Goal: Task Accomplishment & Management: Contribute content

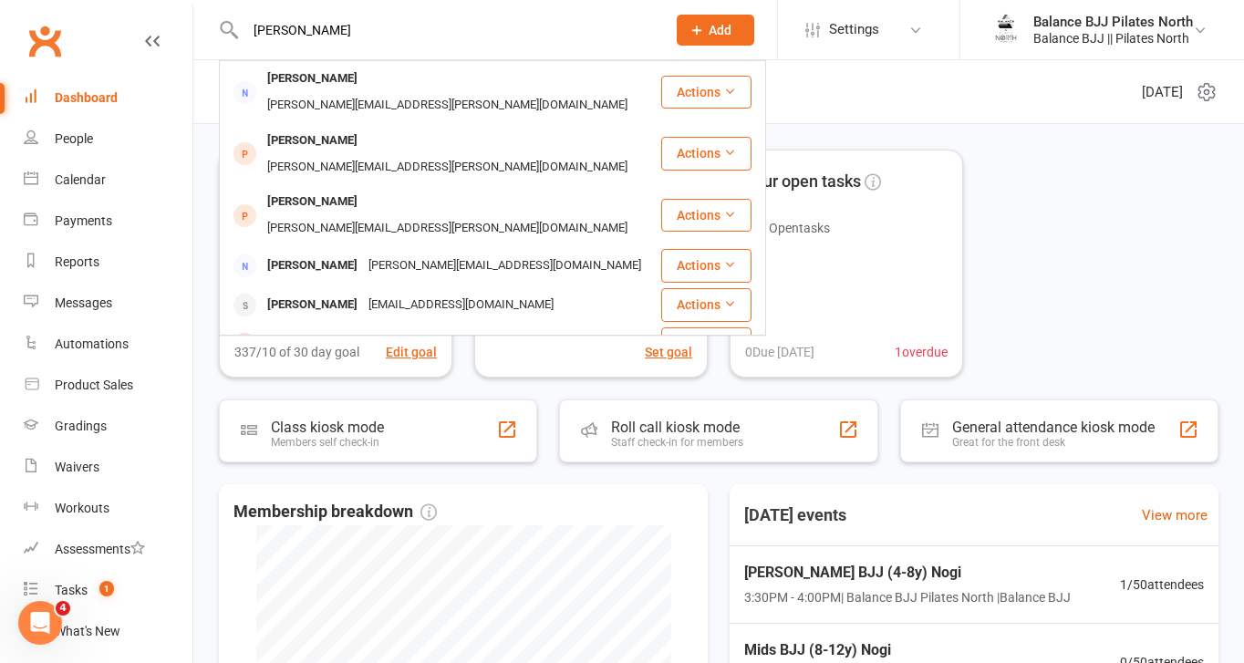
type input "marley"
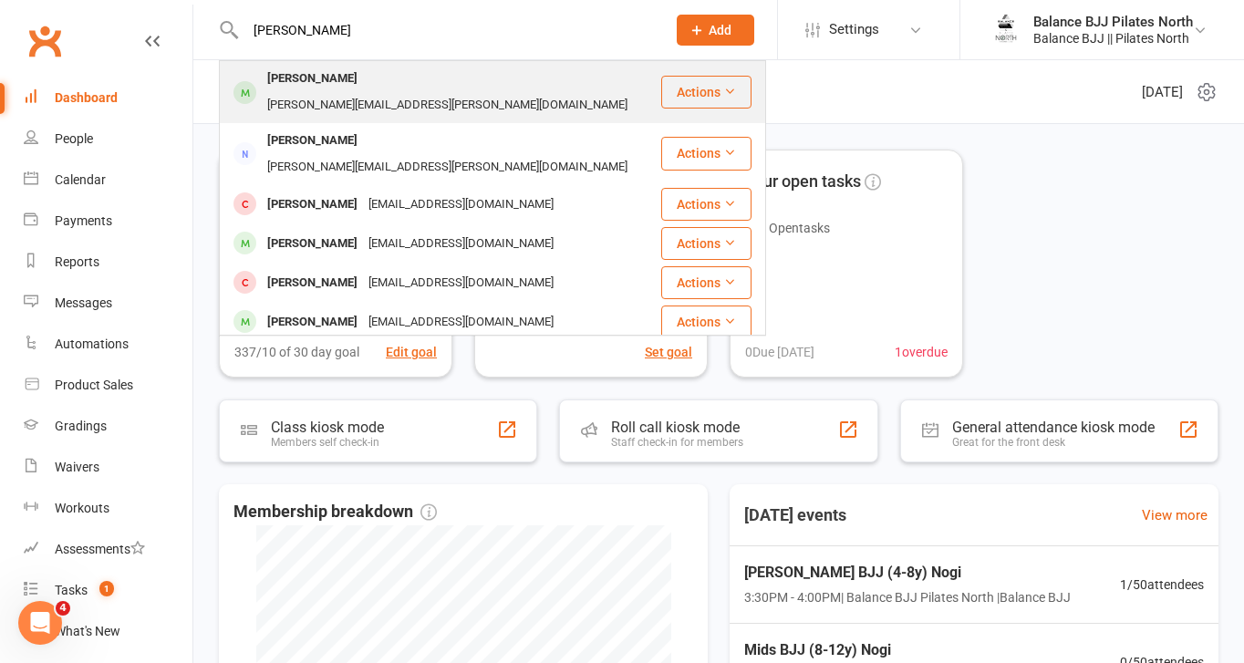
click at [333, 88] on div "Marley Harden" at bounding box center [312, 79] width 101 height 26
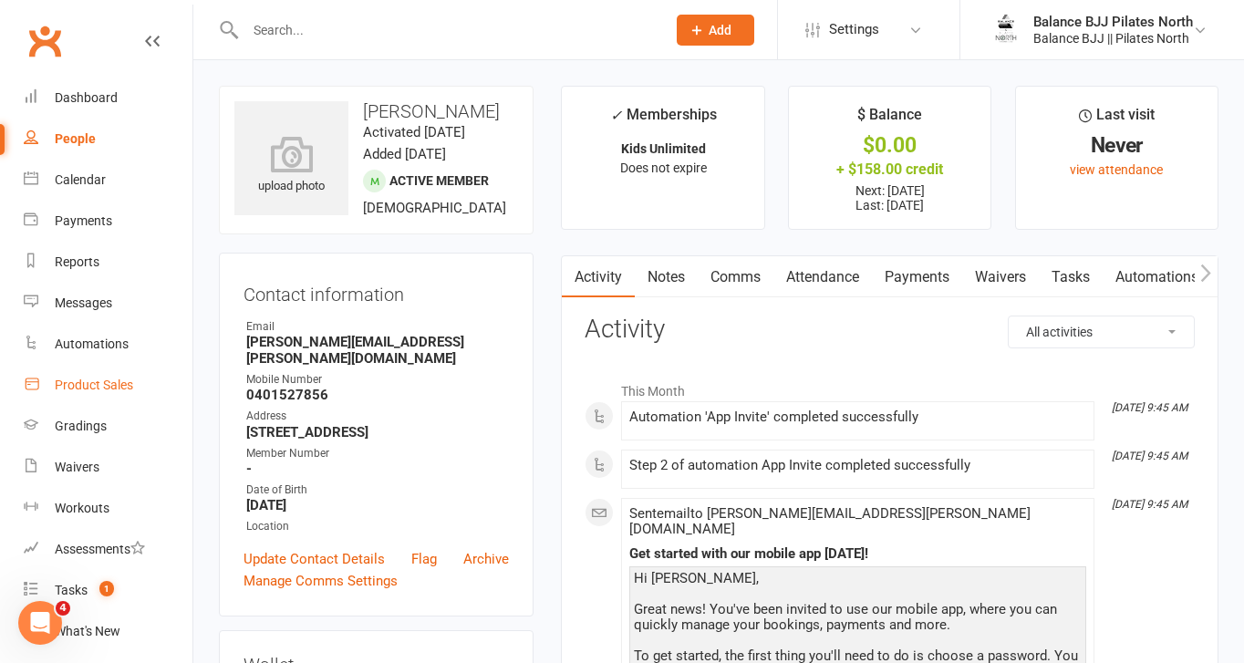
click at [83, 389] on div "Product Sales" at bounding box center [94, 385] width 78 height 15
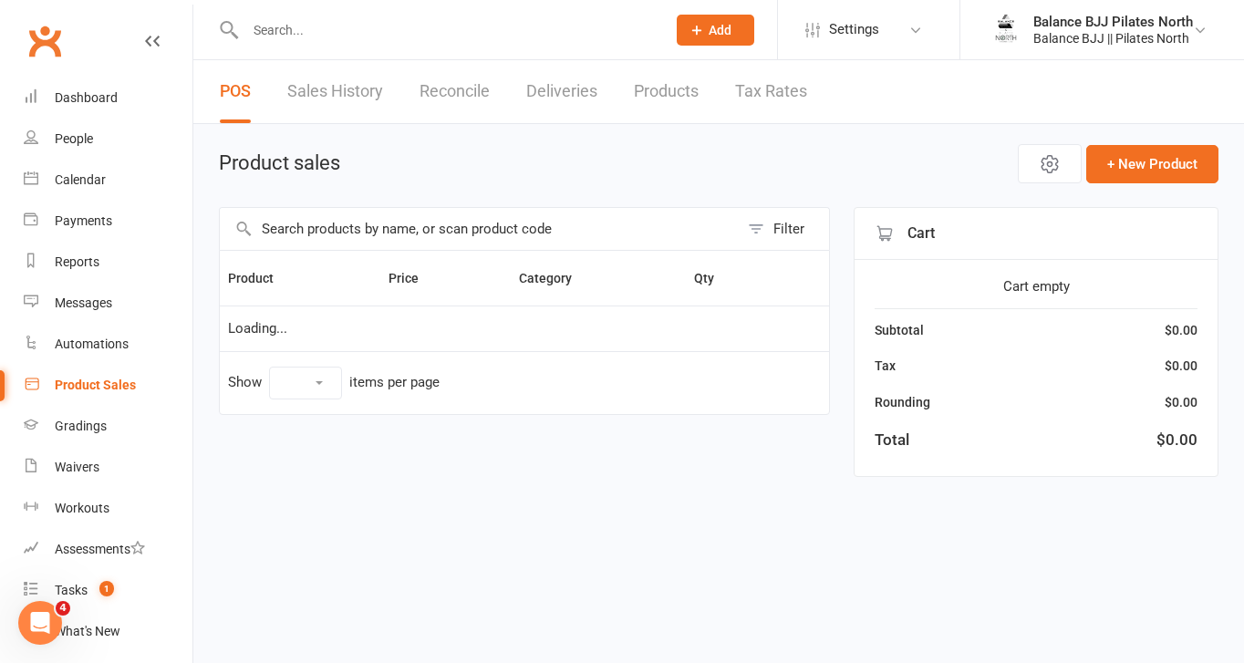
select select "50"
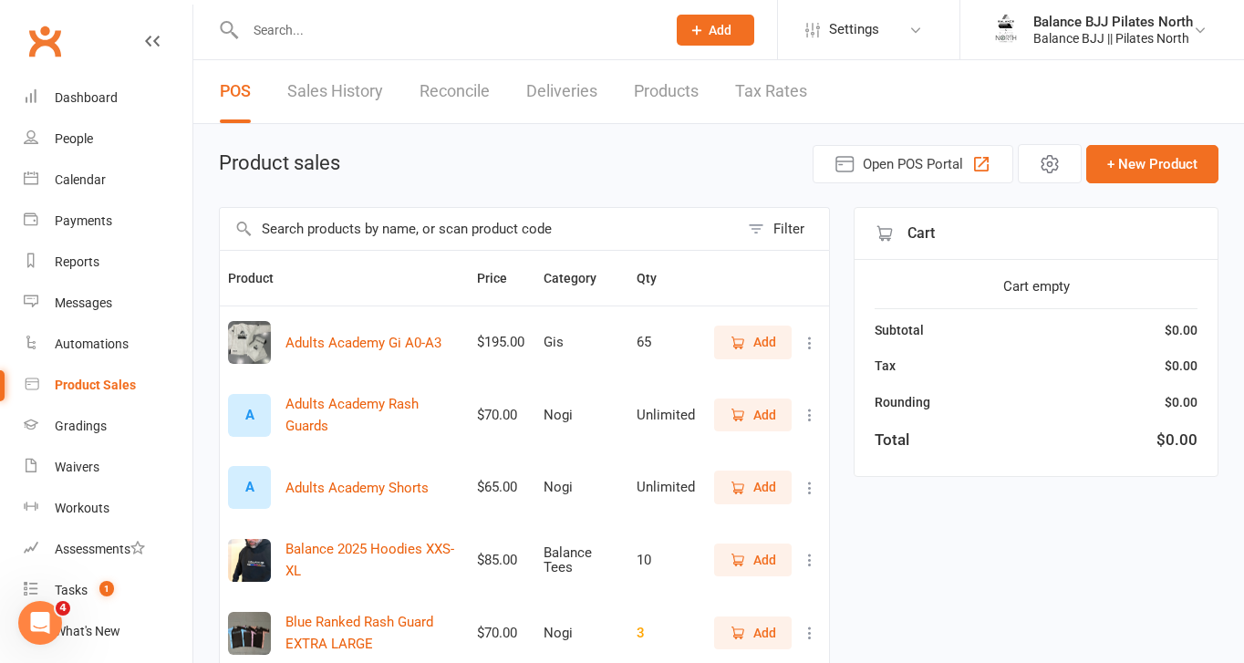
click at [744, 492] on icon "button" at bounding box center [738, 488] width 16 height 16
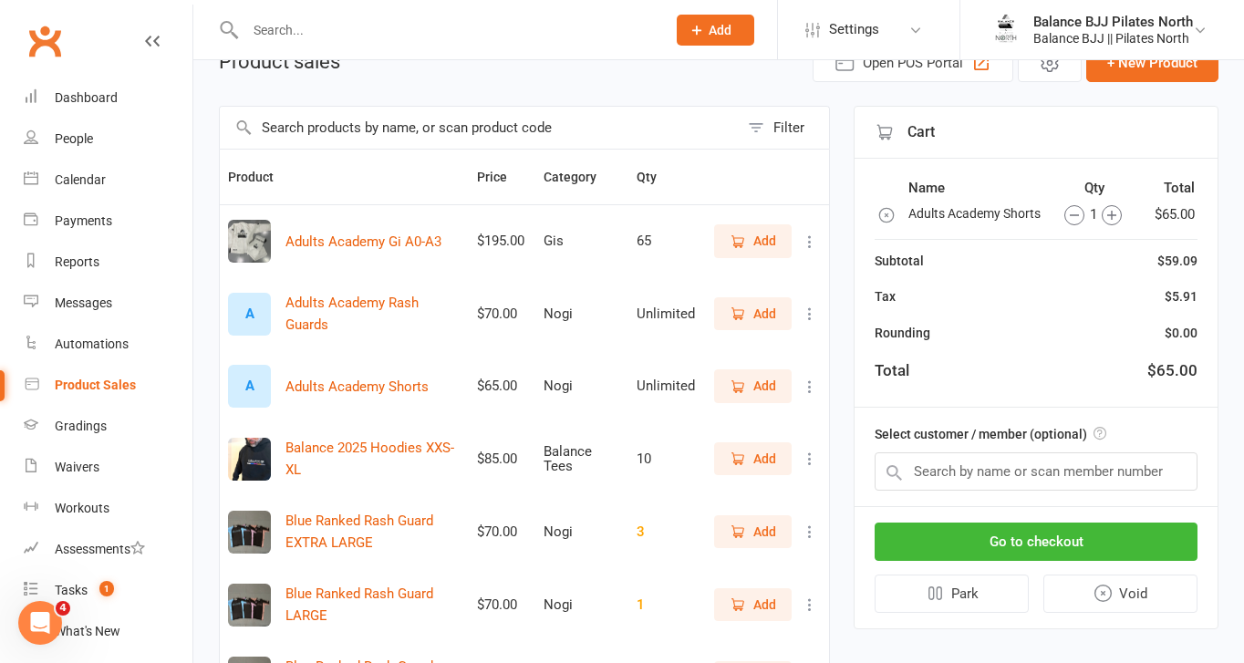
scroll to position [134, 0]
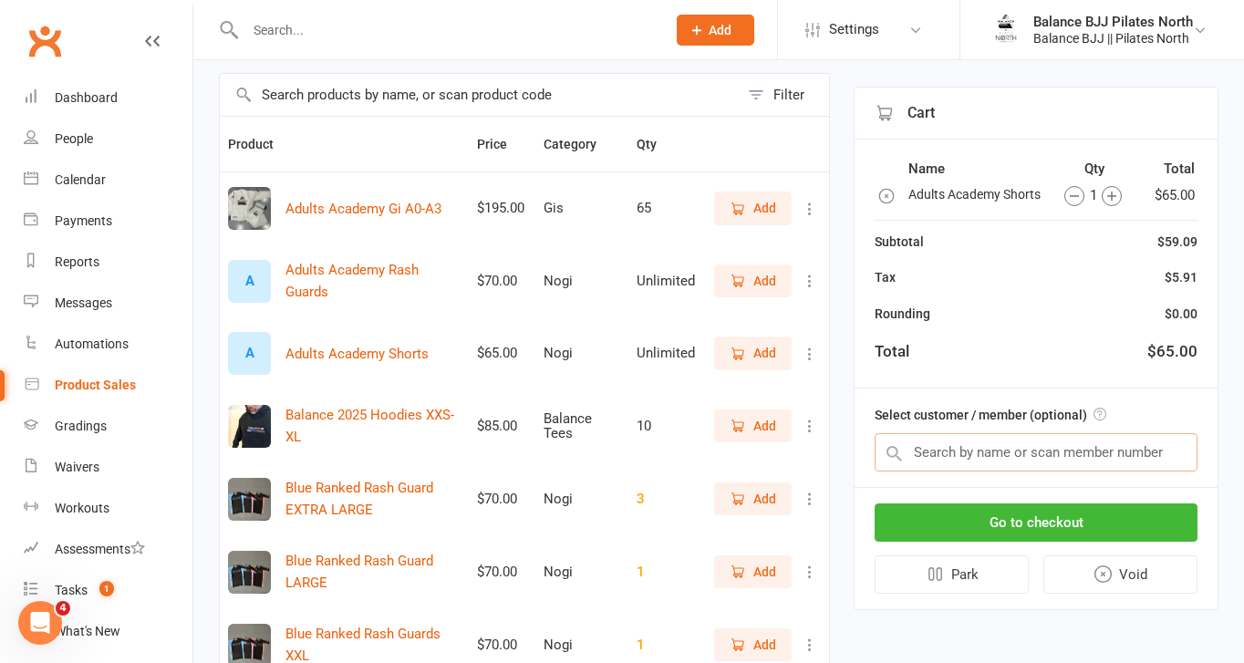
click at [1055, 472] on input "text" at bounding box center [1036, 452] width 323 height 38
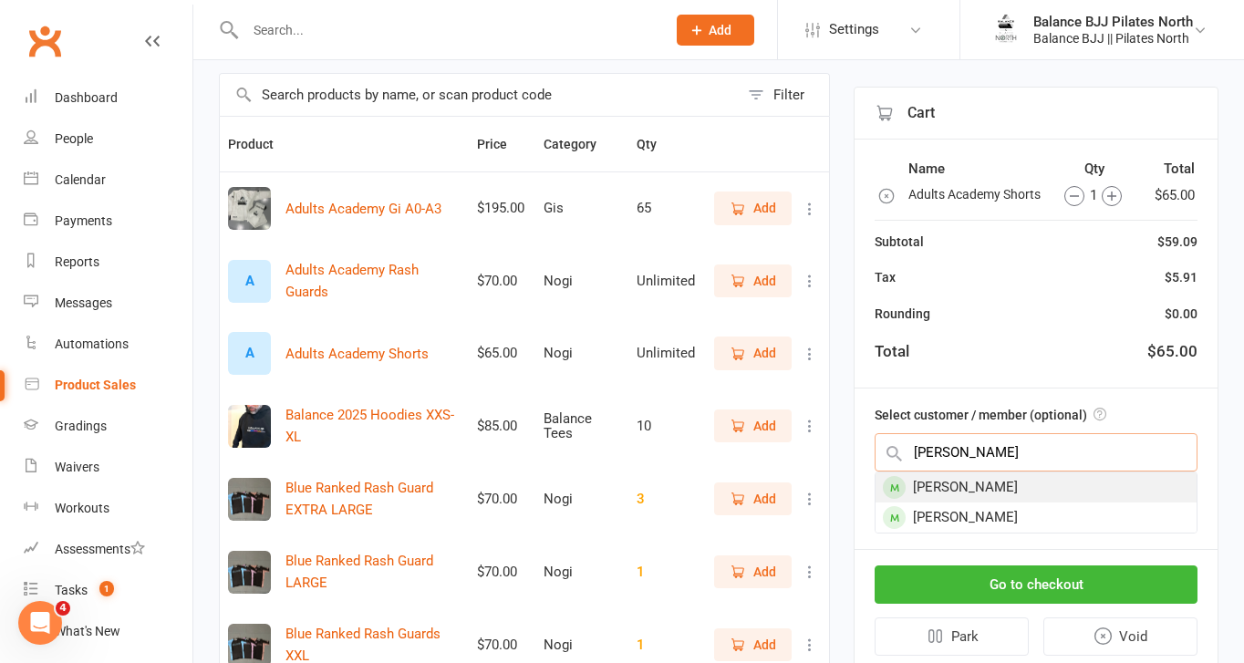
type input "jared"
click at [1048, 503] on div "[PERSON_NAME]" at bounding box center [1036, 488] width 321 height 30
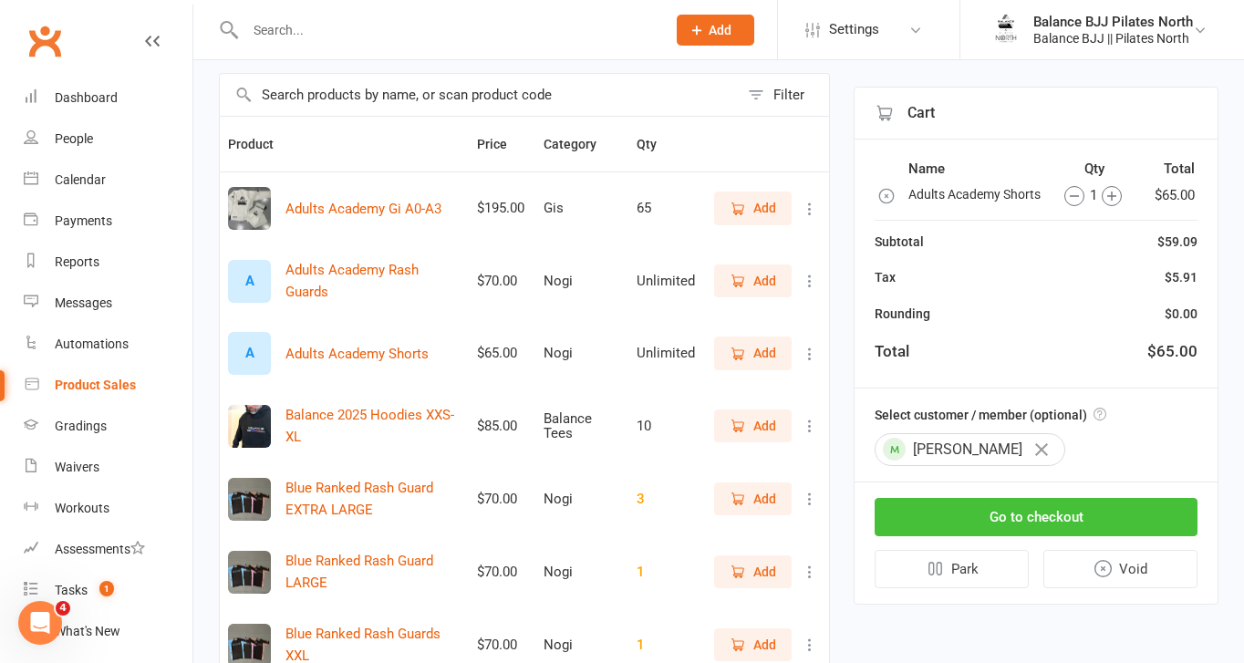
click at [1046, 536] on button "Go to checkout" at bounding box center [1036, 517] width 323 height 38
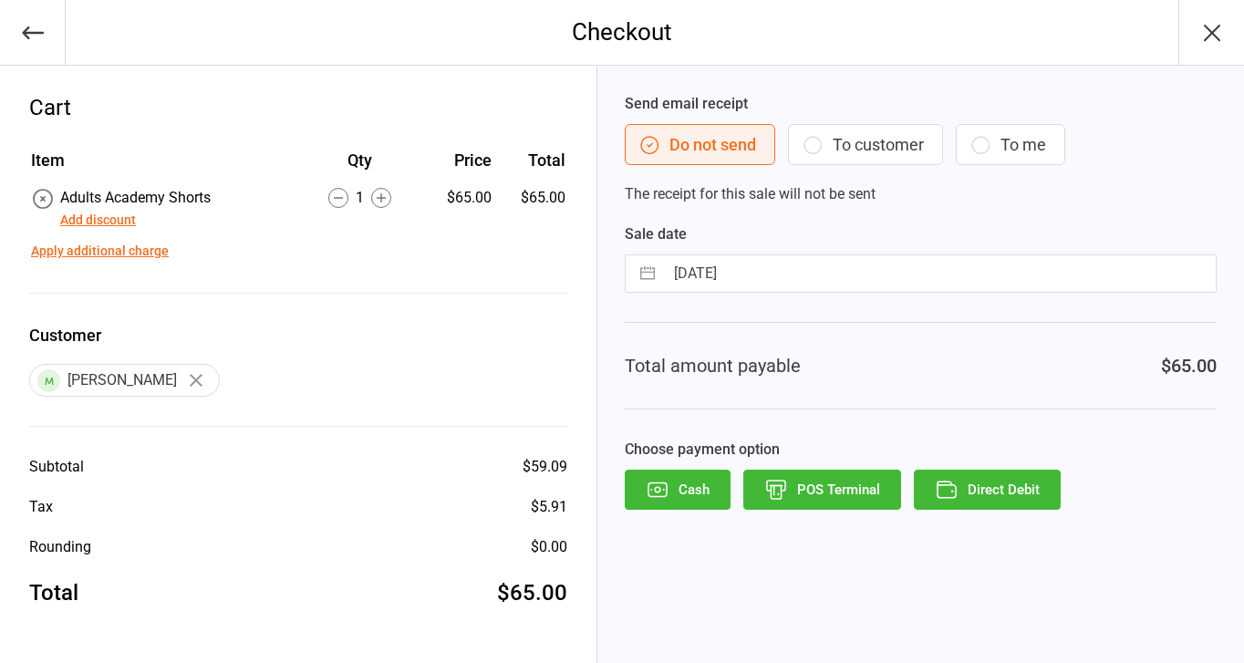
click at [1030, 501] on button "Direct Debit" at bounding box center [987, 490] width 147 height 40
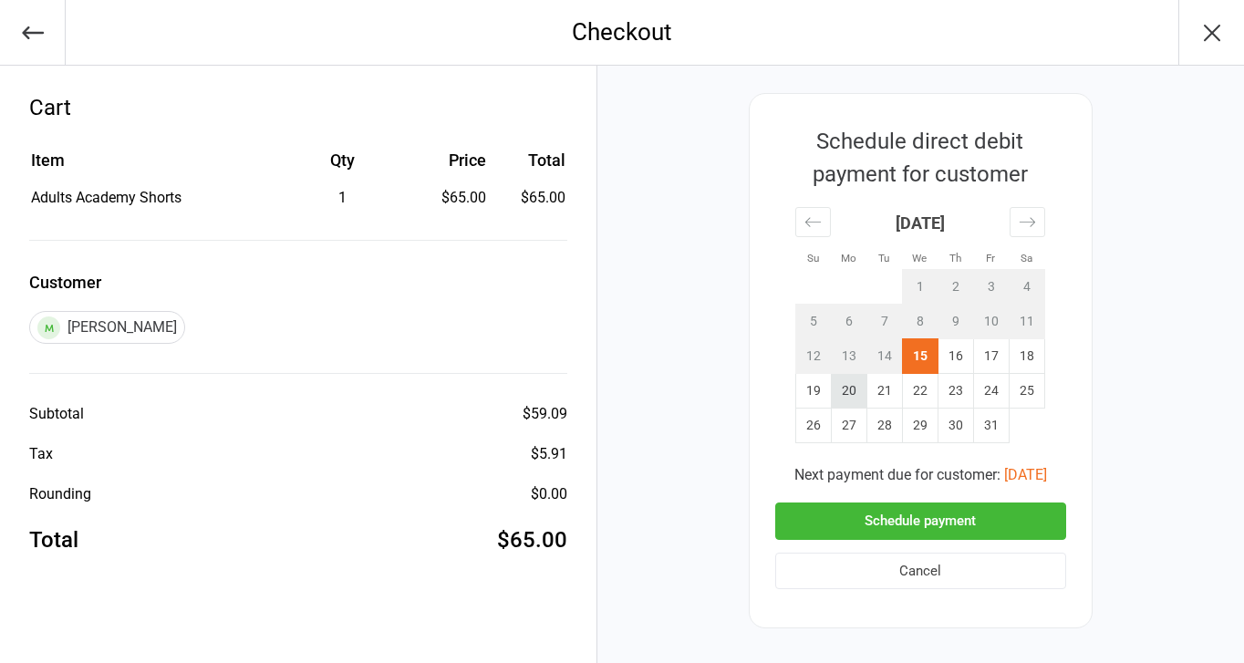
click at [842, 392] on td "20" at bounding box center [849, 391] width 36 height 35
click at [917, 520] on button "Schedule payment" at bounding box center [920, 521] width 291 height 37
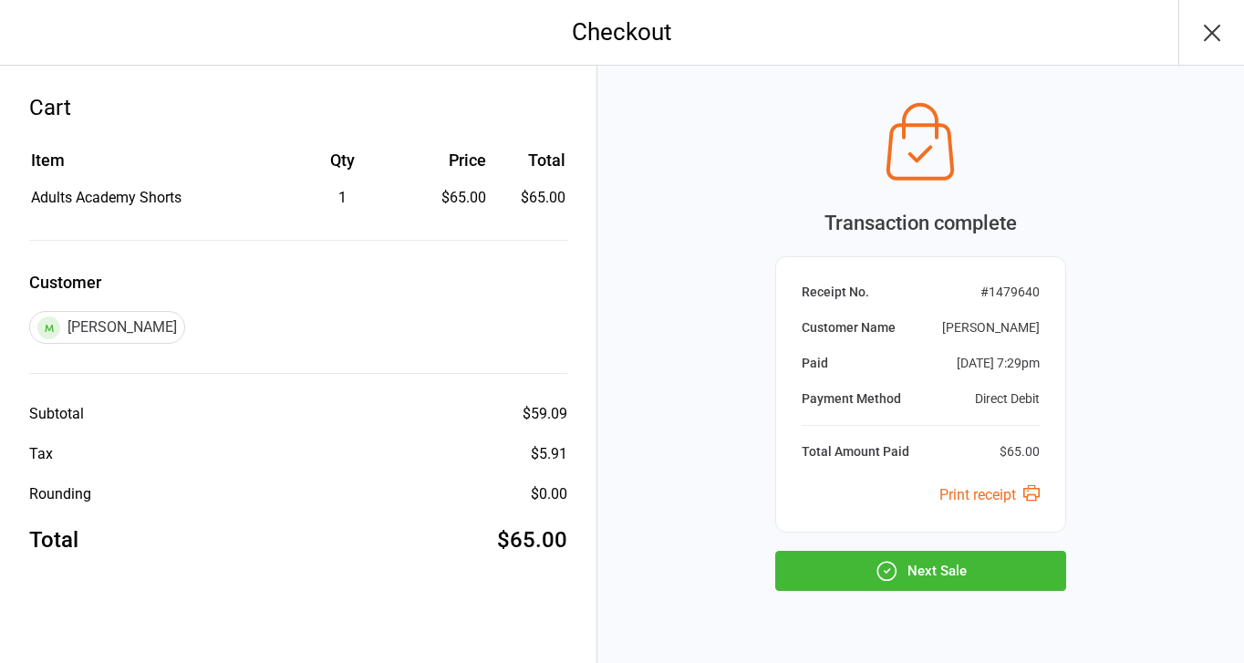
click at [1222, 26] on icon "button" at bounding box center [1212, 32] width 29 height 29
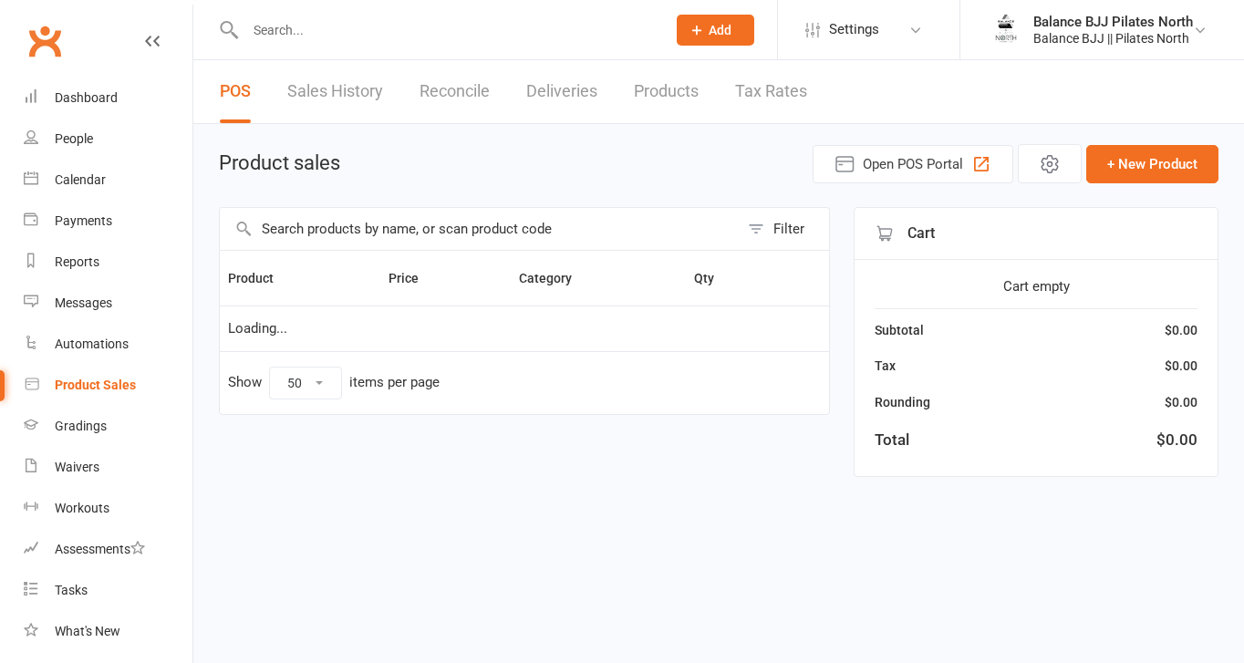
select select "50"
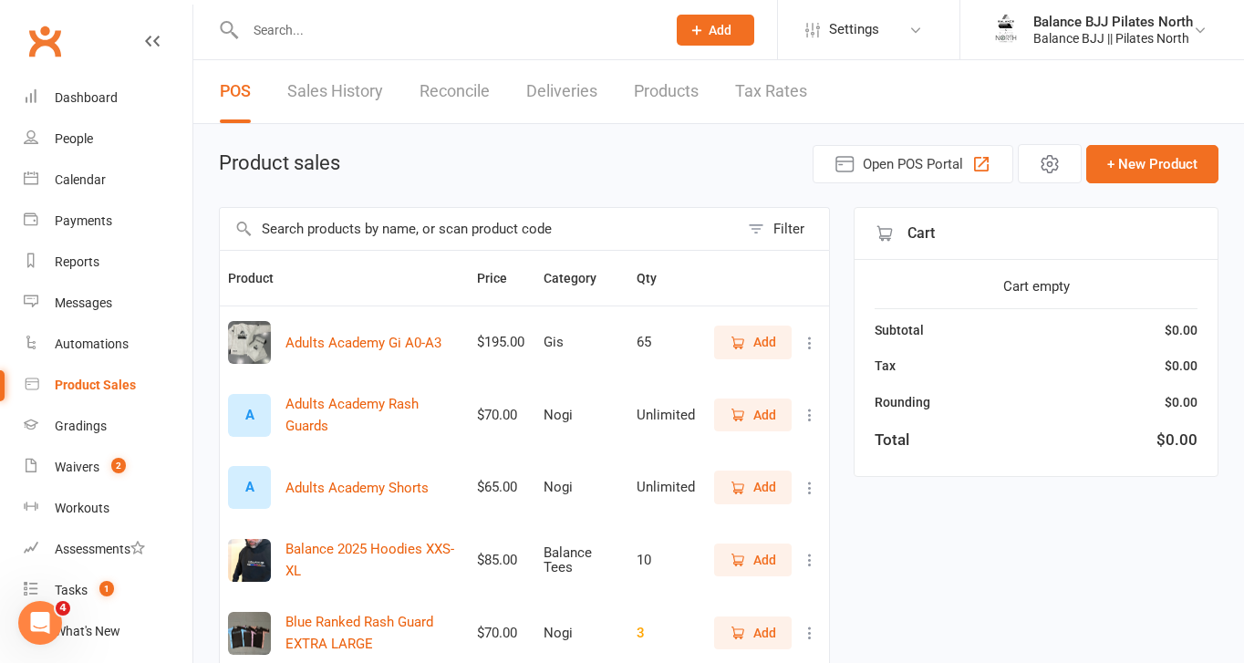
click at [374, 32] on input "text" at bounding box center [446, 30] width 413 height 26
type input "m"
click at [436, 237] on input "text" at bounding box center [479, 229] width 519 height 42
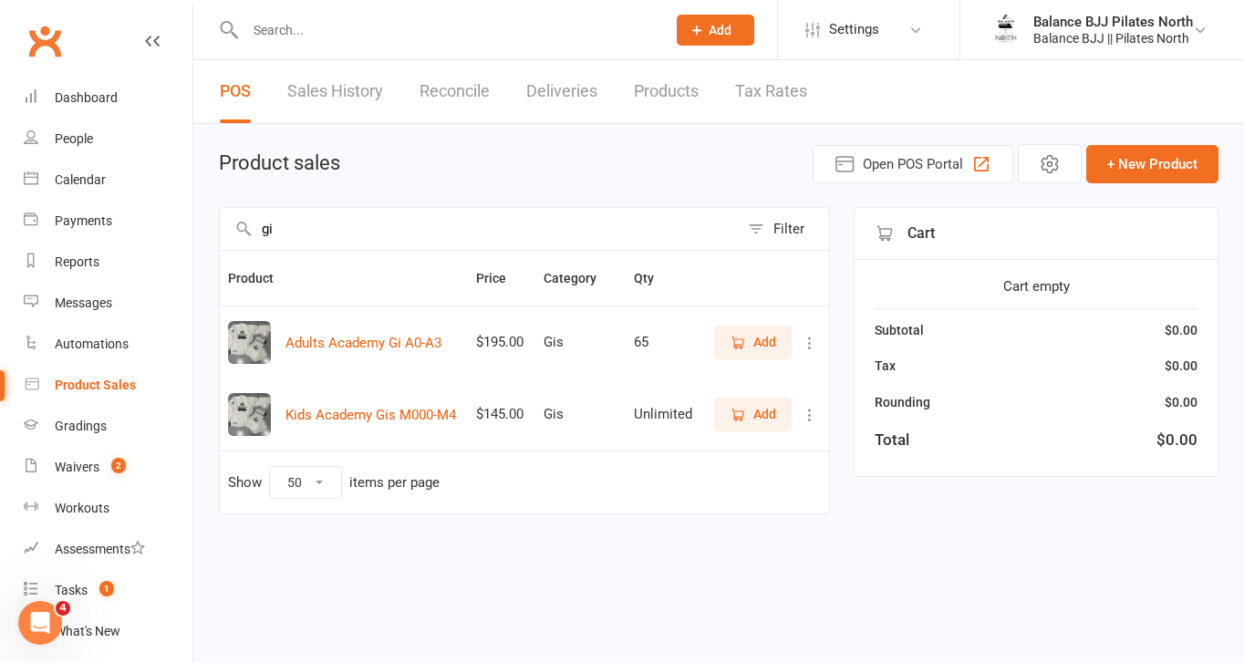
click at [773, 417] on span "Add" at bounding box center [764, 414] width 23 height 20
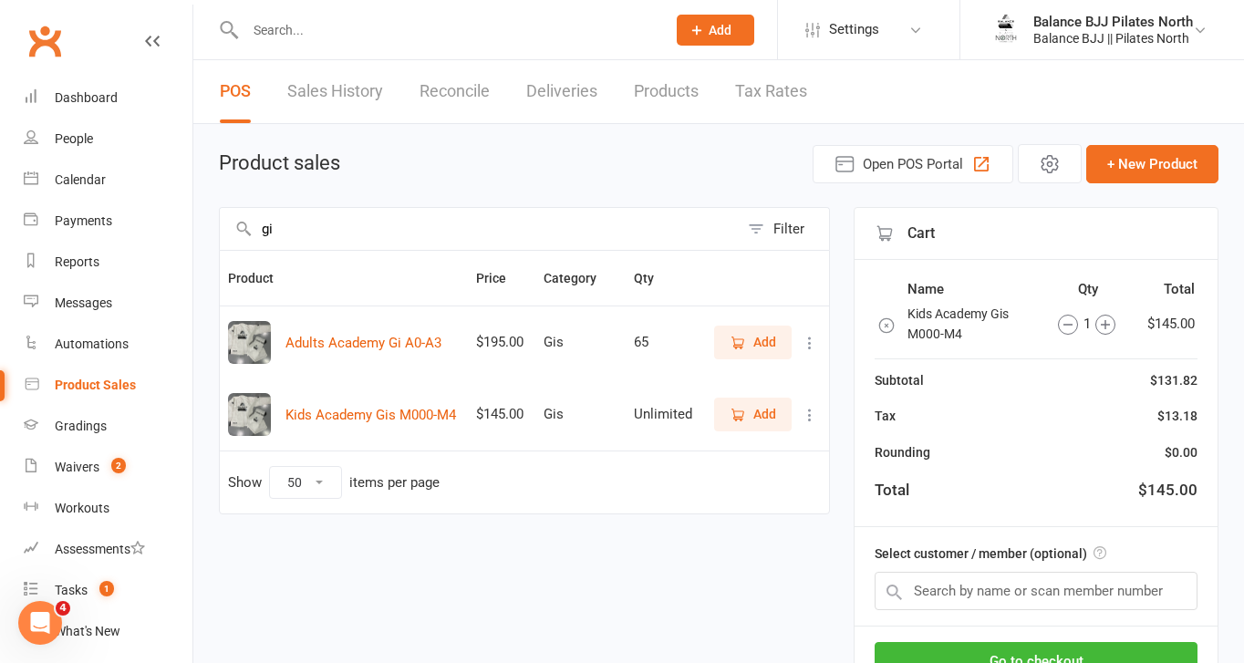
click at [338, 228] on input "gi" at bounding box center [479, 229] width 519 height 42
type input "g"
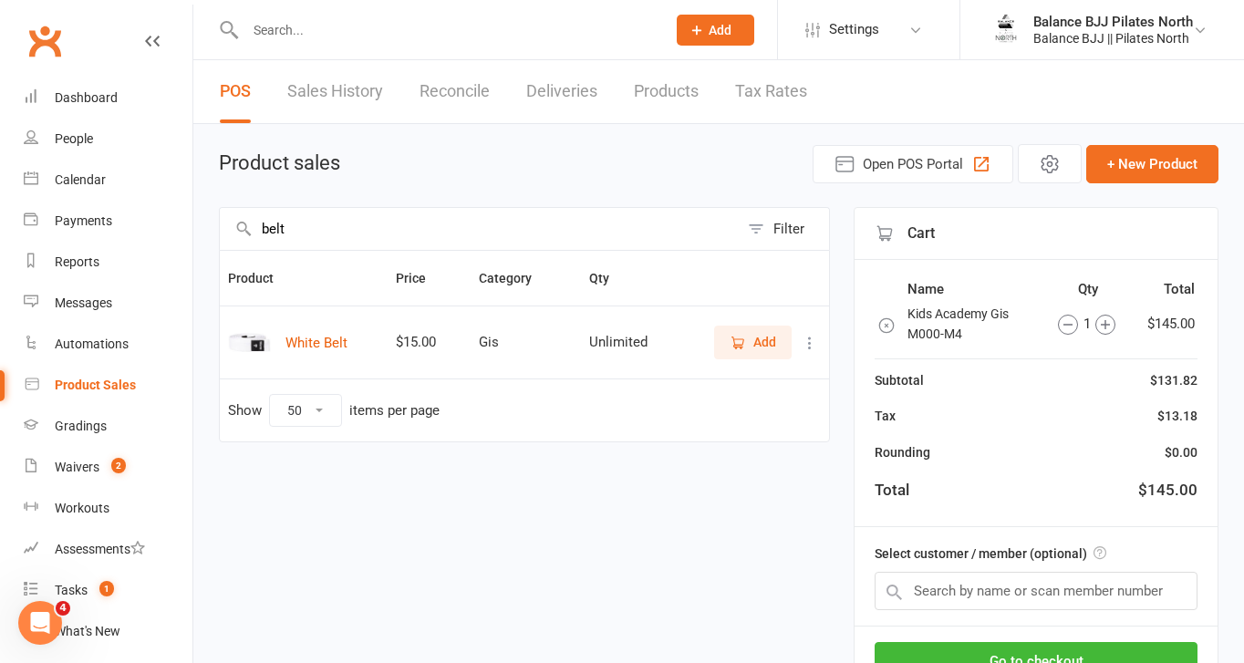
type input "belt"
click at [756, 356] on button "Add" at bounding box center [753, 342] width 78 height 33
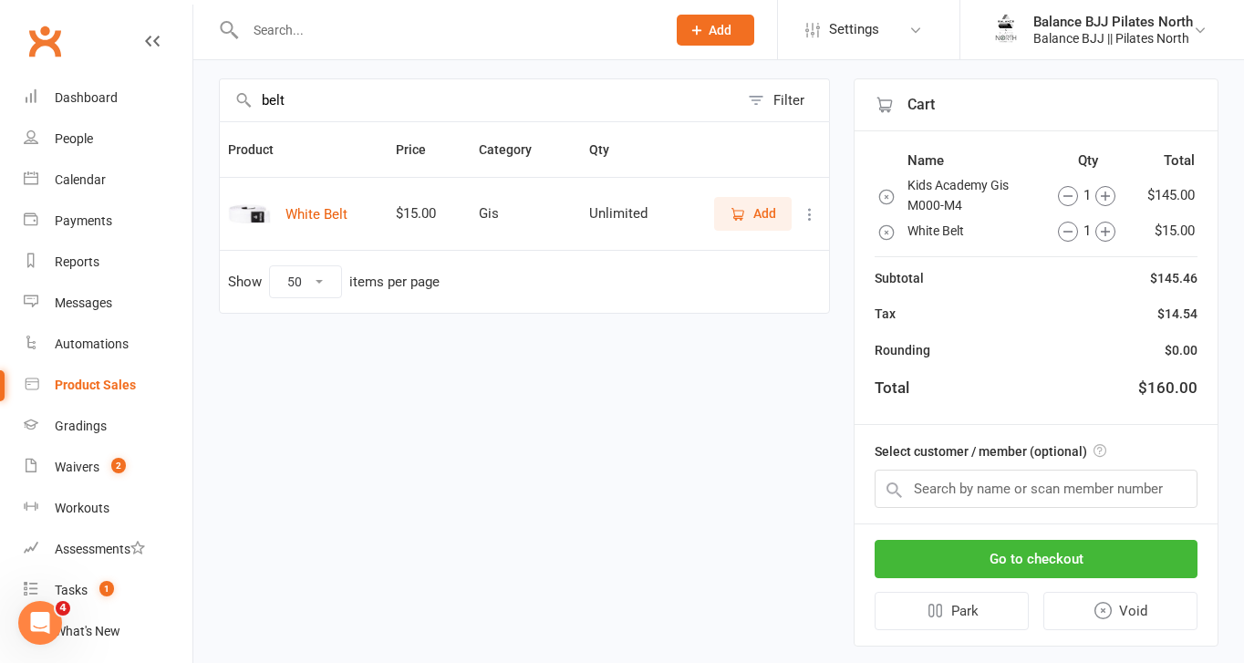
scroll to position [164, 0]
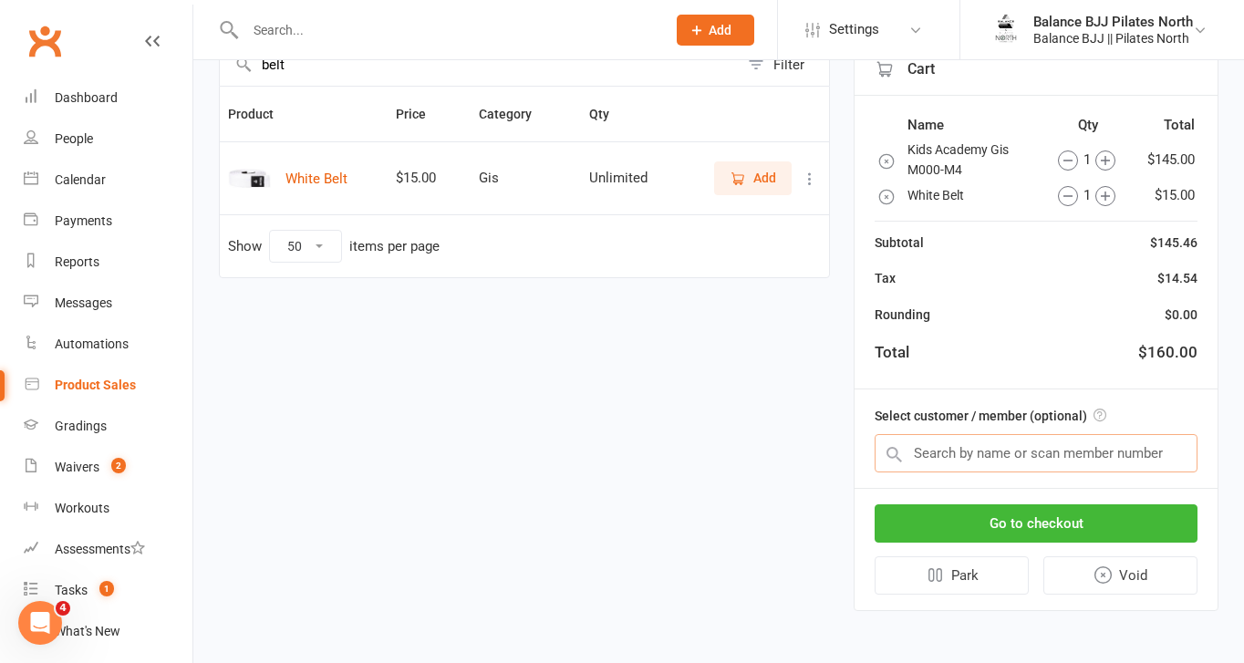
click at [1051, 441] on input "text" at bounding box center [1036, 453] width 323 height 38
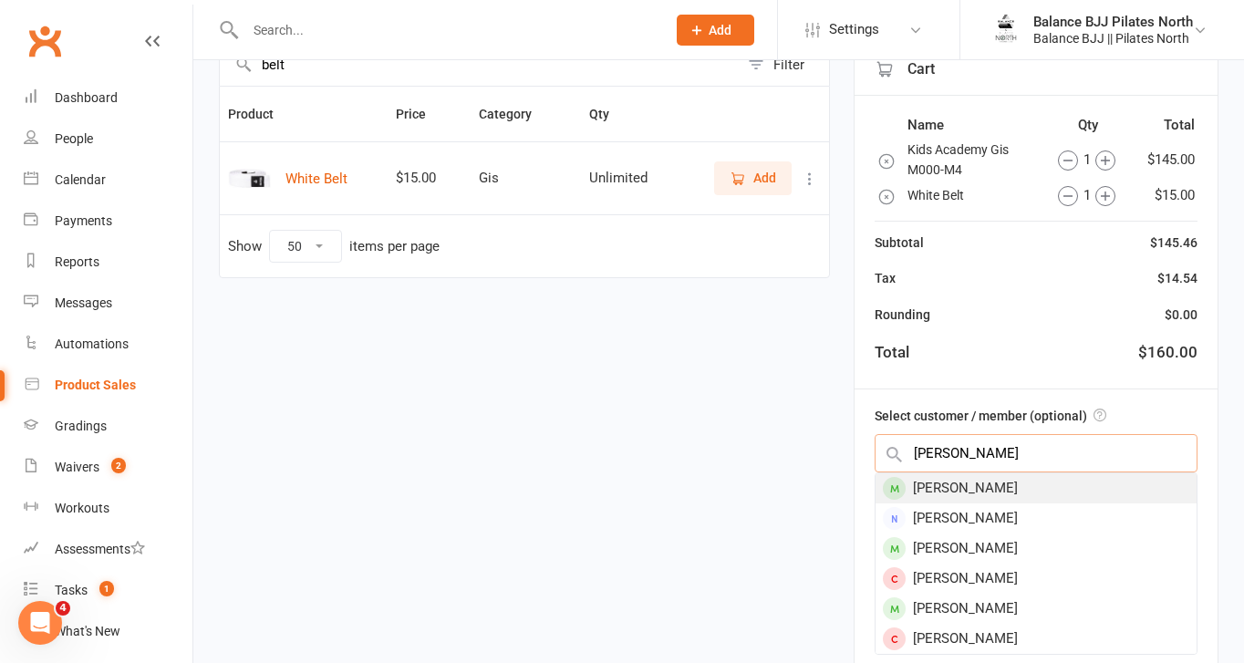
type input "[PERSON_NAME]"
click at [1024, 481] on div "[PERSON_NAME]" at bounding box center [1036, 488] width 321 height 30
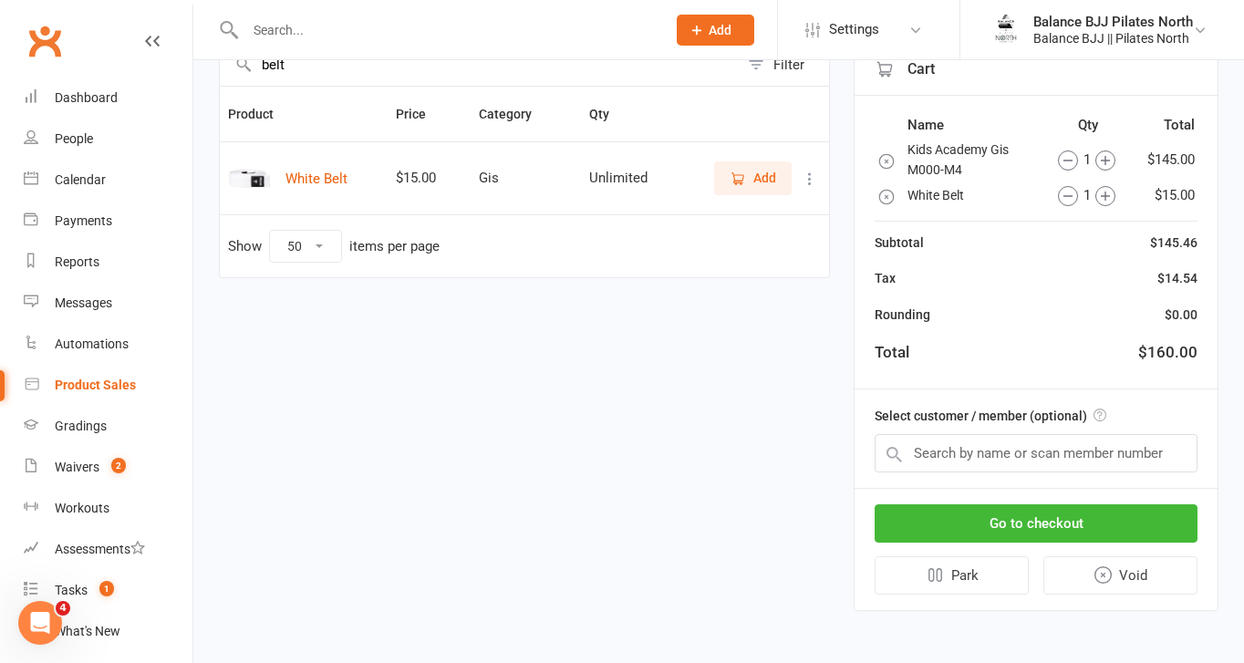
scroll to position [159, 0]
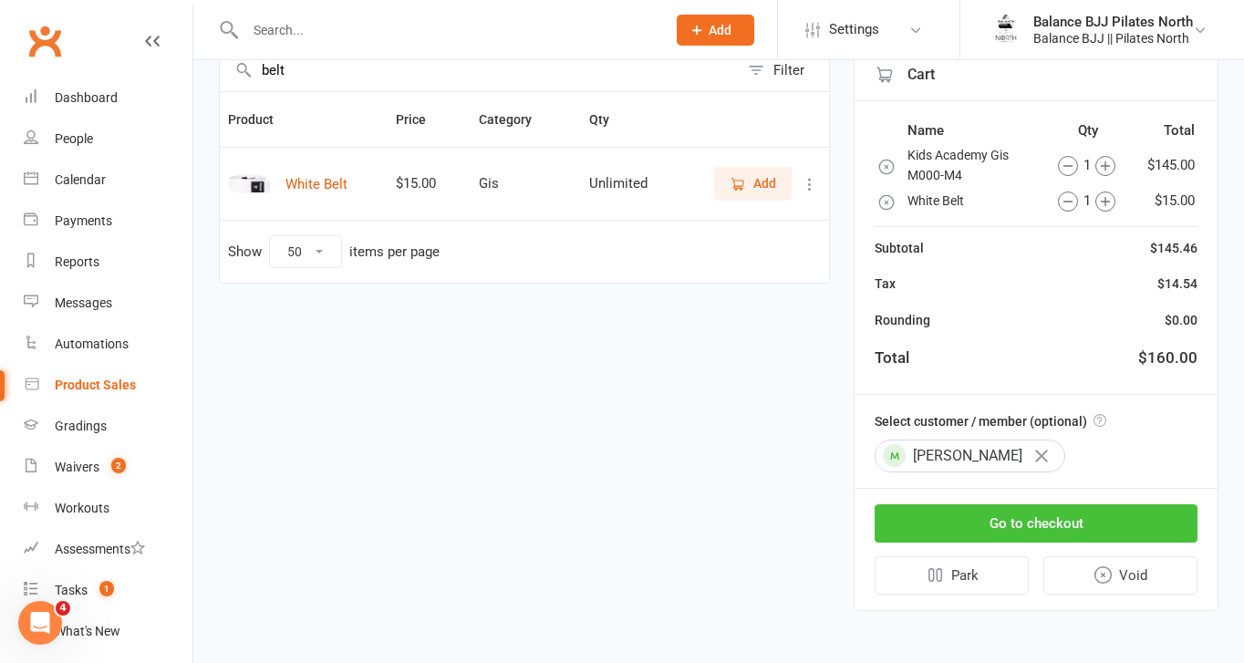
click at [1034, 519] on button "Go to checkout" at bounding box center [1036, 523] width 323 height 38
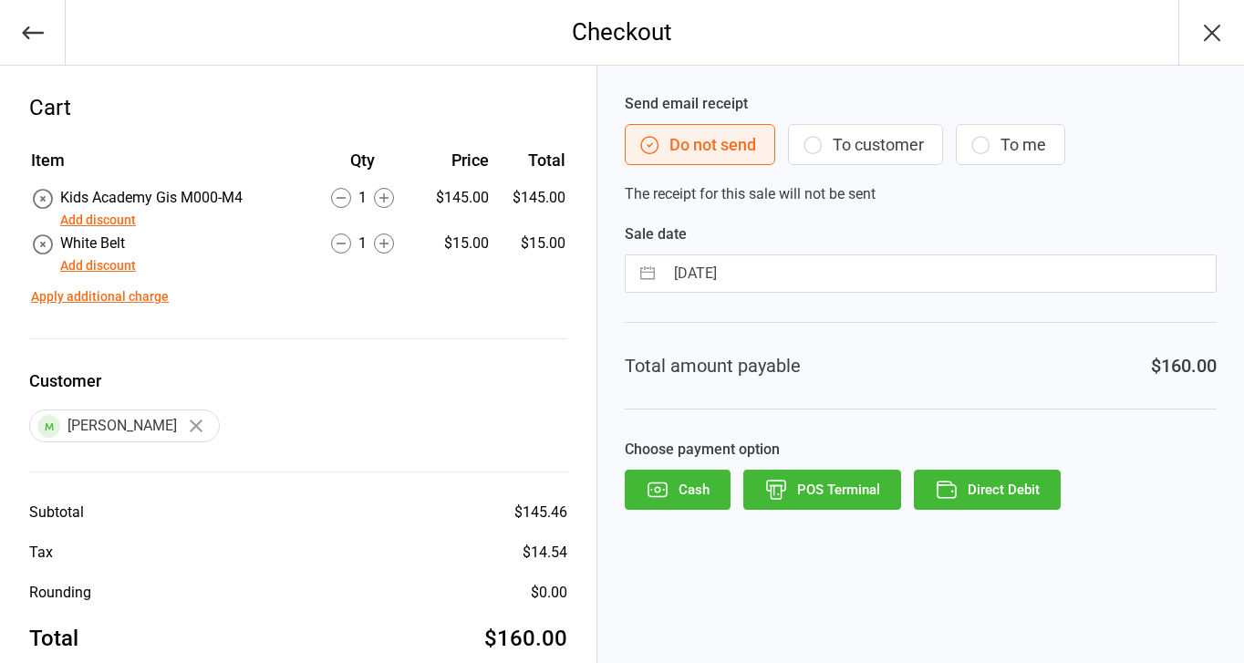
click at [982, 483] on button "Direct Debit" at bounding box center [987, 490] width 147 height 40
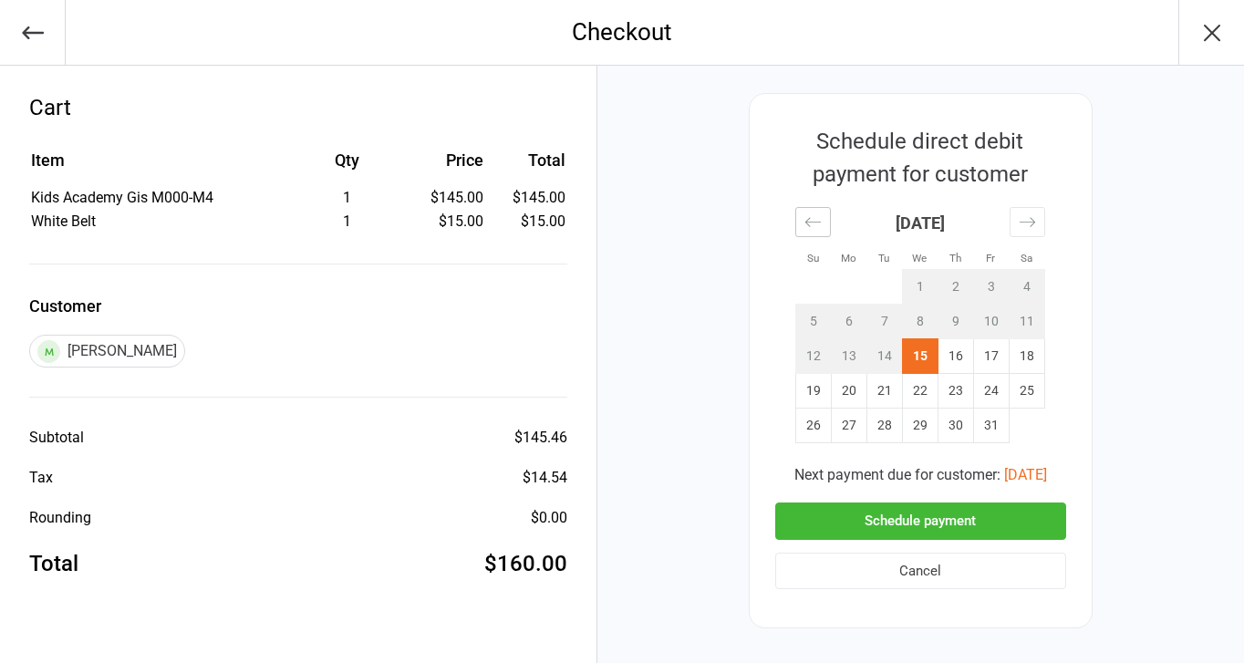
click at [816, 224] on icon "Move backward to switch to the previous month." at bounding box center [813, 221] width 17 height 17
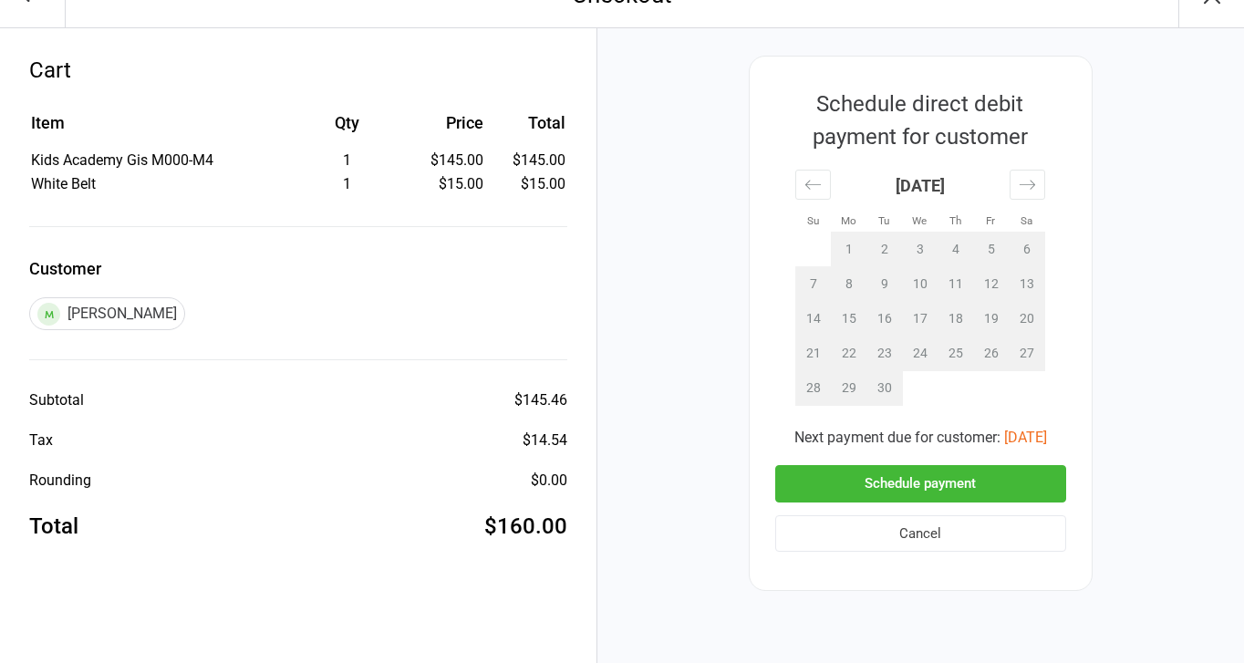
scroll to position [58, 0]
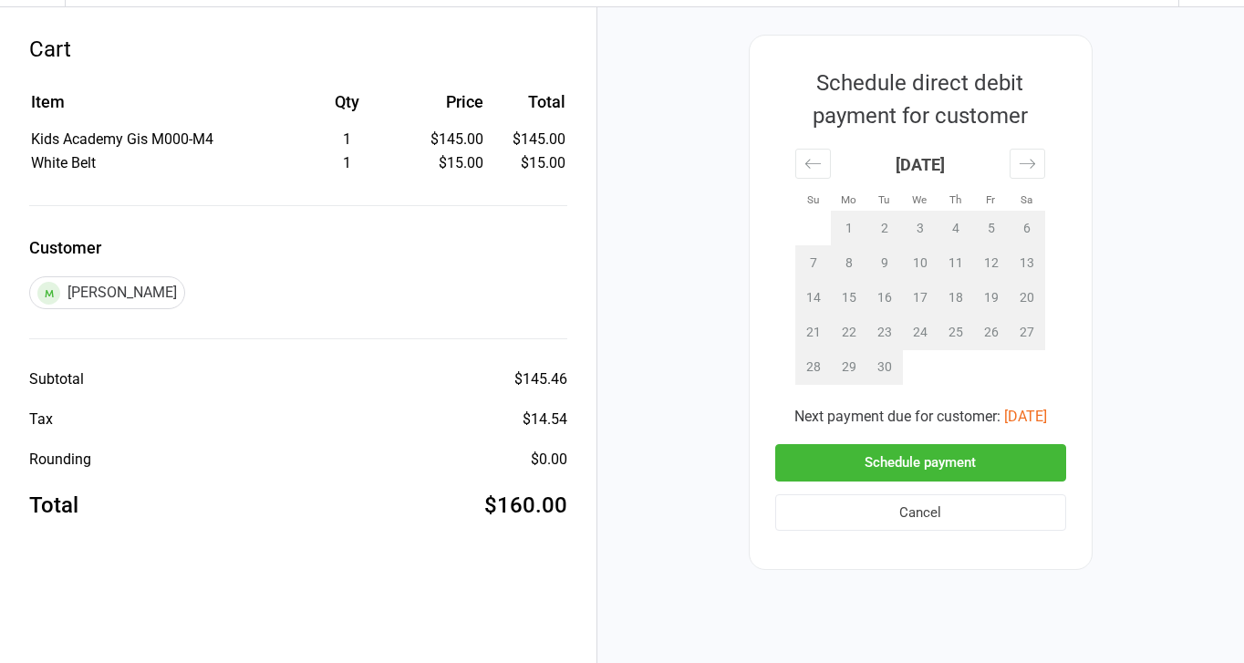
click at [906, 504] on button "Cancel" at bounding box center [920, 512] width 291 height 37
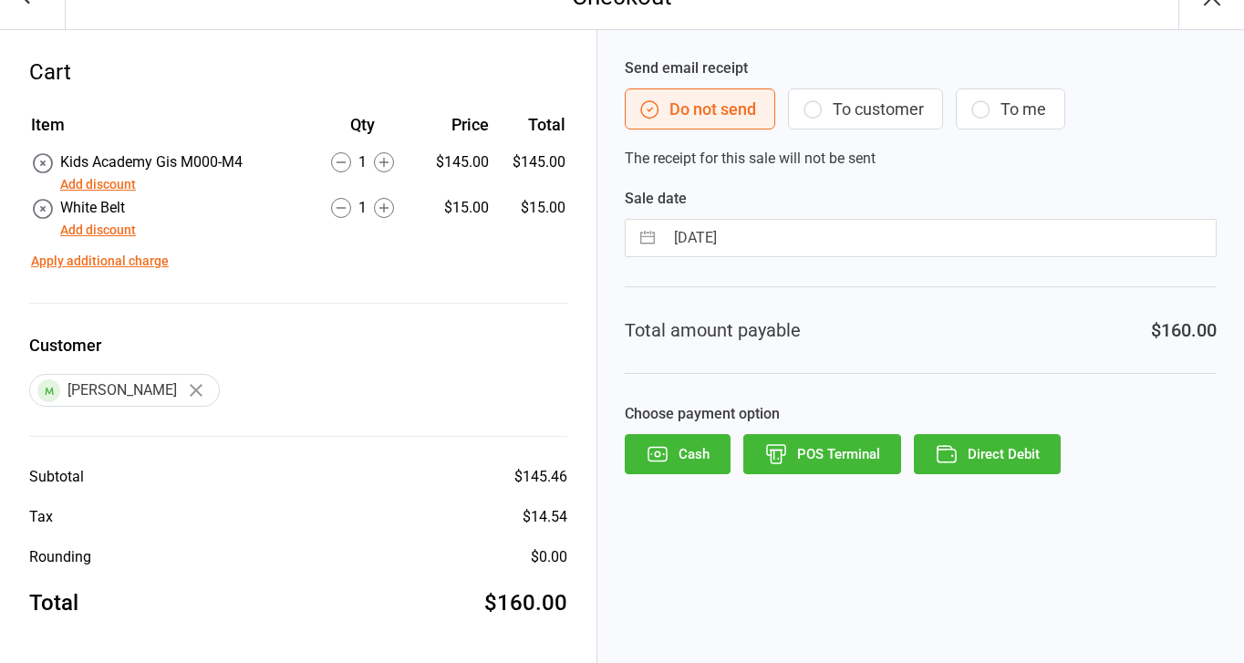
scroll to position [35, 0]
click at [675, 465] on button "Cash" at bounding box center [678, 455] width 106 height 40
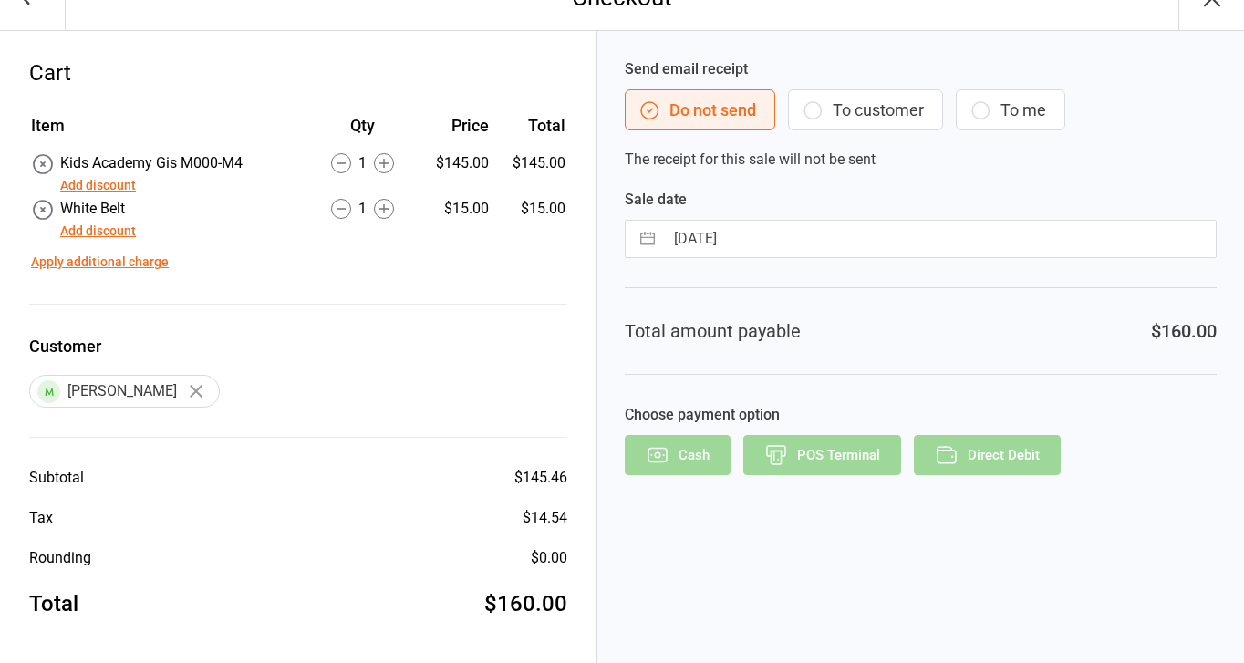
scroll to position [0, 0]
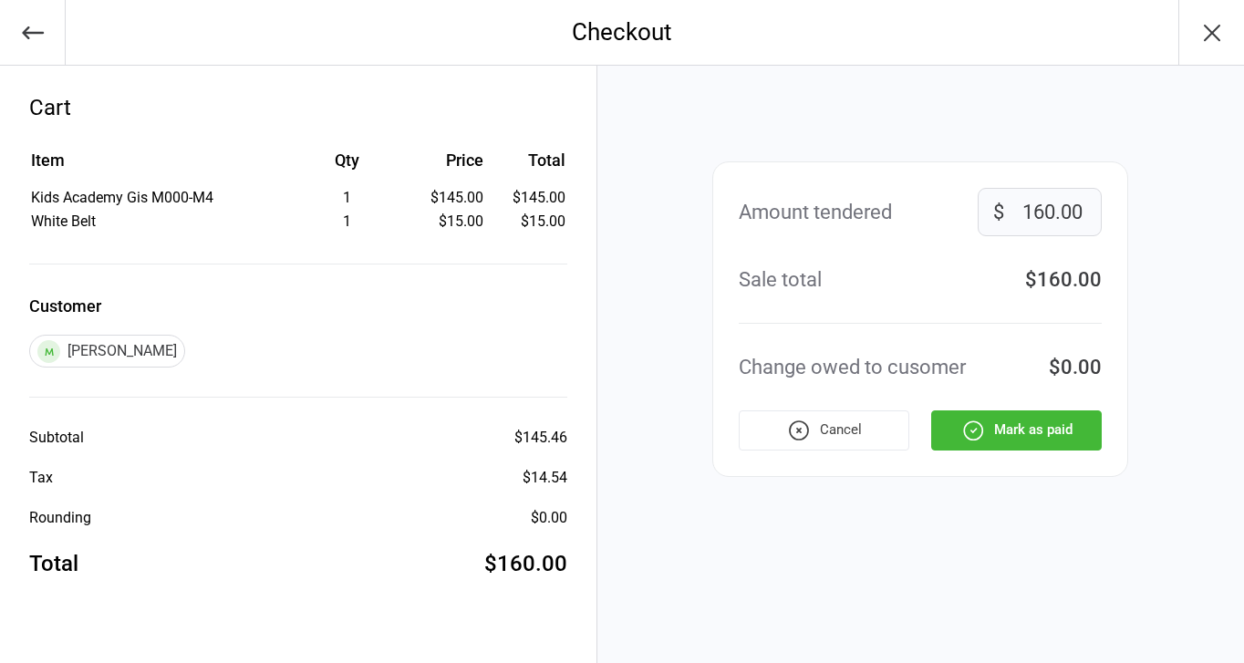
click at [1210, 29] on icon "button" at bounding box center [1212, 33] width 15 height 15
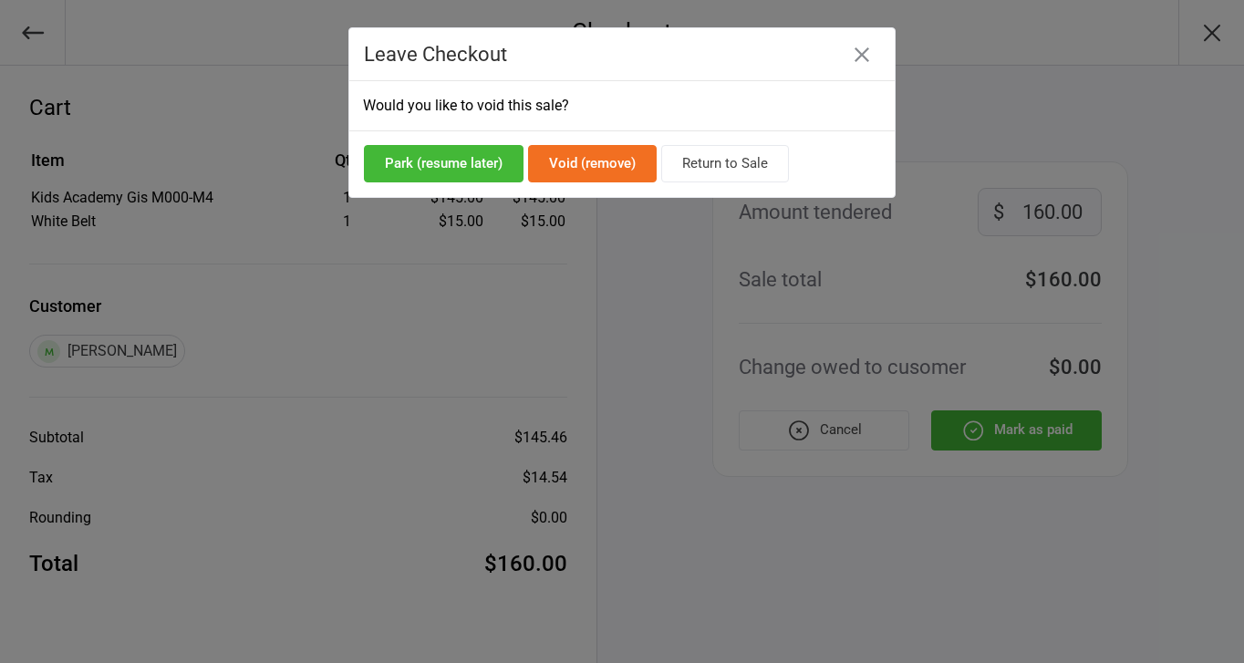
click at [423, 162] on button "Park (resume later)" at bounding box center [444, 163] width 160 height 37
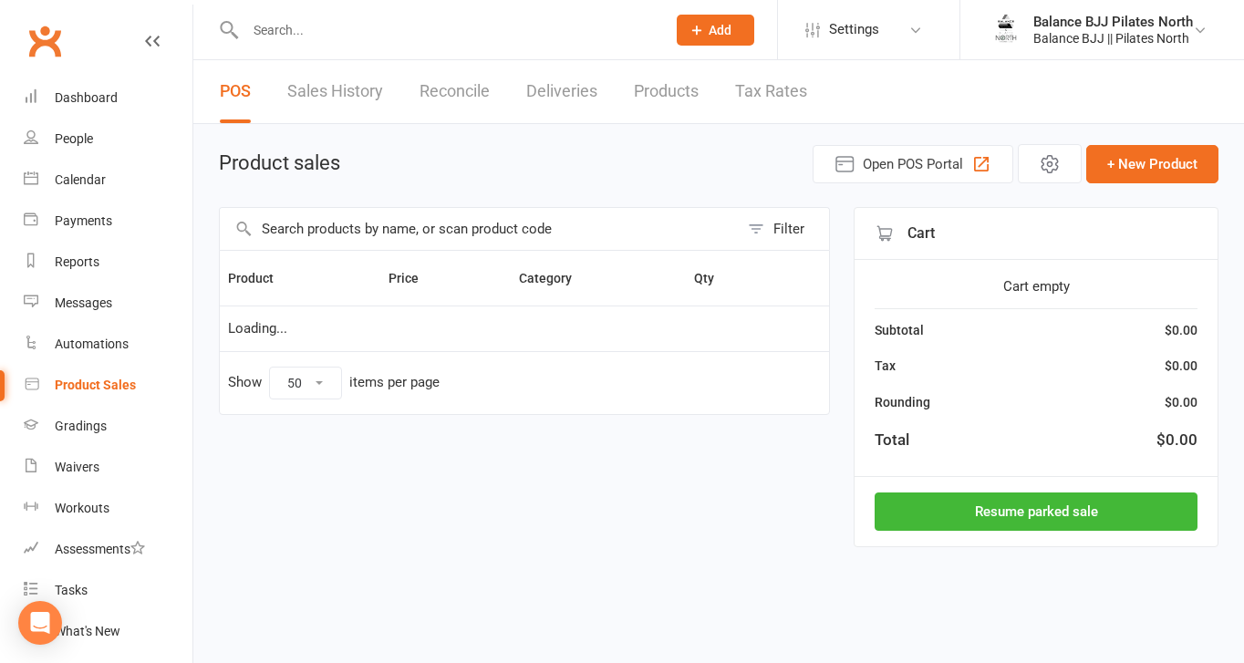
select select "50"
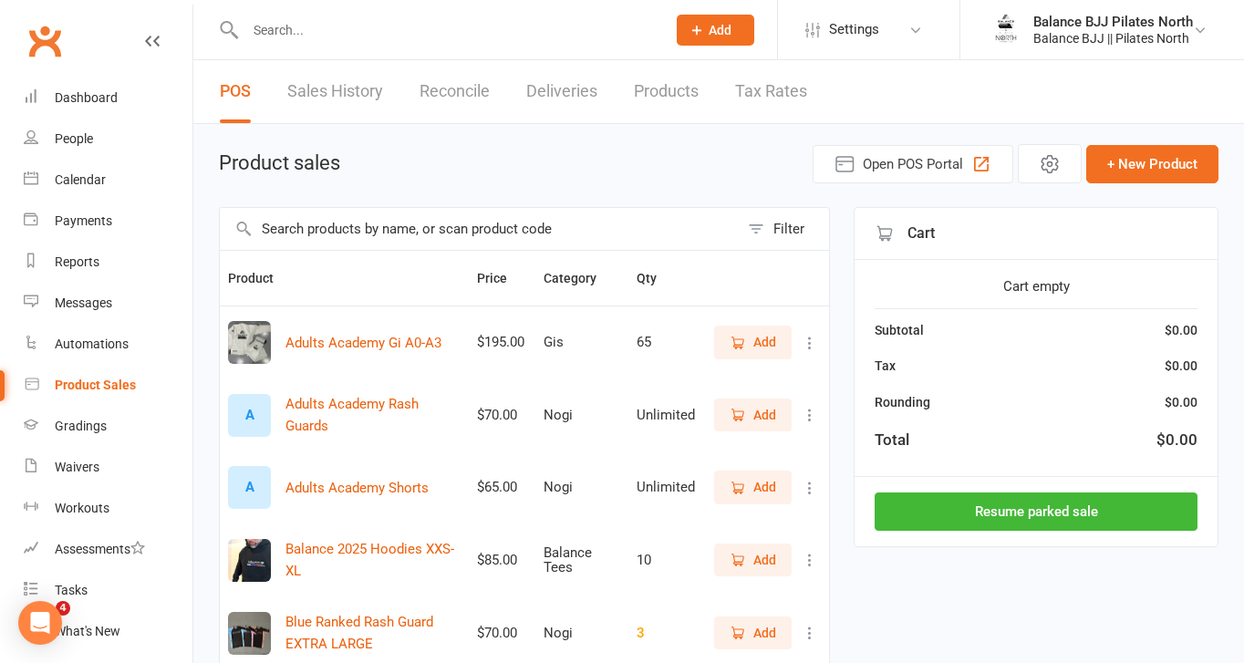
click at [479, 31] on input "text" at bounding box center [446, 30] width 413 height 26
type input "a"
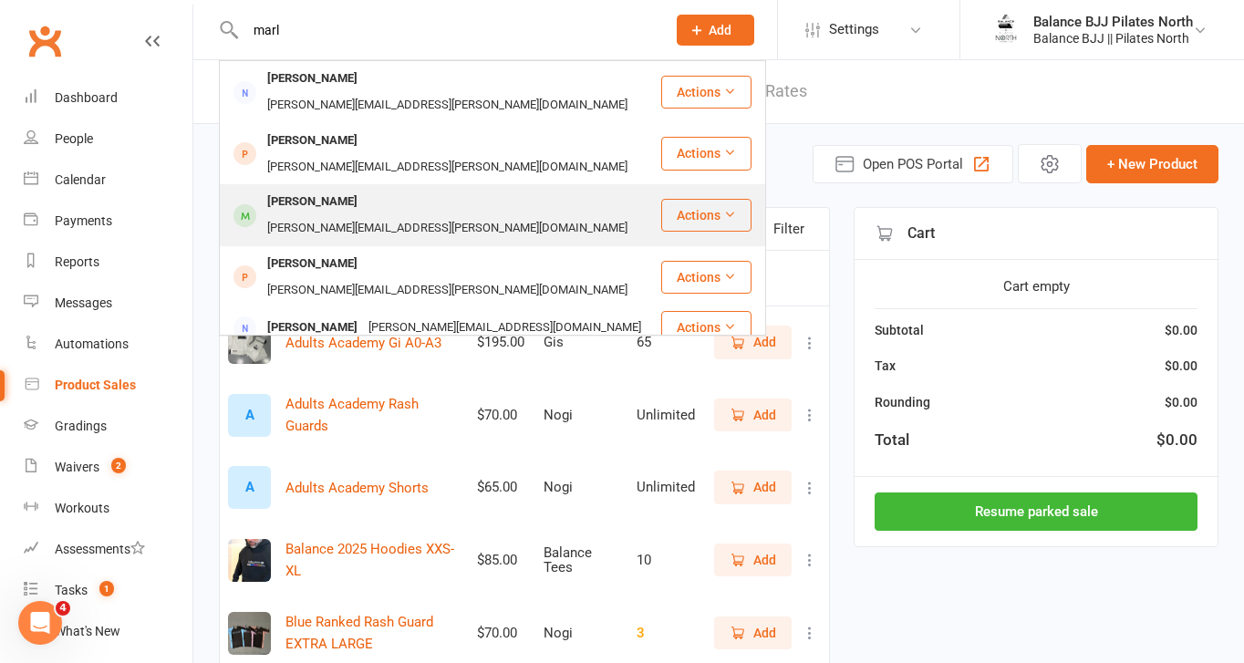
type input "marl"
click at [351, 215] on div "[PERSON_NAME][EMAIL_ADDRESS][PERSON_NAME][DOMAIN_NAME]" at bounding box center [447, 228] width 371 height 26
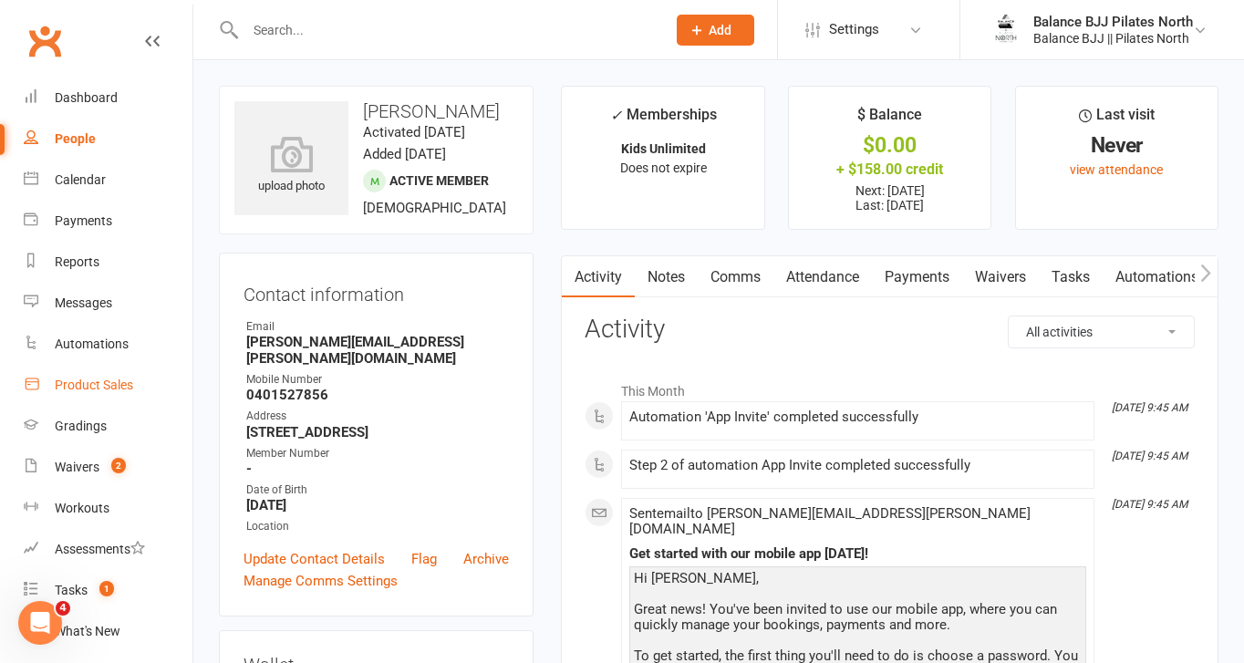
click at [78, 383] on div "Product Sales" at bounding box center [94, 385] width 78 height 15
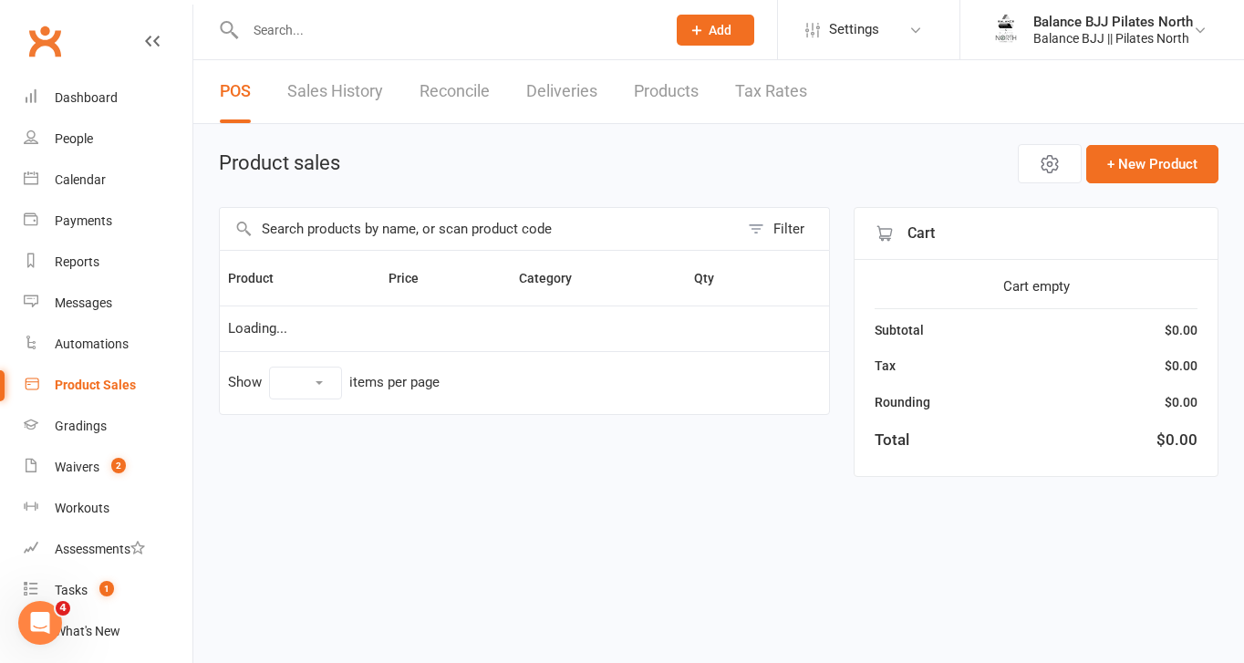
select select "50"
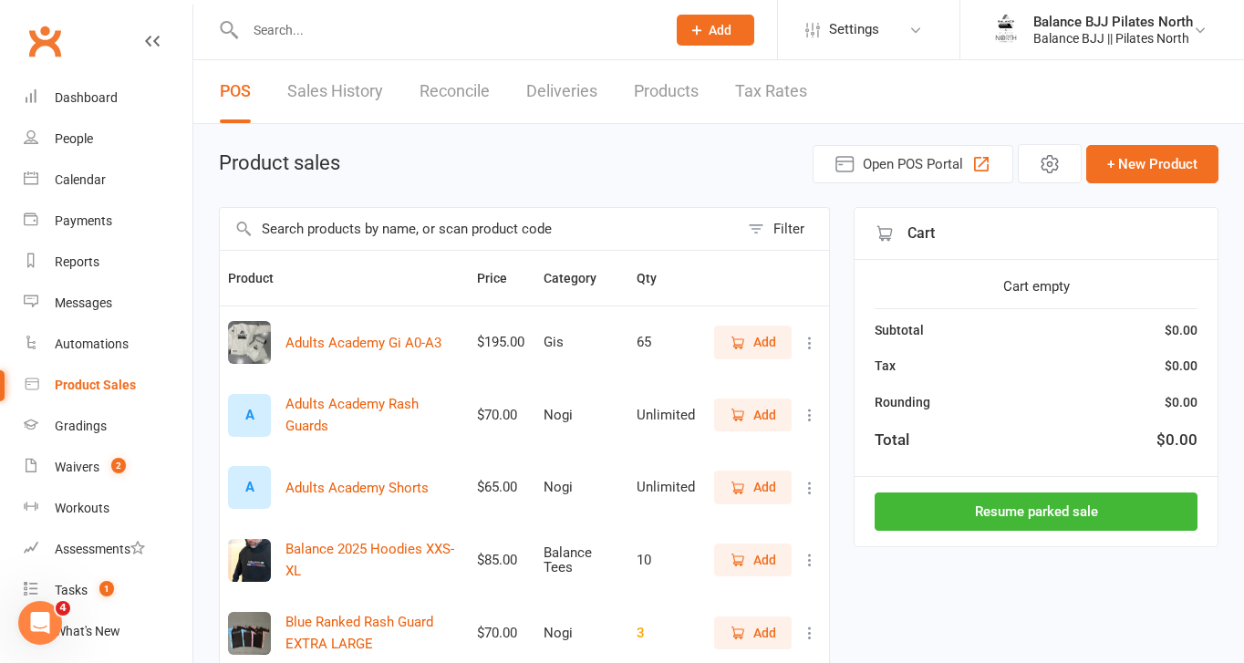
click at [469, 101] on link "Reconcile" at bounding box center [455, 91] width 70 height 63
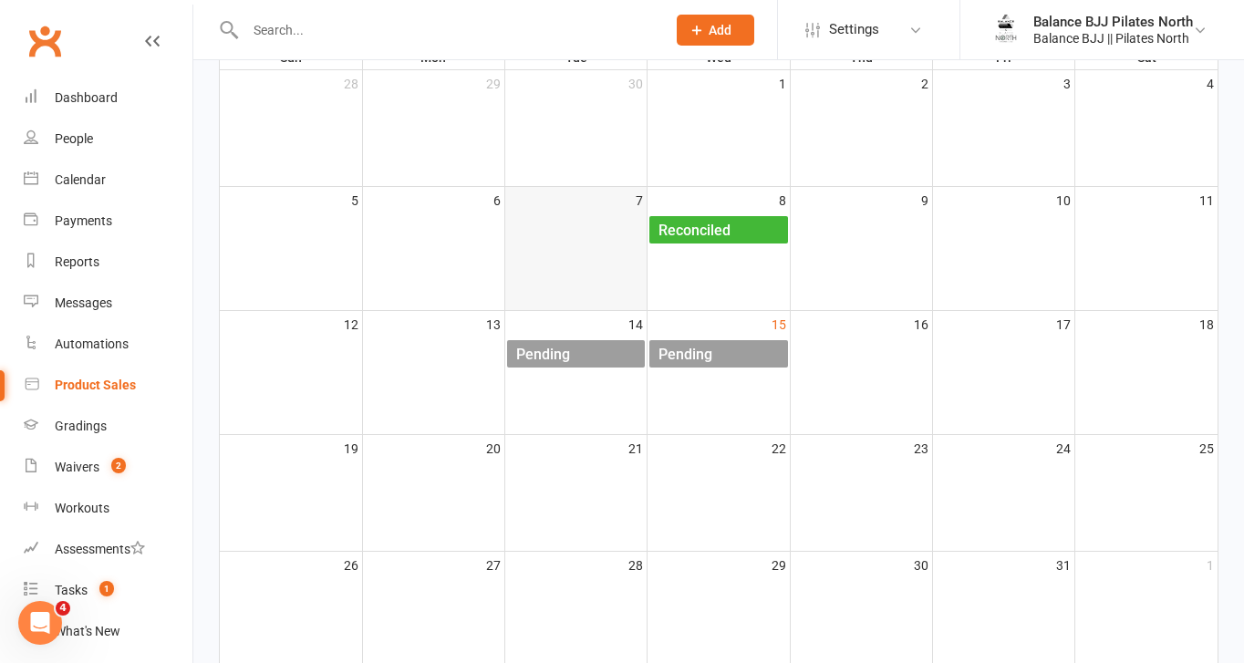
scroll to position [228, 0]
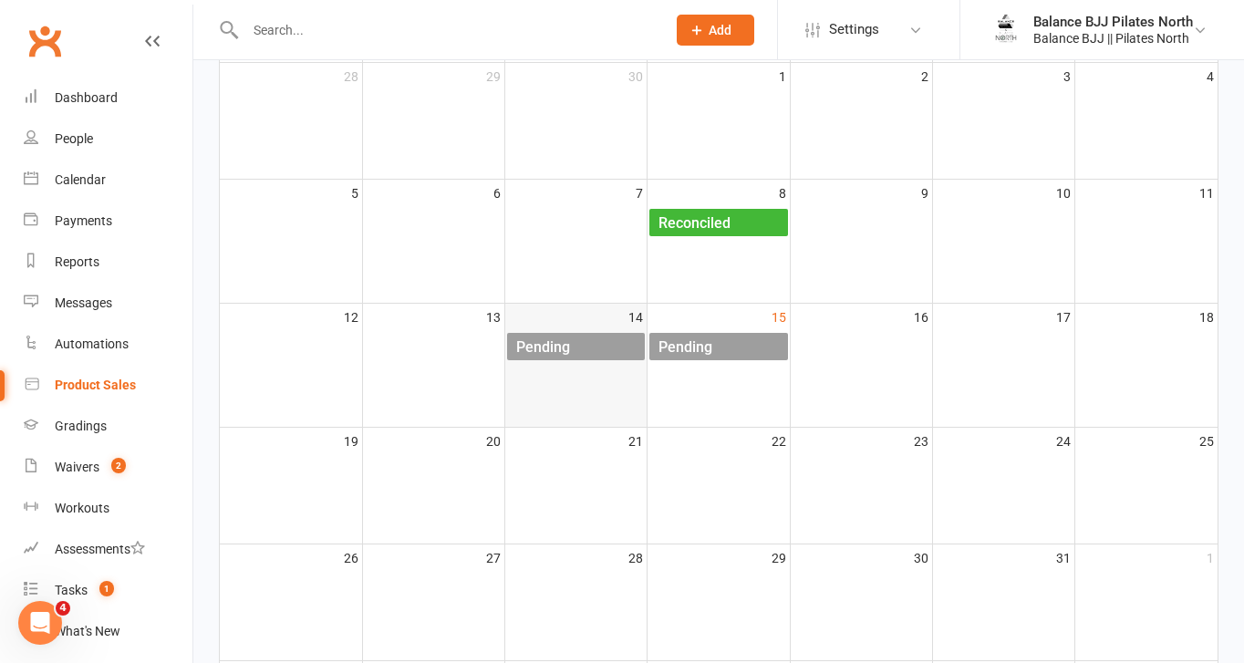
click at [567, 356] on div "Pending" at bounding box center [543, 347] width 56 height 29
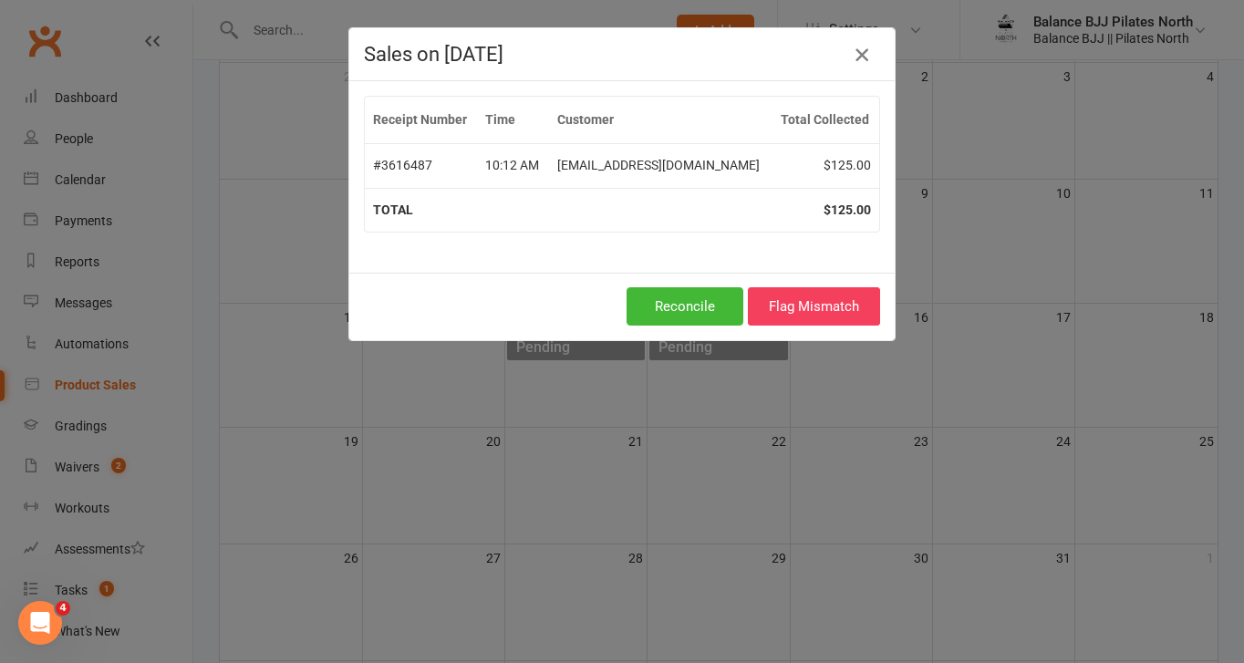
click at [857, 55] on icon "button" at bounding box center [862, 55] width 22 height 22
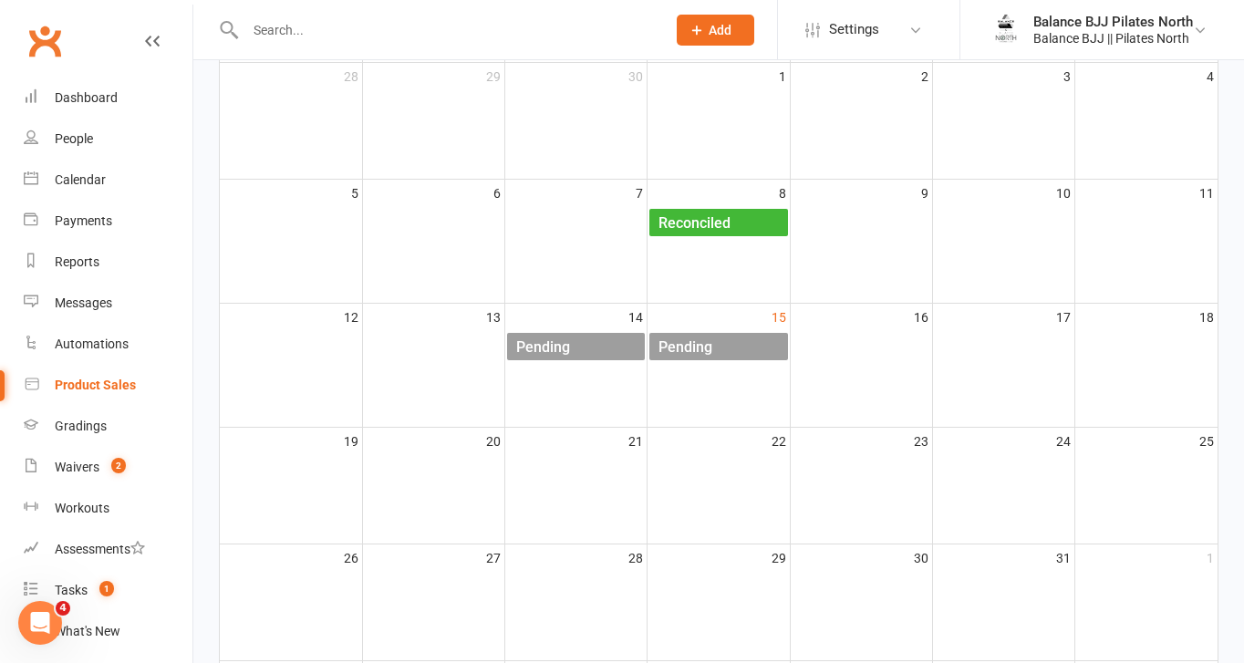
click at [688, 350] on div "Pending" at bounding box center [686, 347] width 56 height 29
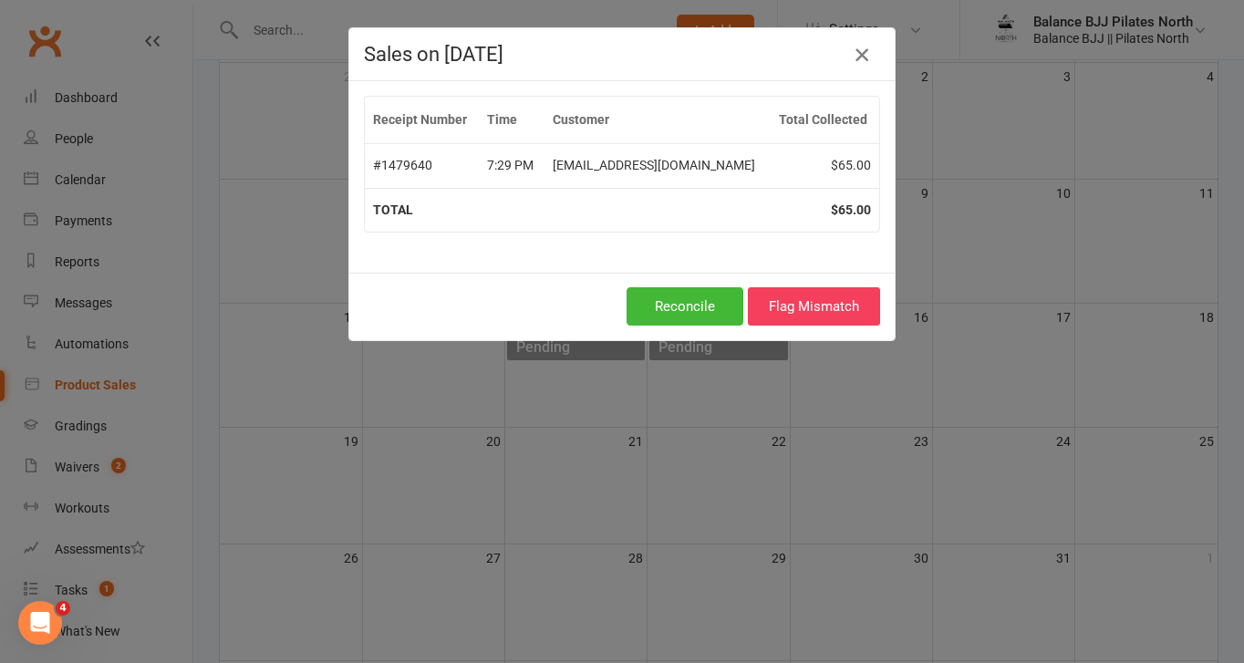
click at [857, 59] on icon "button" at bounding box center [862, 55] width 22 height 22
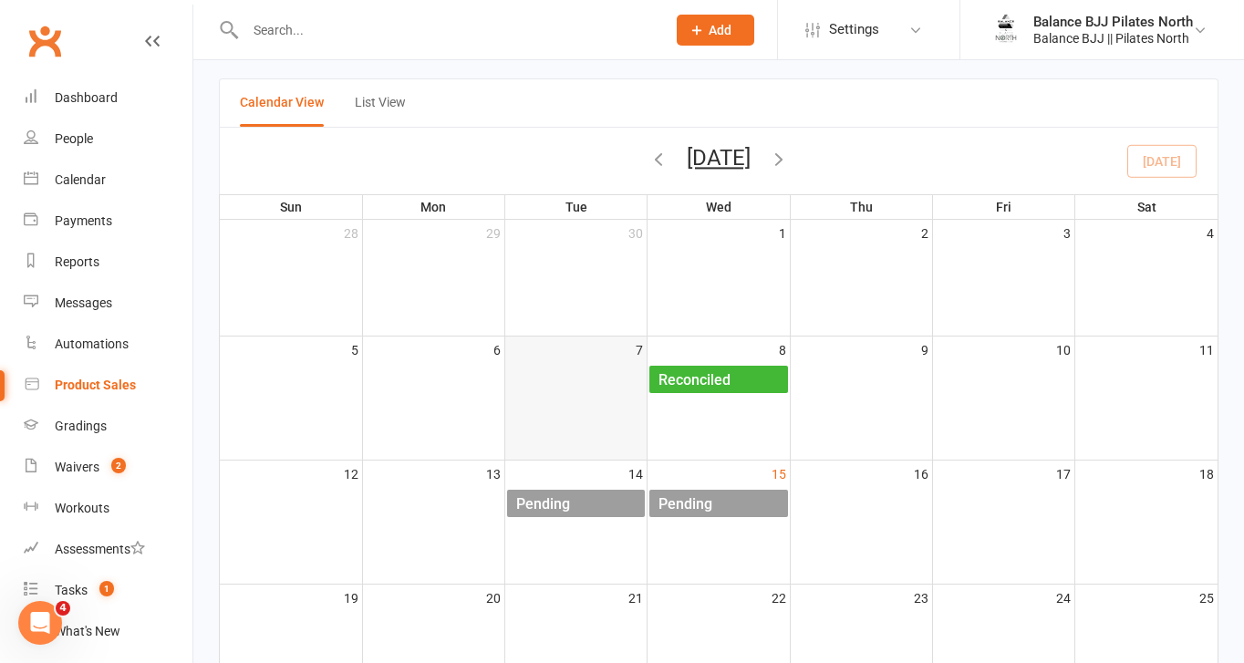
scroll to position [0, 0]
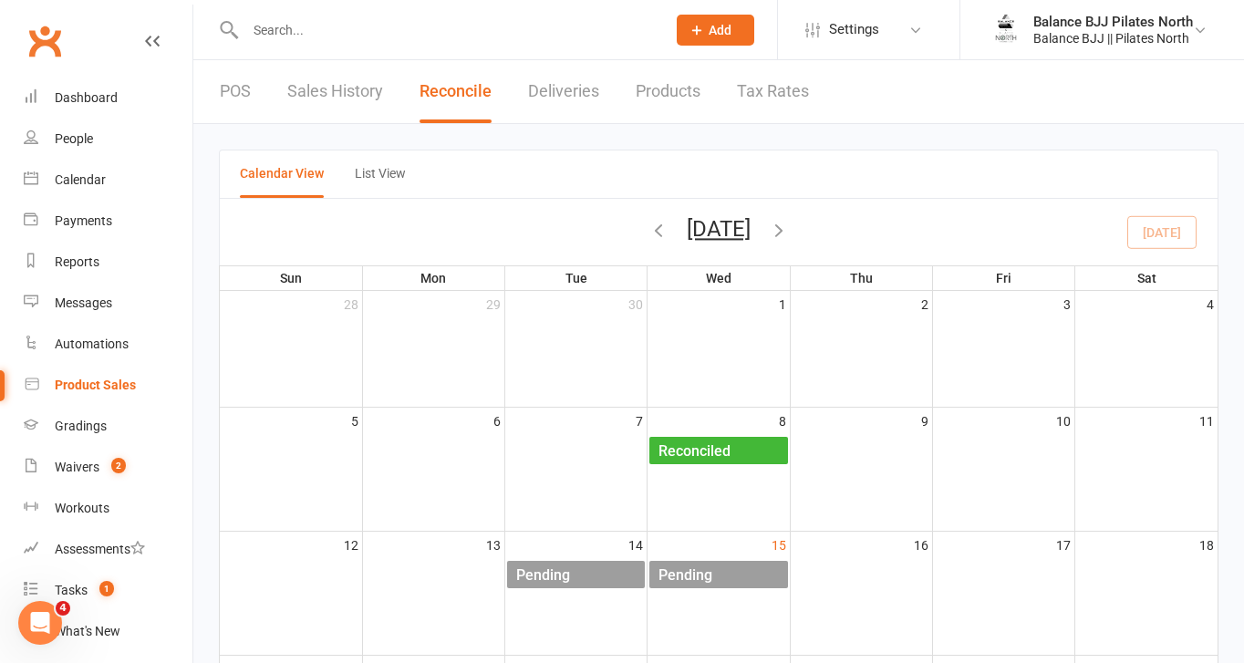
click at [547, 98] on link "Deliveries" at bounding box center [563, 91] width 71 height 63
select select "any"
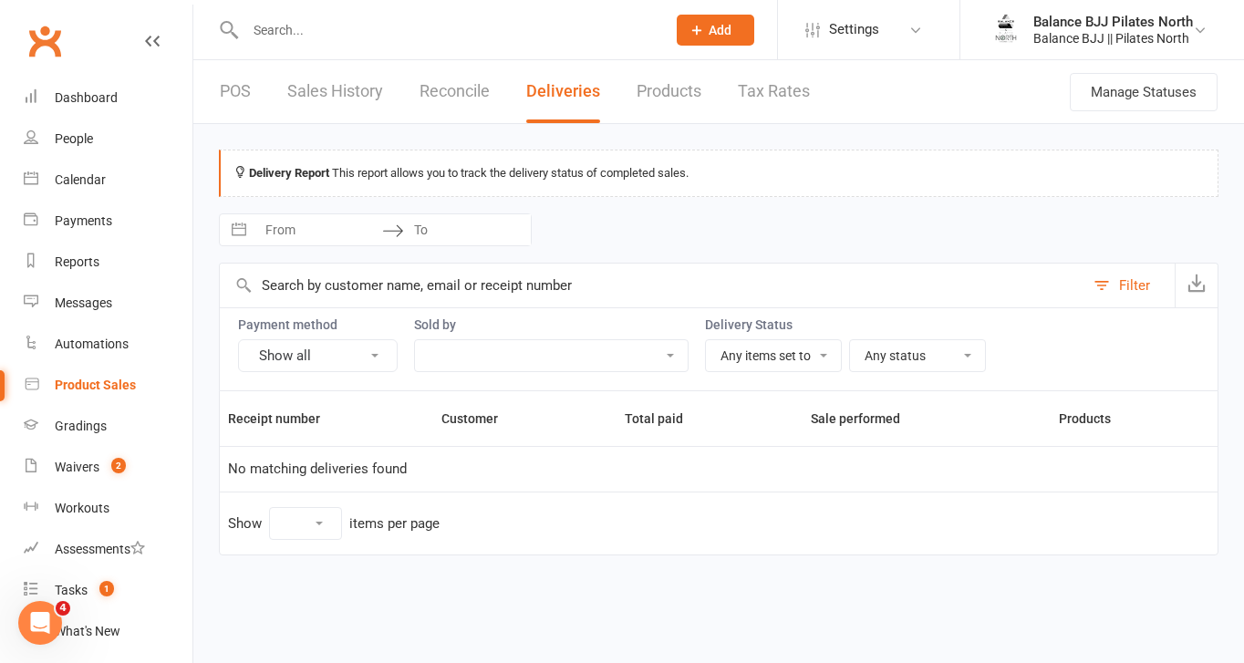
select select "25"
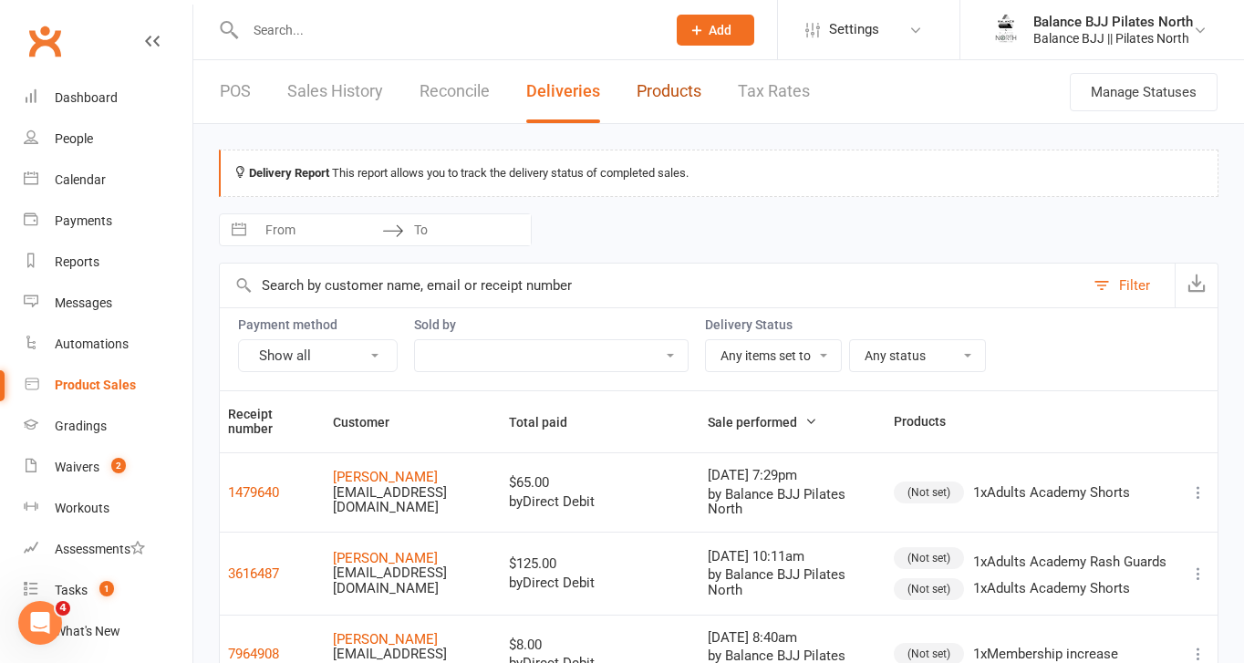
click at [660, 95] on link "Products" at bounding box center [669, 91] width 65 height 63
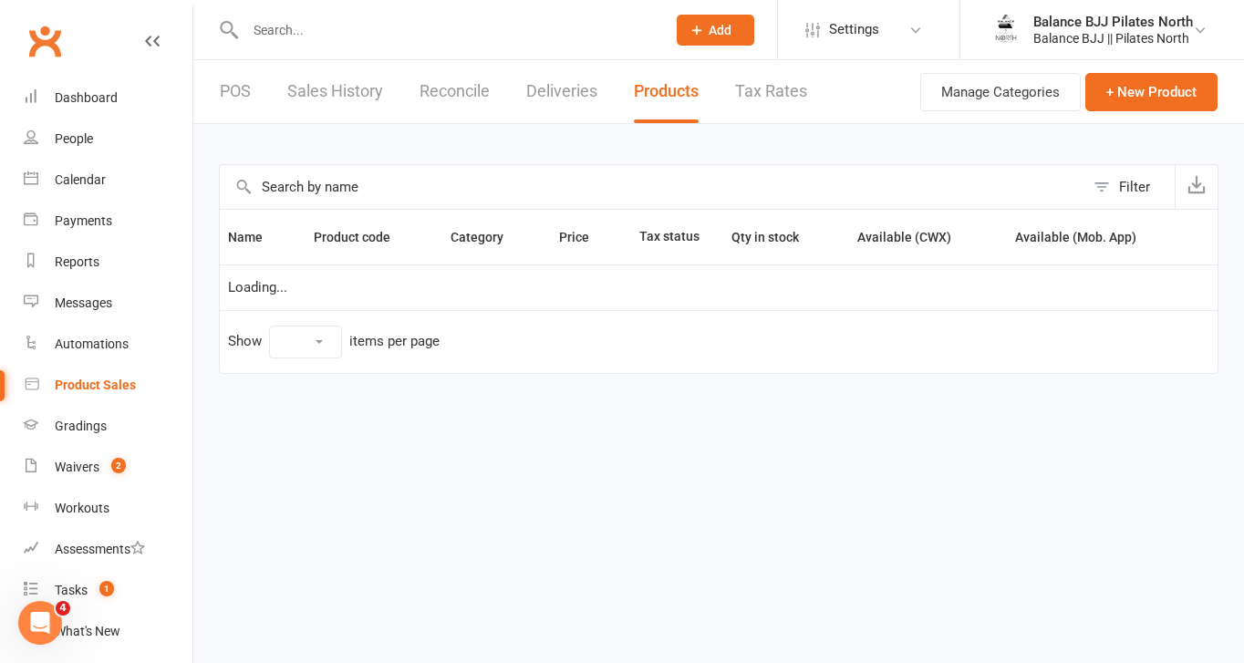
select select "50"
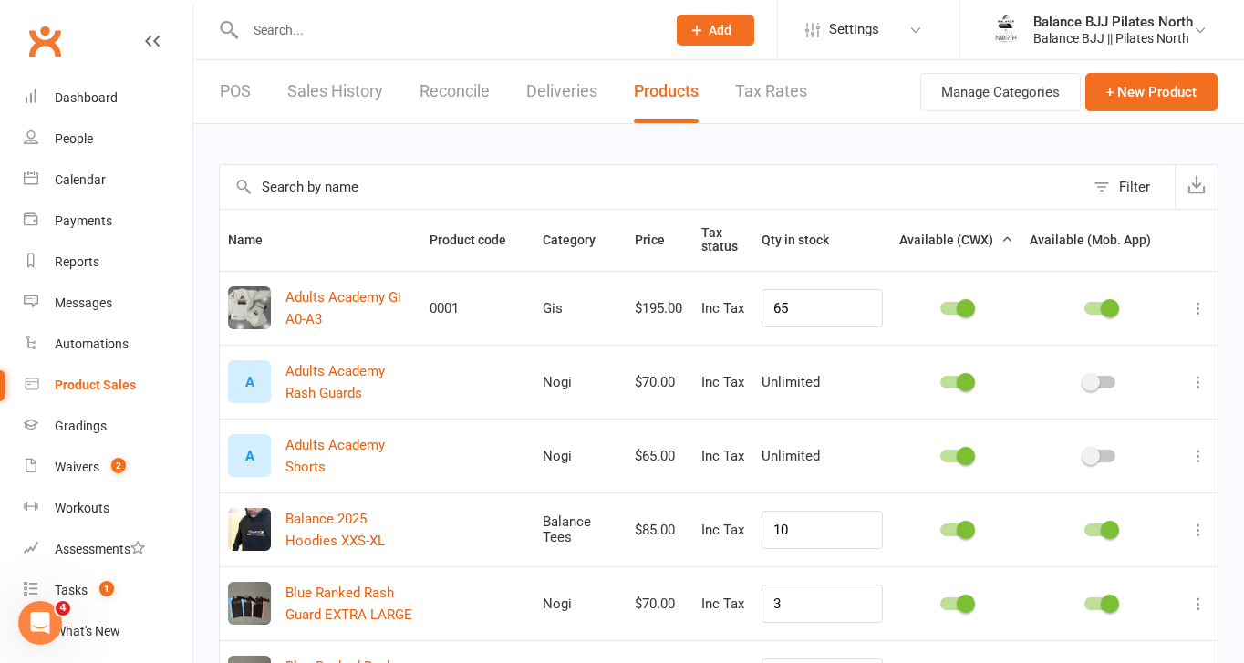
click at [559, 95] on link "Deliveries" at bounding box center [561, 91] width 71 height 63
select select "any"
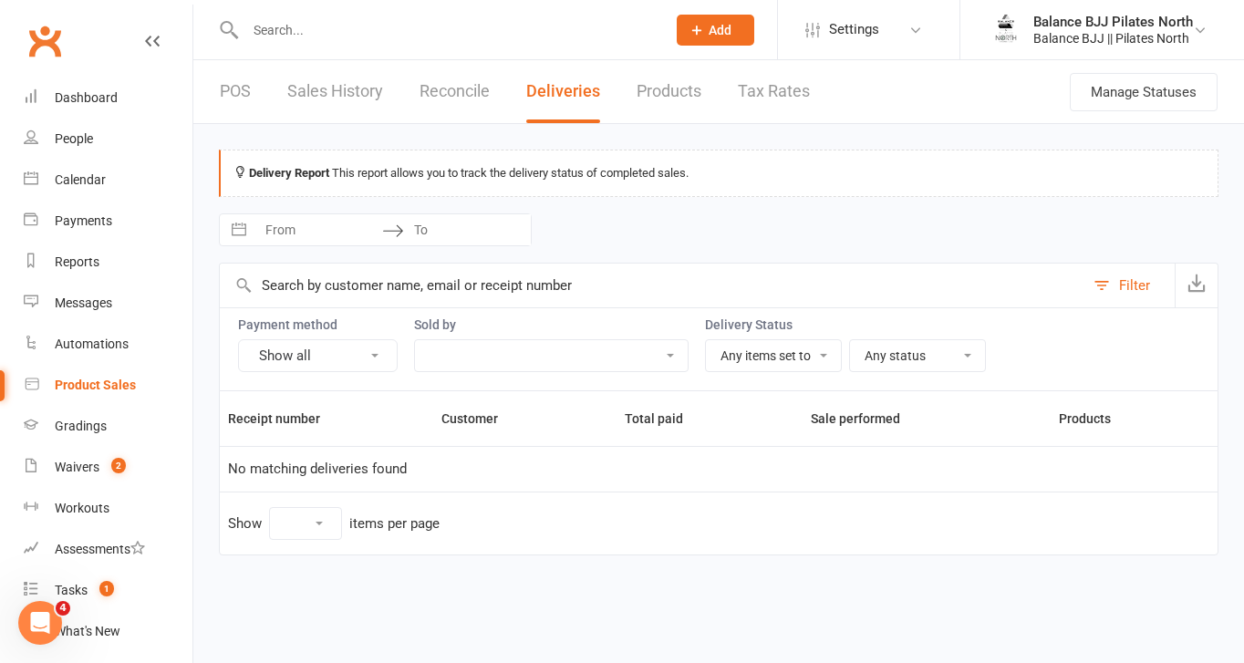
select select "25"
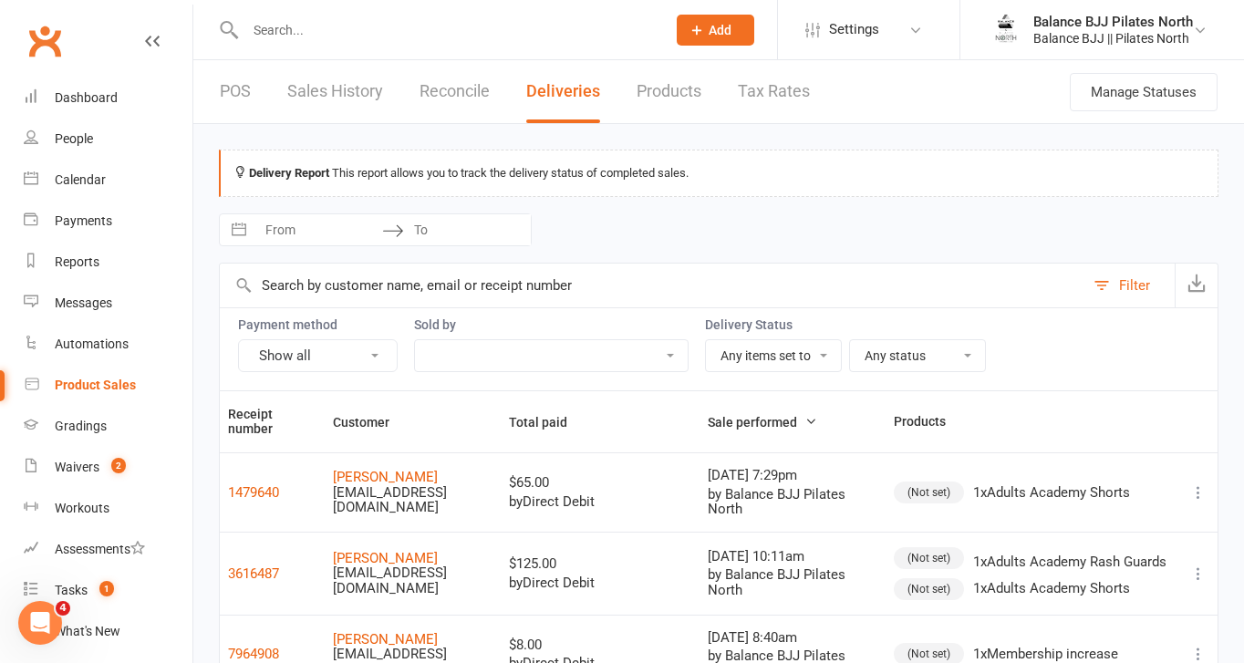
click at [322, 97] on link "Sales History" at bounding box center [335, 91] width 96 height 63
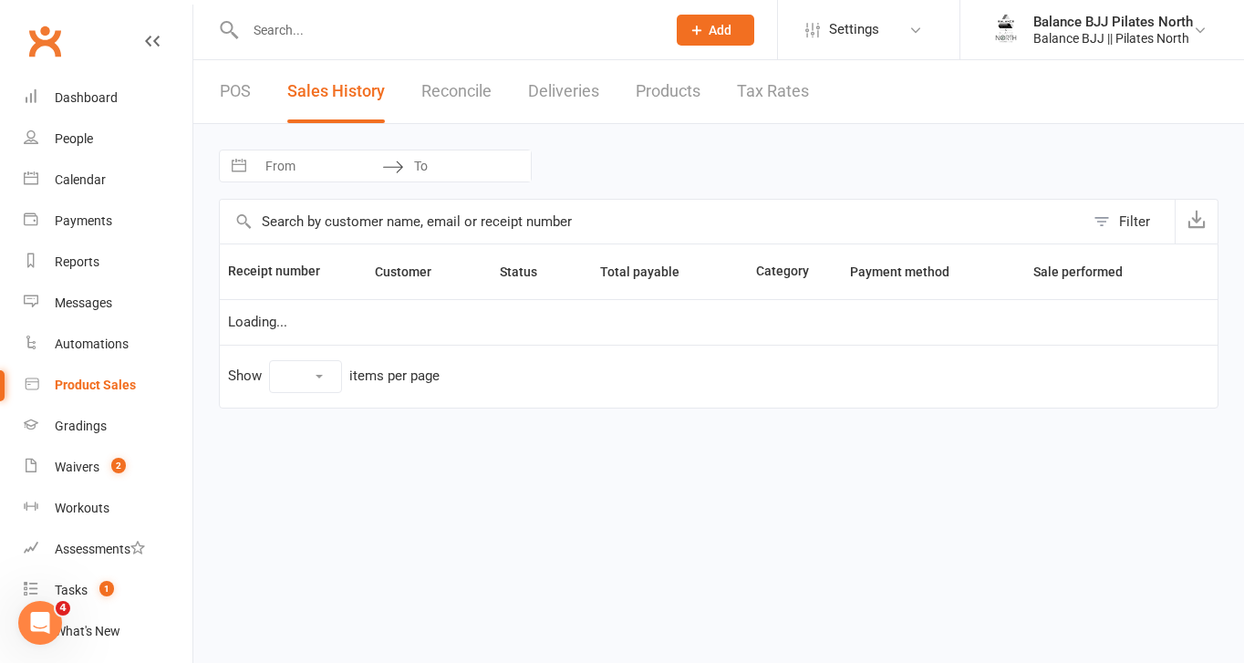
select select "25"
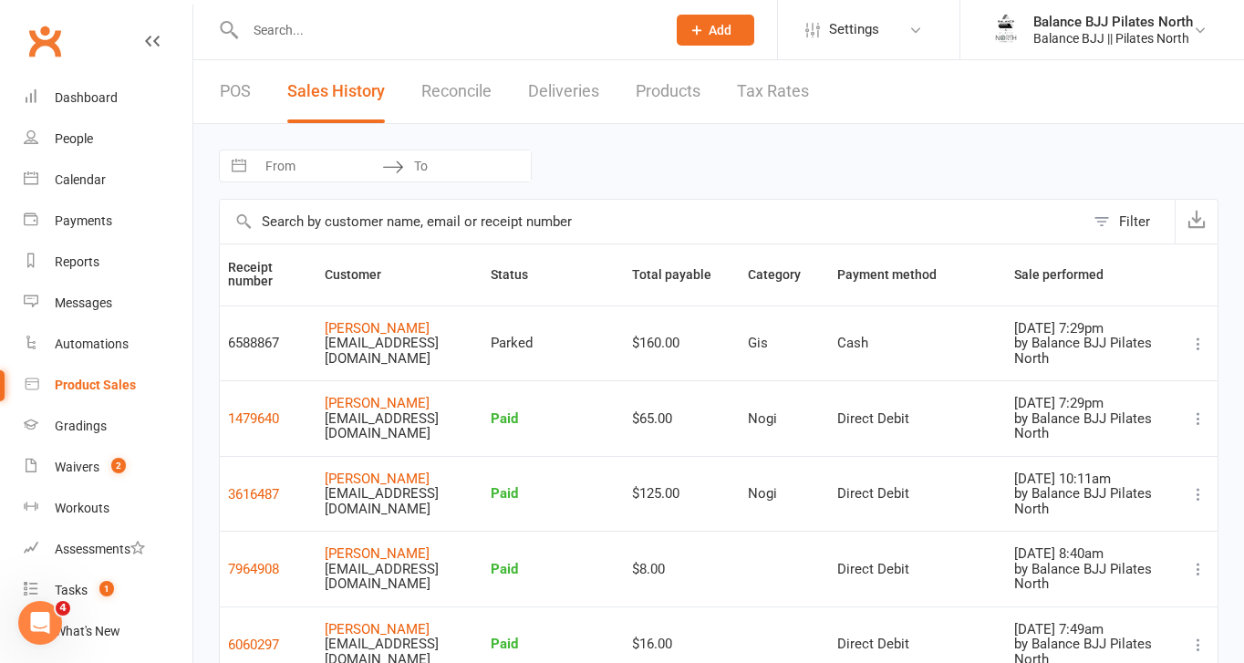
click at [1199, 343] on icon at bounding box center [1199, 344] width 18 height 18
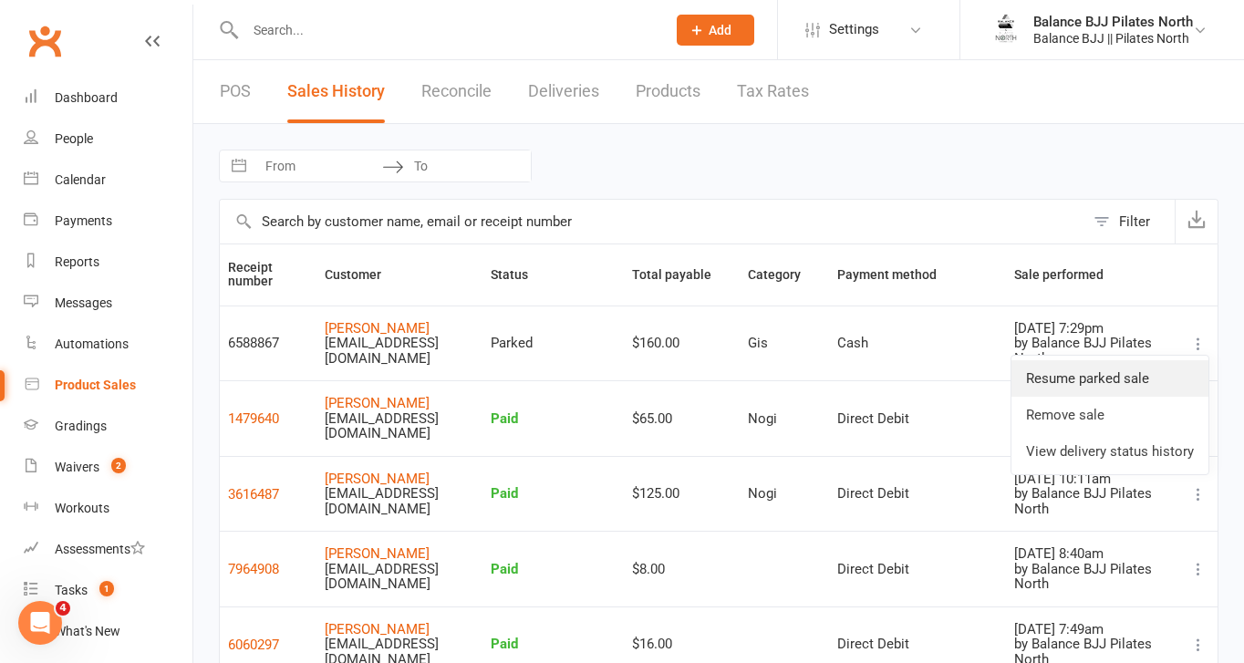
click at [1117, 379] on link "Resume parked sale" at bounding box center [1110, 378] width 197 height 36
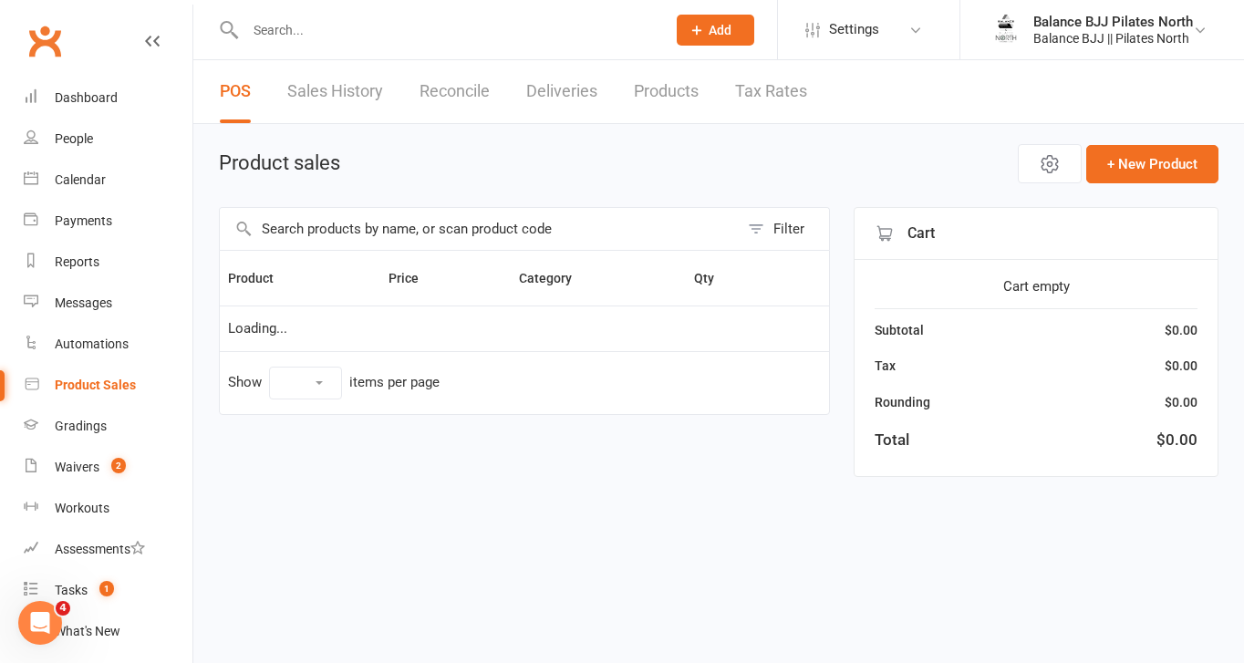
select select "50"
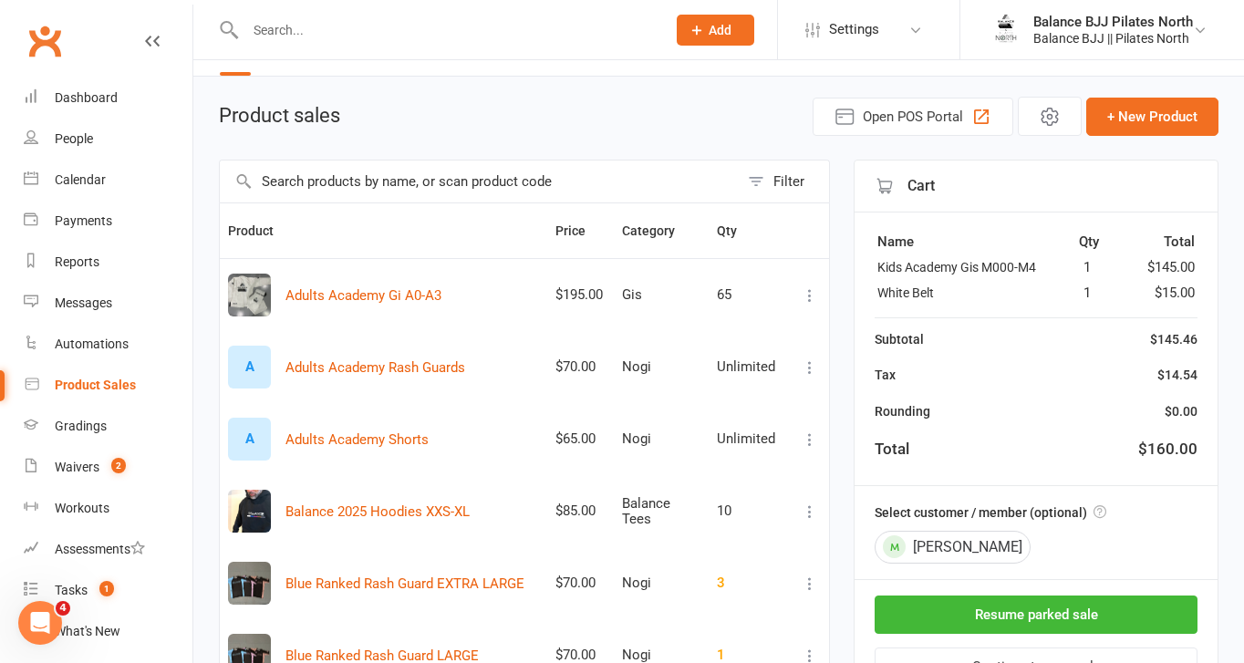
scroll to position [56, 0]
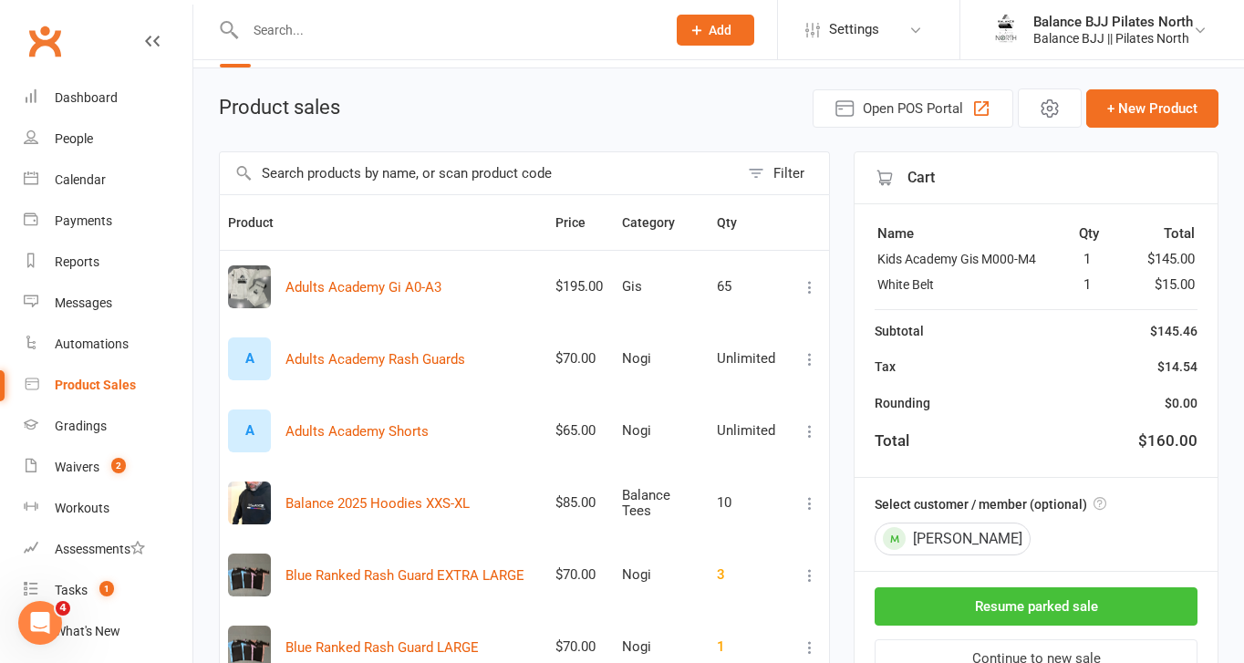
click at [1079, 609] on button "Resume parked sale" at bounding box center [1036, 606] width 323 height 38
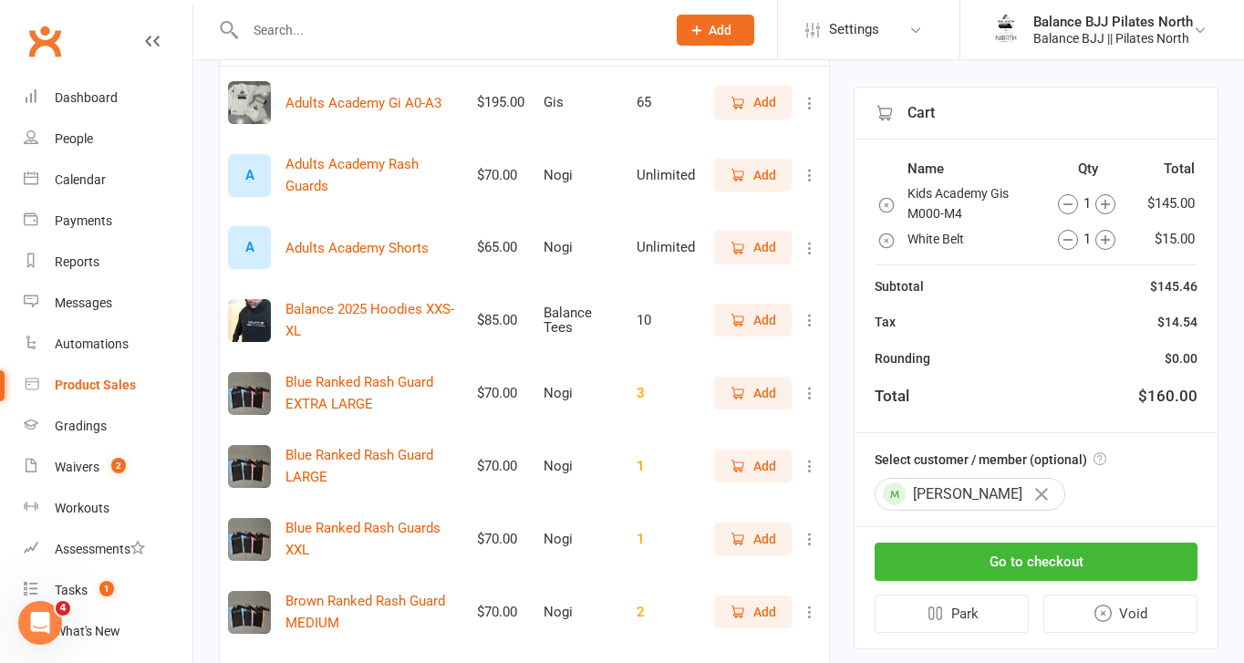
scroll to position [253, 0]
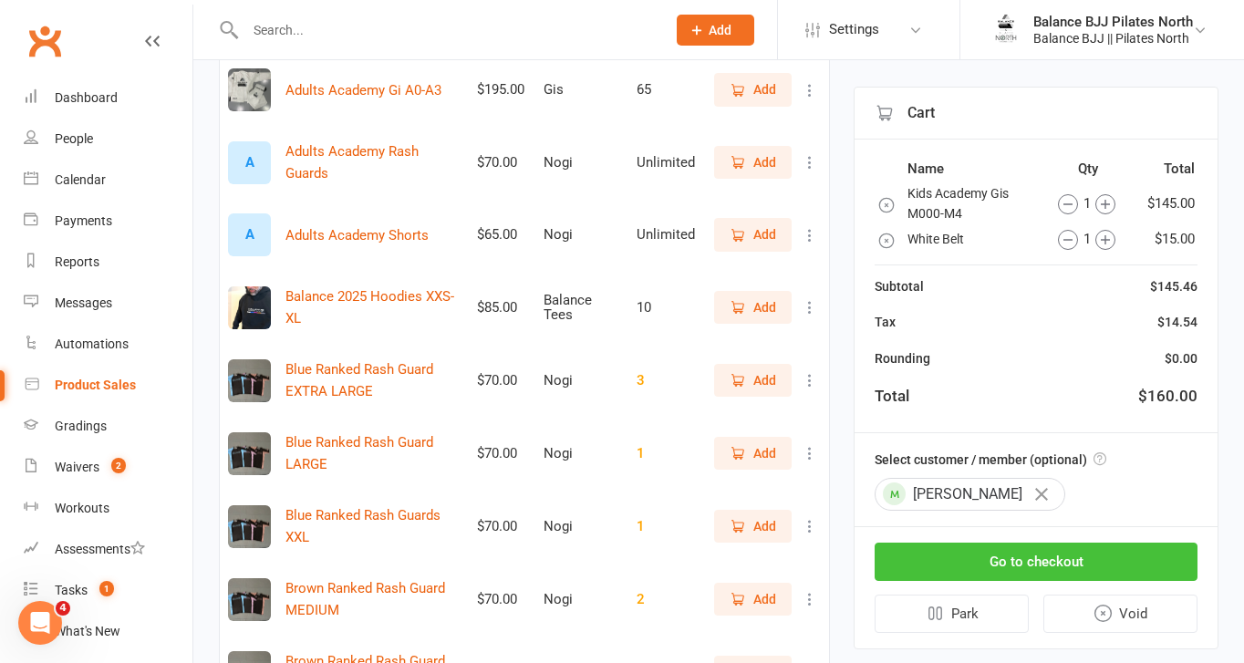
click at [1014, 558] on button "Go to checkout" at bounding box center [1036, 562] width 323 height 38
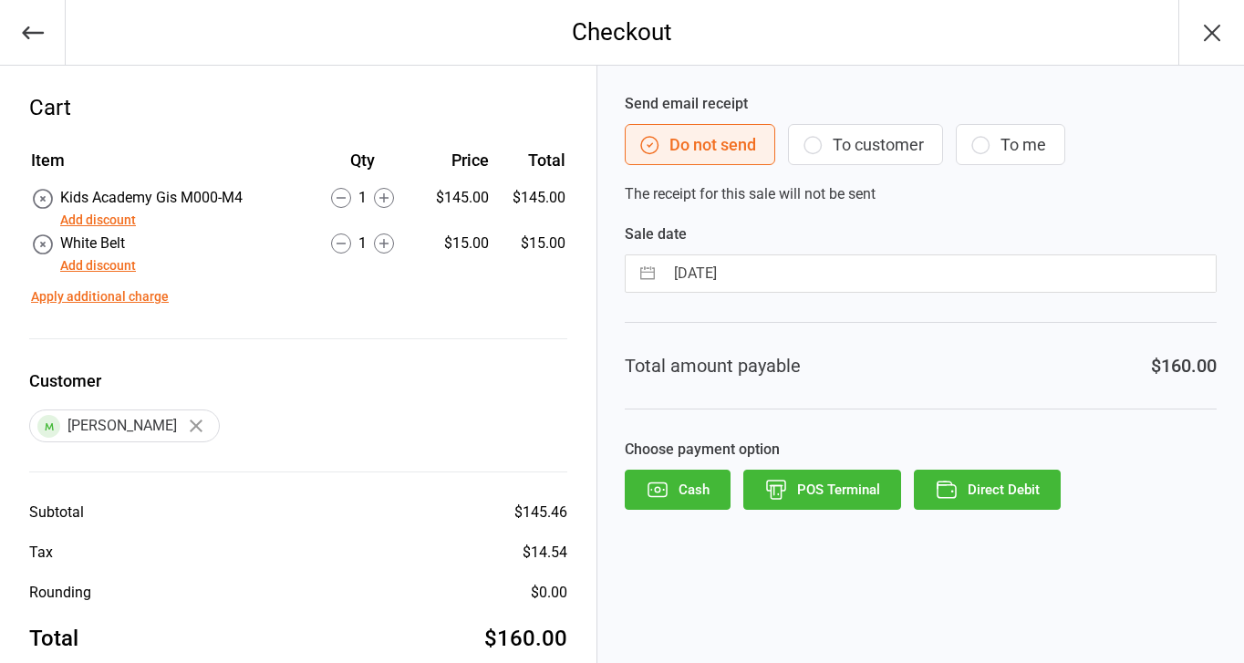
scroll to position [35, 0]
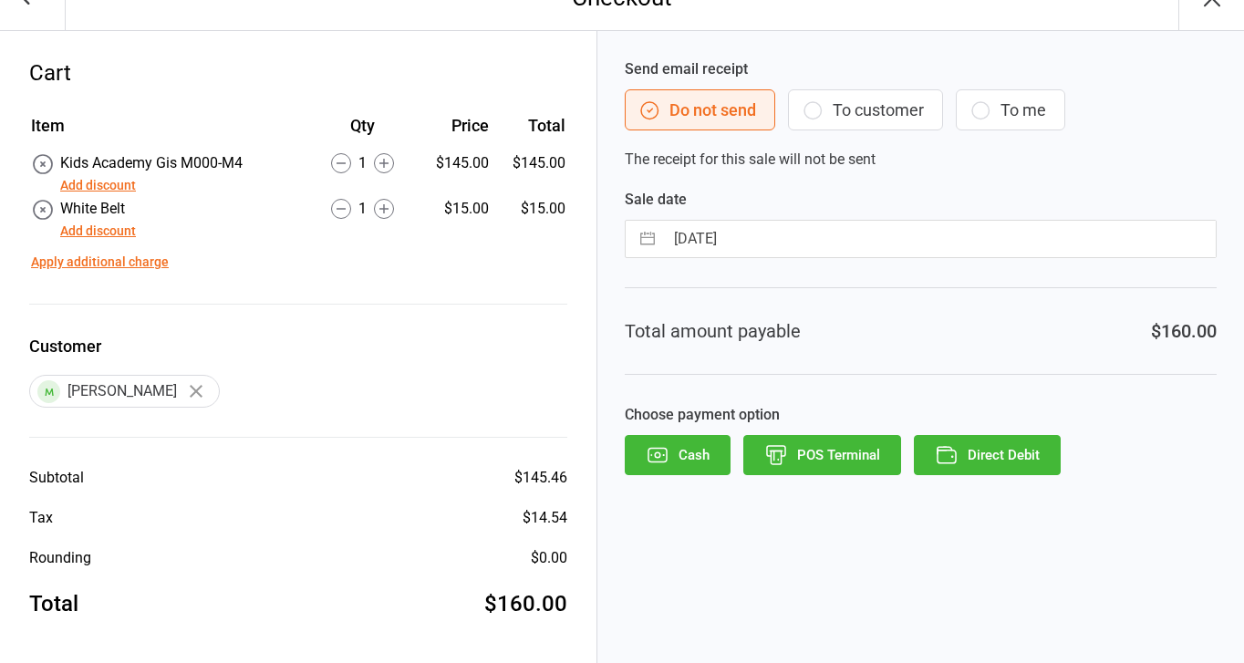
click at [81, 230] on button "Add discount" at bounding box center [98, 231] width 76 height 19
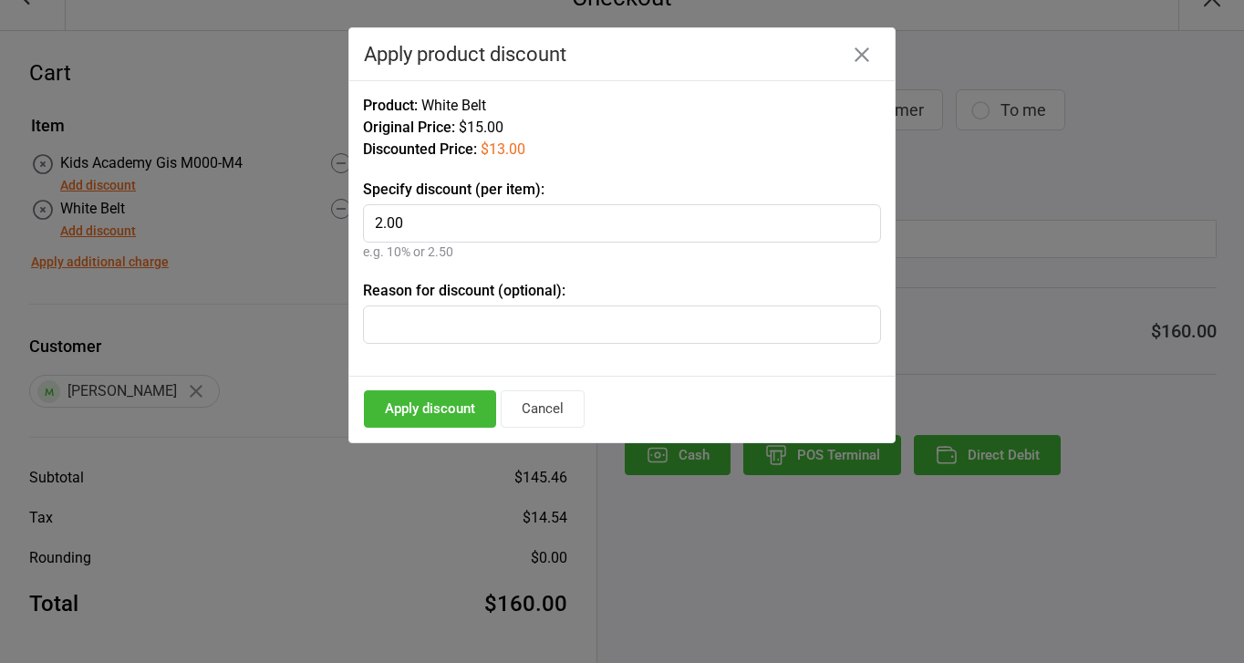
type input "2.00"
click at [433, 417] on button "Apply discount" at bounding box center [430, 408] width 132 height 37
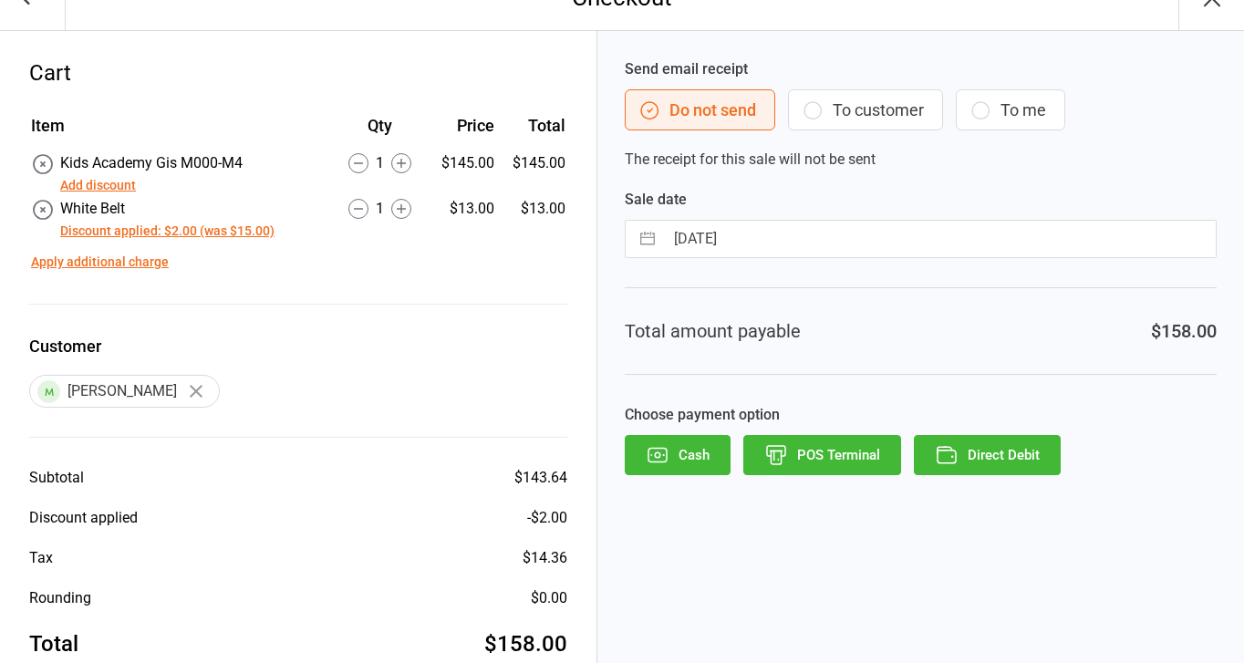
click at [957, 446] on icon "button" at bounding box center [947, 455] width 24 height 24
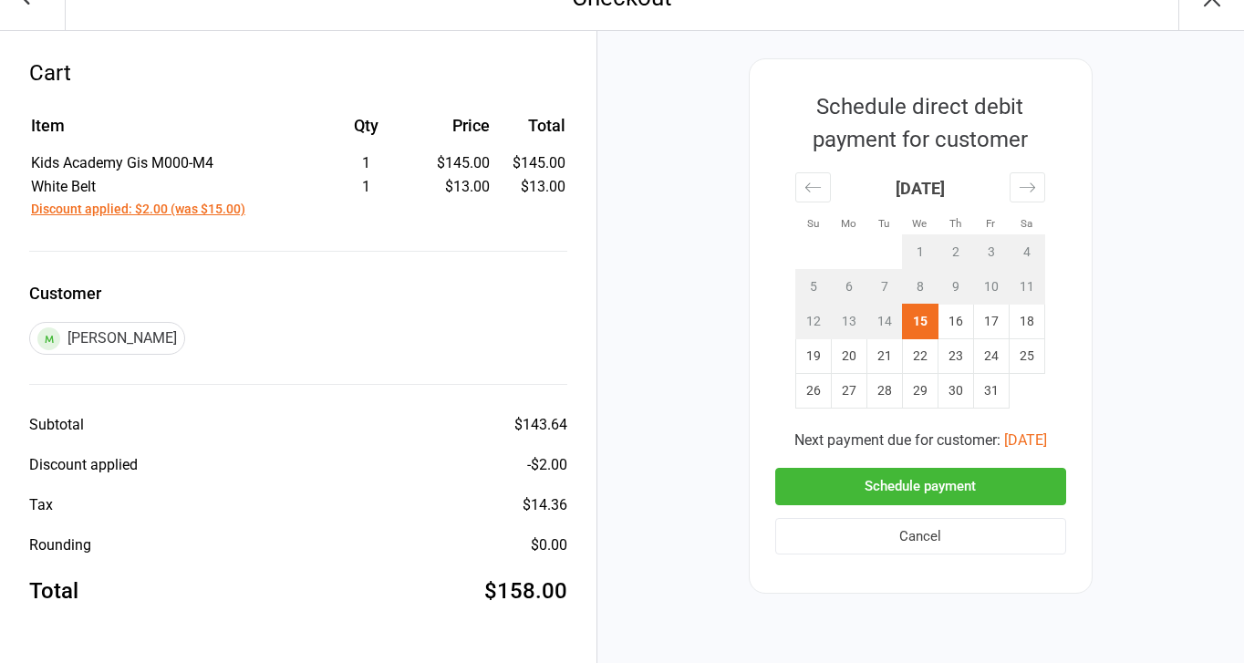
click at [164, 205] on button "Discount applied: $2.00 (was $15.00)" at bounding box center [138, 209] width 214 height 19
click at [212, 211] on button "Discount applied: $2.00 (was $15.00)" at bounding box center [138, 209] width 214 height 19
click at [909, 545] on button "Cancel" at bounding box center [920, 536] width 291 height 37
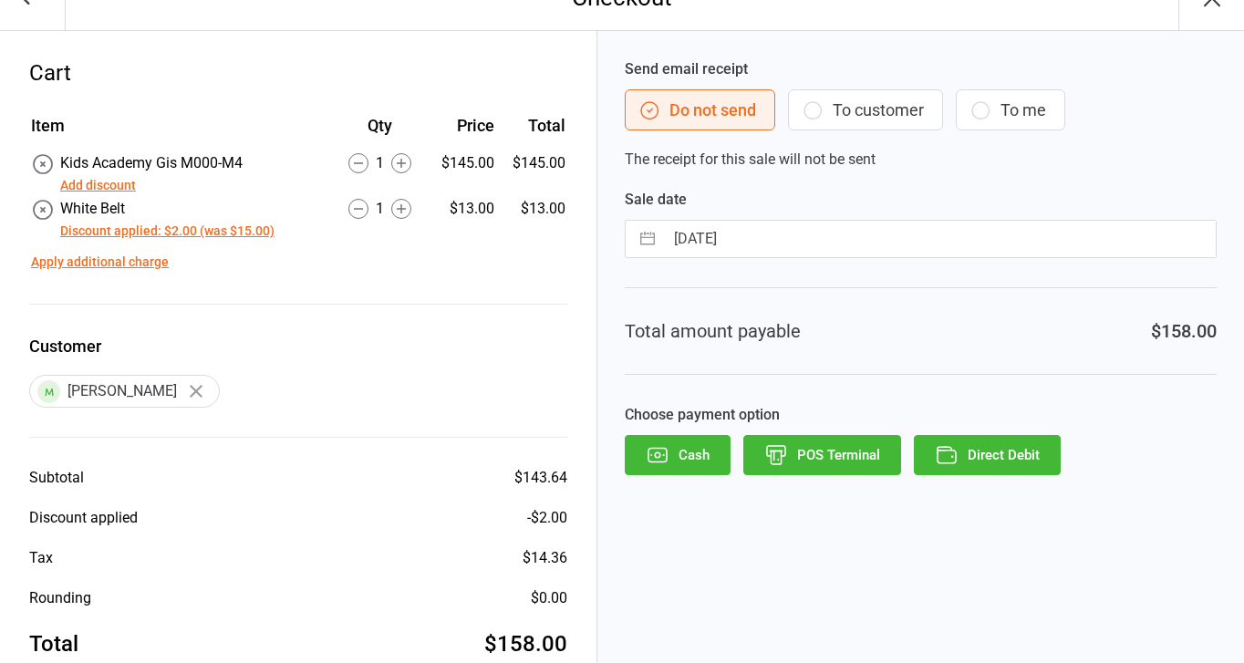
click at [40, 170] on icon at bounding box center [43, 164] width 24 height 24
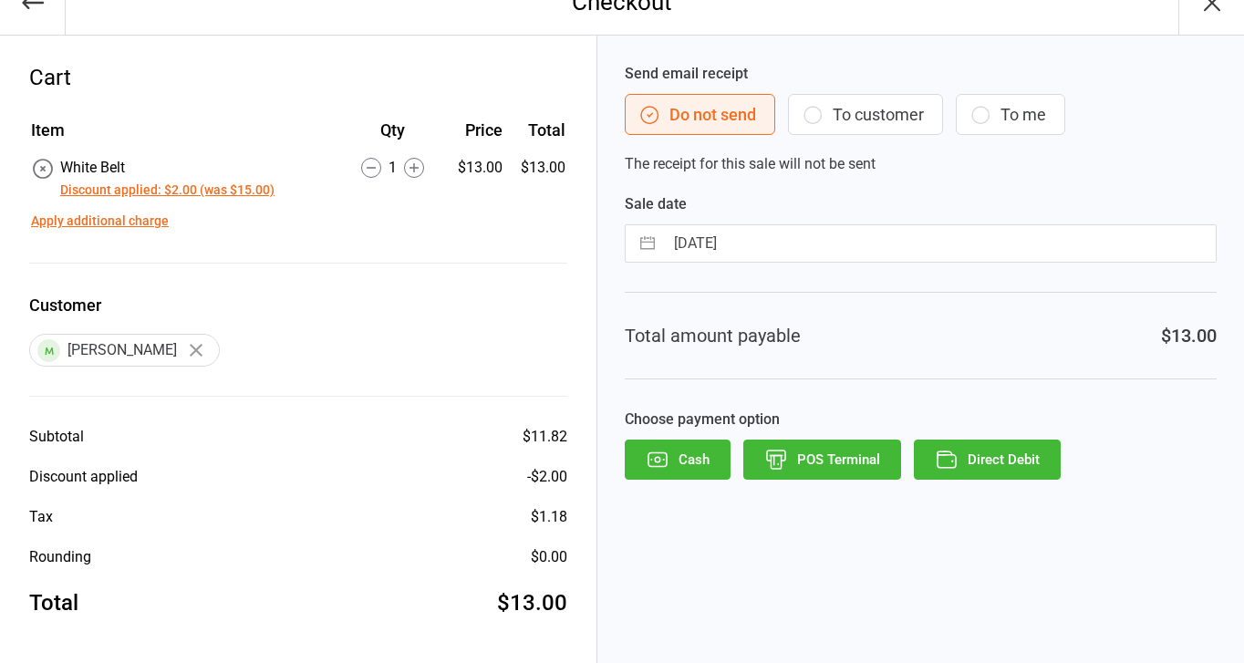
scroll to position [29, 0]
click at [50, 168] on icon at bounding box center [43, 170] width 24 height 24
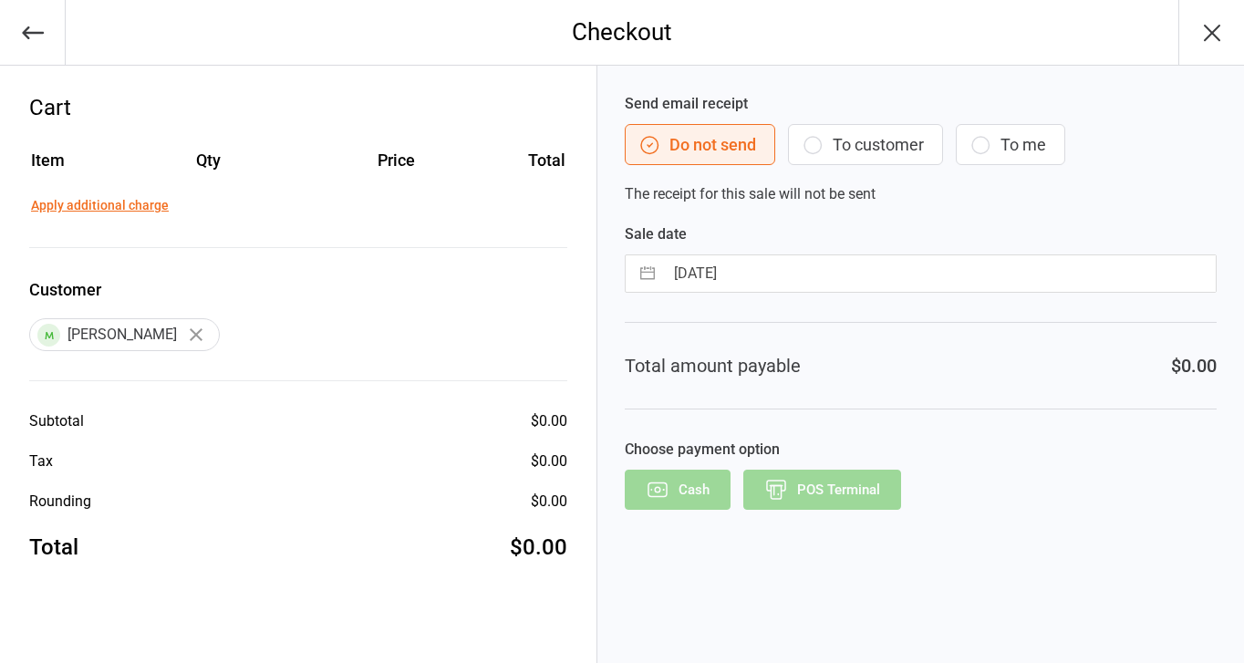
scroll to position [0, 0]
click at [35, 31] on icon "button" at bounding box center [33, 32] width 22 height 13
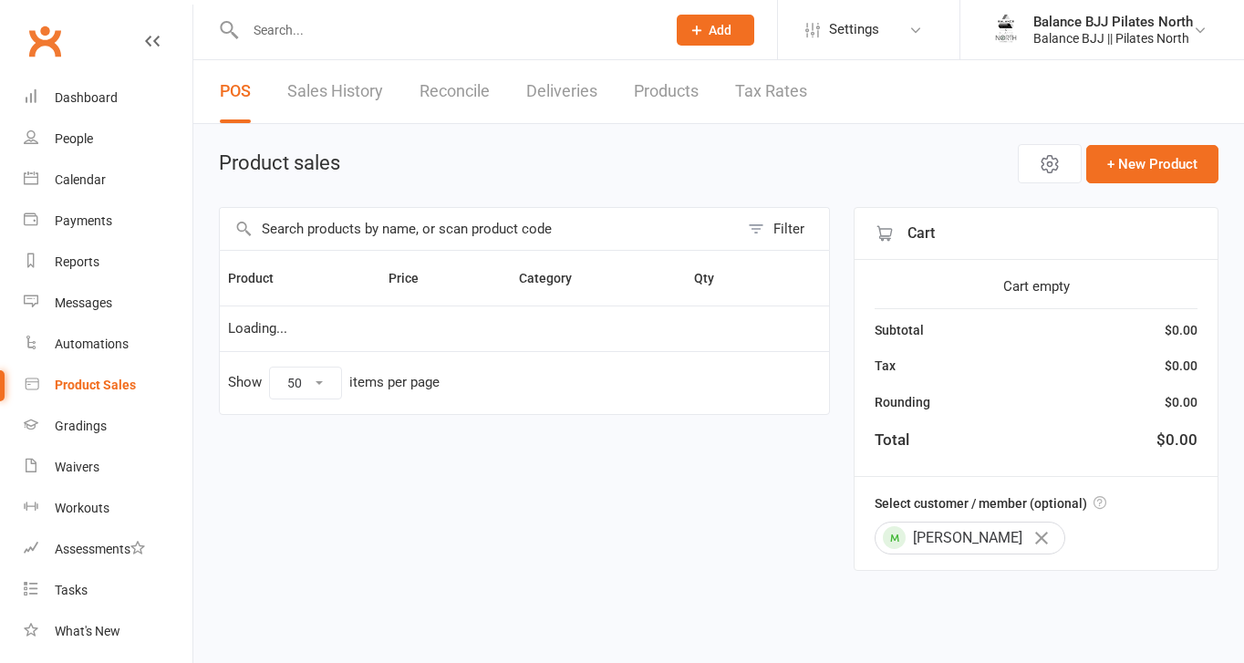
select select "50"
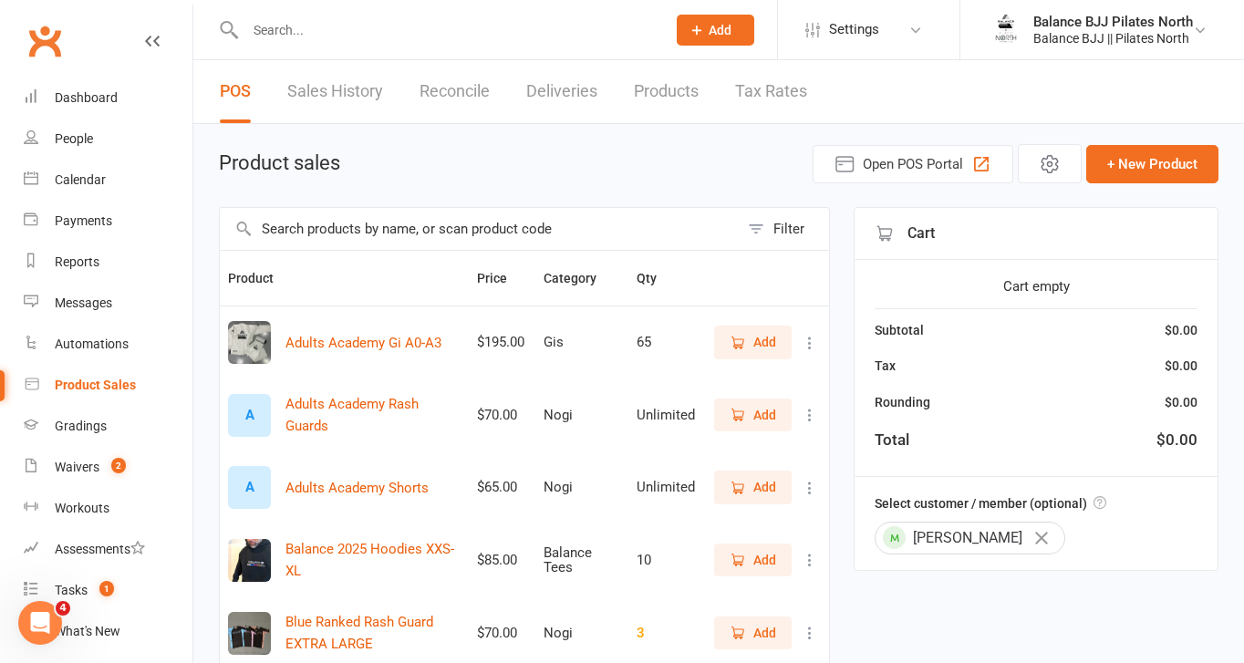
click at [310, 42] on div at bounding box center [436, 29] width 434 height 59
click at [311, 32] on input "text" at bounding box center [446, 30] width 413 height 26
type input "[PERSON_NAME]"
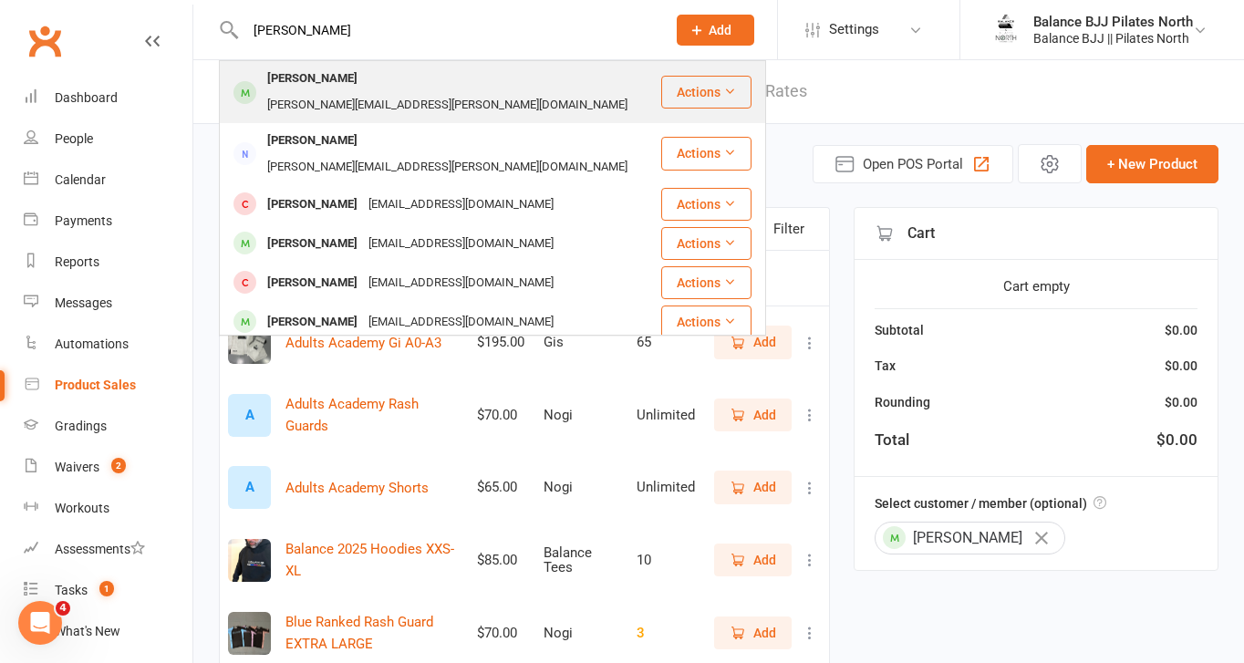
click at [321, 77] on div "[PERSON_NAME]" at bounding box center [312, 79] width 101 height 26
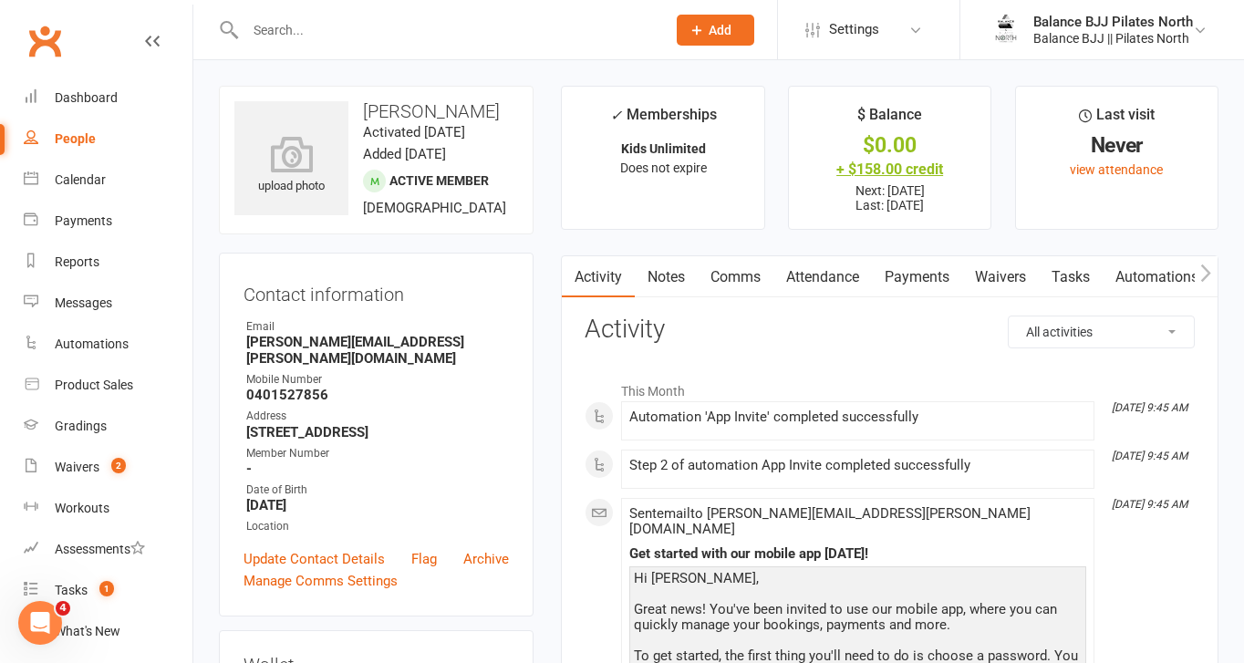
click at [888, 165] on div "+ $158.00 credit" at bounding box center [889, 169] width 169 height 19
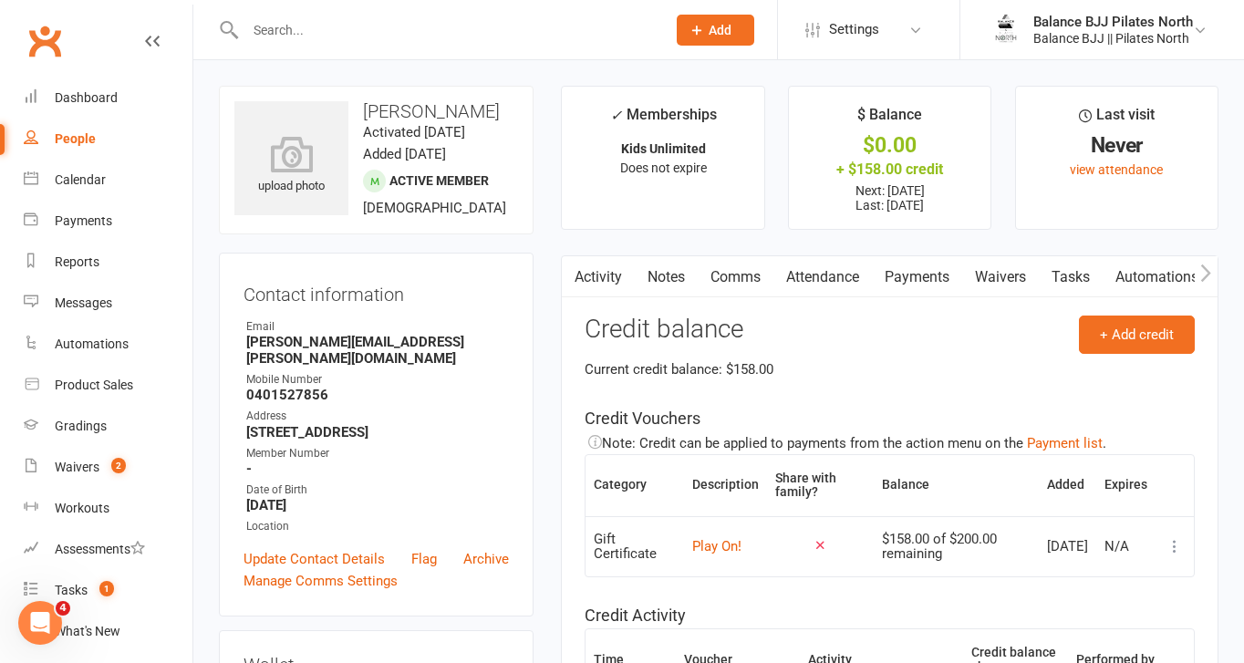
click at [1178, 555] on icon at bounding box center [1175, 546] width 18 height 18
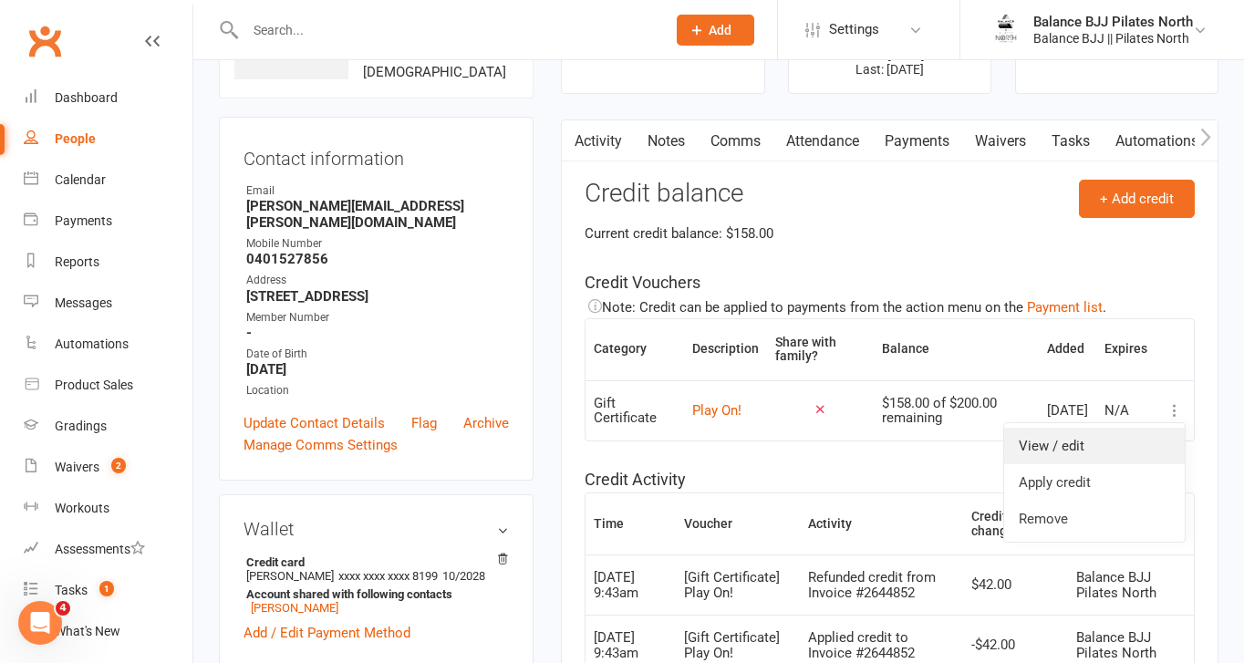
scroll to position [168, 0]
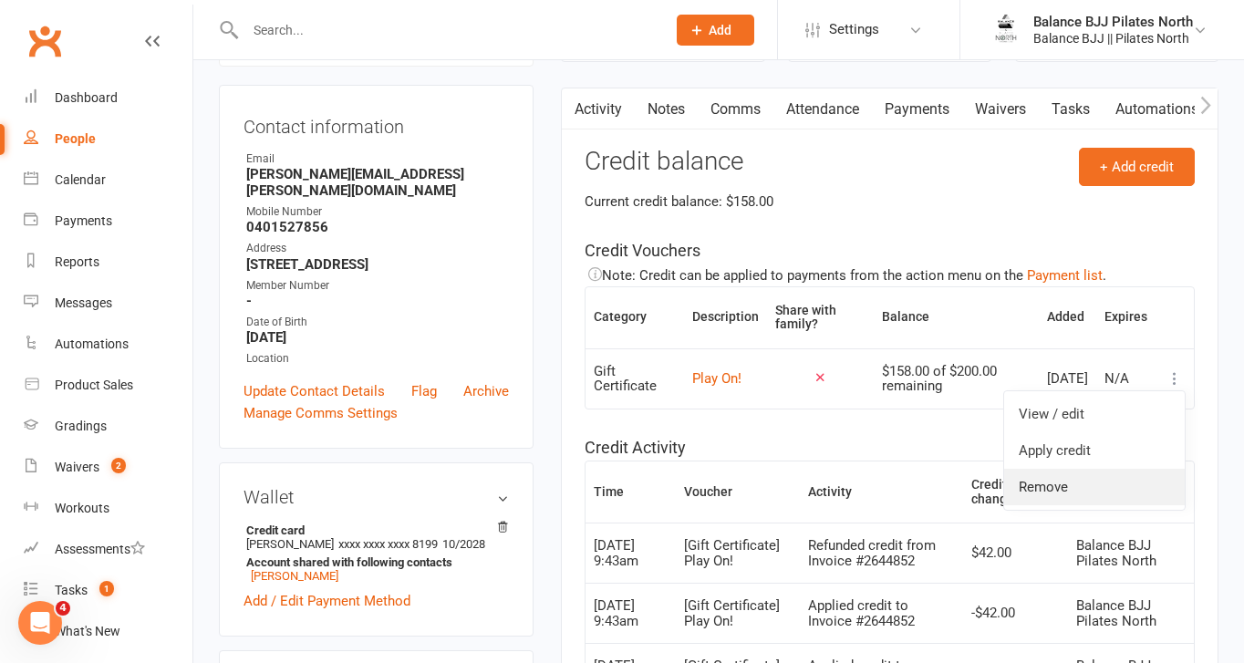
click at [1062, 483] on link "Remove" at bounding box center [1094, 487] width 181 height 36
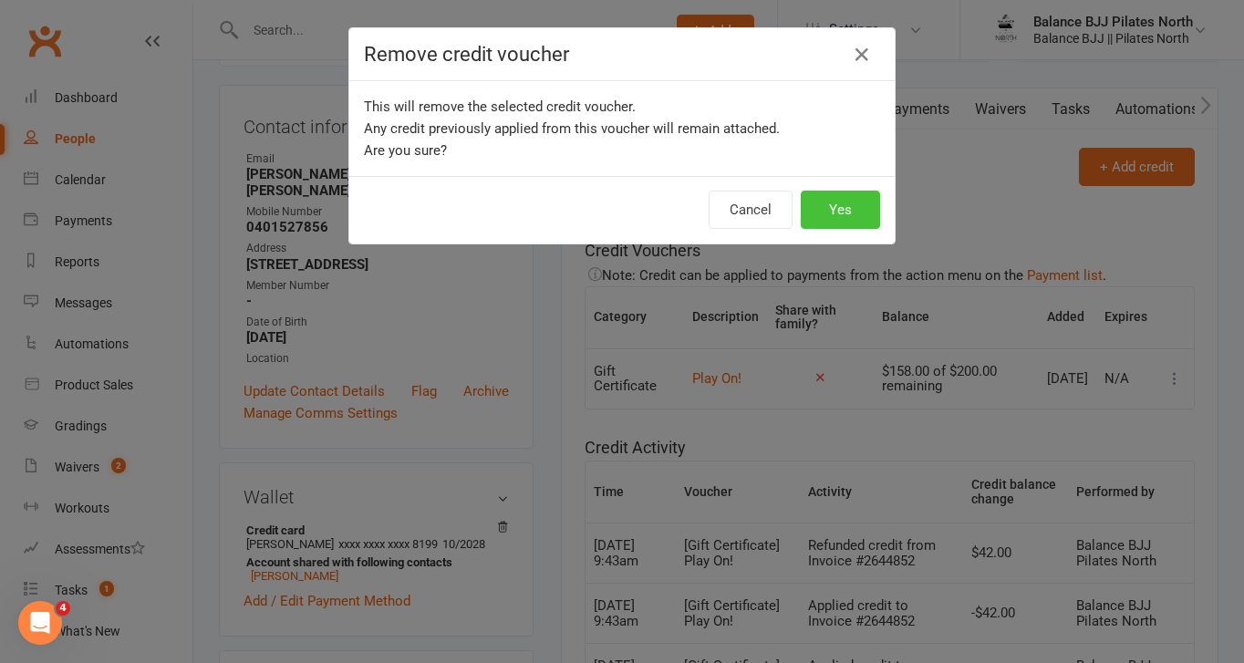
click at [833, 211] on button "Yes" at bounding box center [840, 210] width 79 height 38
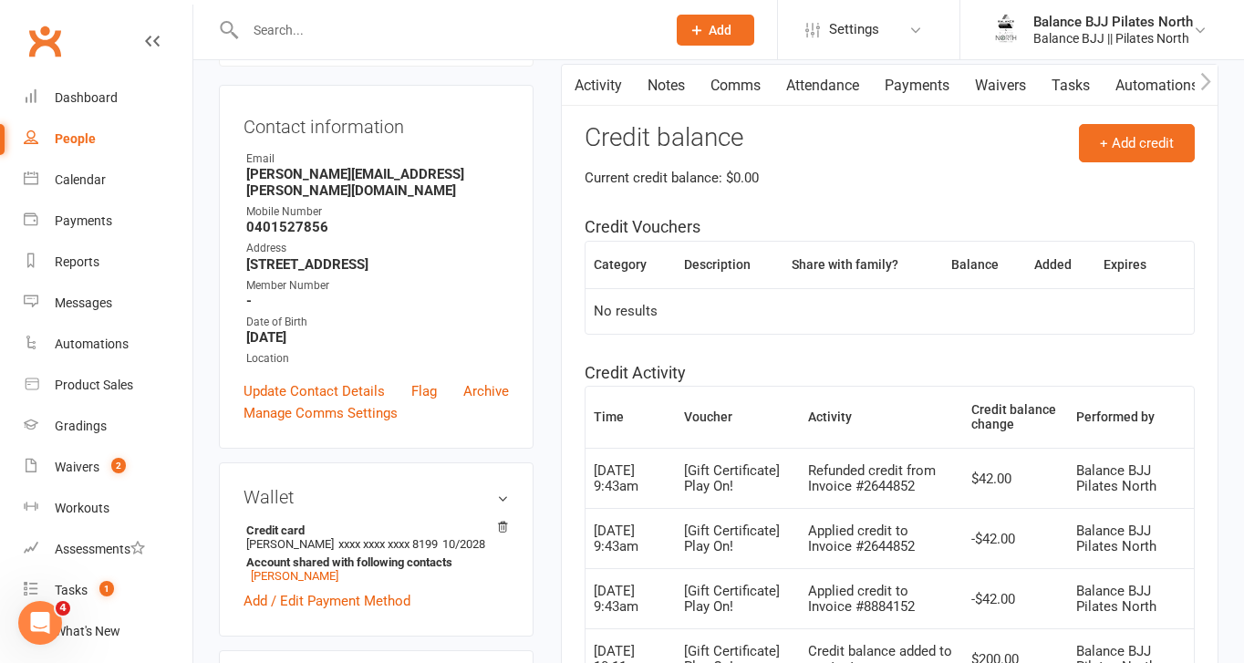
scroll to position [0, 0]
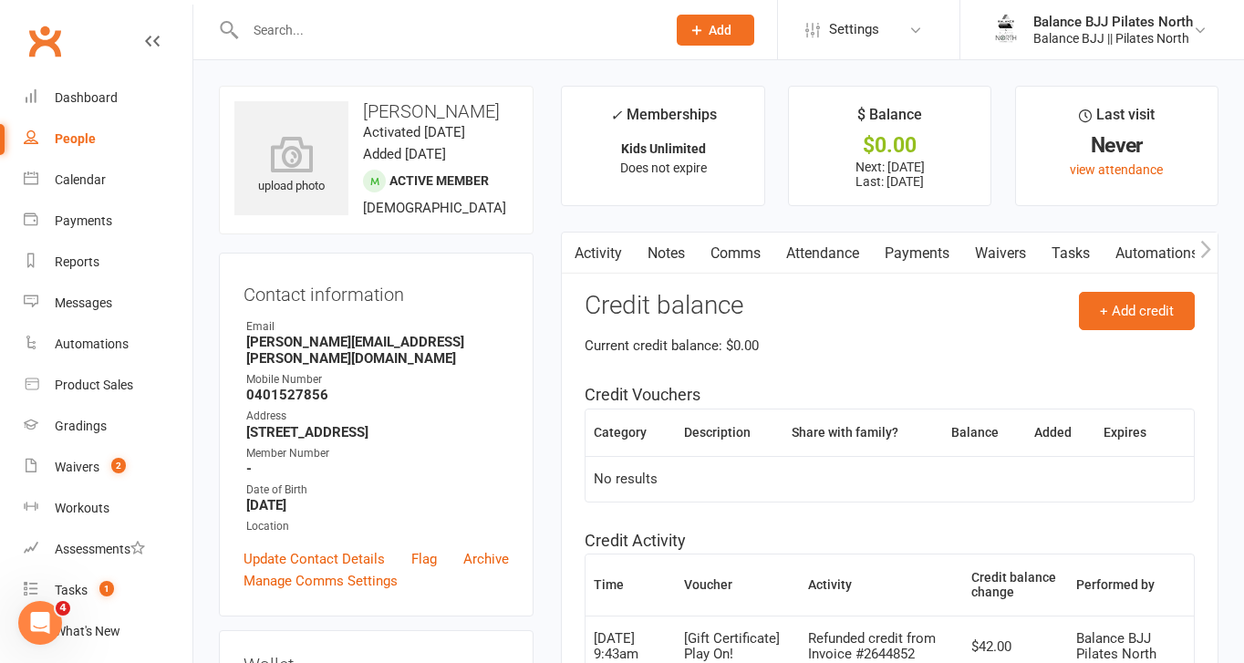
click at [606, 249] on link "Activity" at bounding box center [598, 254] width 73 height 42
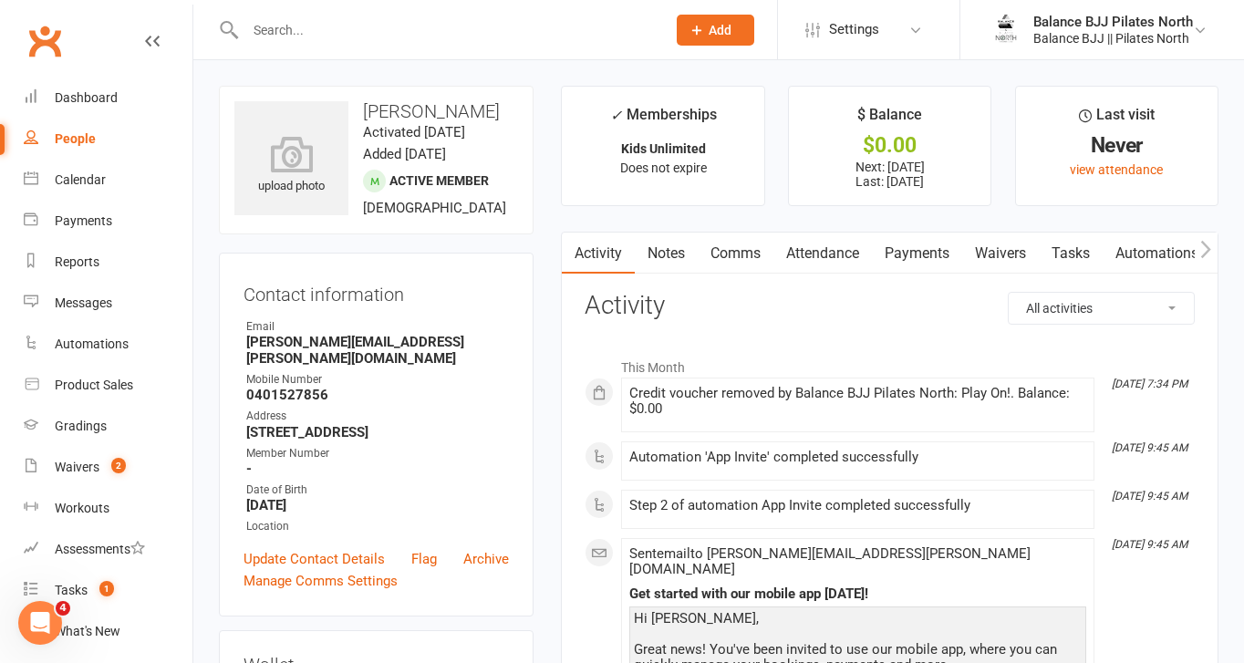
click at [686, 260] on link "Notes" at bounding box center [666, 254] width 63 height 42
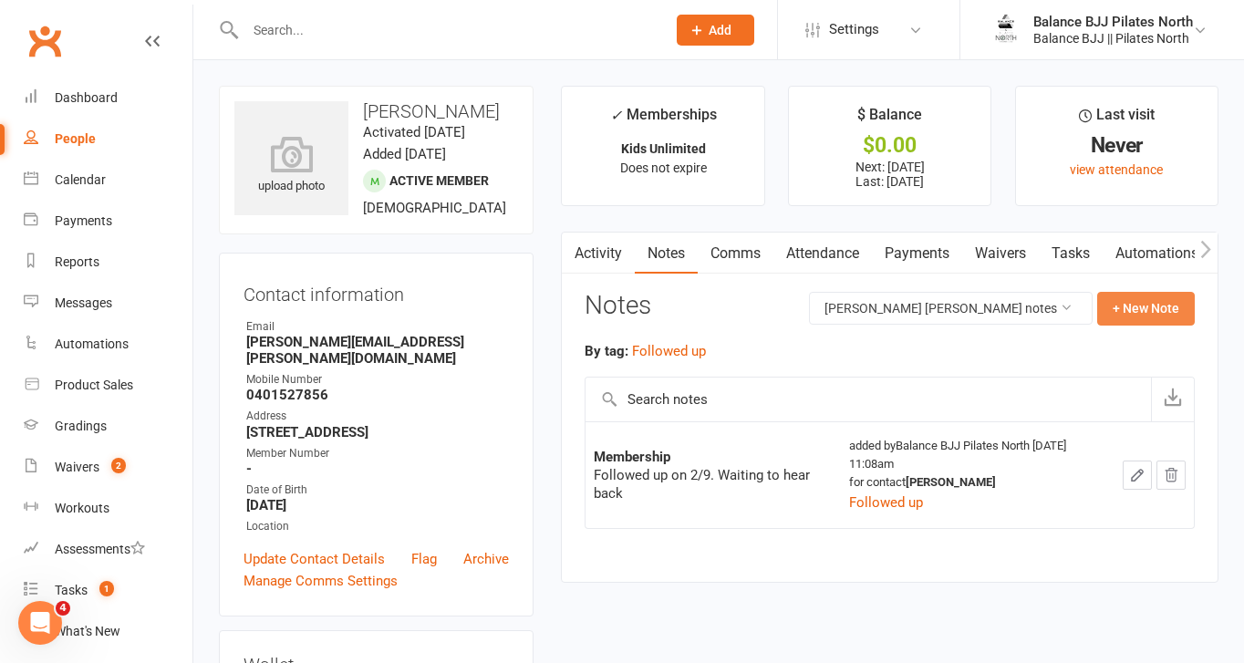
click at [1167, 312] on button "+ New Note" at bounding box center [1146, 308] width 98 height 33
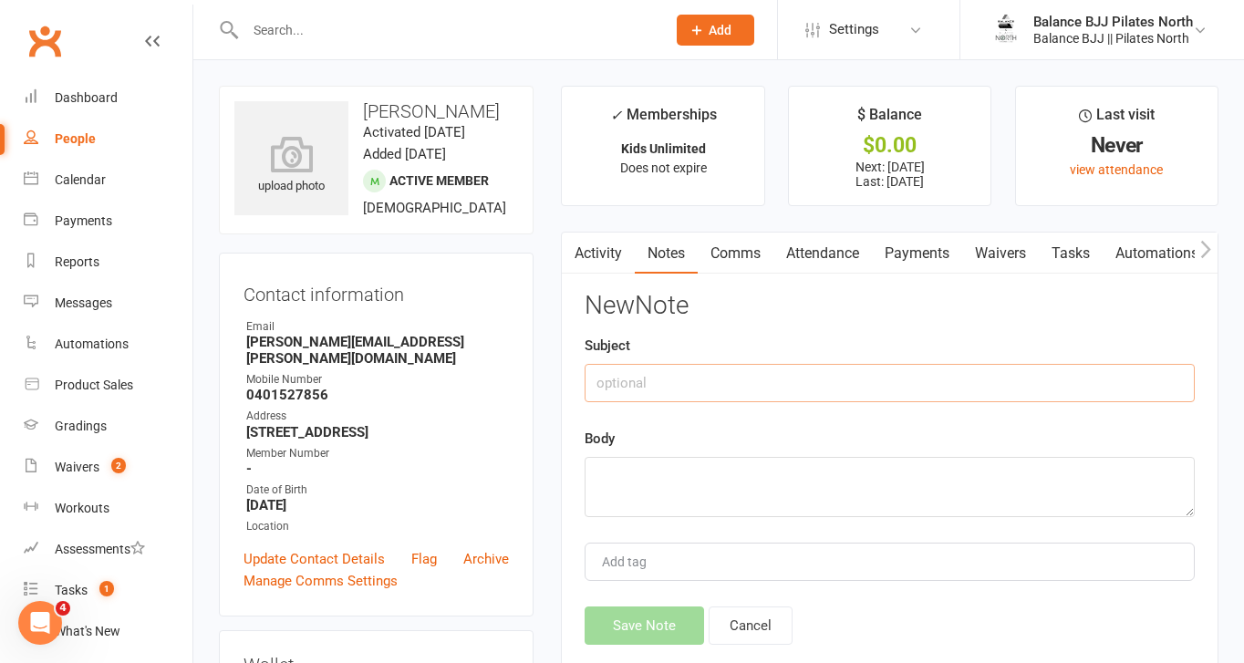
click at [760, 386] on input "text" at bounding box center [890, 383] width 610 height 38
type input "C"
type input "Play On Voucher"
click at [730, 468] on textarea at bounding box center [890, 487] width 610 height 60
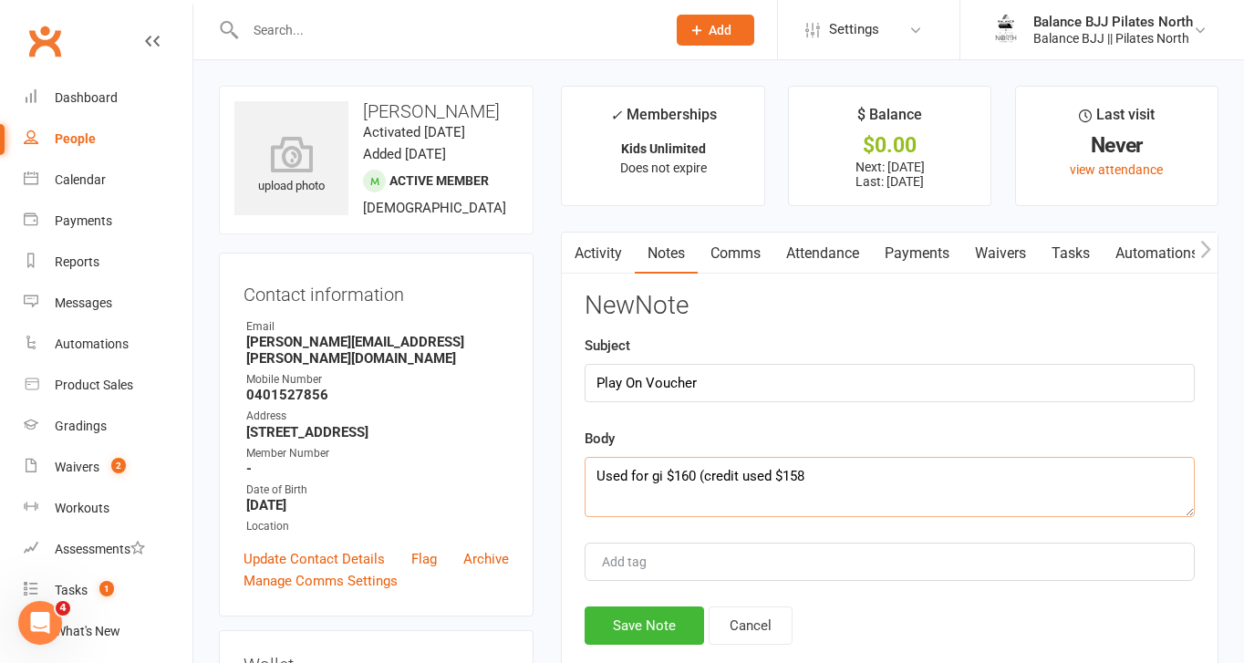
type textarea "Used for gi $160 (credit used $158)"
click at [913, 252] on link "Payments" at bounding box center [917, 254] width 90 height 42
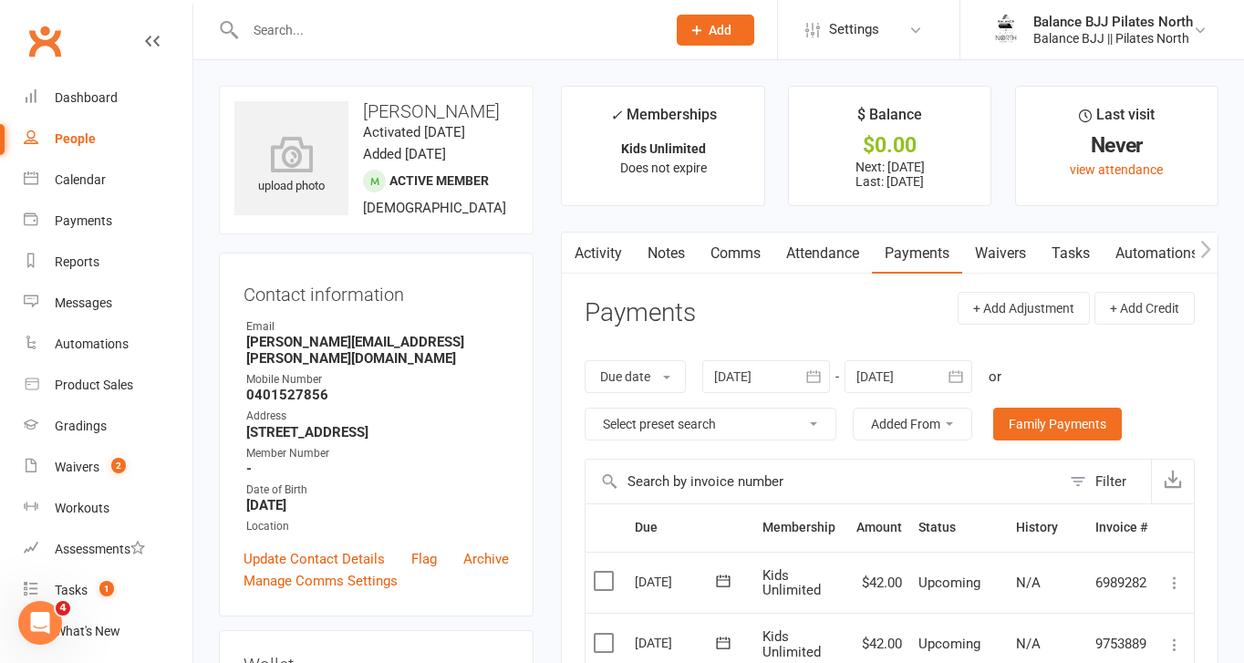
click at [686, 252] on link "Notes" at bounding box center [666, 254] width 63 height 42
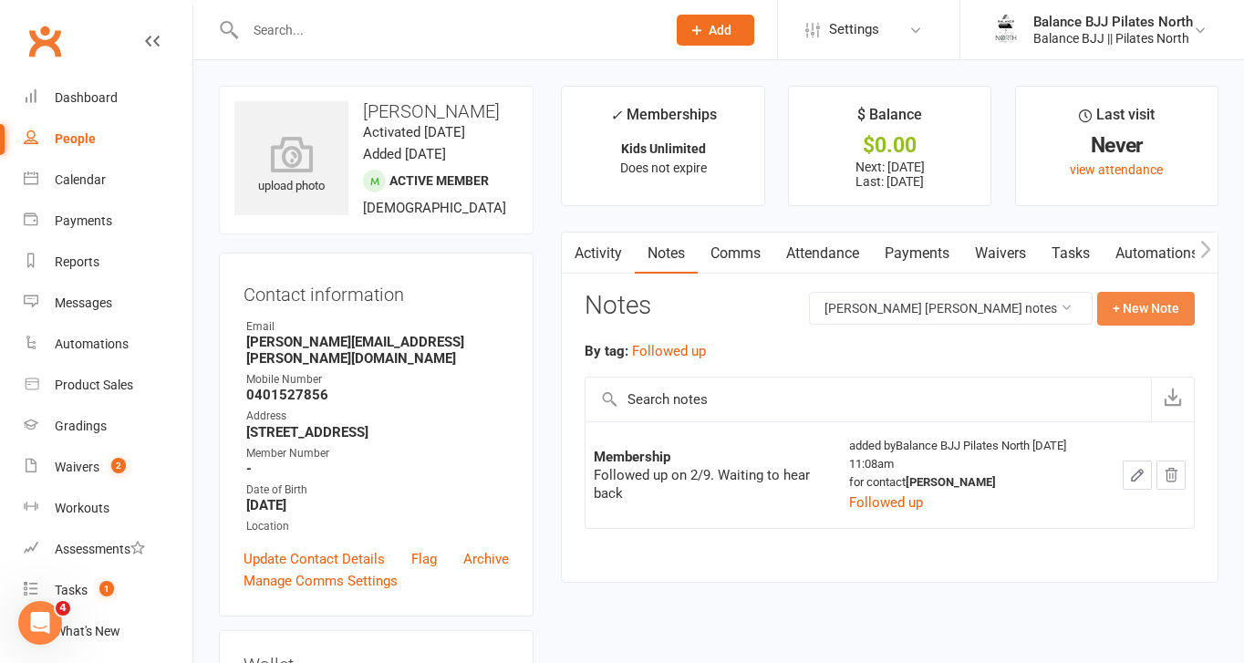
click at [1160, 311] on button "+ New Note" at bounding box center [1146, 308] width 98 height 33
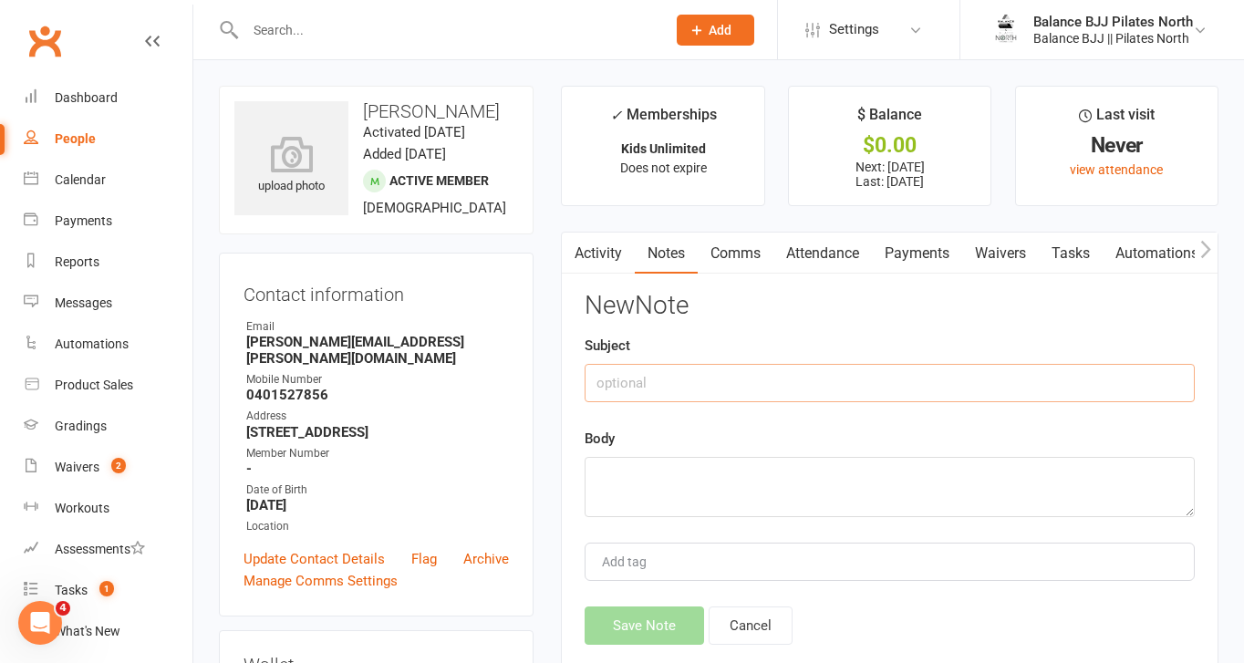
click at [806, 387] on input "text" at bounding box center [890, 383] width 610 height 38
type input "Gi purchased"
click at [706, 475] on textarea at bounding box center [890, 487] width 610 height 60
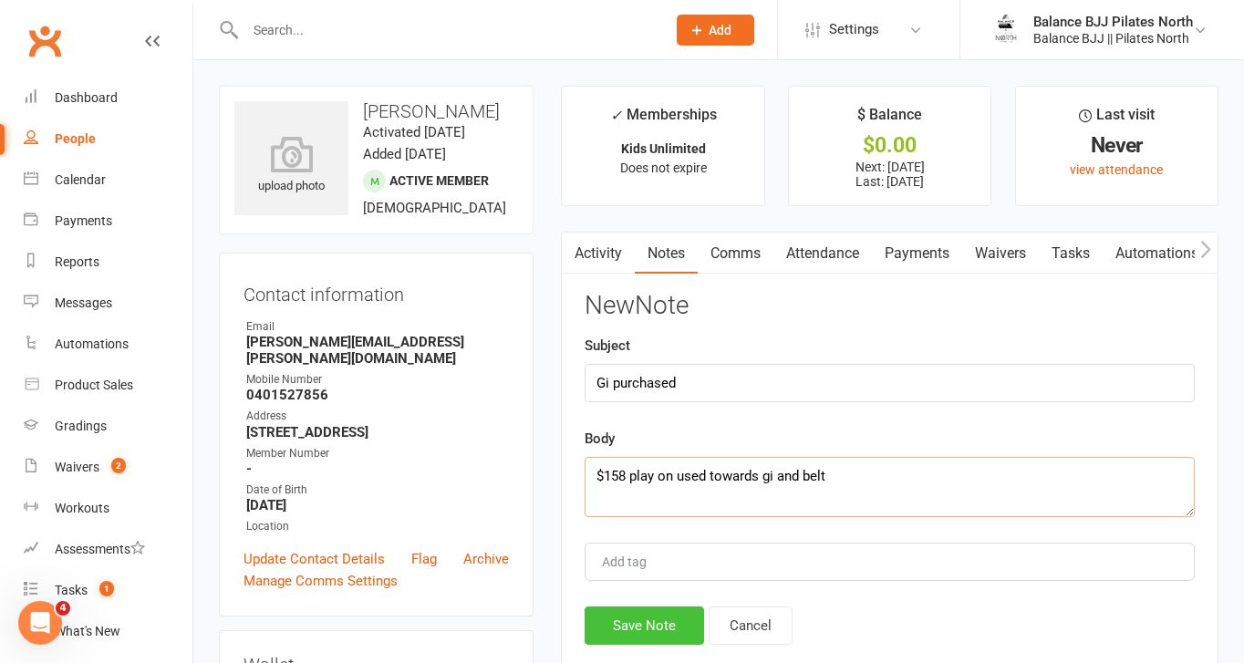
type textarea "$158 play on used towards gi and belt"
click at [664, 618] on button "Save Note" at bounding box center [645, 626] width 120 height 38
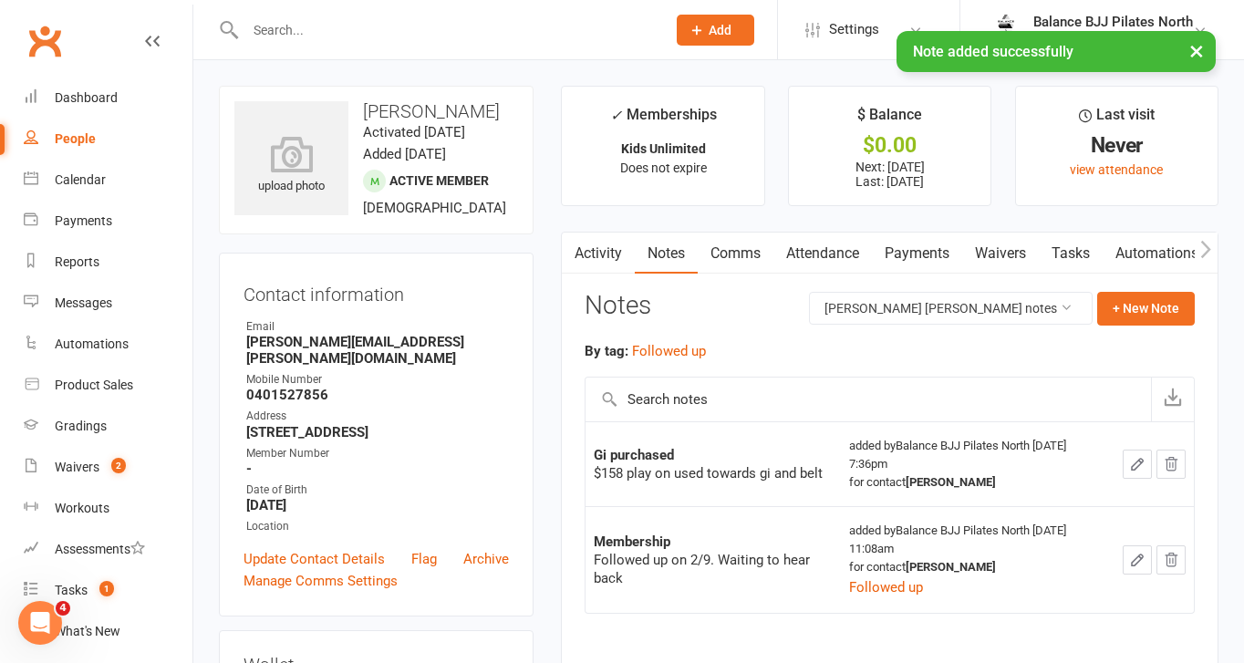
click at [920, 253] on link "Payments" at bounding box center [917, 254] width 90 height 42
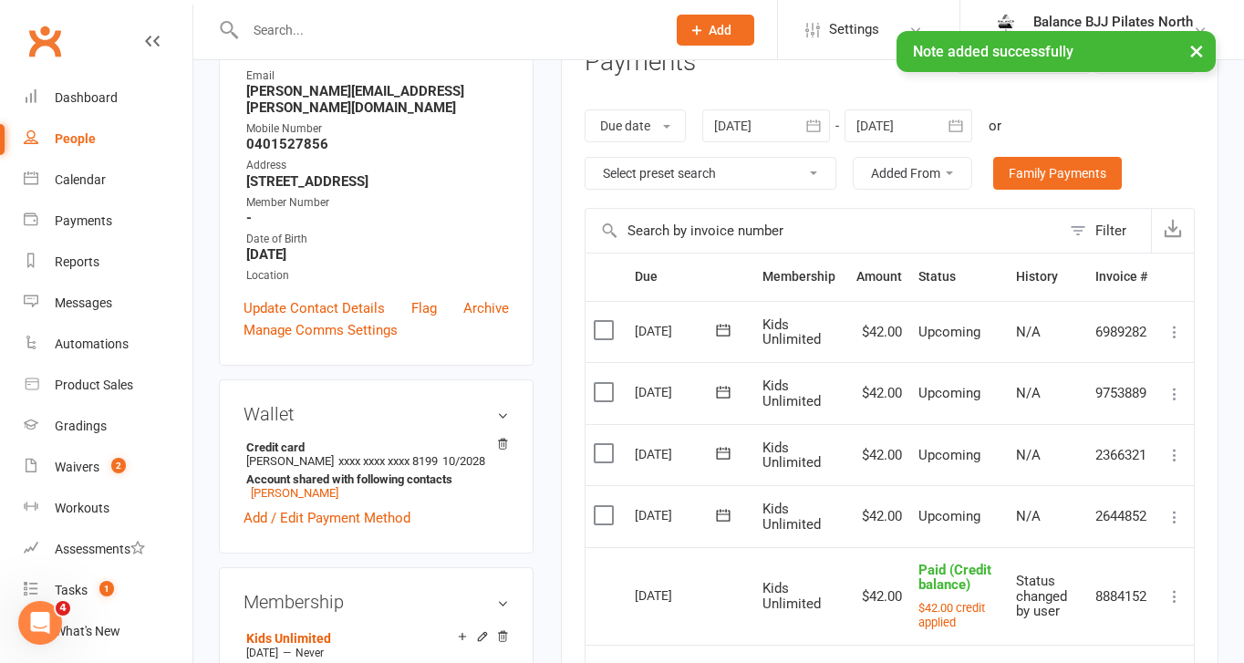
scroll to position [254, 0]
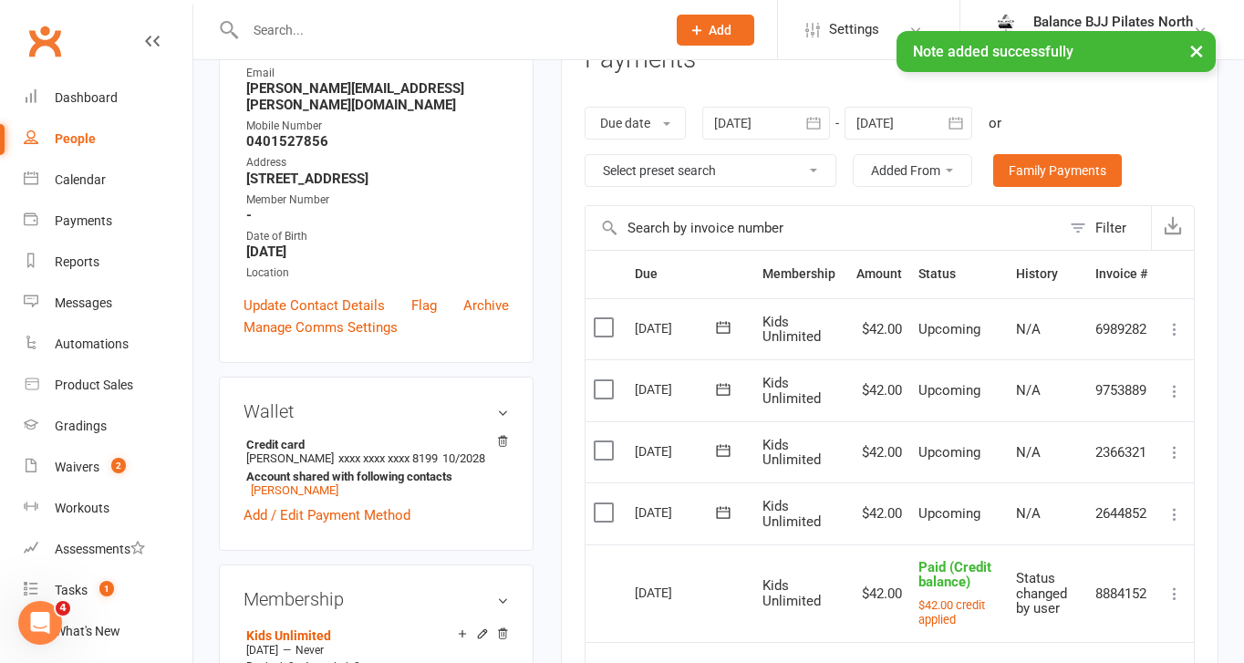
click at [1172, 513] on icon at bounding box center [1175, 514] width 18 height 18
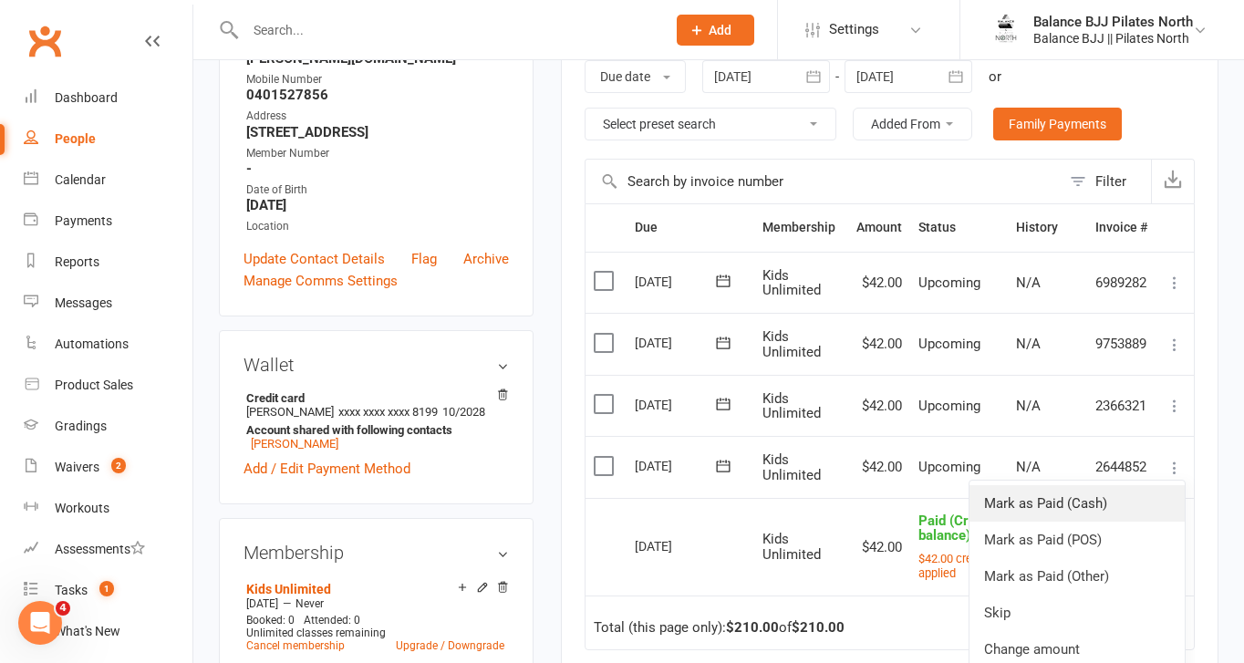
scroll to position [371, 0]
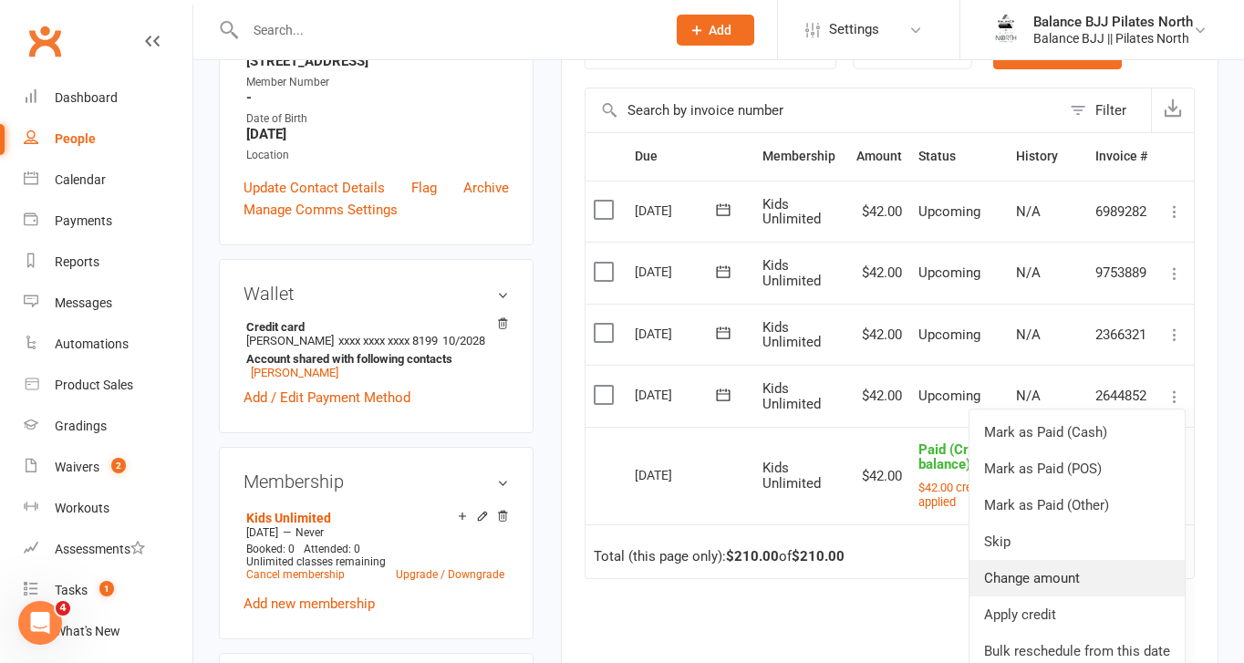
click at [1046, 583] on link "Change amount" at bounding box center [1077, 578] width 215 height 36
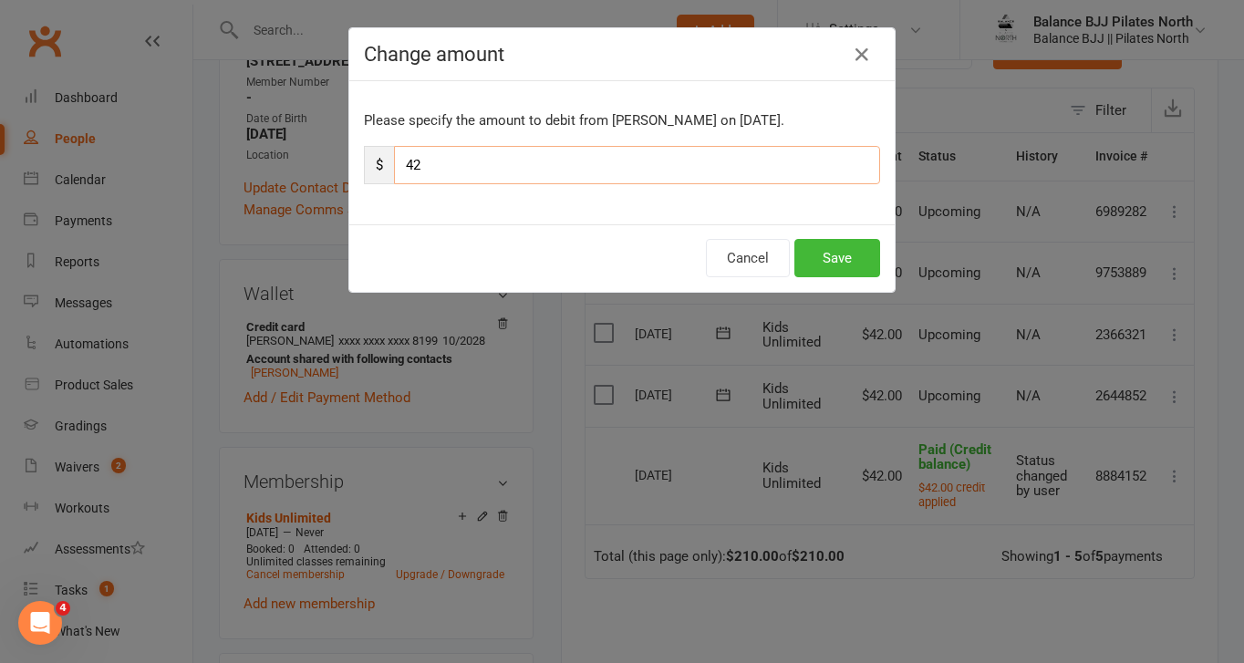
click at [634, 171] on input "42" at bounding box center [637, 165] width 486 height 38
type input "44"
click at [876, 255] on button "Save" at bounding box center [838, 258] width 86 height 38
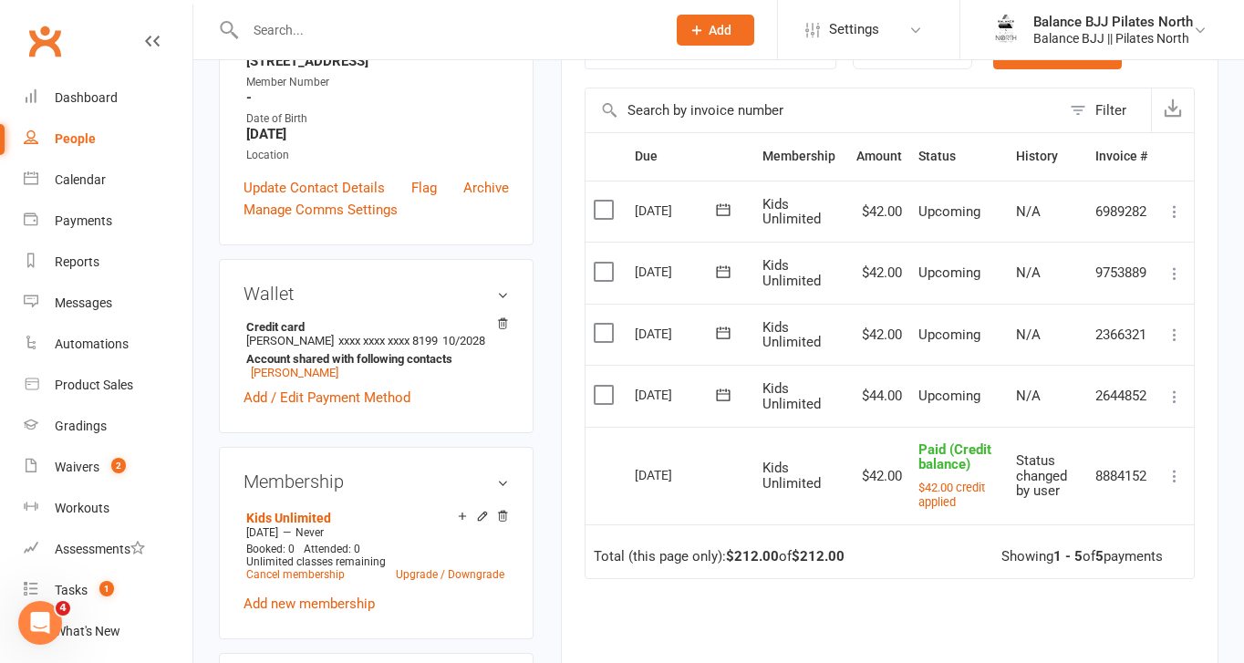
click at [290, 36] on input "text" at bounding box center [446, 30] width 413 height 26
type input "[PERSON_NAME]"
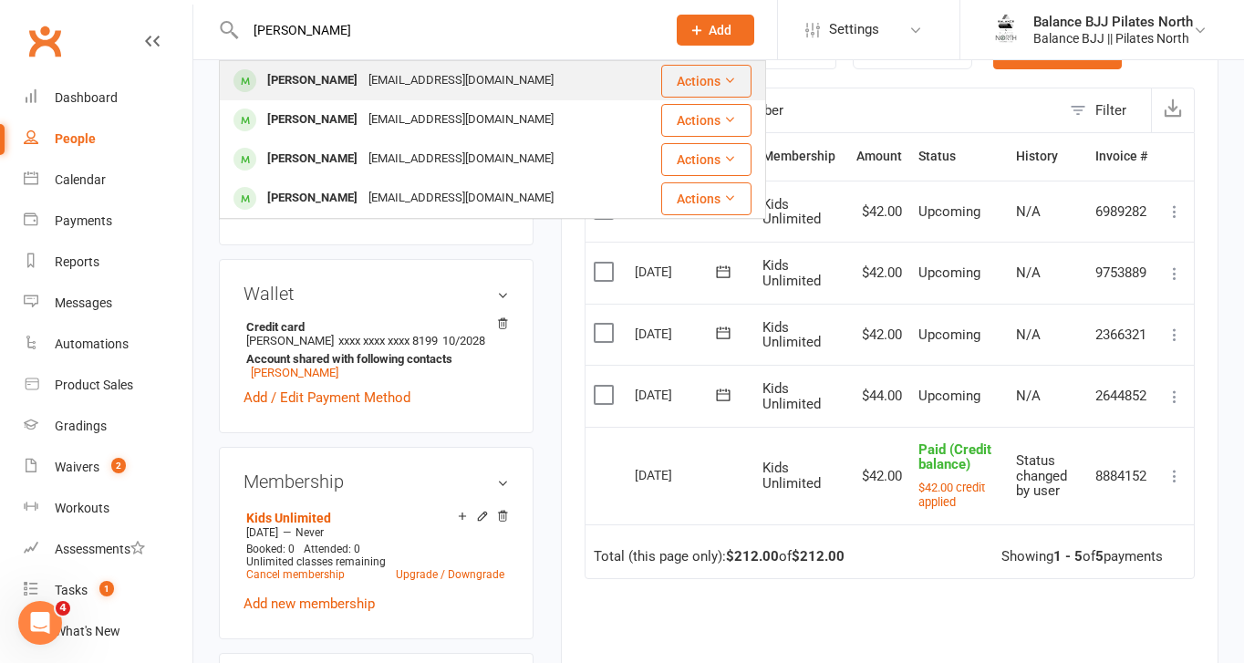
click at [363, 90] on div "[EMAIL_ADDRESS][DOMAIN_NAME]" at bounding box center [461, 81] width 196 height 26
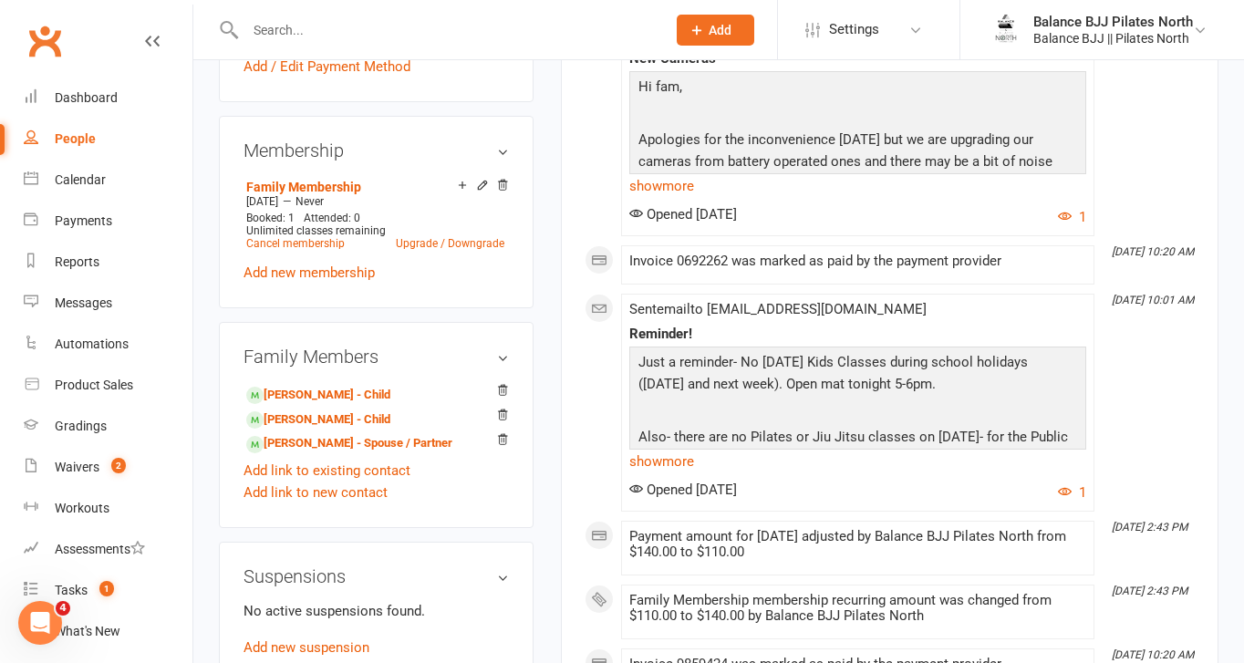
scroll to position [715, 0]
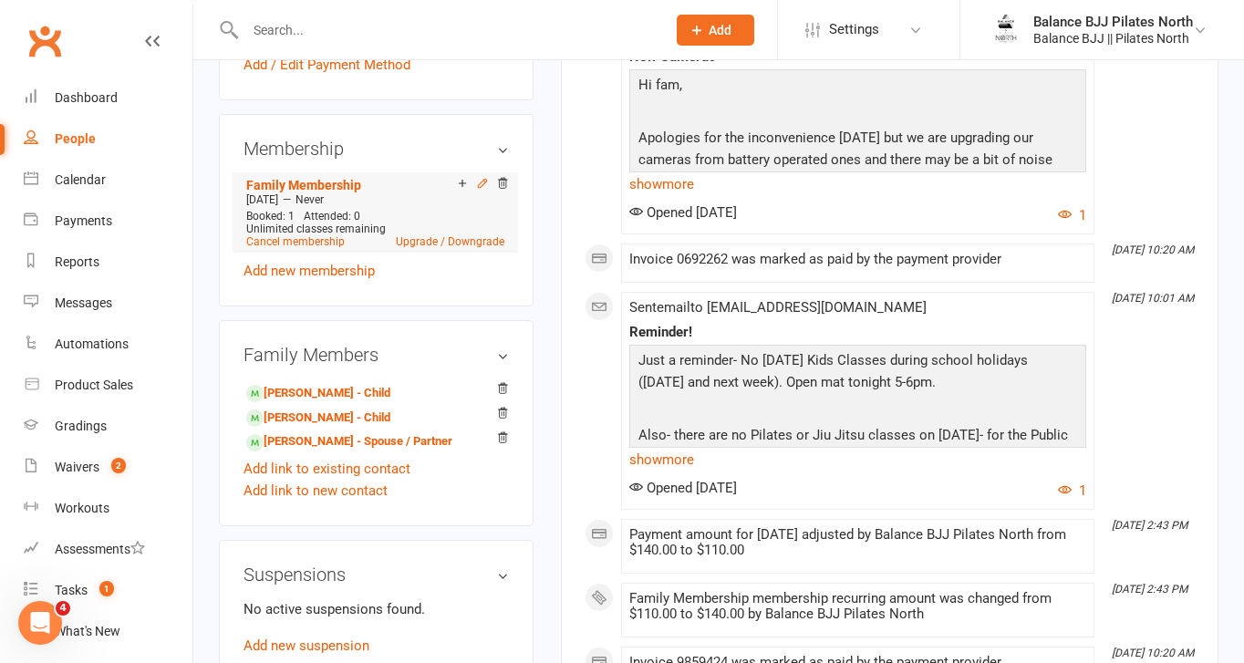
click at [485, 190] on icon at bounding box center [482, 183] width 13 height 13
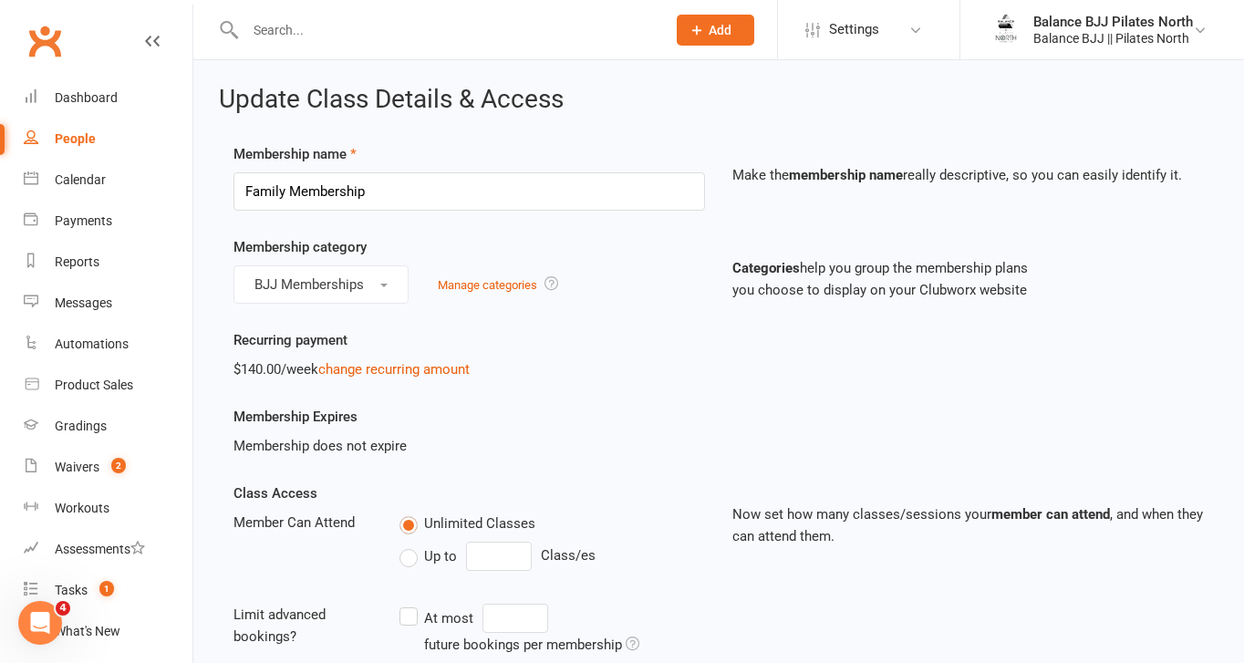
click at [65, 131] on div "People" at bounding box center [75, 138] width 41 height 15
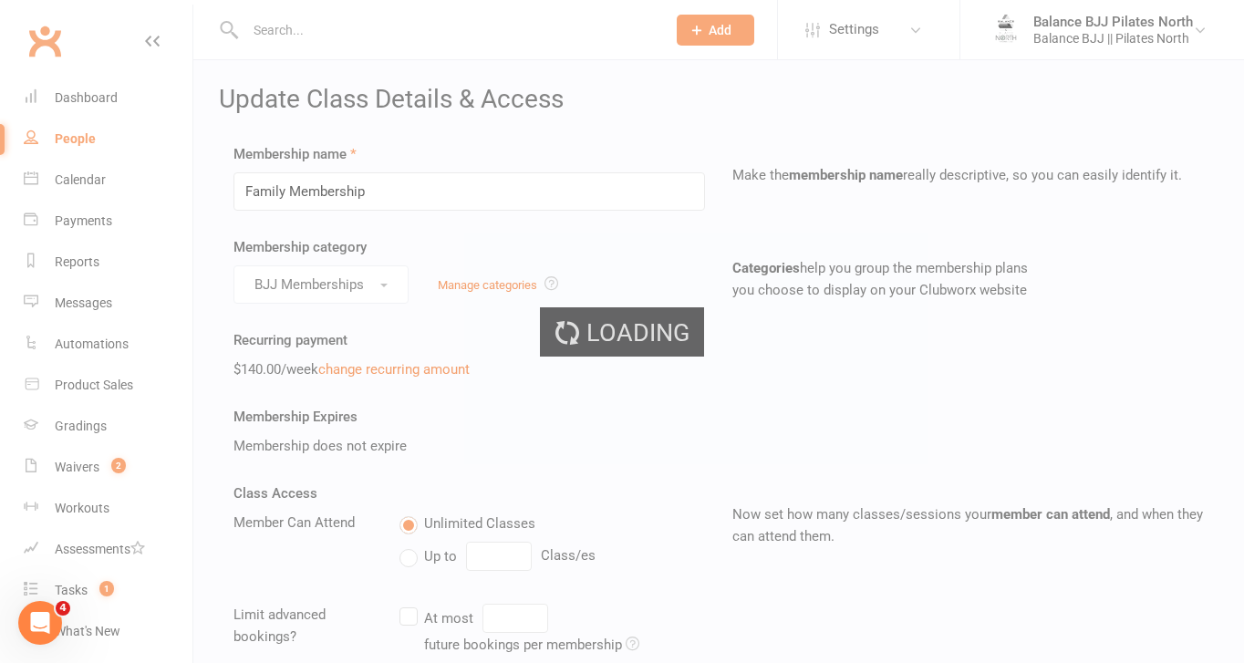
select select "50"
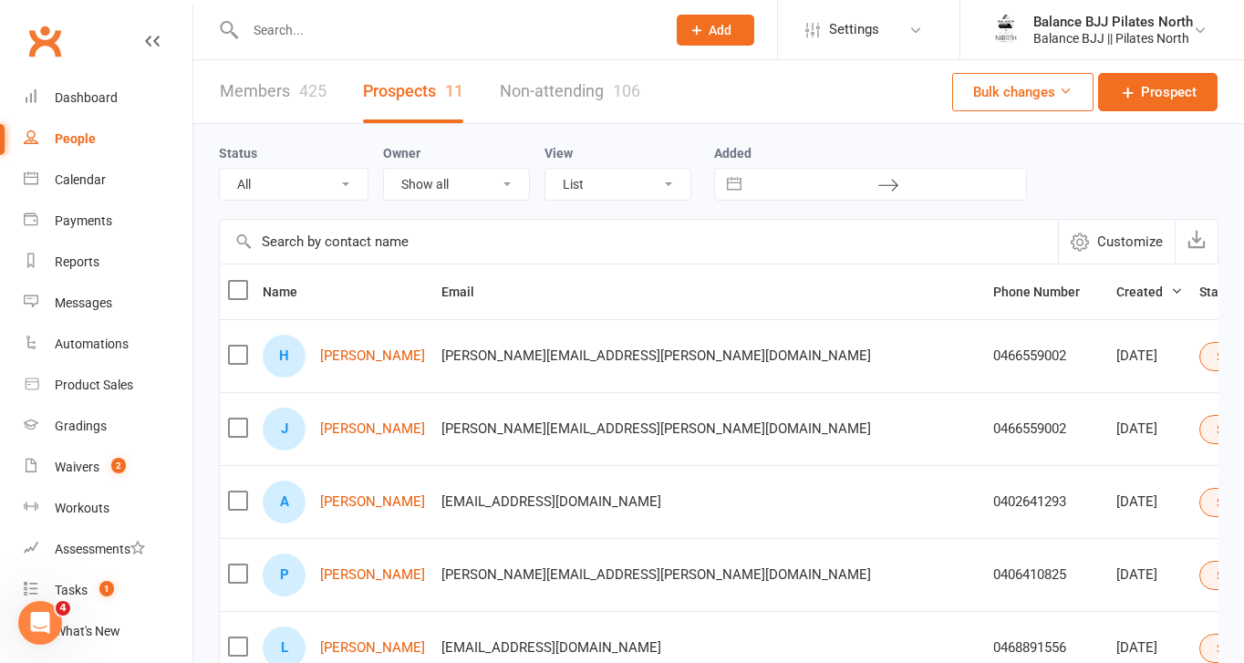
click at [264, 92] on link "Members 425" at bounding box center [273, 91] width 107 height 63
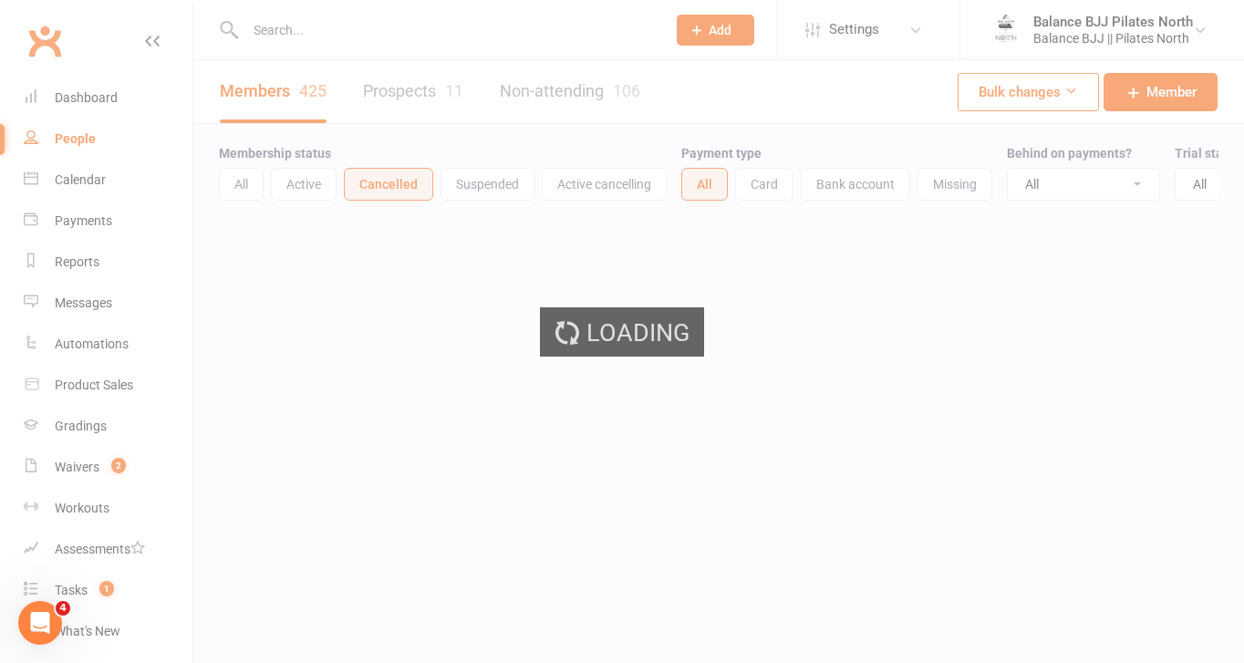
select select "100"
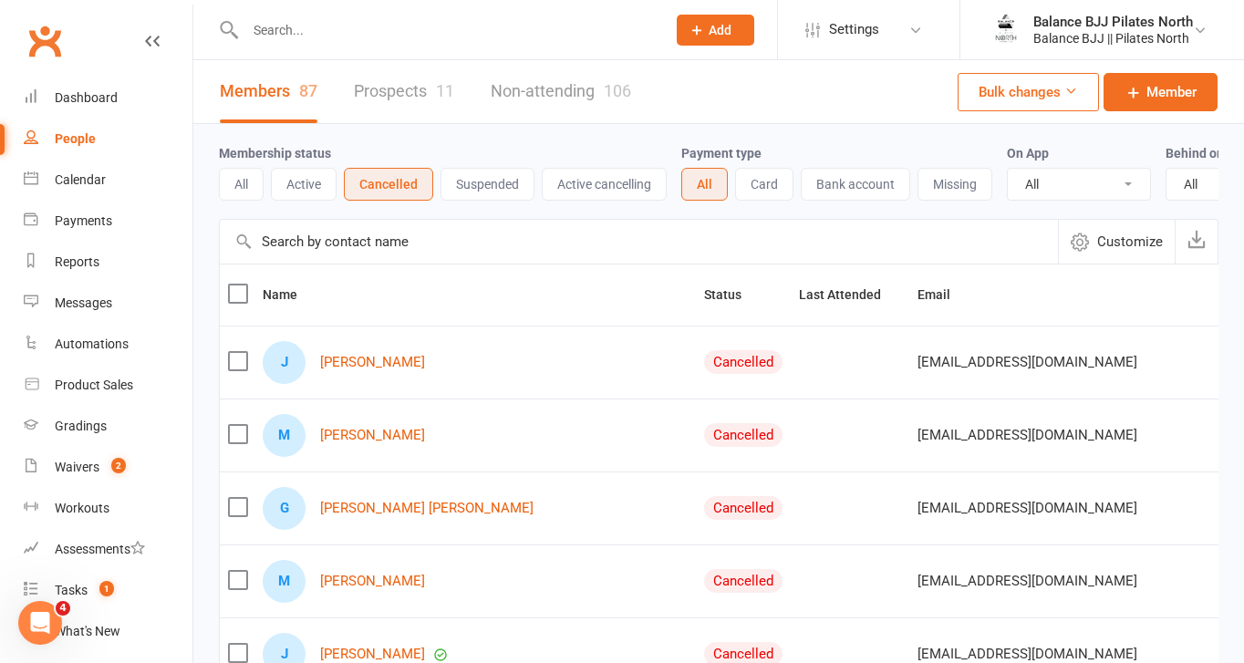
click at [72, 135] on div "People" at bounding box center [75, 138] width 41 height 15
click at [72, 141] on div "People" at bounding box center [75, 138] width 41 height 15
click at [61, 140] on div "People" at bounding box center [75, 138] width 41 height 15
click at [90, 133] on div "People" at bounding box center [75, 138] width 41 height 15
click at [88, 384] on div "Product Sales" at bounding box center [94, 385] width 78 height 15
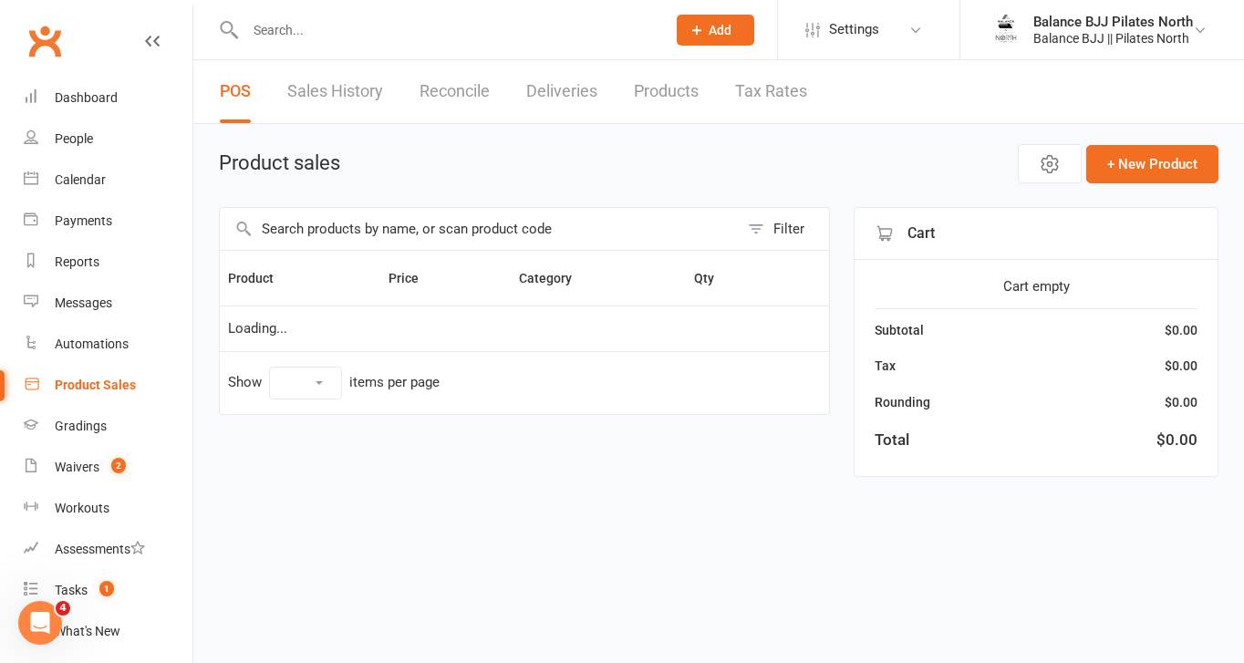
select select "50"
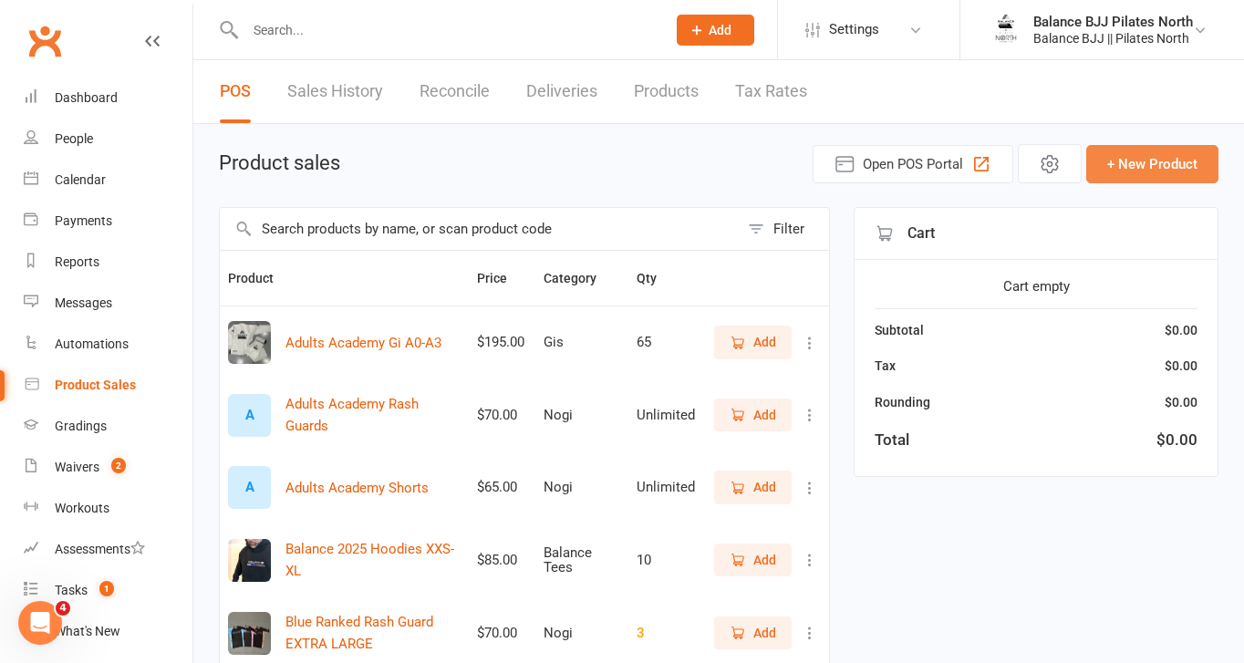
click at [1131, 160] on button "+ New Product" at bounding box center [1152, 164] width 132 height 38
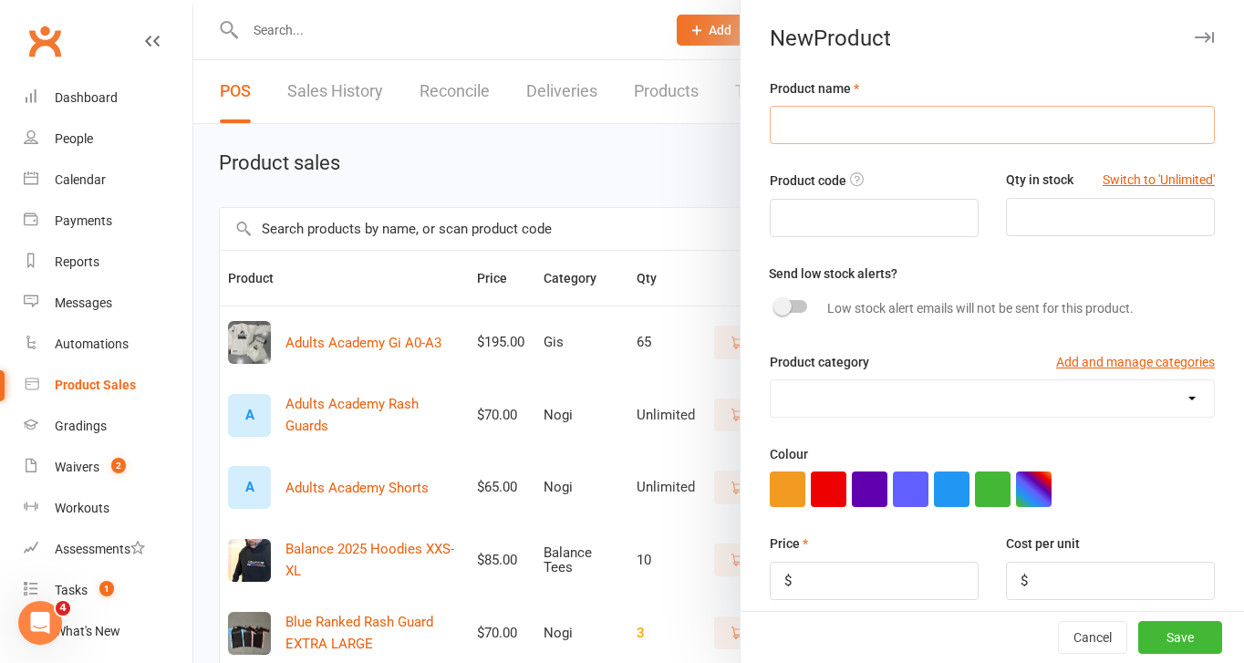
click at [891, 117] on input "text" at bounding box center [992, 125] width 445 height 38
click at [808, 125] on input "EOS White Gorilla Rashies" at bounding box center [992, 125] width 445 height 38
drag, startPoint x: 986, startPoint y: 124, endPoint x: 746, endPoint y: 124, distance: 239.9
click at [746, 124] on div "Product name EOS Adult White Gorilla Rashies Product code Qty in stock Switch t…" at bounding box center [993, 558] width 504 height 961
click at [1074, 213] on input "number" at bounding box center [1110, 217] width 209 height 38
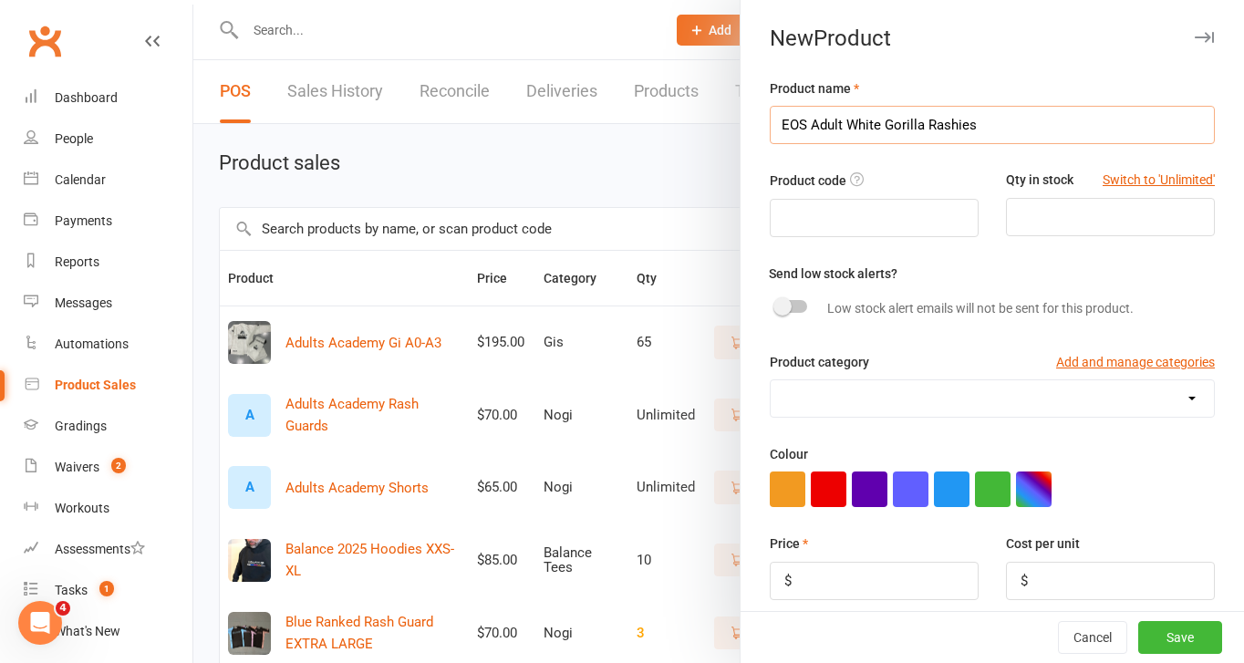
click at [994, 117] on input "EOS Adult White Gorilla Rashies" at bounding box center [992, 125] width 445 height 38
type input "EOS Adult White Gorilla Rashies - XS"
click at [1082, 214] on input "number" at bounding box center [1110, 217] width 209 height 38
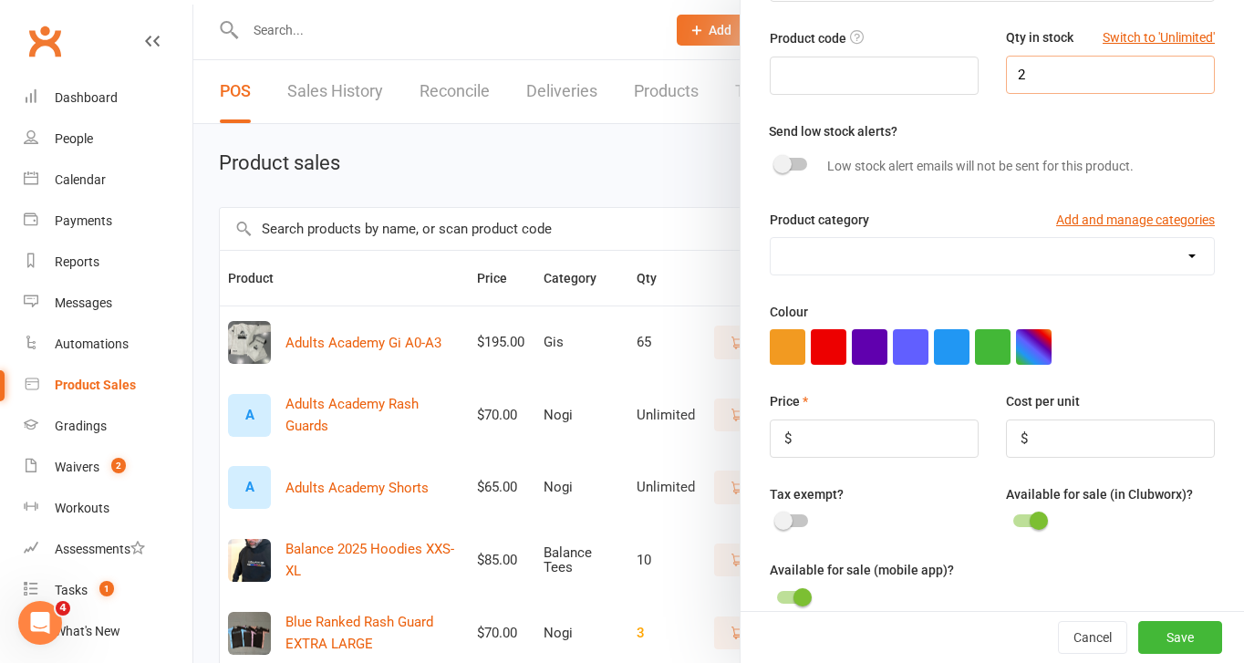
scroll to position [172, 0]
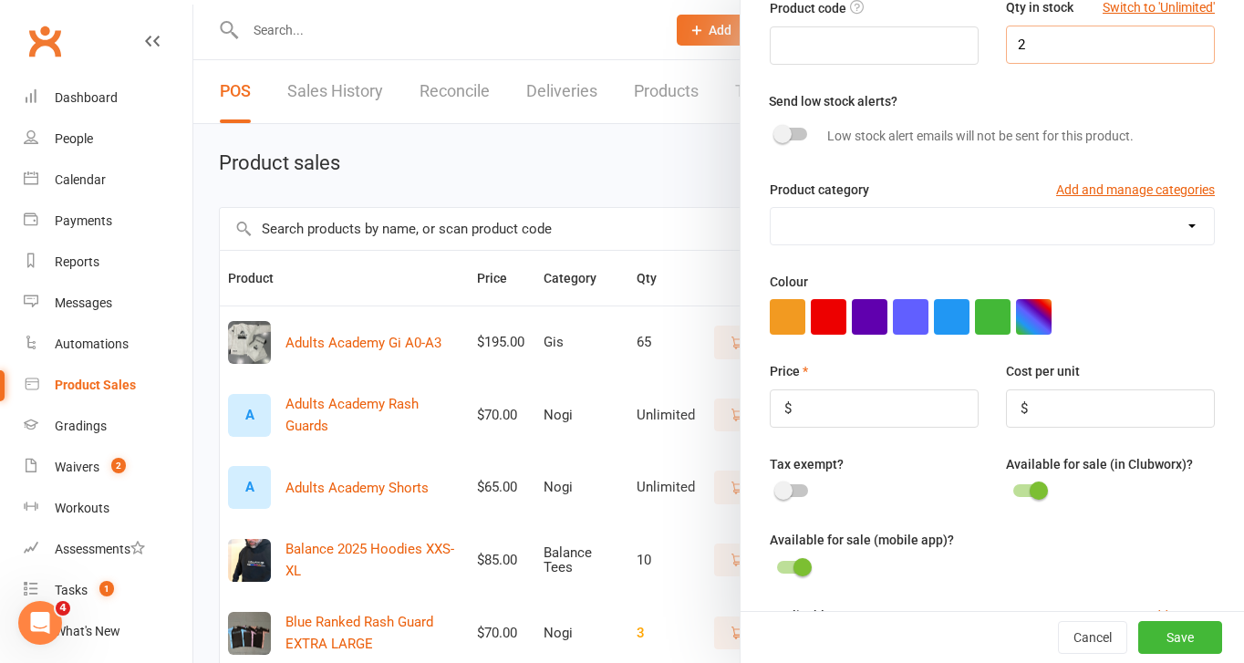
type input "2"
click at [925, 227] on select "Balance Tees Gis Nogi Pilates North Sizes" at bounding box center [992, 226] width 443 height 36
select select "4089"
click at [771, 209] on select "Balance Tees Gis Nogi Pilates North Sizes" at bounding box center [992, 226] width 443 height 36
click at [876, 411] on input "number" at bounding box center [874, 409] width 209 height 38
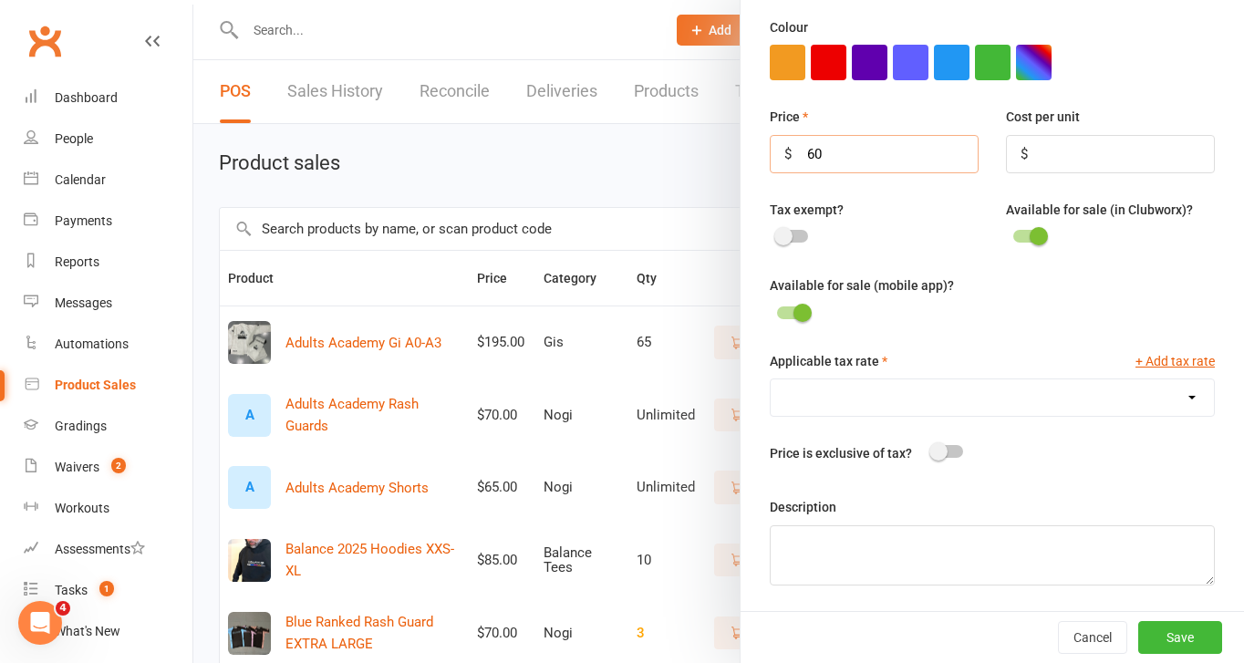
scroll to position [431, 0]
type input "60"
click at [882, 404] on select "GST (10.0%)" at bounding box center [992, 397] width 443 height 36
select select "1906"
click at [771, 379] on select "GST (10.0%)" at bounding box center [992, 397] width 443 height 36
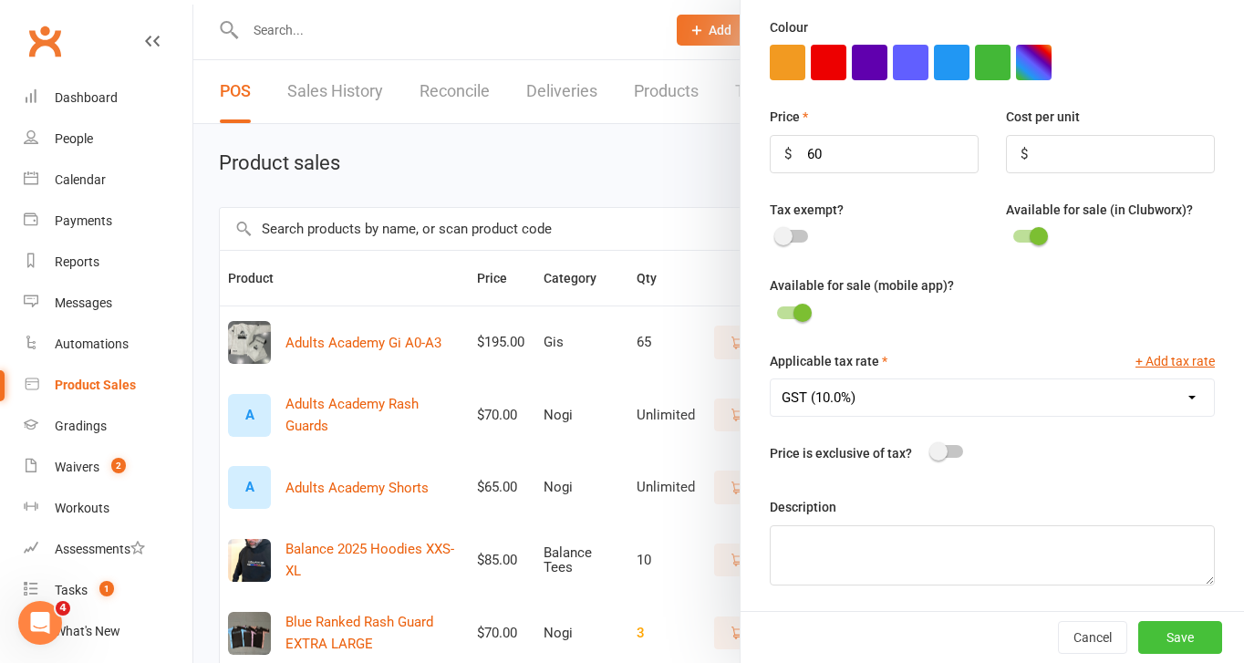
click at [1187, 637] on button "Save" at bounding box center [1180, 637] width 84 height 33
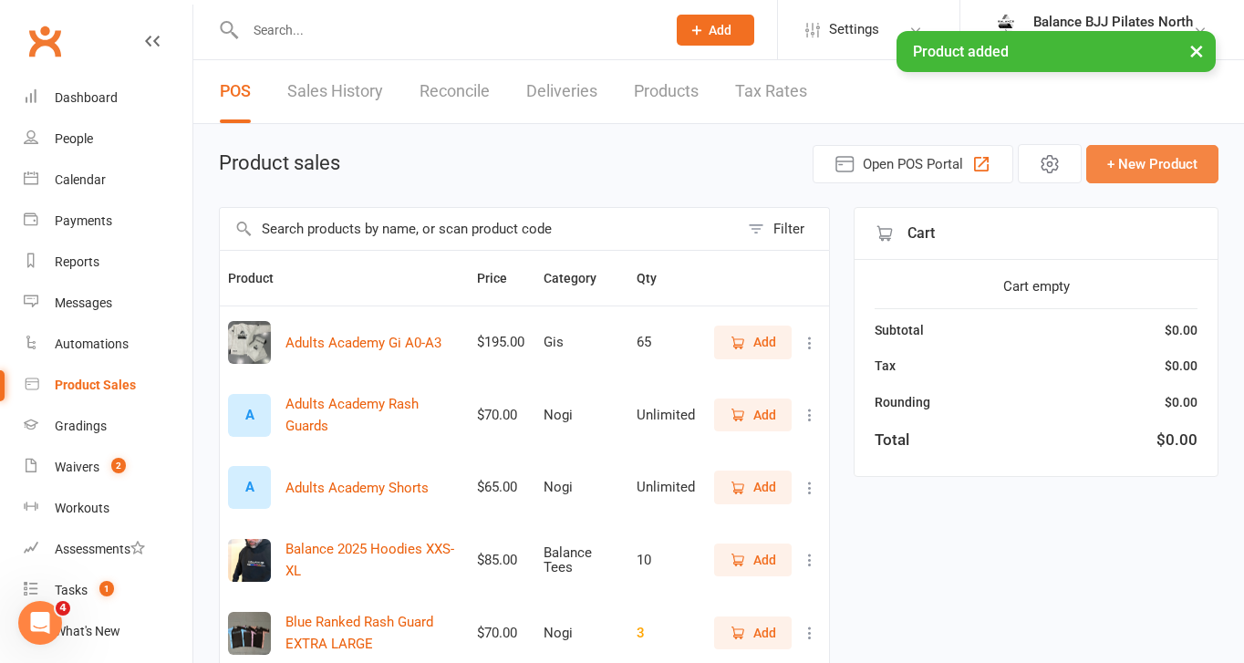
click at [1142, 160] on button "+ New Product" at bounding box center [1152, 164] width 132 height 38
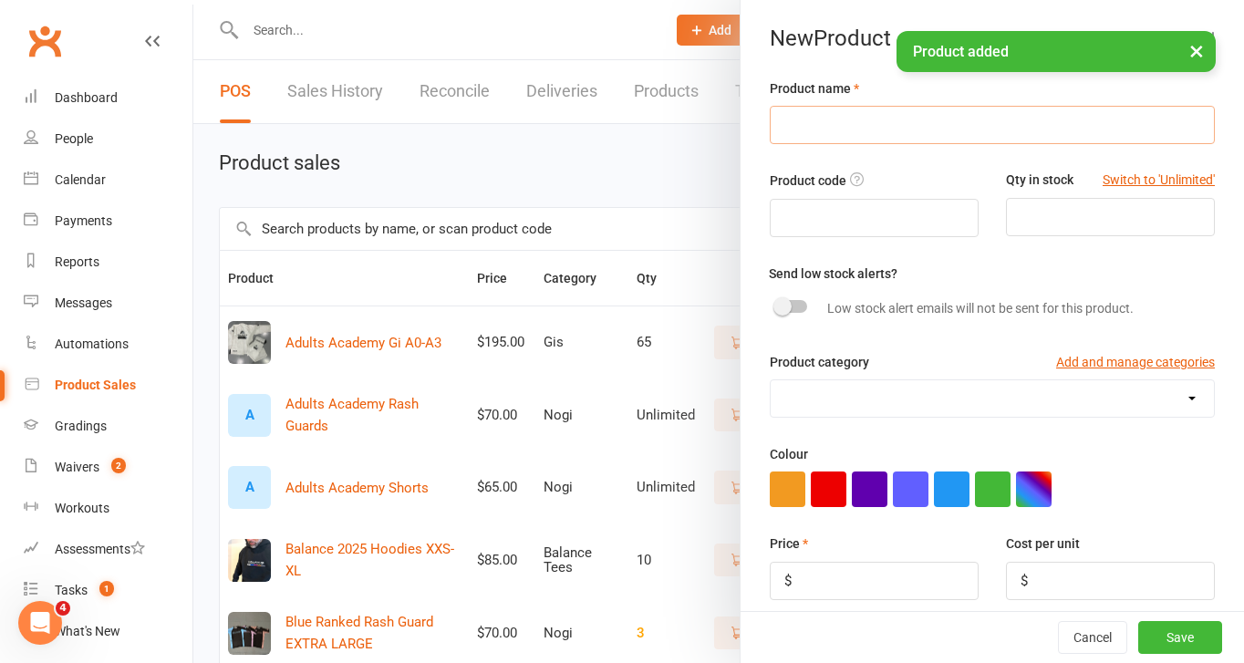
click at [831, 124] on input "text" at bounding box center [992, 125] width 445 height 38
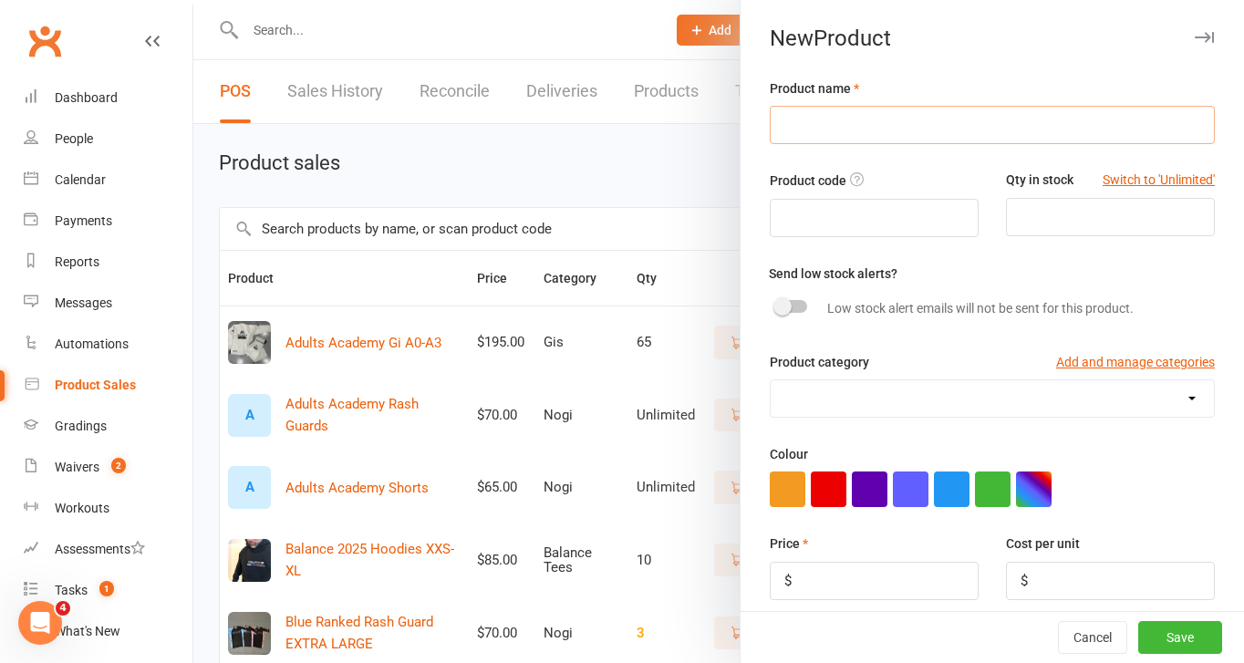
paste input "EOS Adult White Gorilla Rashies"
type input "EOS Adult White Gorilla Rashies - SMALL"
click at [1065, 223] on input "number" at bounding box center [1110, 217] width 209 height 38
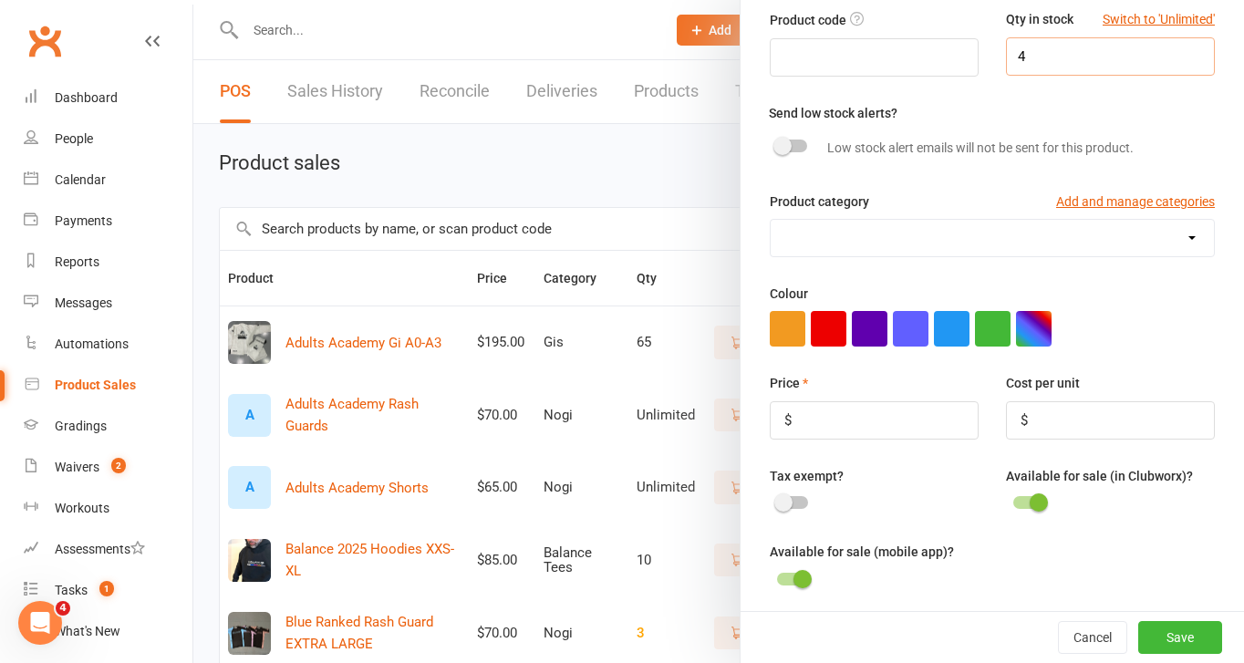
scroll to position [163, 0]
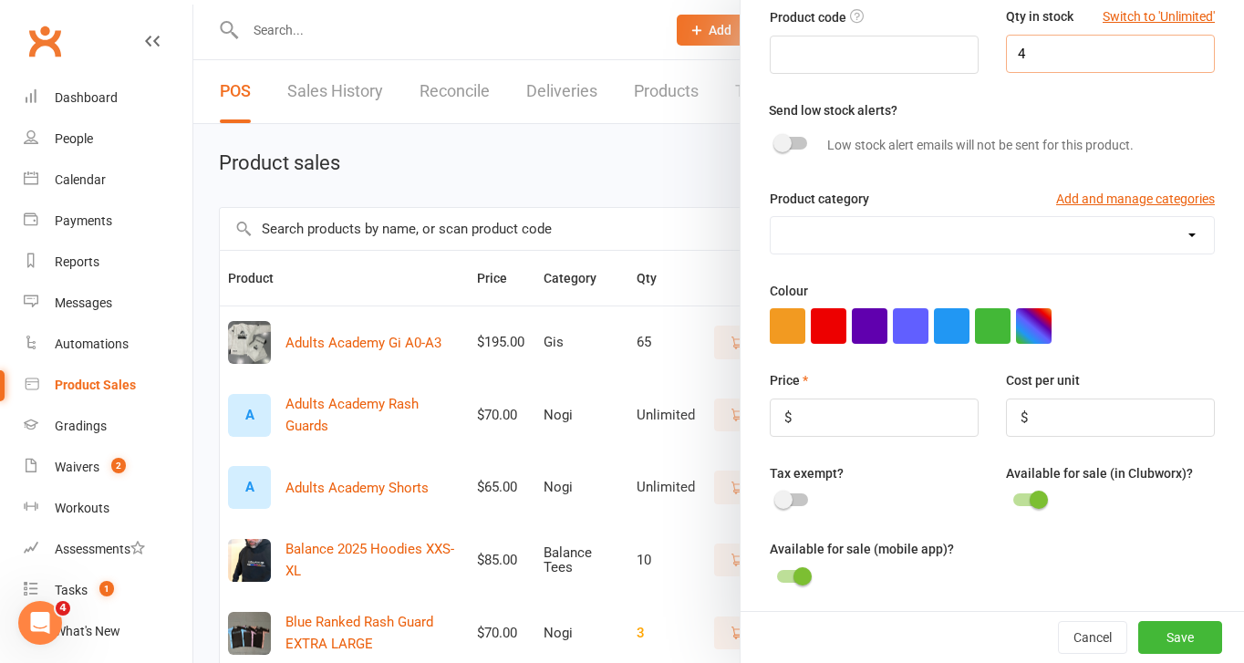
type input "4"
click at [915, 234] on select "Balance Tees Gis Nogi Pilates North Sizes" at bounding box center [992, 235] width 443 height 36
select select "4089"
click at [771, 218] on select "Balance Tees Gis Nogi Pilates North Sizes" at bounding box center [992, 235] width 443 height 36
click at [909, 421] on input "number" at bounding box center [874, 418] width 209 height 38
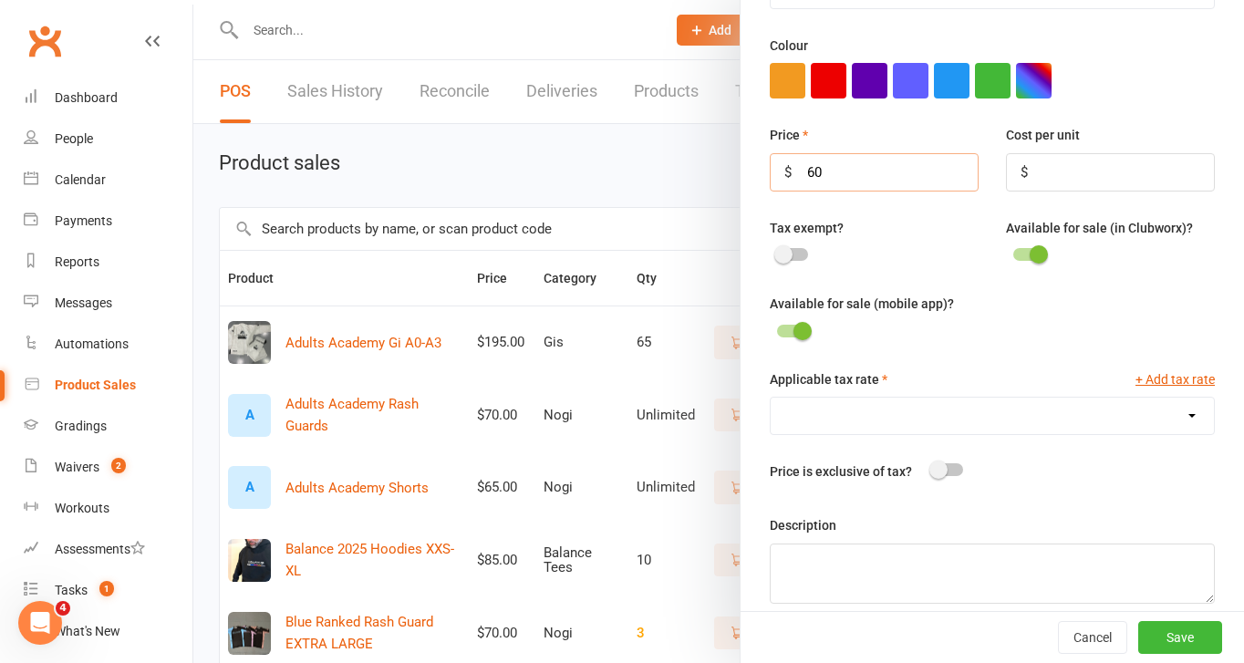
scroll to position [413, 0]
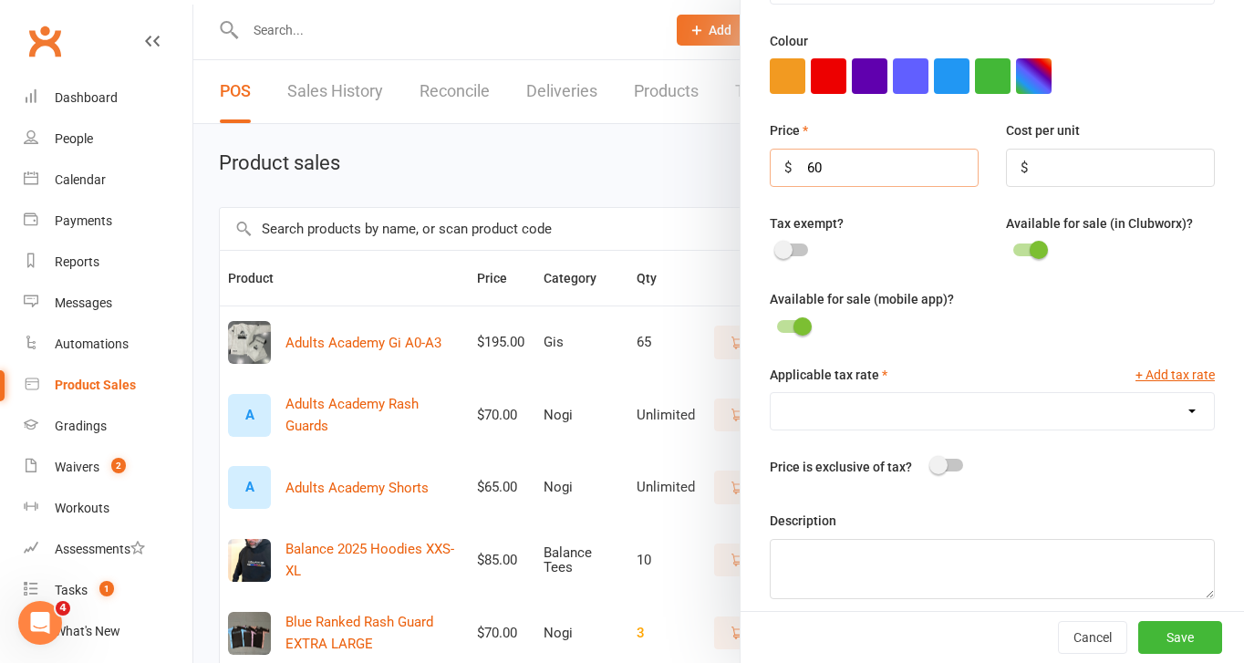
type input "60"
click at [911, 412] on select "GST (10.0%)" at bounding box center [992, 411] width 443 height 36
select select "1906"
click at [771, 396] on select "GST (10.0%)" at bounding box center [992, 411] width 443 height 36
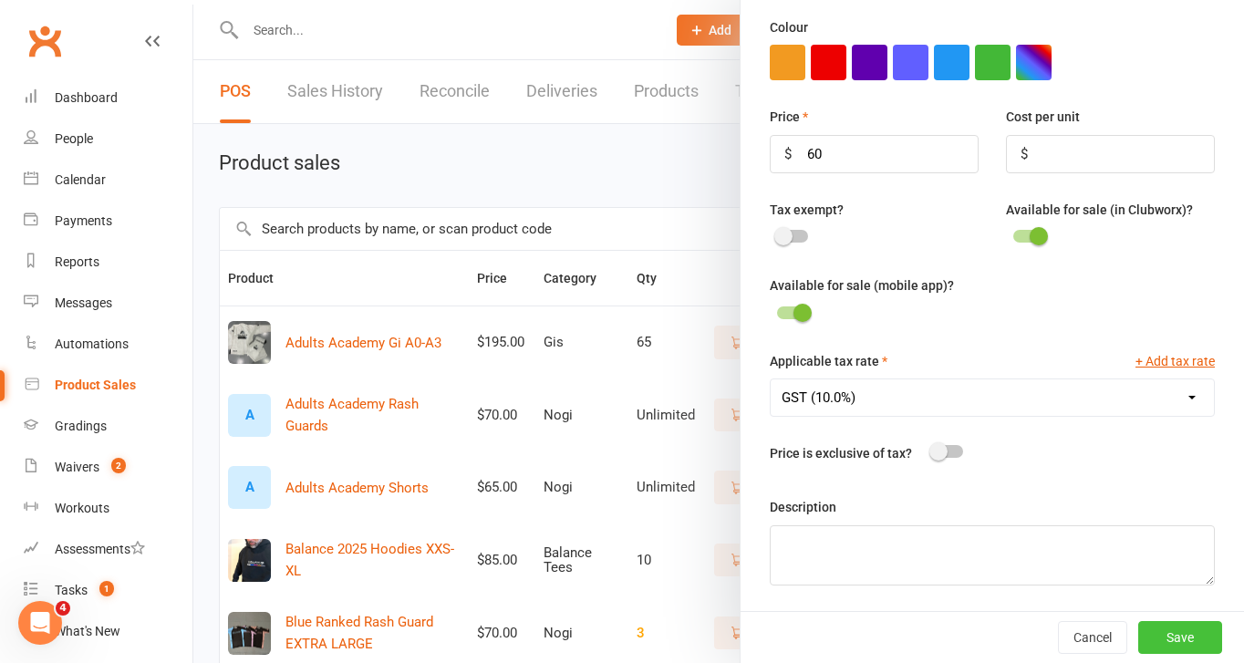
click at [1176, 628] on button "Save" at bounding box center [1180, 637] width 84 height 33
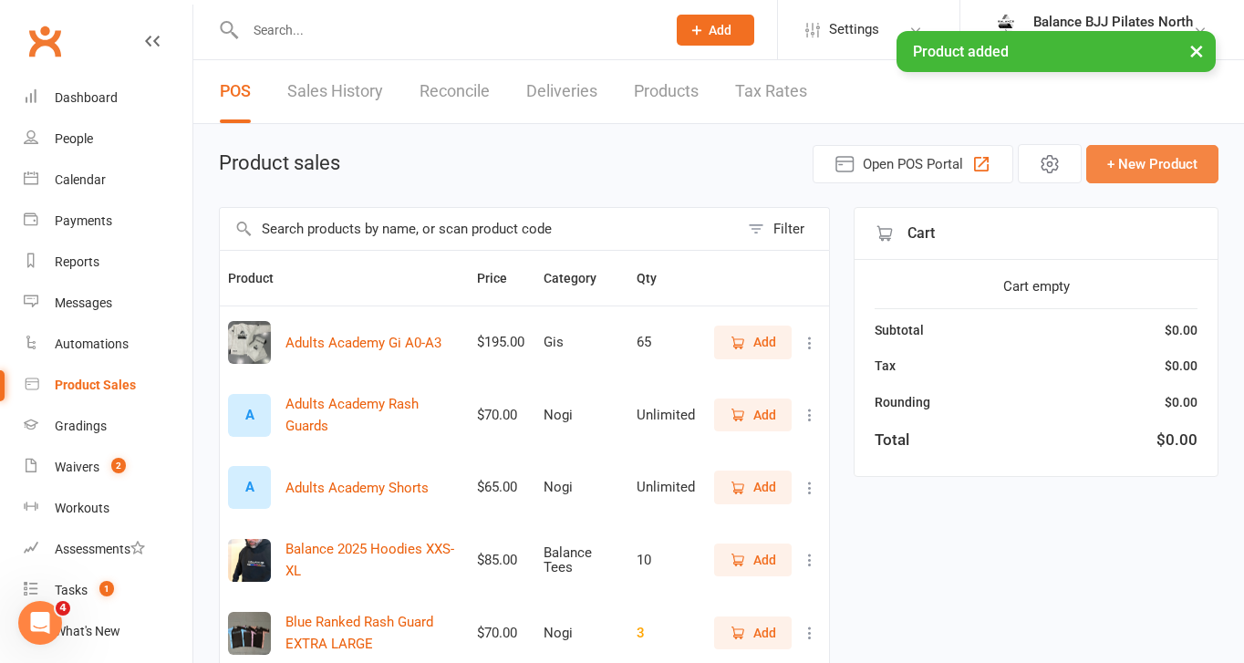
click at [1131, 162] on button "+ New Product" at bounding box center [1152, 164] width 132 height 38
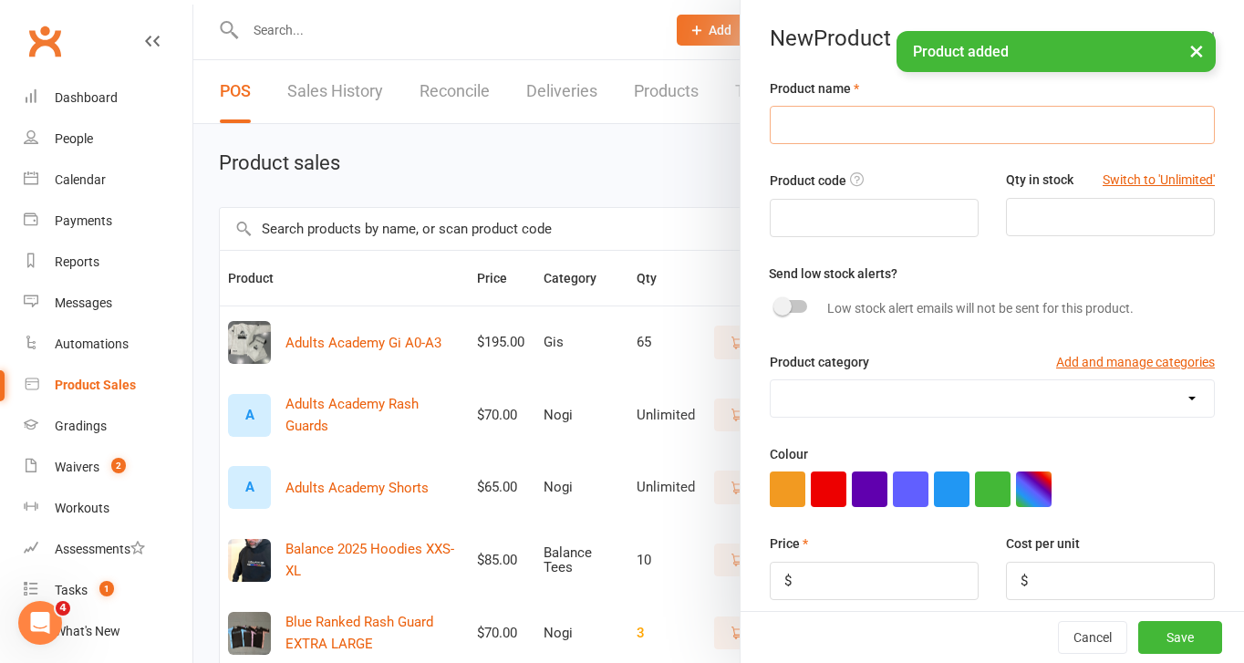
click at [911, 120] on input "text" at bounding box center [992, 125] width 445 height 38
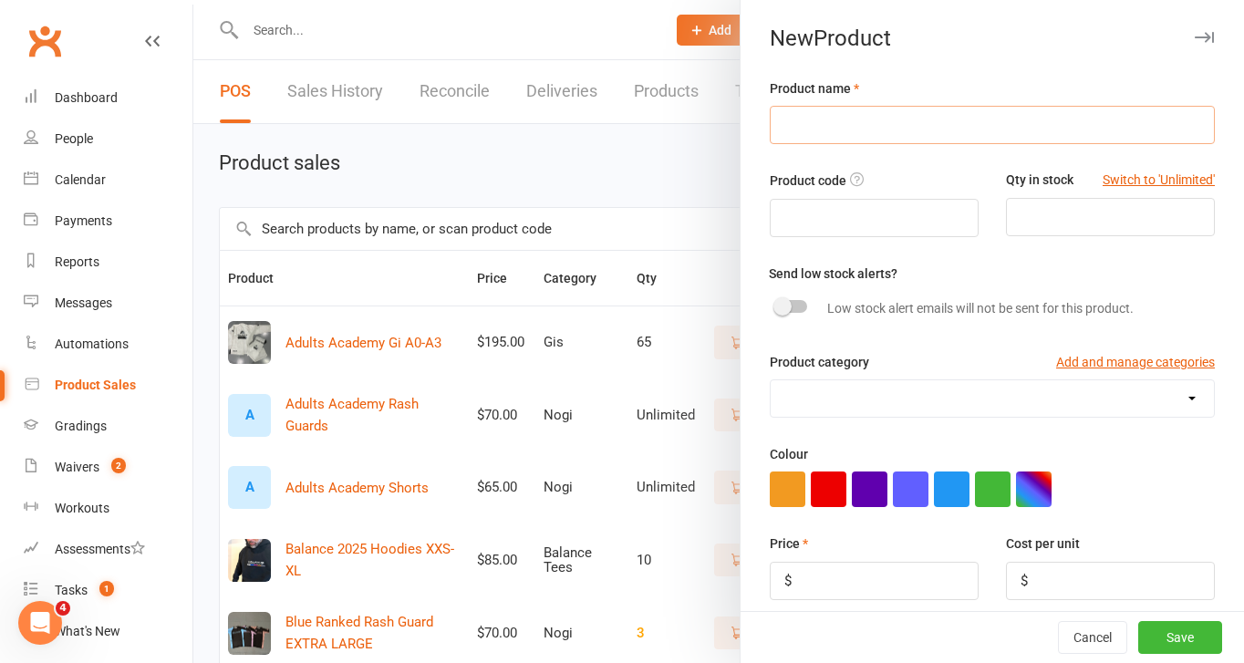
paste input "EOS Adult White Gorilla Rashies"
type input "EOS Adult White Gorilla Rashies - MEDIUM"
click at [1049, 226] on input "number" at bounding box center [1110, 217] width 209 height 38
type input "3"
click at [849, 400] on select "Balance Tees Gis Nogi Pilates North Sizes" at bounding box center [992, 398] width 443 height 36
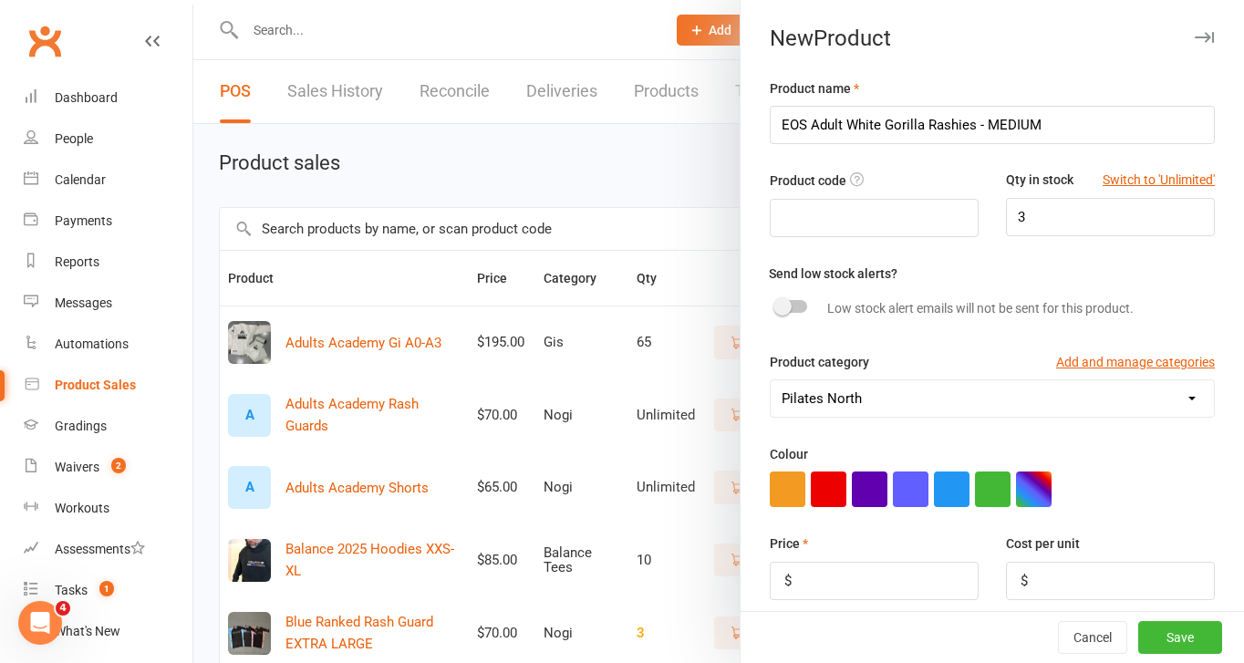
click at [771, 381] on select "Balance Tees Gis Nogi Pilates North Sizes" at bounding box center [992, 398] width 443 height 36
click at [830, 408] on select "Balance Tees Gis Nogi Pilates North Sizes" at bounding box center [992, 398] width 443 height 36
select select "4089"
click at [771, 381] on select "Balance Tees Gis Nogi Pilates North Sizes" at bounding box center [992, 398] width 443 height 36
click at [862, 584] on input "number" at bounding box center [874, 581] width 209 height 38
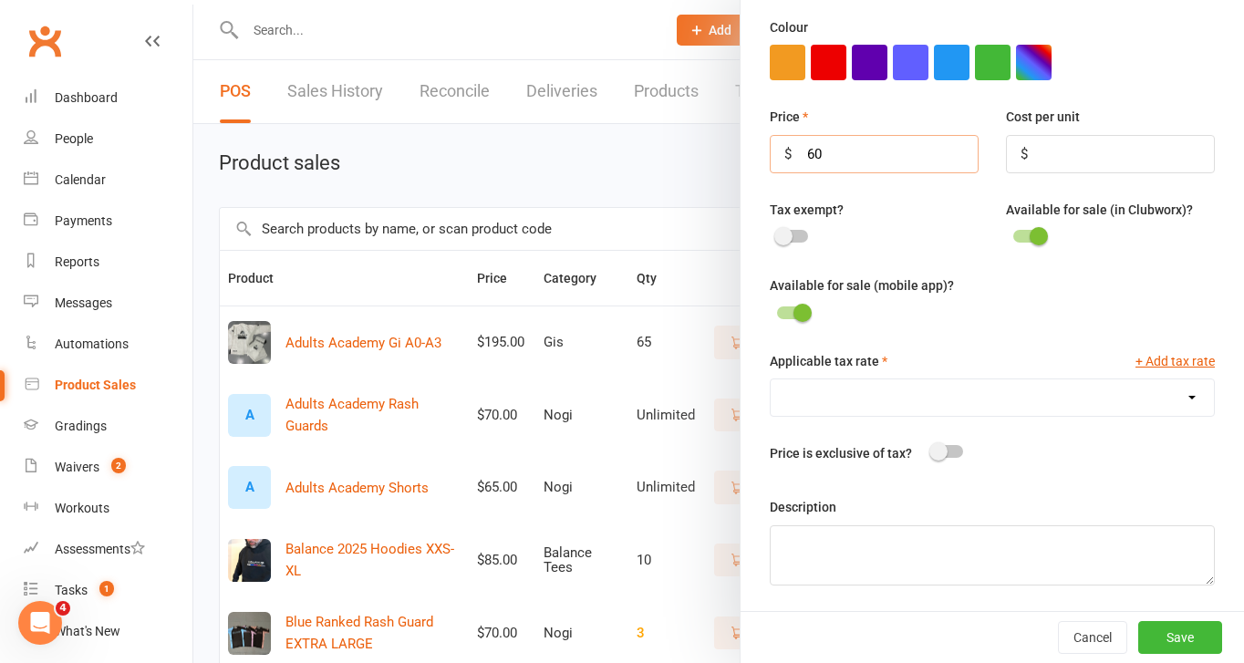
type input "60"
click at [958, 400] on select "GST (10.0%)" at bounding box center [992, 397] width 443 height 36
select select "1906"
click at [771, 379] on select "GST (10.0%)" at bounding box center [992, 397] width 443 height 36
click at [1167, 634] on button "Save" at bounding box center [1180, 637] width 84 height 33
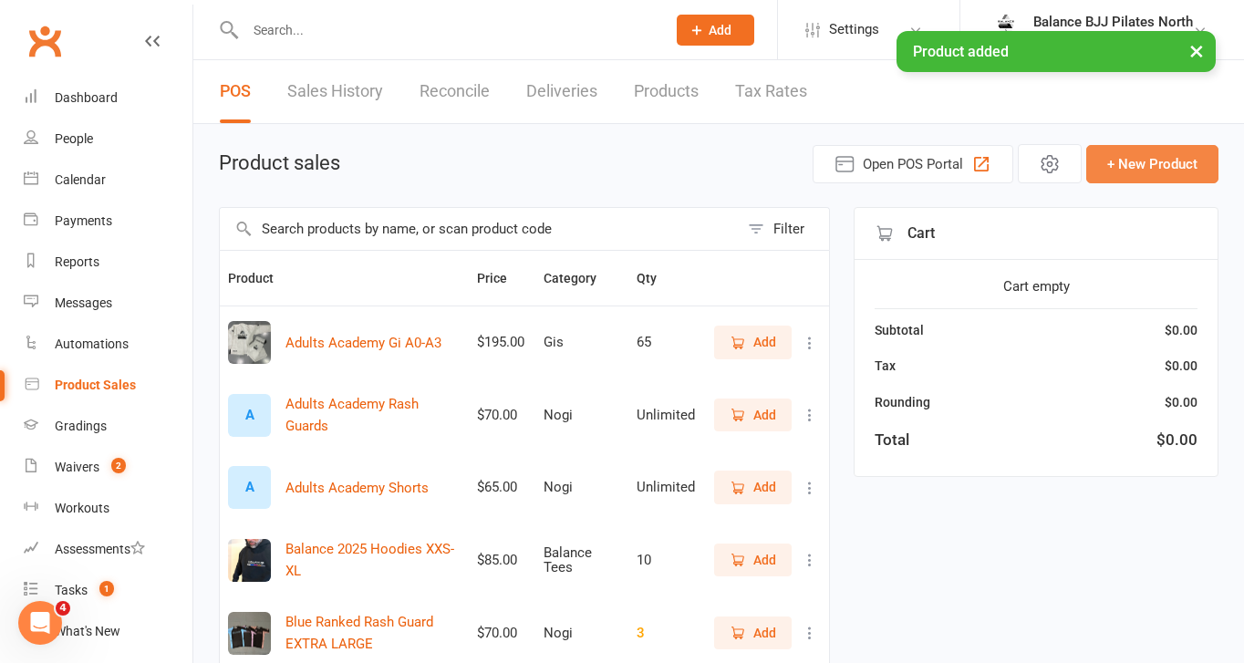
click at [1124, 164] on button "+ New Product" at bounding box center [1152, 164] width 132 height 38
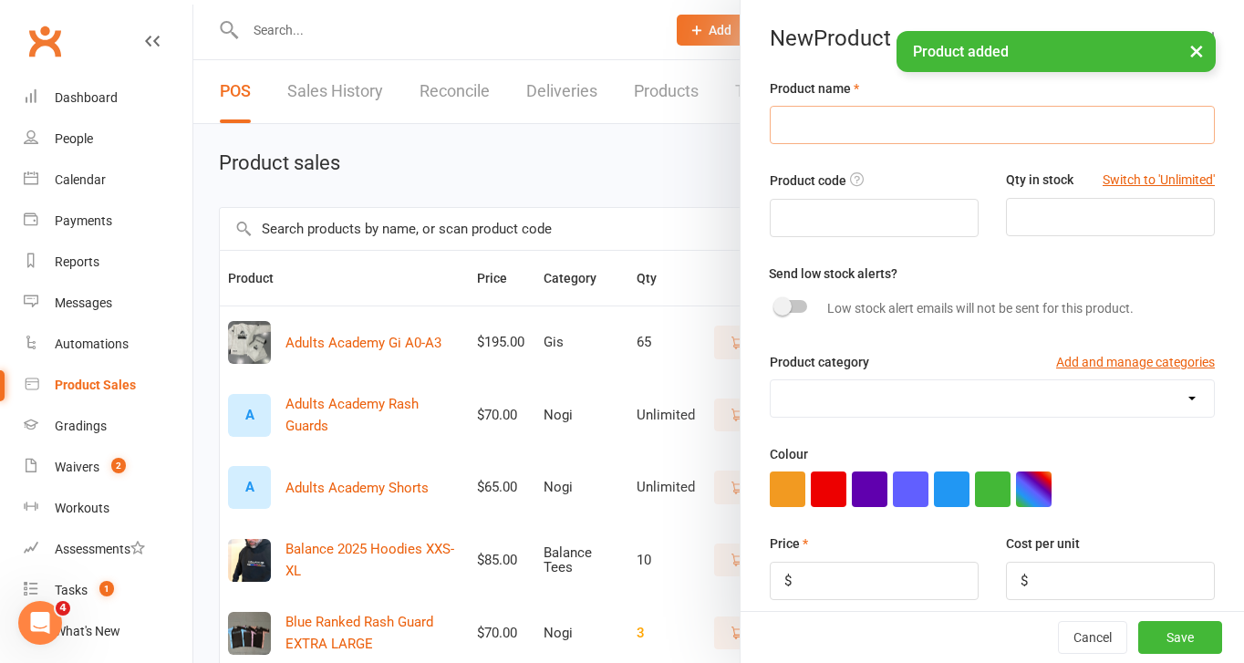
click at [925, 122] on input "text" at bounding box center [992, 125] width 445 height 38
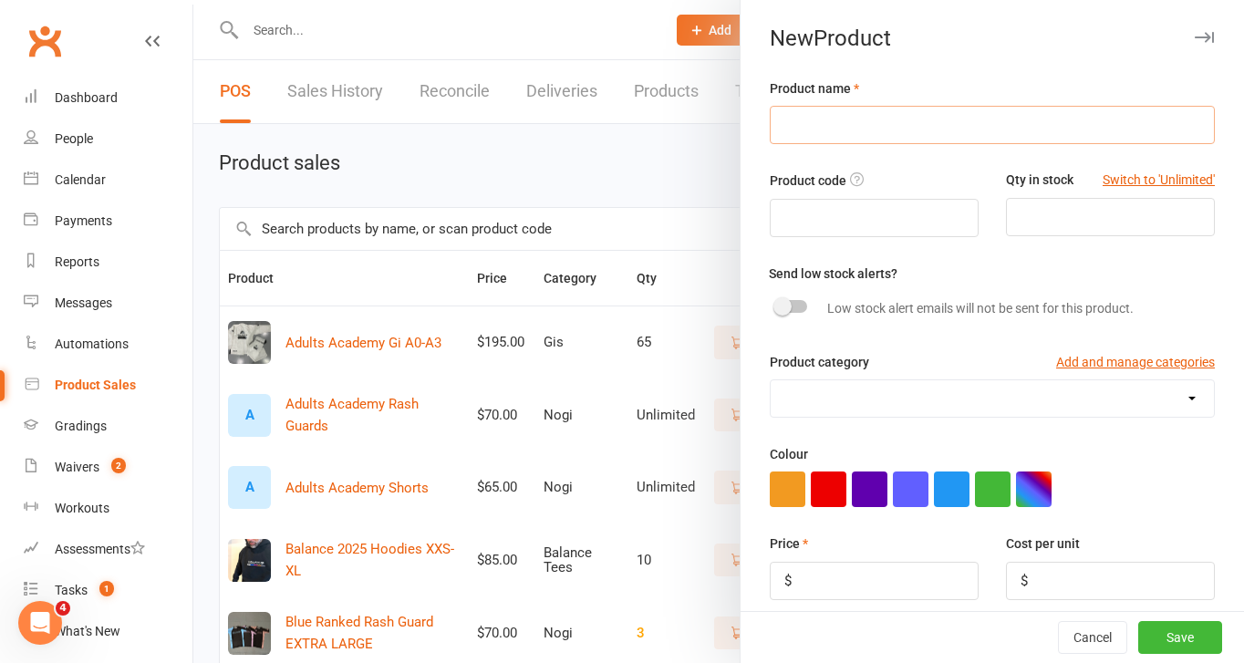
paste input "EOS Adult White Gorilla Rashies"
type input "EOS Adult White Gorilla Rashies - XL"
click at [1084, 209] on input "number" at bounding box center [1110, 217] width 209 height 38
type input "3"
click at [861, 395] on select "Balance Tees Gis Nogi Pilates North Sizes" at bounding box center [992, 398] width 443 height 36
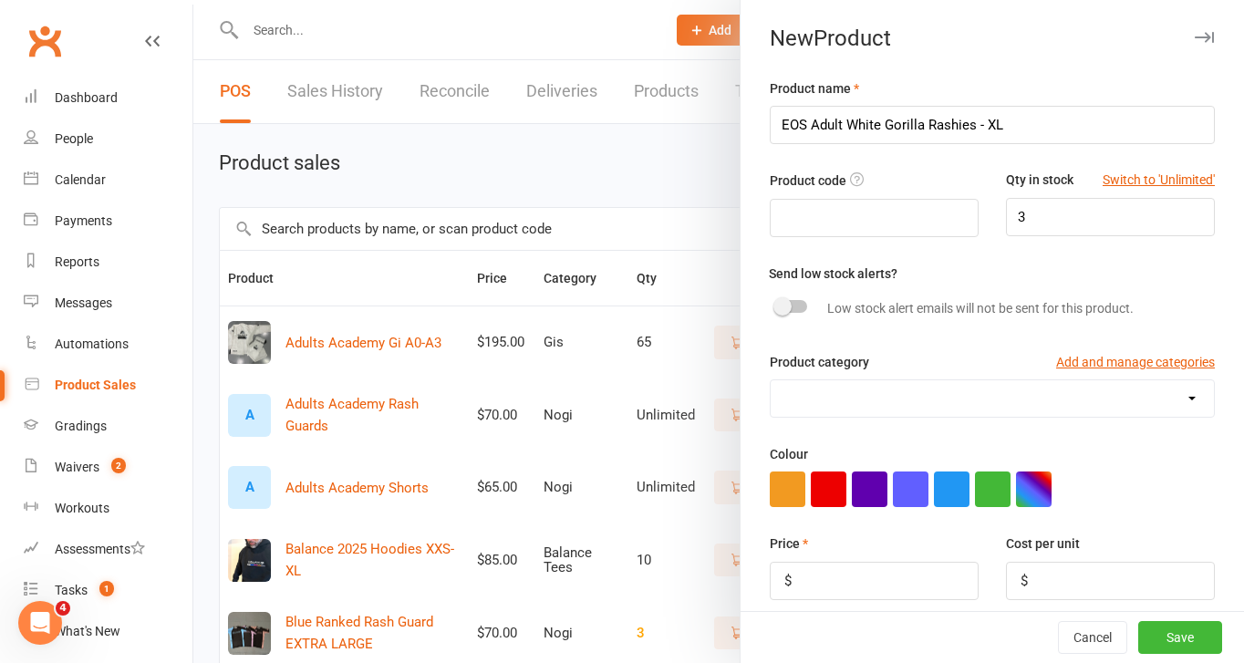
select select "4089"
click at [771, 381] on select "Balance Tees Gis Nogi Pilates North Sizes" at bounding box center [992, 398] width 443 height 36
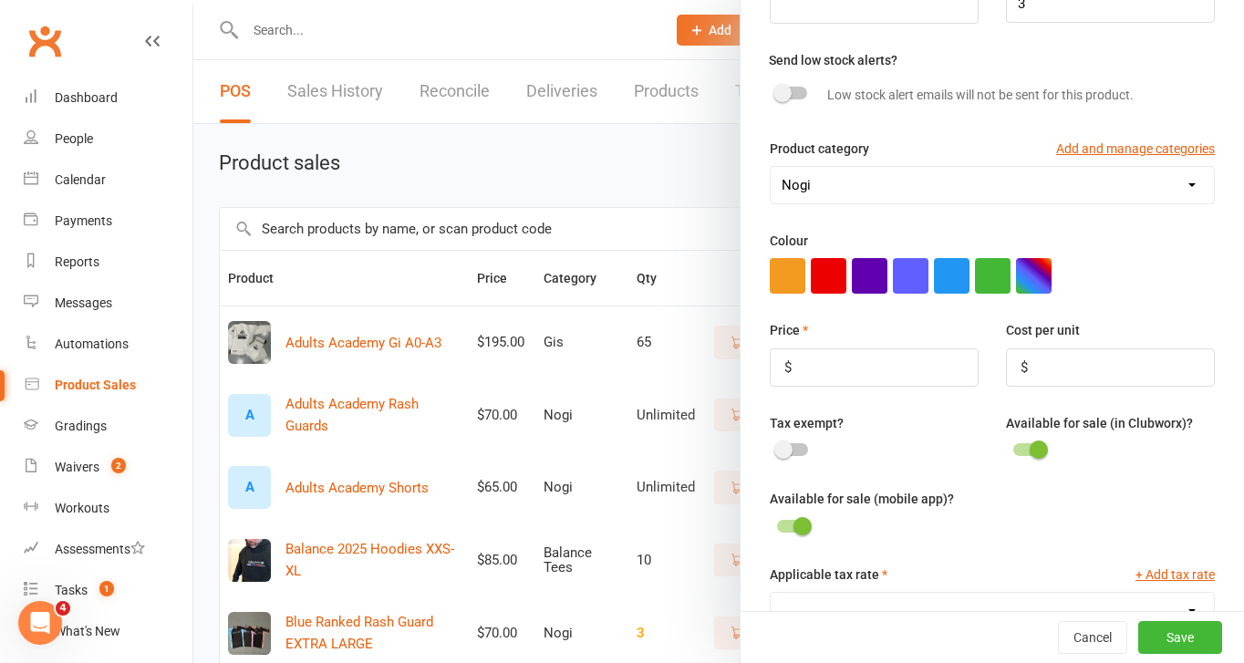
scroll to position [217, 0]
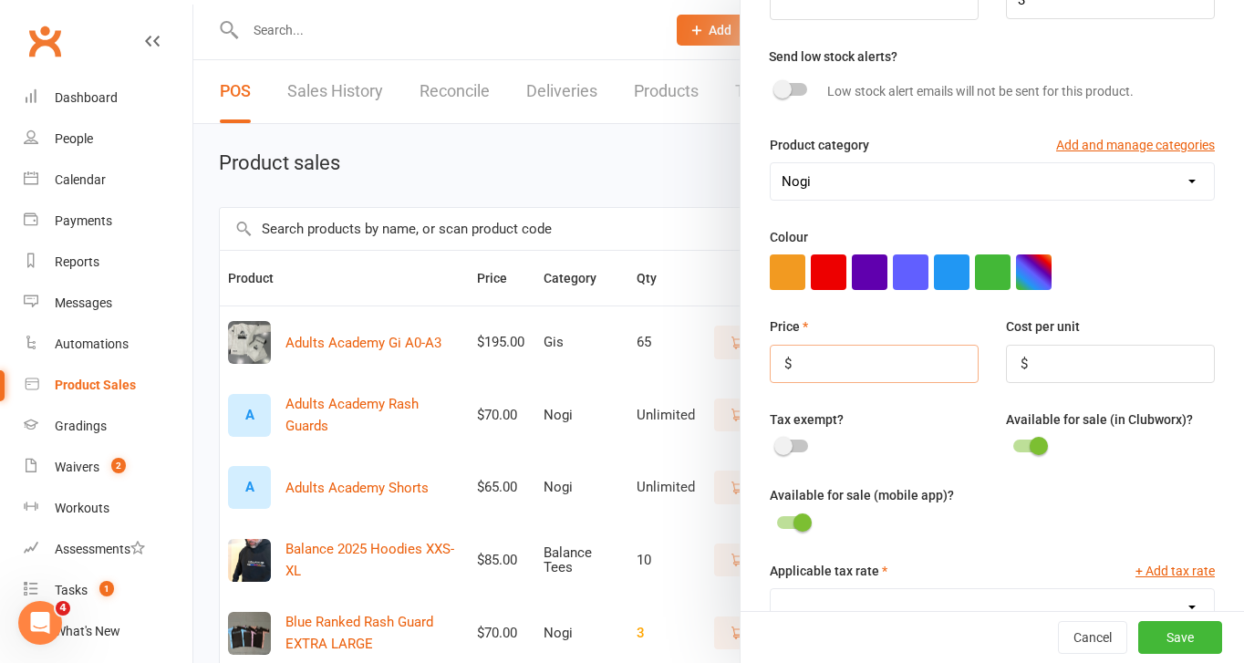
click at [843, 375] on input "number" at bounding box center [874, 364] width 209 height 38
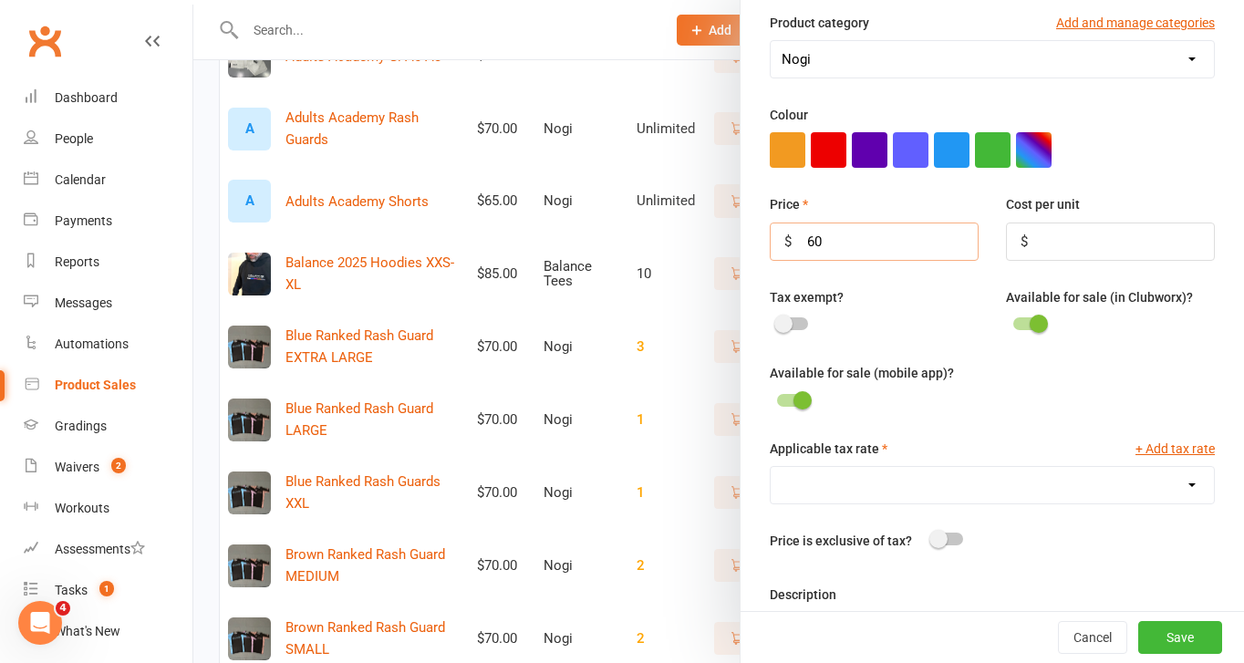
scroll to position [431, 0]
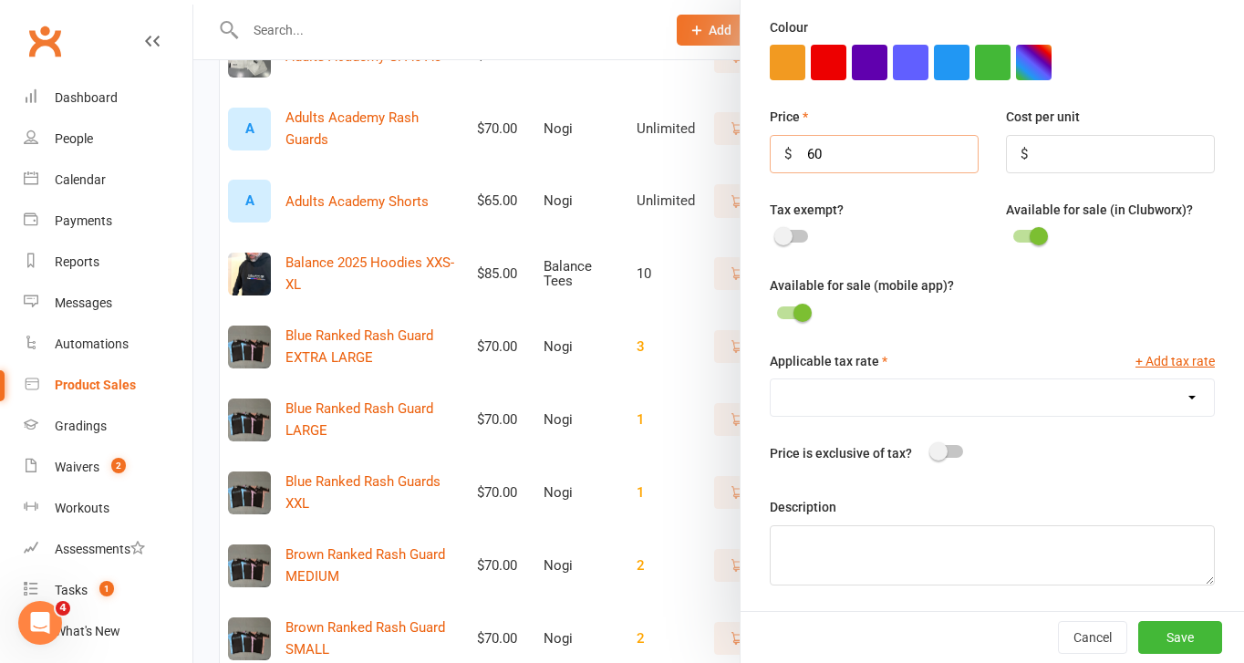
type input "60"
click at [909, 401] on select "GST (10.0%)" at bounding box center [992, 397] width 443 height 36
select select "1906"
click at [771, 379] on select "GST (10.0%)" at bounding box center [992, 397] width 443 height 36
click at [1165, 626] on button "Save" at bounding box center [1180, 637] width 84 height 33
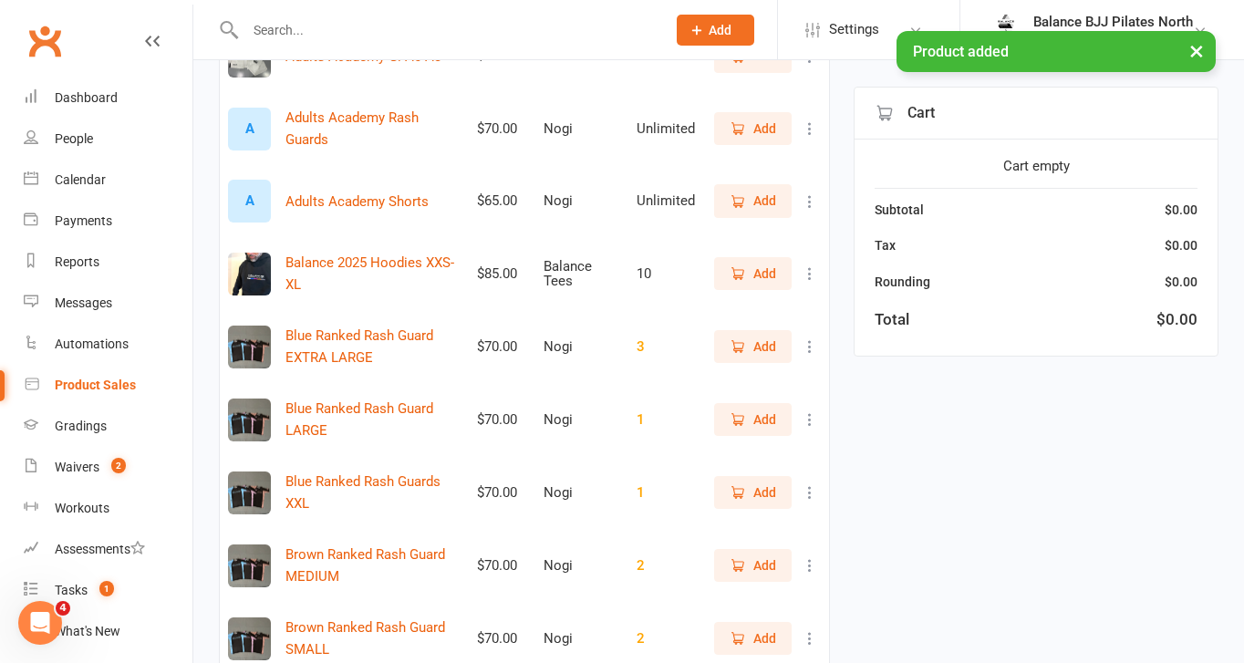
scroll to position [0, 0]
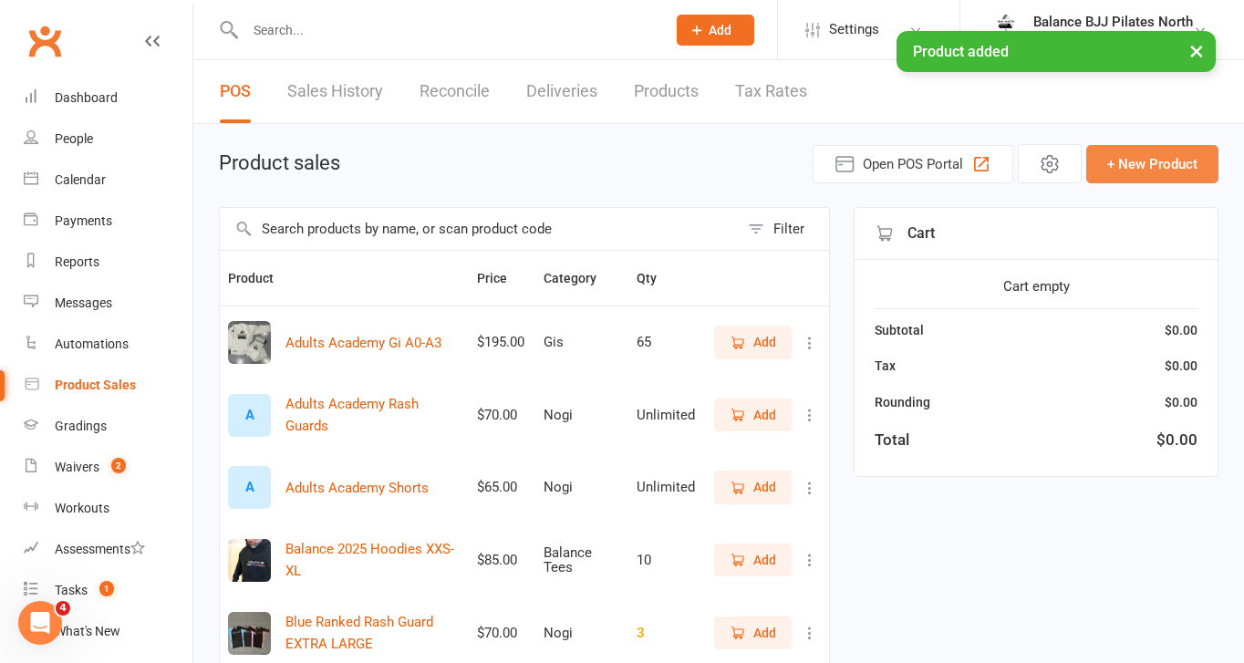
click at [1159, 151] on button "+ New Product" at bounding box center [1152, 164] width 132 height 38
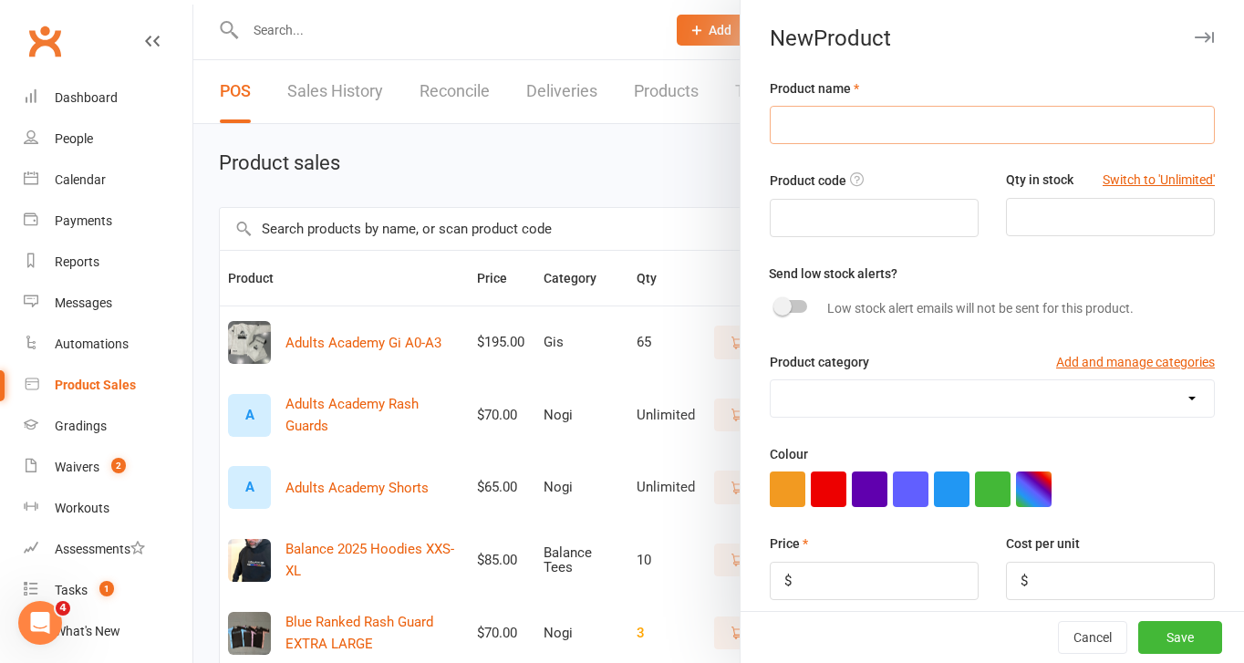
click at [909, 122] on input "text" at bounding box center [992, 125] width 445 height 38
paste input "EOS Adult White Gorilla Rashies"
type input "EOS Adult White Gorilla Rashies - 2XL"
click at [1054, 211] on input "number" at bounding box center [1110, 217] width 209 height 38
type input "1"
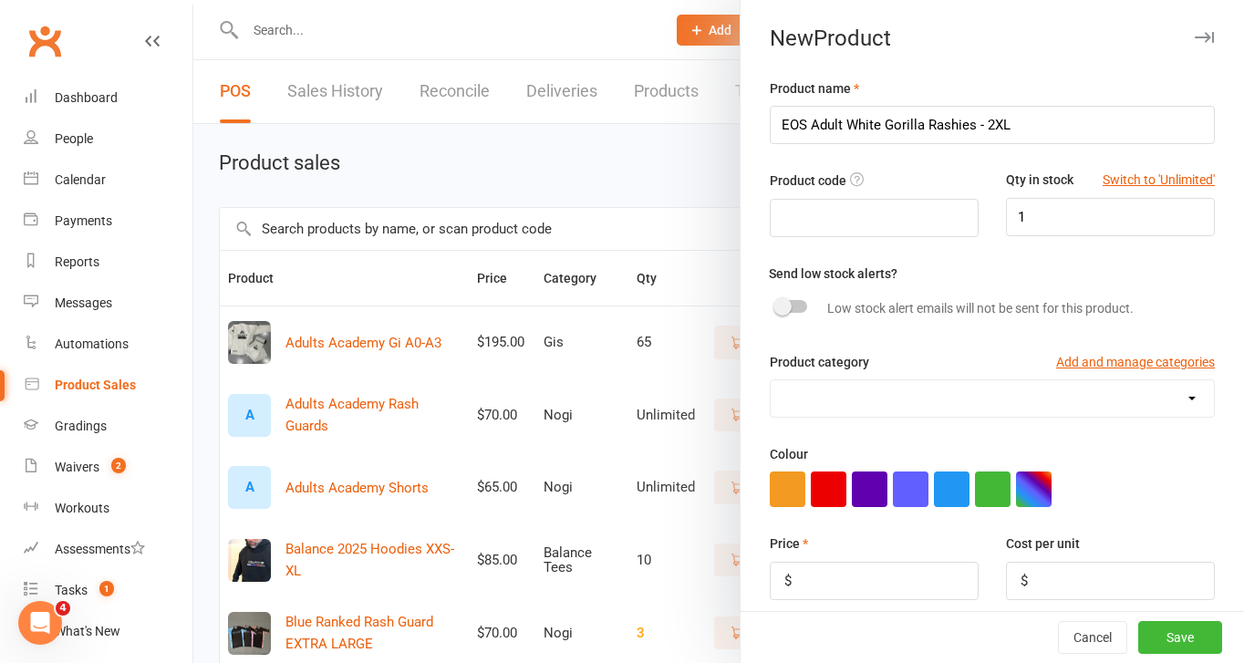
click at [857, 401] on select "Balance Tees Gis Nogi Pilates North Sizes" at bounding box center [992, 398] width 443 height 36
select select "4089"
click at [771, 381] on select "Balance Tees Gis Nogi Pilates North Sizes" at bounding box center [992, 398] width 443 height 36
click at [899, 582] on input "number" at bounding box center [874, 581] width 209 height 38
type input "60"
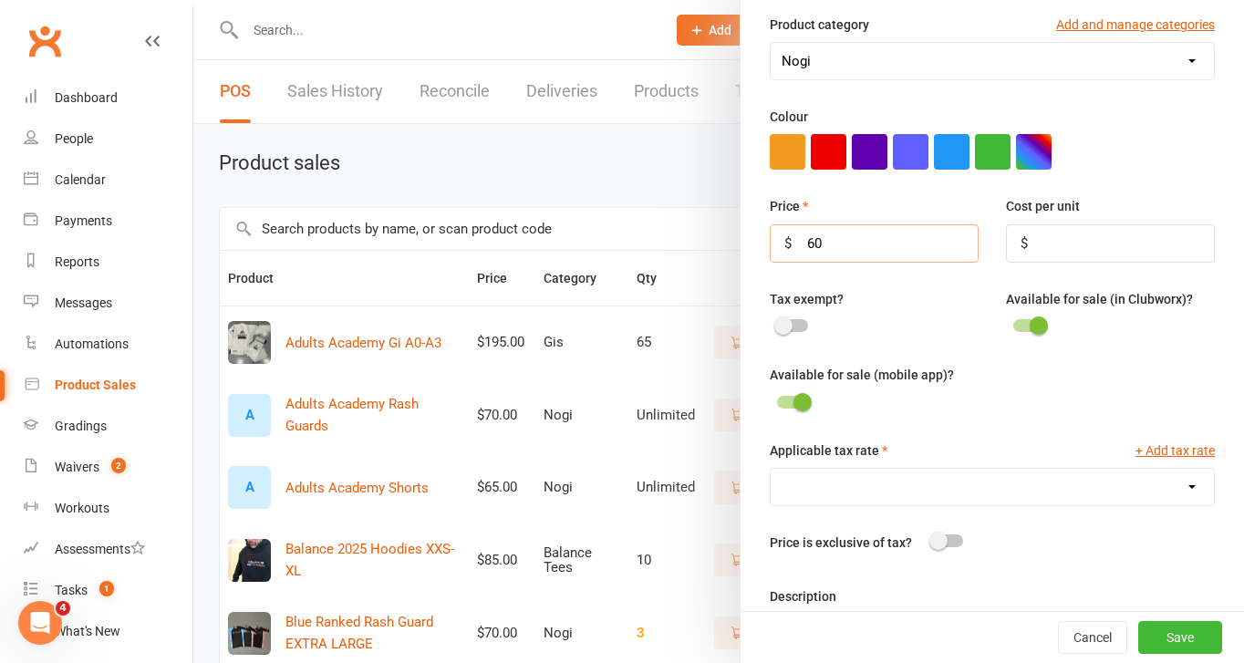
scroll to position [339, 0]
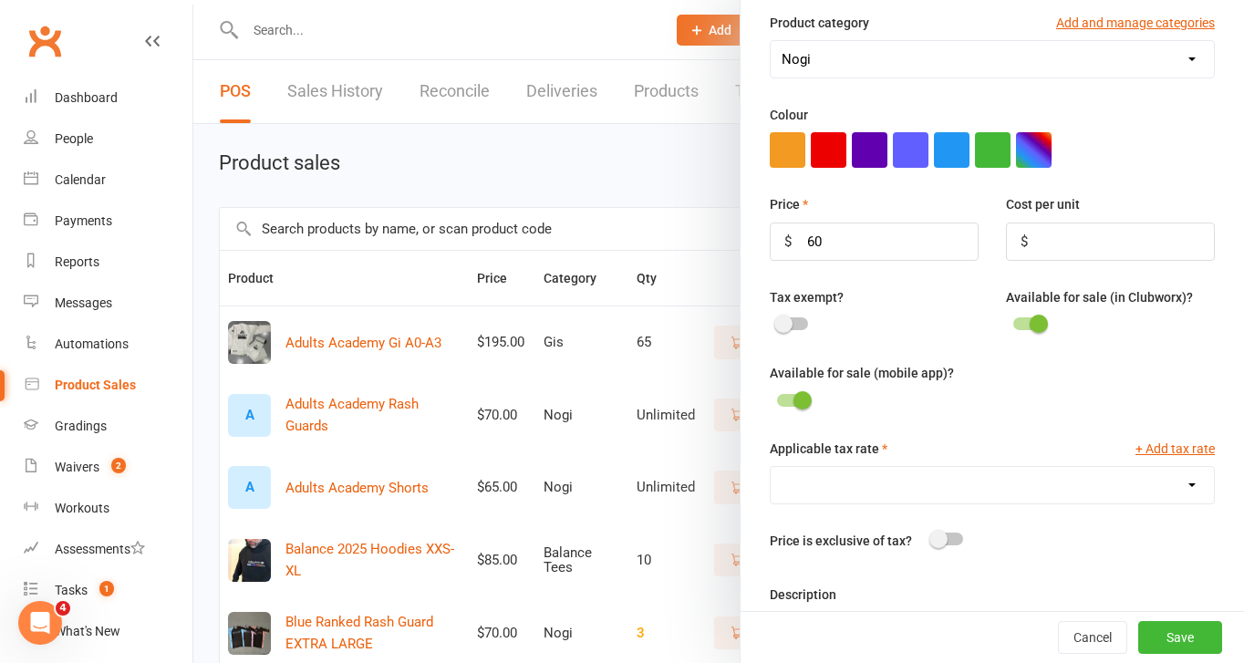
click at [893, 489] on select "GST (10.0%)" at bounding box center [992, 485] width 443 height 36
select select "1906"
click at [771, 470] on select "GST (10.0%)" at bounding box center [992, 485] width 443 height 36
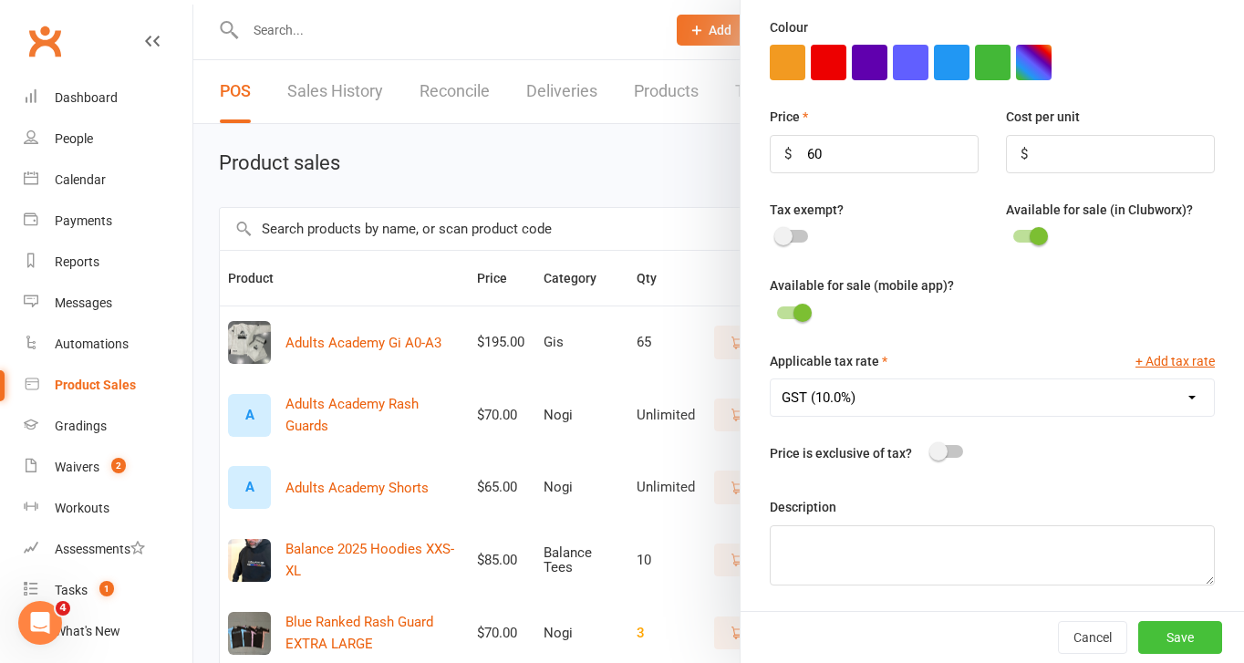
click at [1180, 647] on button "Save" at bounding box center [1180, 637] width 84 height 33
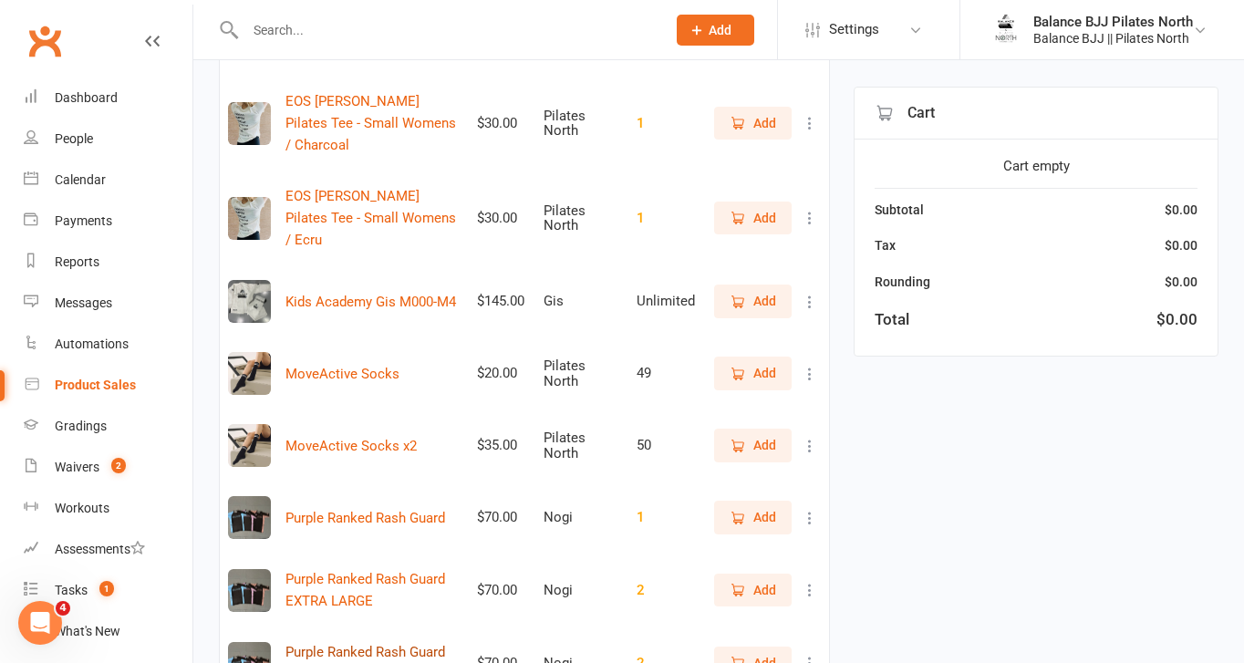
scroll to position [2041, 0]
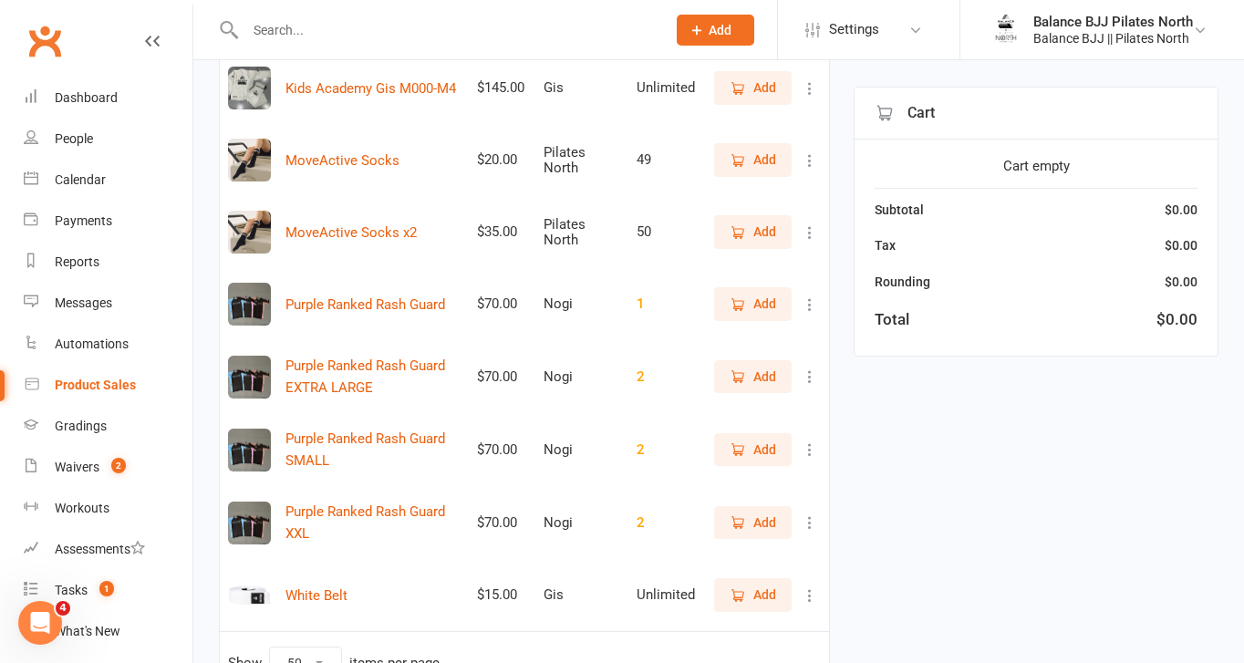
click at [296, 648] on select "10 25 50 100" at bounding box center [305, 663] width 71 height 31
select select "100"
click at [270, 648] on select "10 25 50 100" at bounding box center [305, 663] width 71 height 31
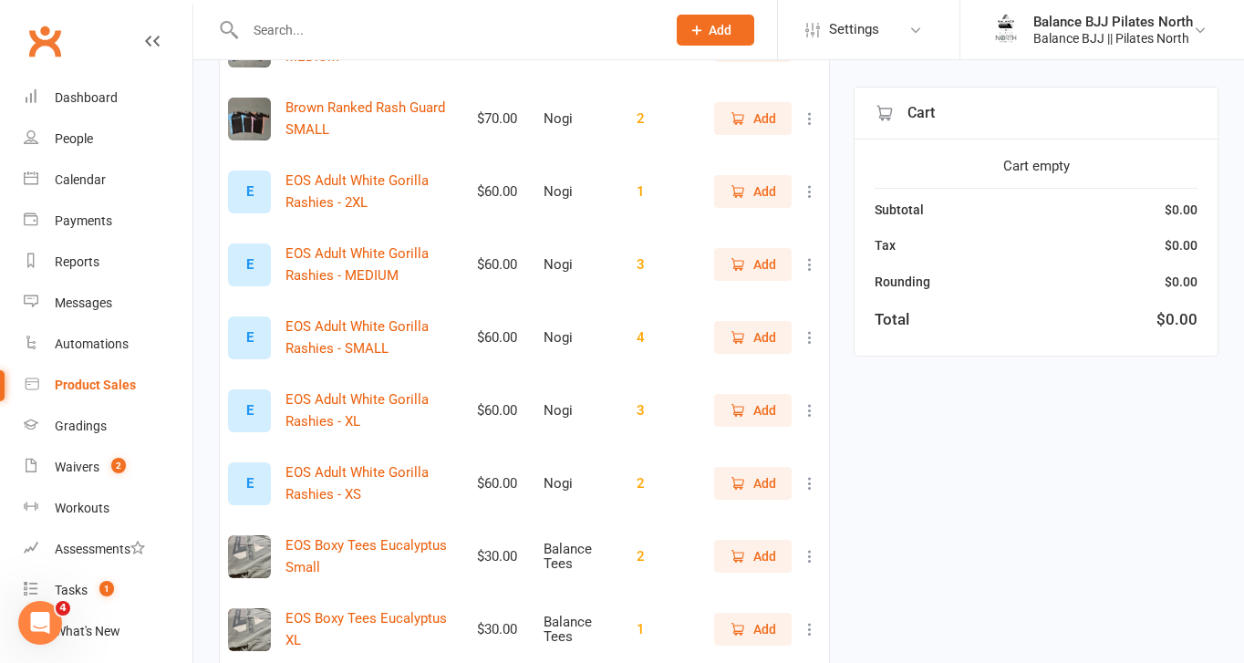
scroll to position [814, 0]
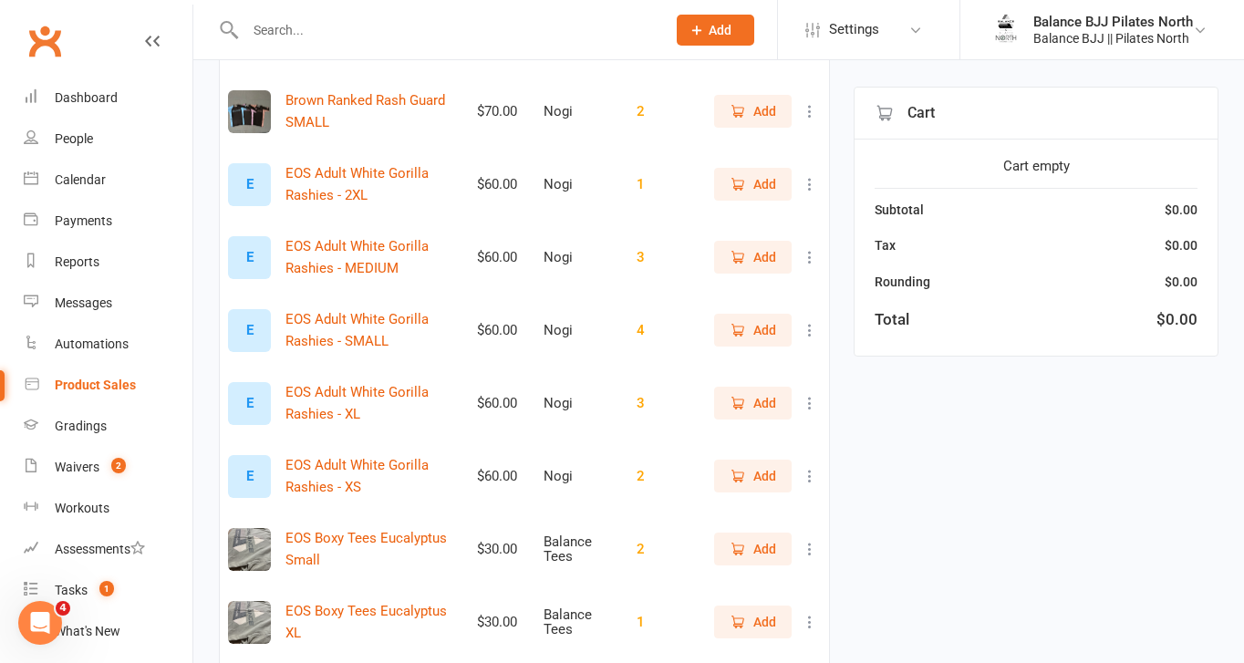
click at [268, 175] on div "E" at bounding box center [249, 184] width 43 height 43
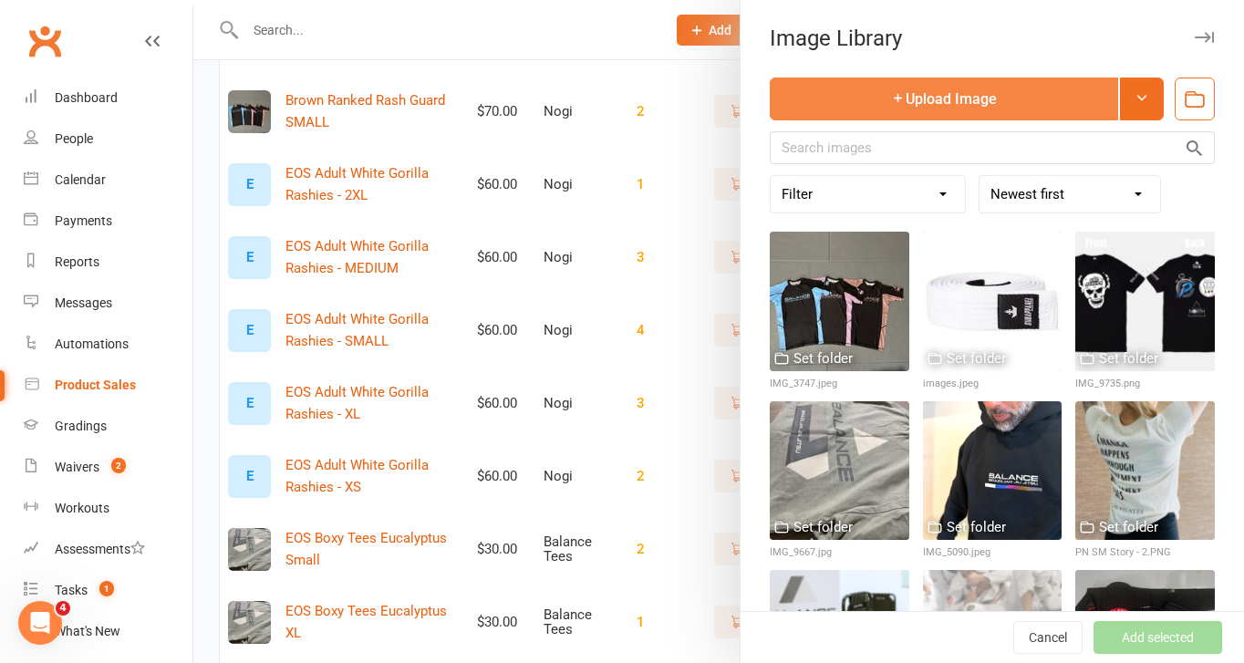
click at [963, 96] on button "Upload Image" at bounding box center [944, 99] width 348 height 43
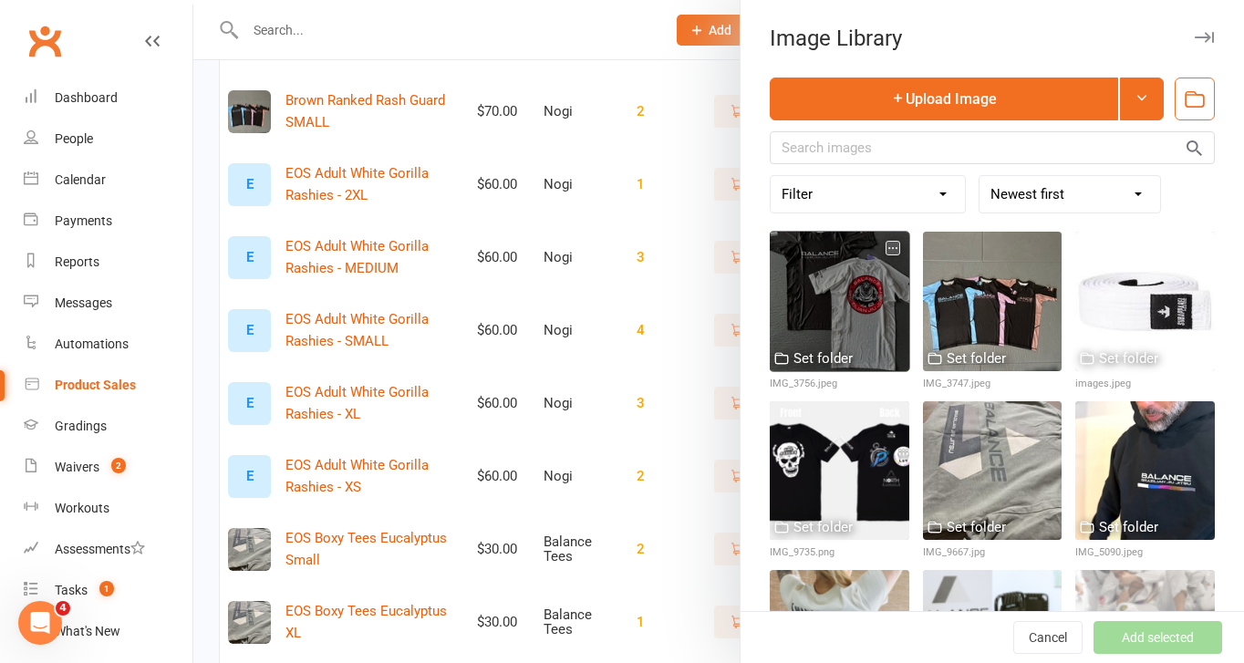
click at [844, 303] on div at bounding box center [840, 302] width 140 height 140
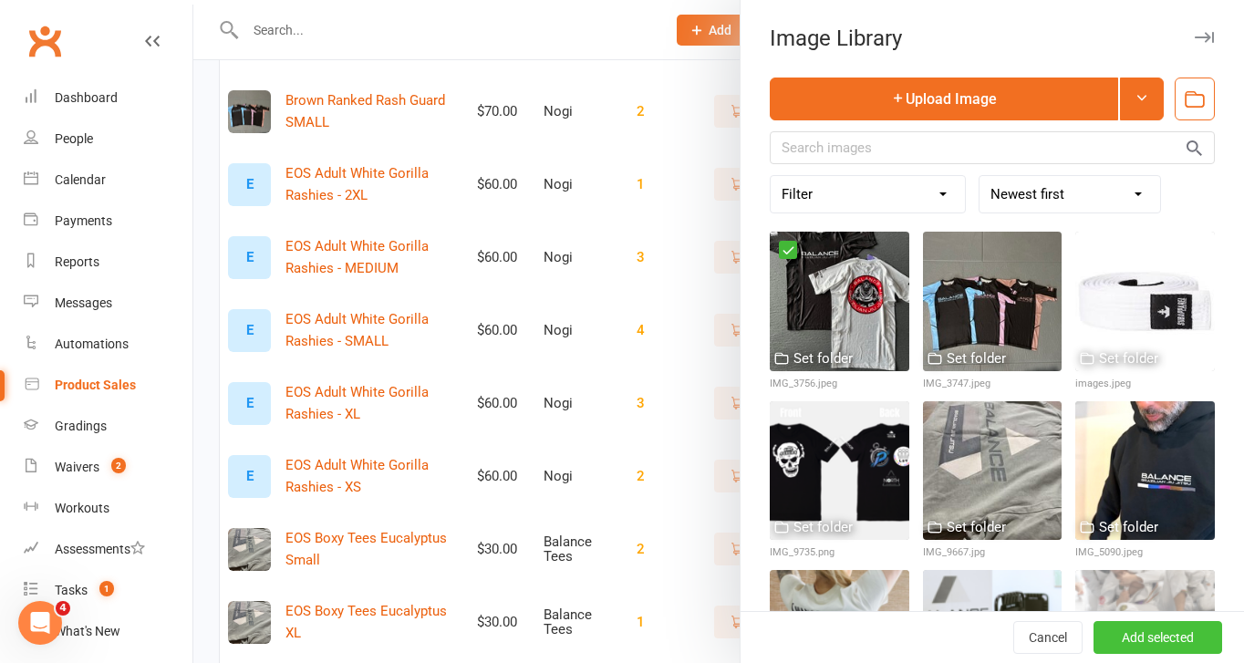
click at [1160, 637] on button "Add selected" at bounding box center [1158, 637] width 129 height 33
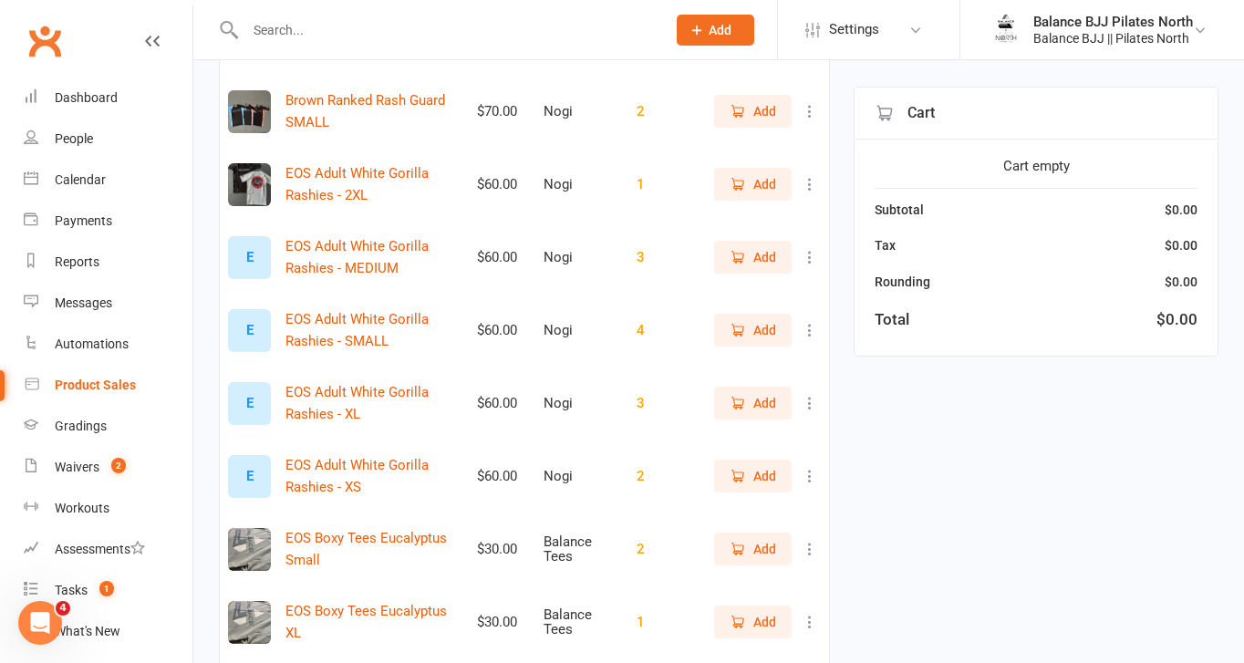
click at [248, 258] on div "E" at bounding box center [249, 257] width 43 height 43
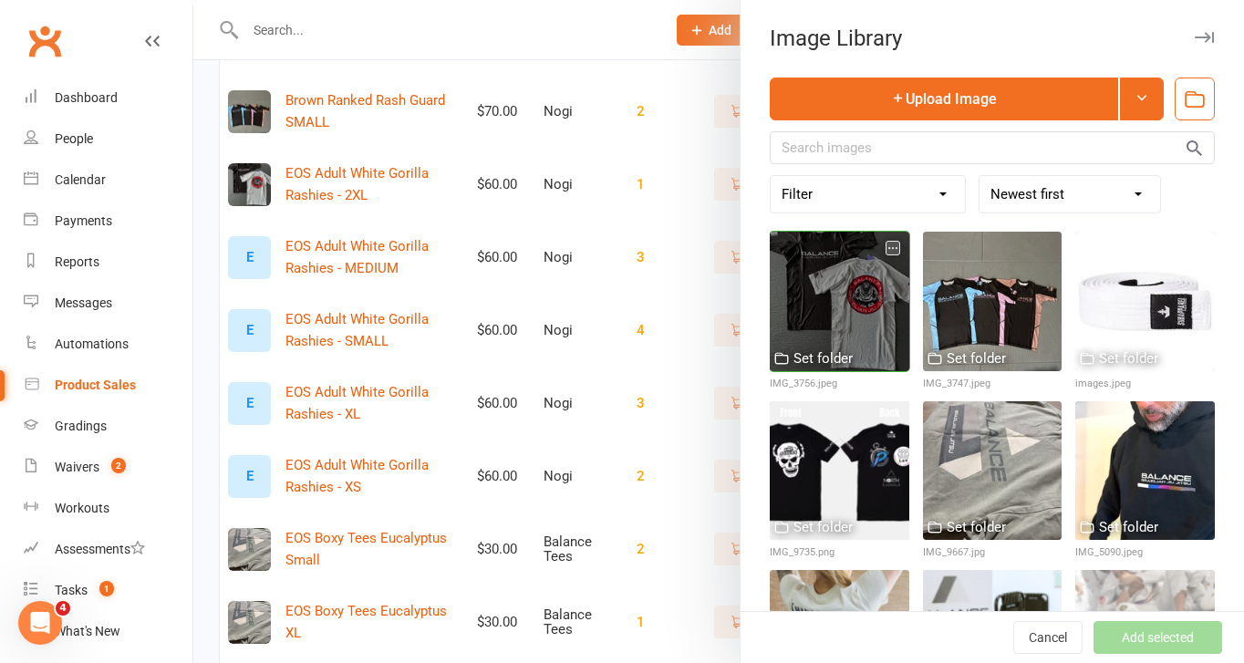
click at [813, 255] on div at bounding box center [840, 302] width 140 height 140
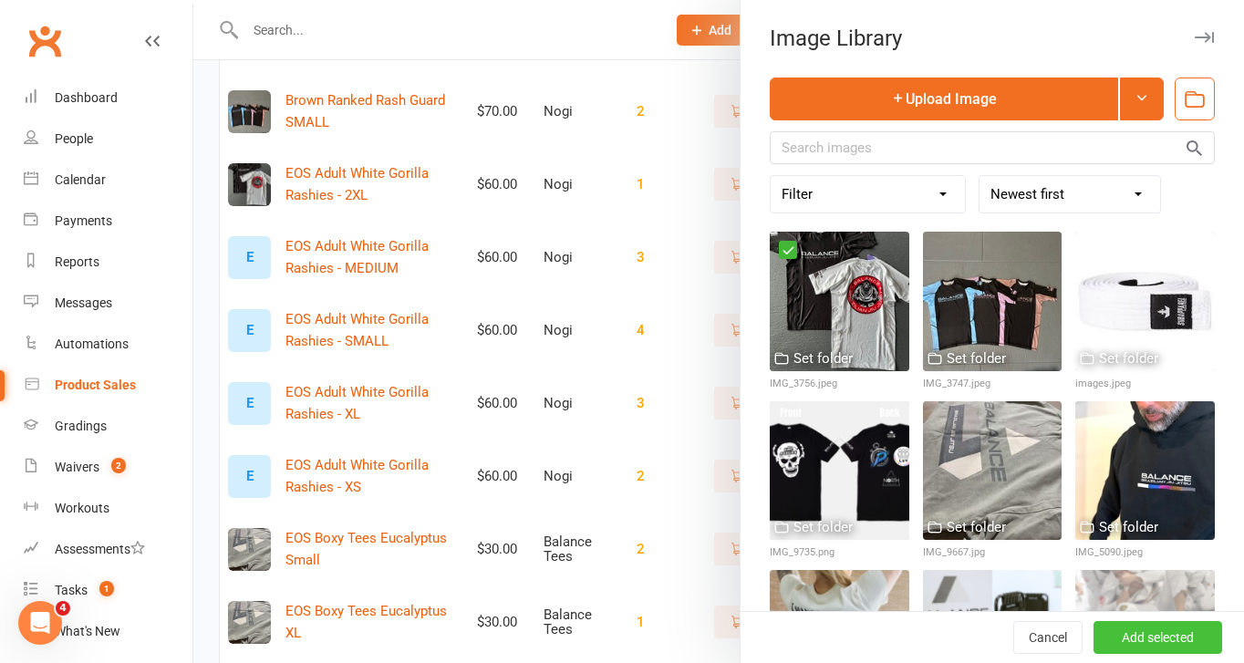
click at [1175, 635] on button "Add selected" at bounding box center [1158, 637] width 129 height 33
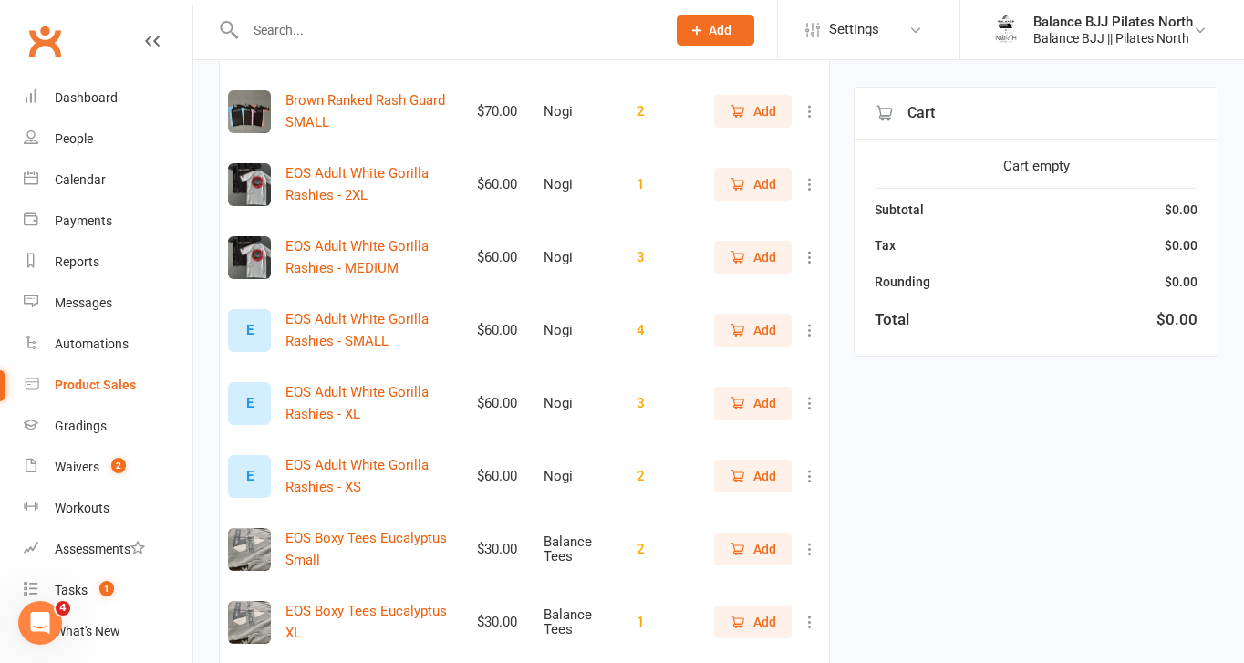
click at [250, 329] on div "E" at bounding box center [249, 330] width 43 height 43
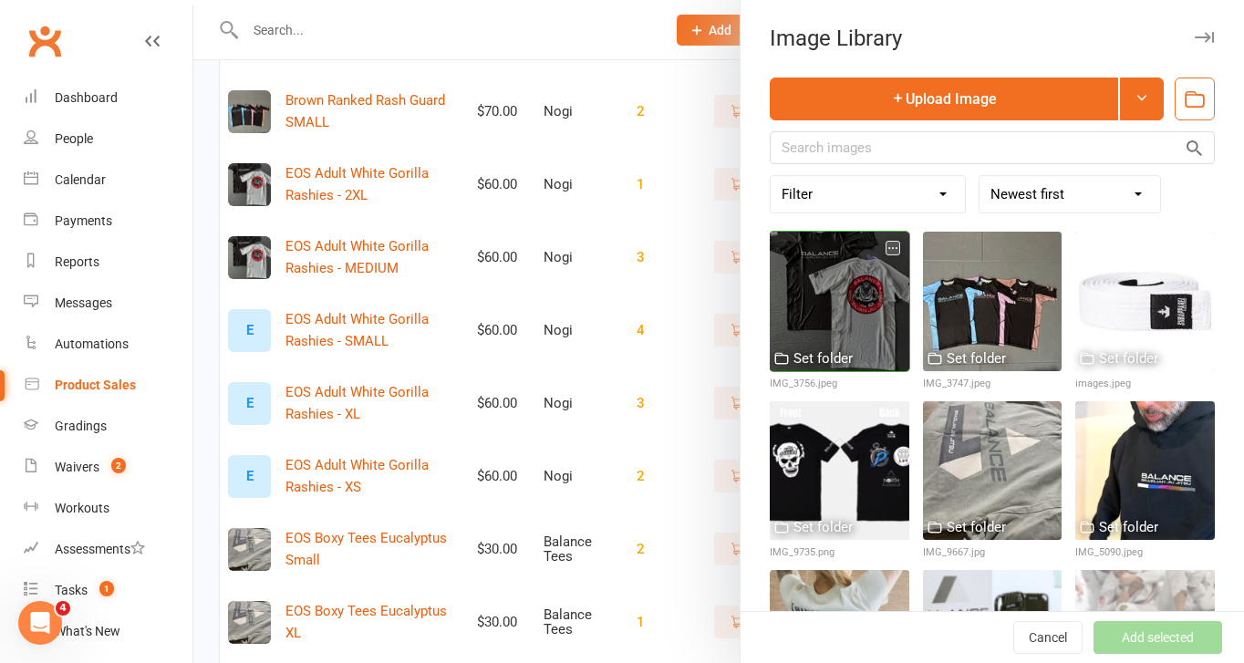
click at [811, 297] on div at bounding box center [840, 302] width 140 height 140
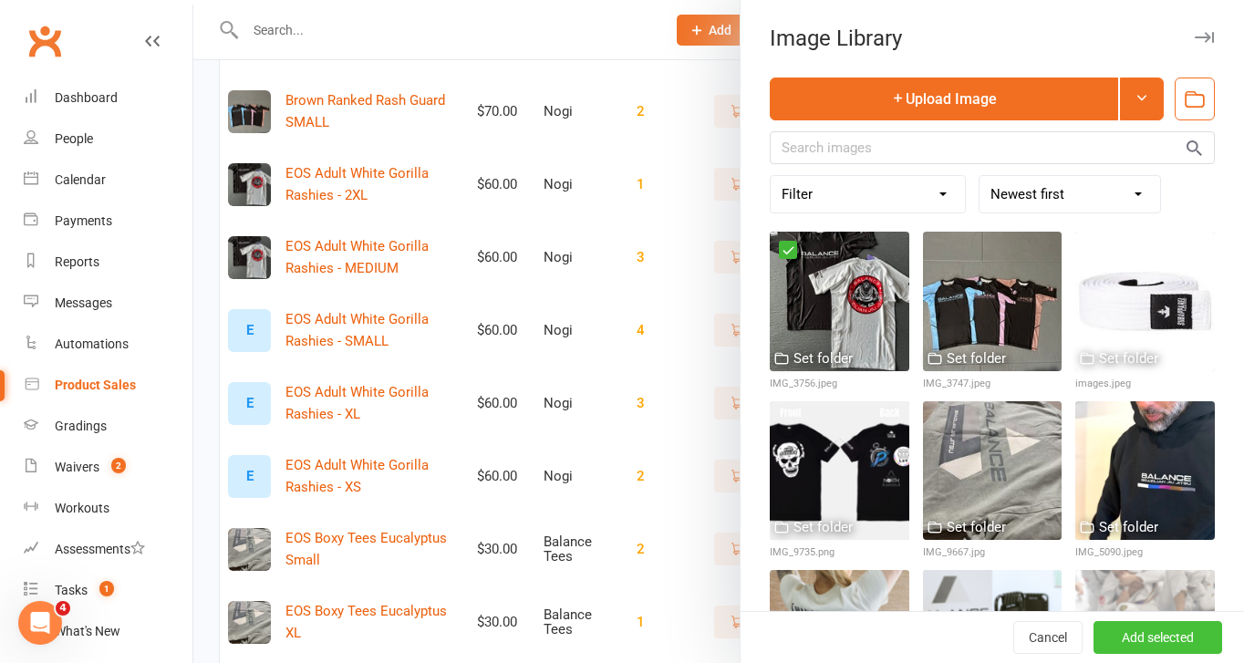
click at [1117, 637] on button "Add selected" at bounding box center [1158, 637] width 129 height 33
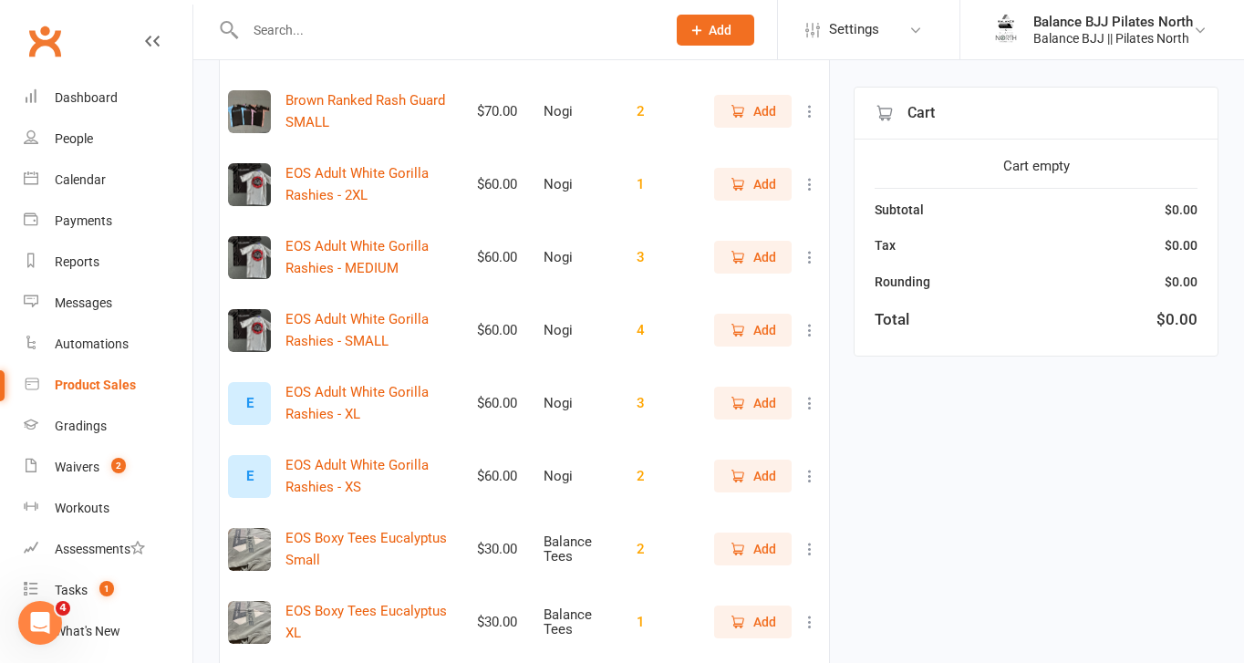
click at [257, 411] on div "E" at bounding box center [249, 403] width 43 height 43
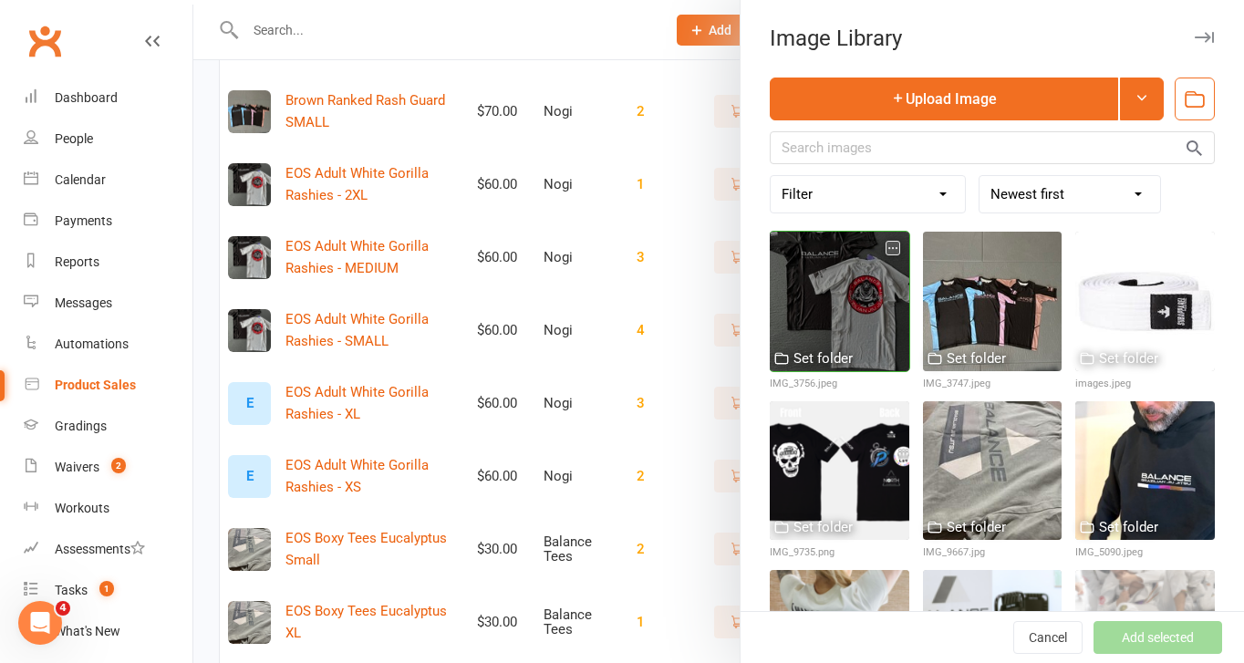
click at [837, 291] on div at bounding box center [840, 302] width 140 height 140
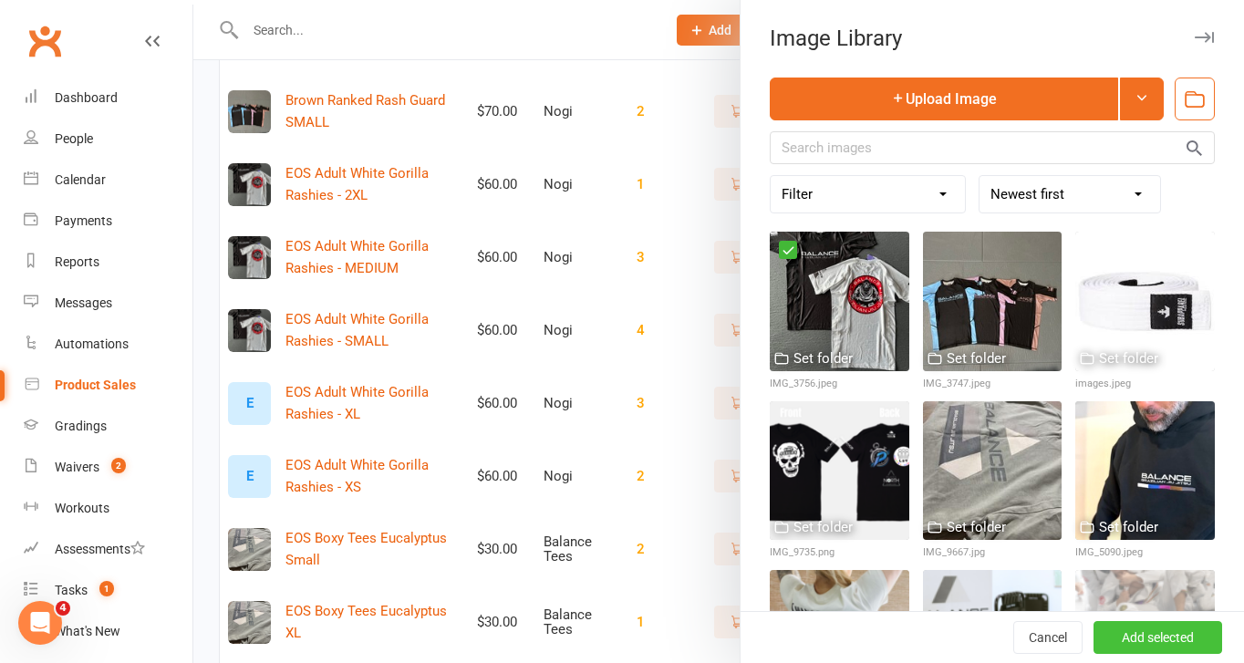
click at [1166, 645] on button "Add selected" at bounding box center [1158, 637] width 129 height 33
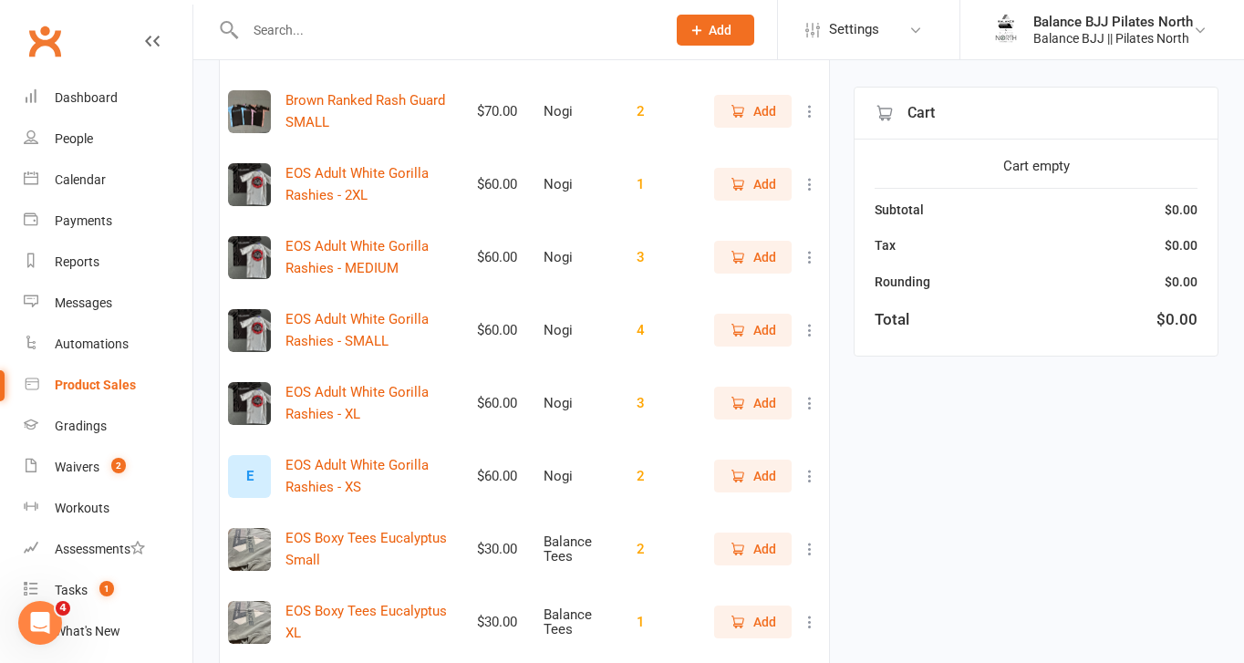
click at [254, 478] on div "E" at bounding box center [249, 476] width 43 height 43
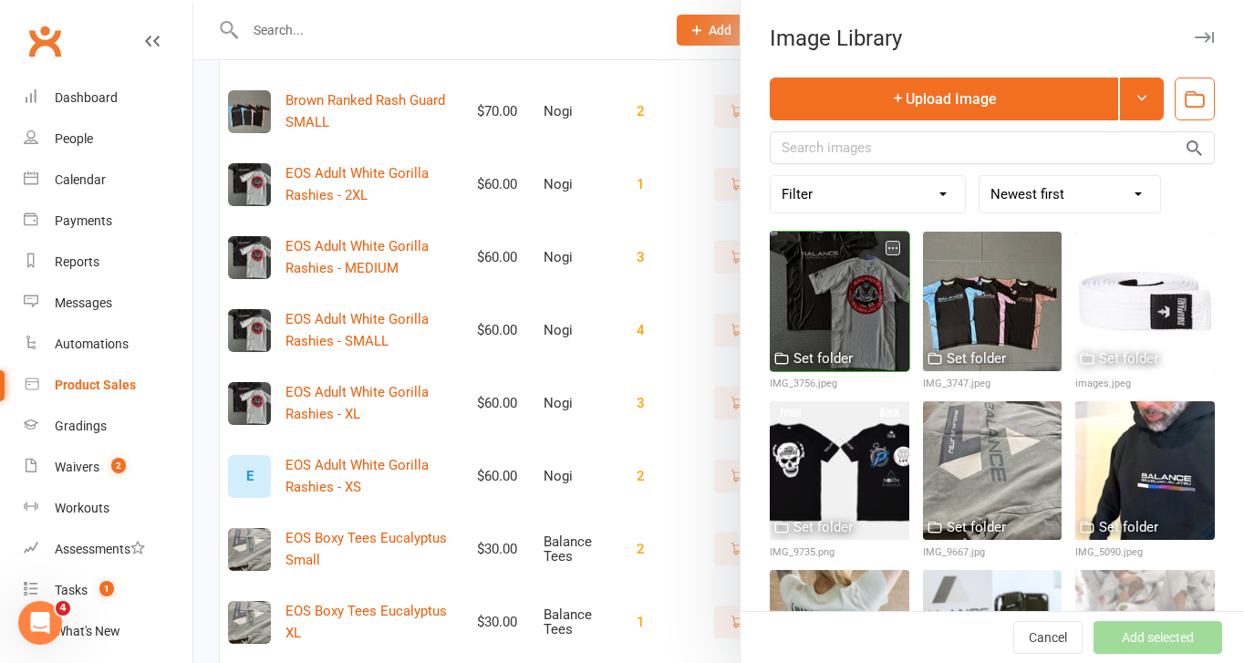
click at [830, 307] on div at bounding box center [840, 302] width 140 height 140
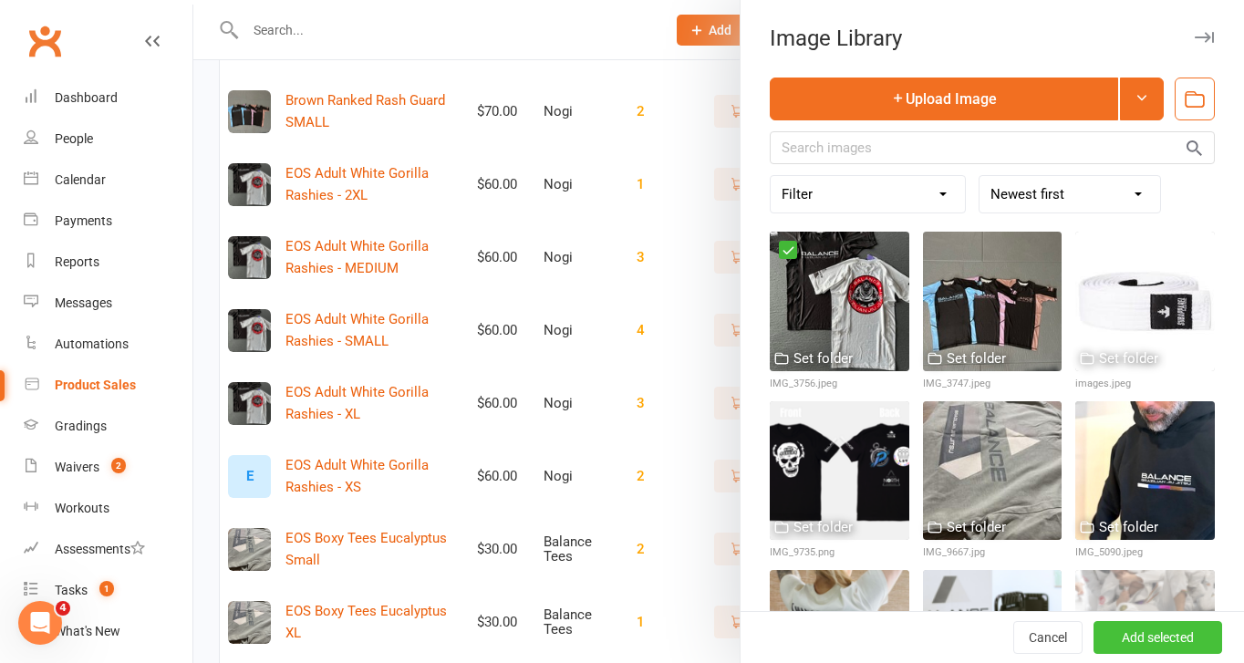
click at [1180, 628] on button "Add selected" at bounding box center [1158, 637] width 129 height 33
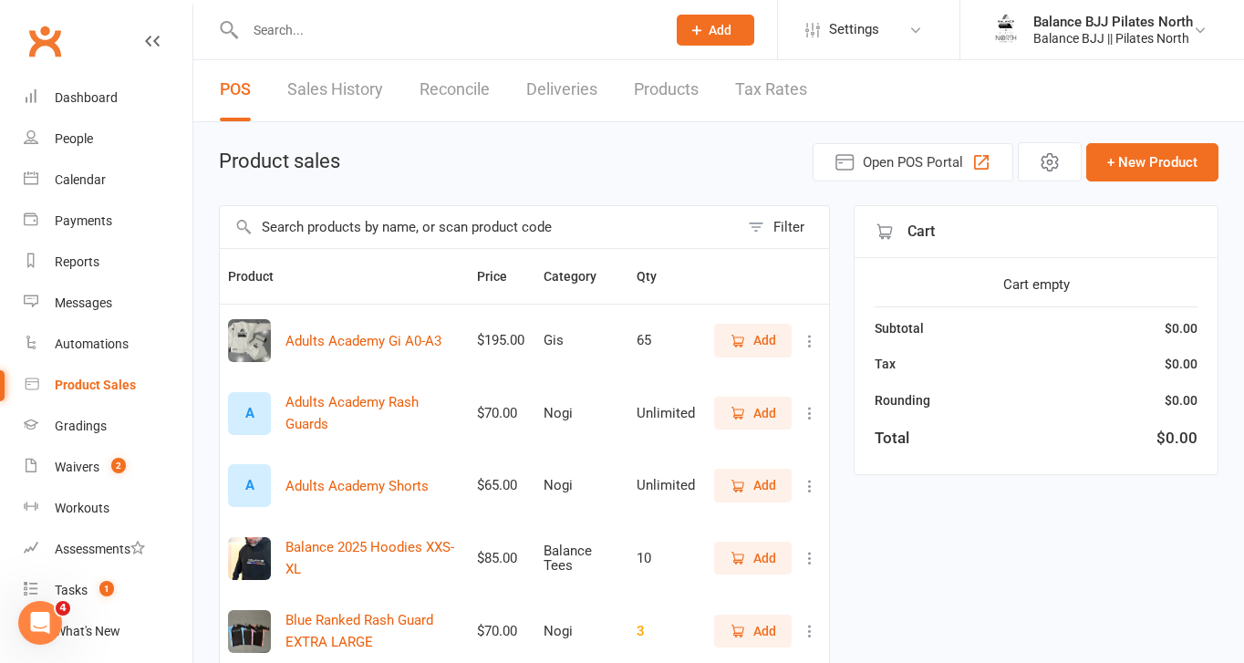
scroll to position [0, 0]
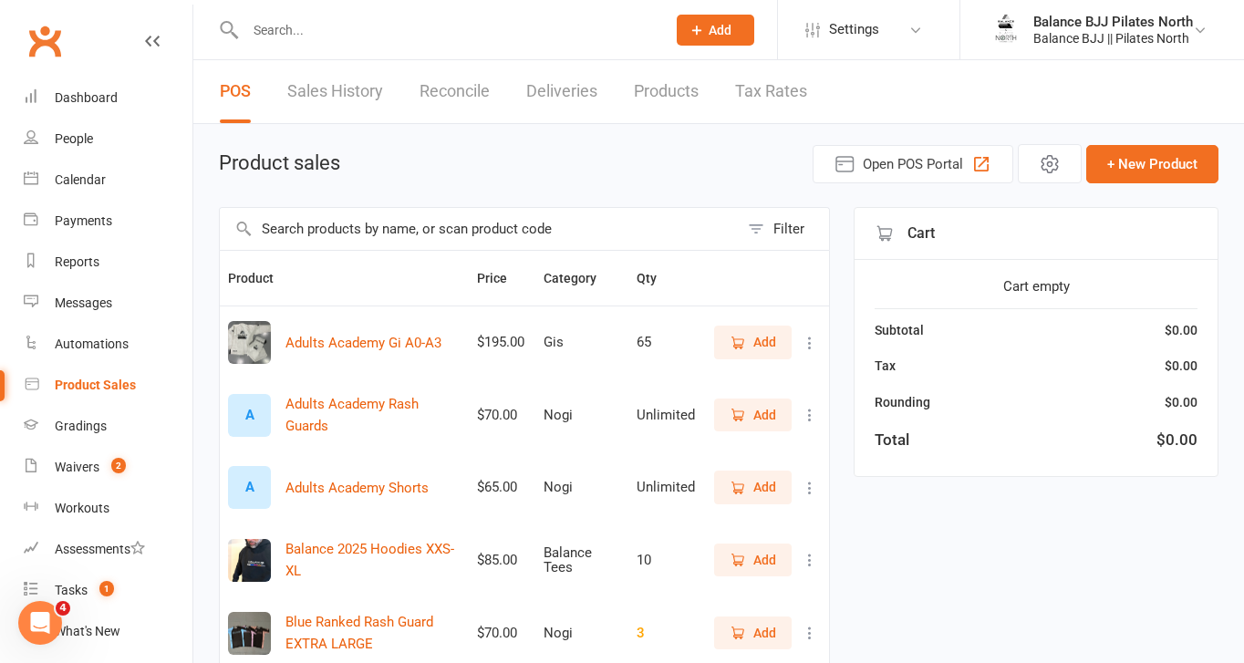
click at [246, 413] on div "A" at bounding box center [249, 415] width 43 height 43
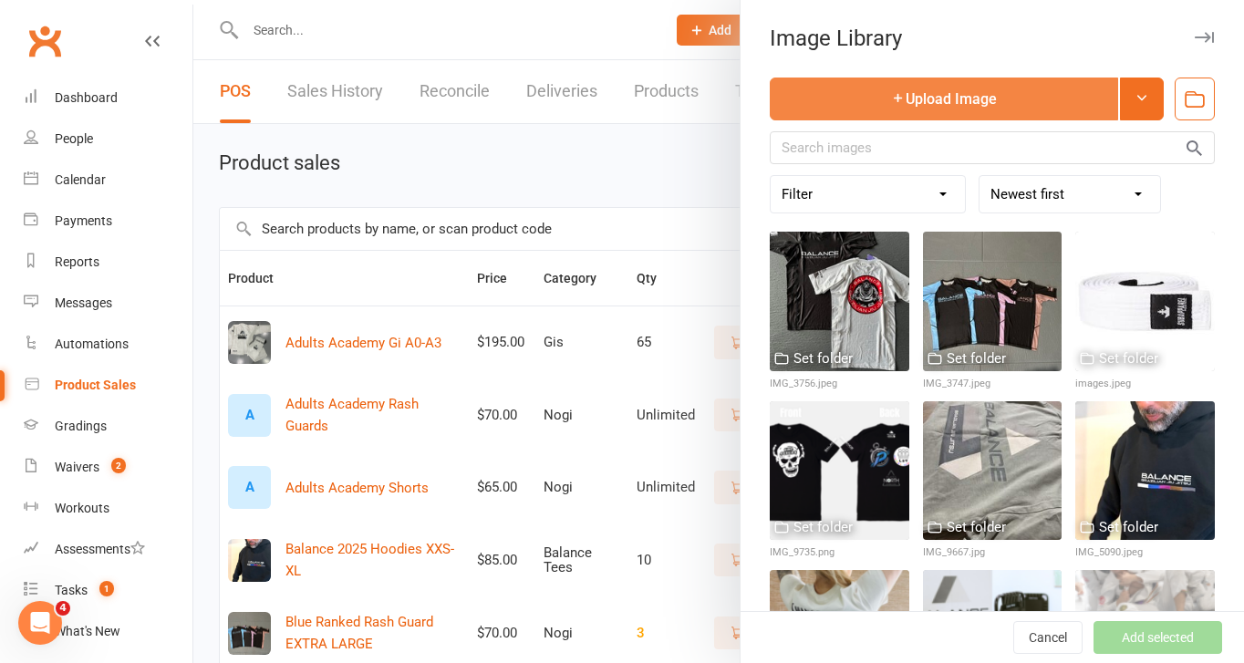
click at [1011, 88] on button "Upload Image" at bounding box center [944, 99] width 348 height 43
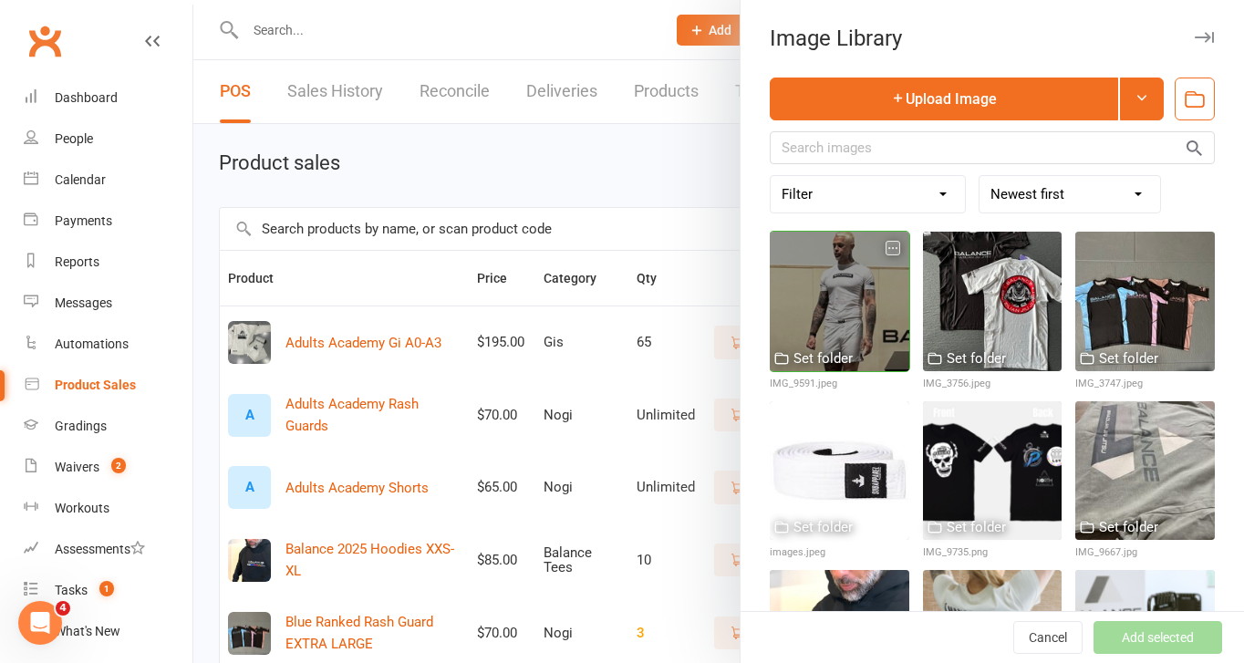
click at [839, 317] on div at bounding box center [840, 302] width 140 height 140
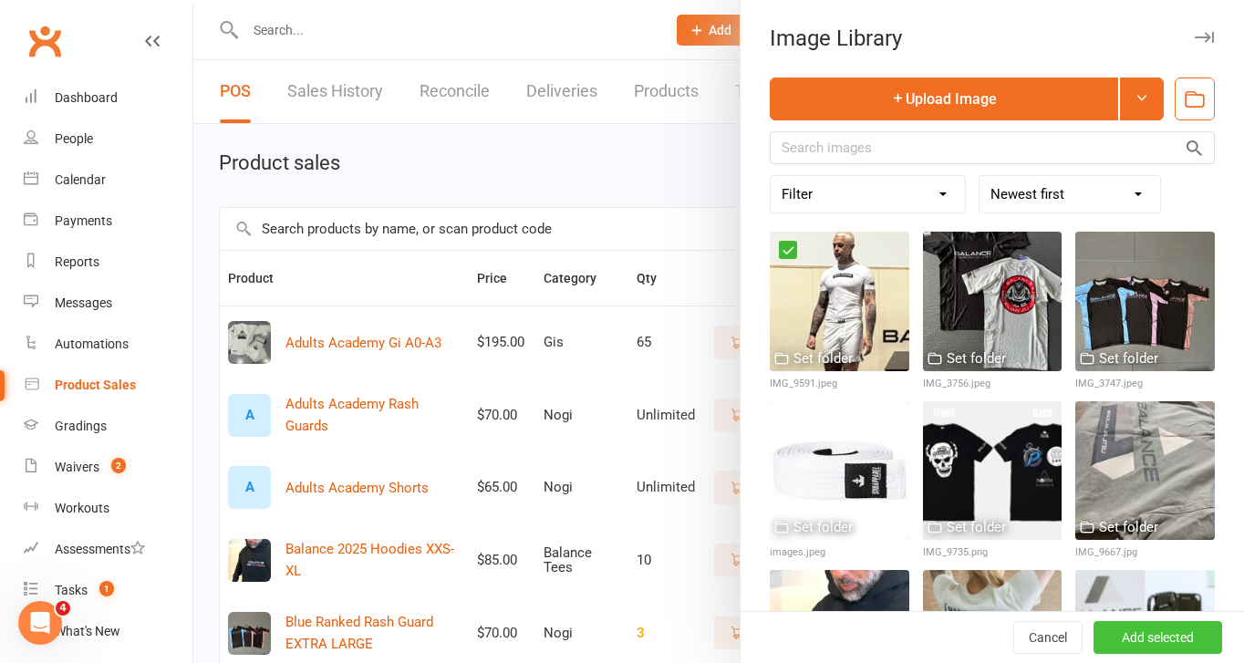
click at [1128, 632] on button "Add selected" at bounding box center [1158, 637] width 129 height 33
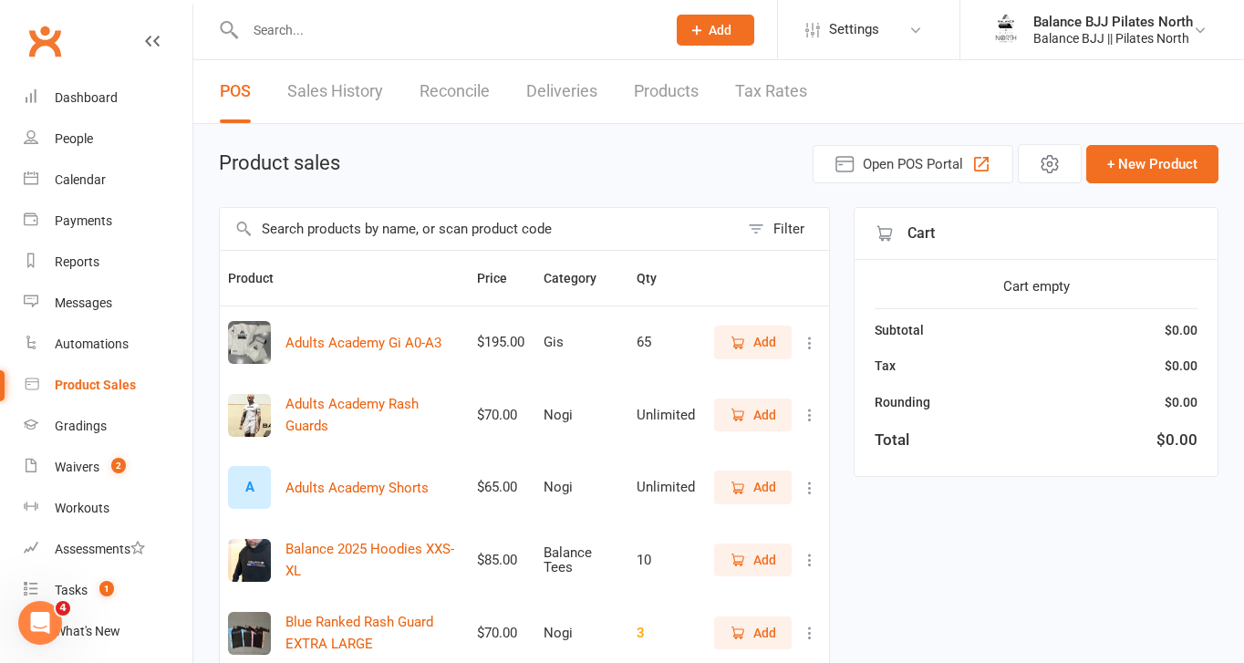
click at [262, 489] on div "A" at bounding box center [249, 487] width 43 height 43
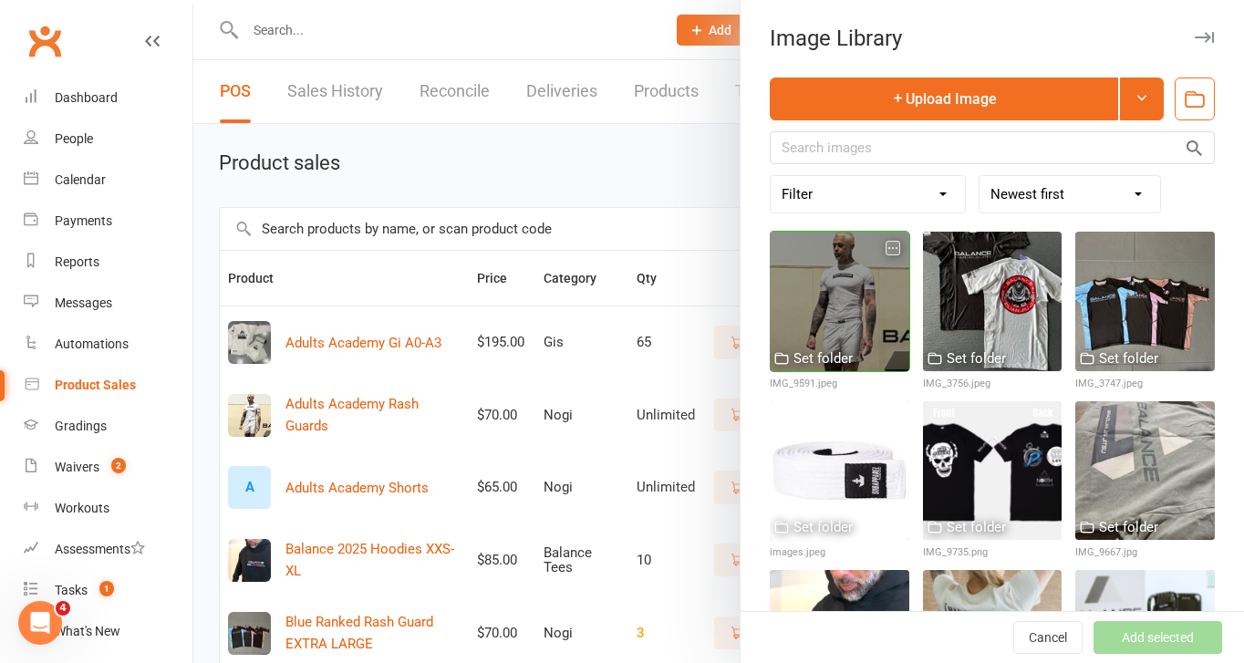
click at [825, 297] on div at bounding box center [840, 302] width 140 height 140
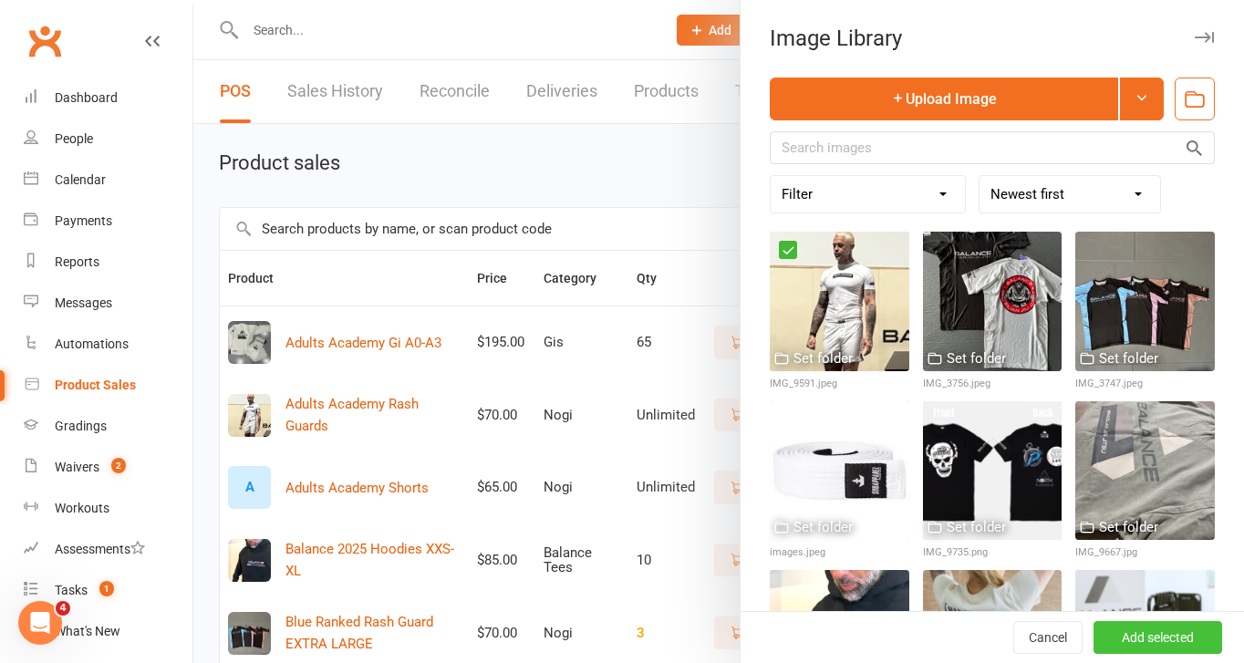
click at [1169, 630] on button "Add selected" at bounding box center [1158, 637] width 129 height 33
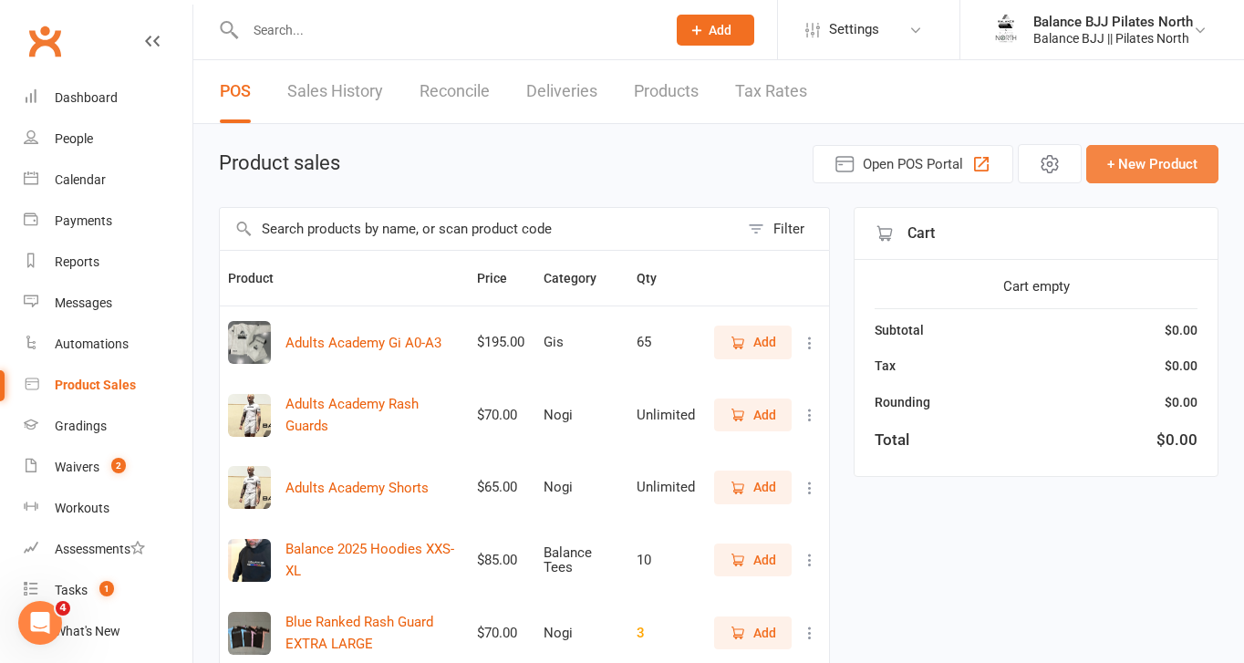
click at [1165, 170] on button "+ New Product" at bounding box center [1152, 164] width 132 height 38
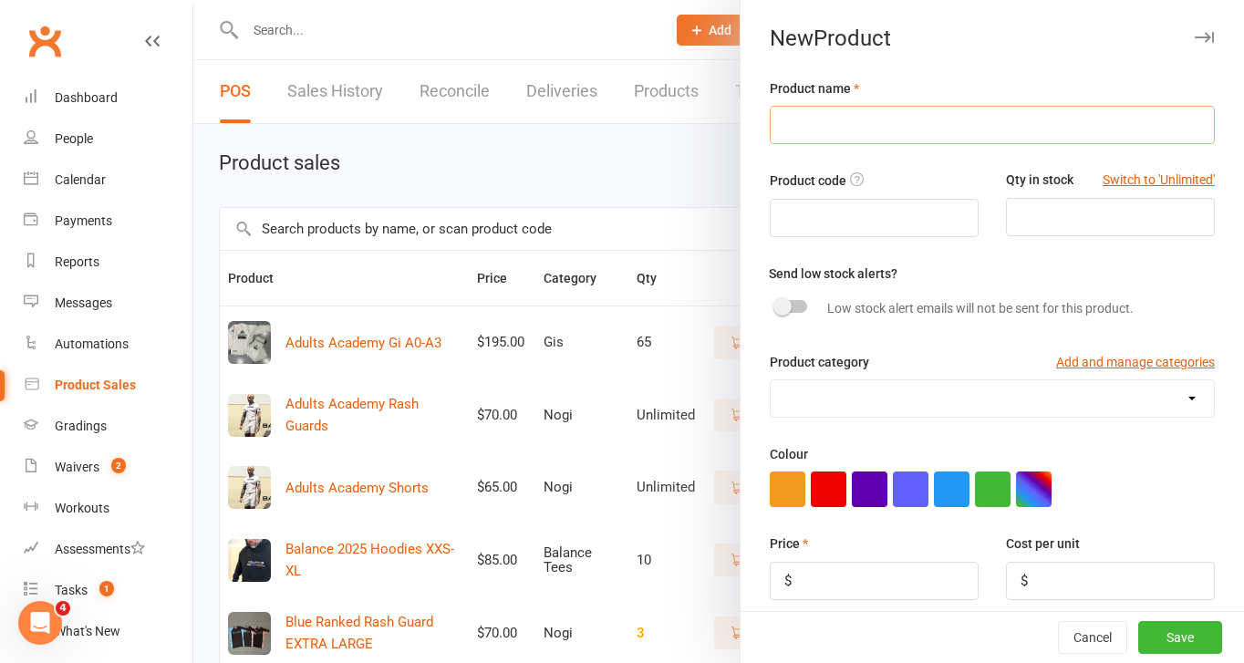
click at [930, 113] on input "text" at bounding box center [992, 125] width 445 height 38
click at [865, 127] on input "EOS Singlets 14y" at bounding box center [992, 125] width 445 height 38
drag, startPoint x: 857, startPoint y: 126, endPoint x: 712, endPoint y: 120, distance: 146.1
click at [193, 0] on react-component "New Product Product name EOS Singlets Kids 14y Product code Qty in stock Switch…" at bounding box center [193, 0] width 0 height 0
type input "EOS Singlets Kids 14y"
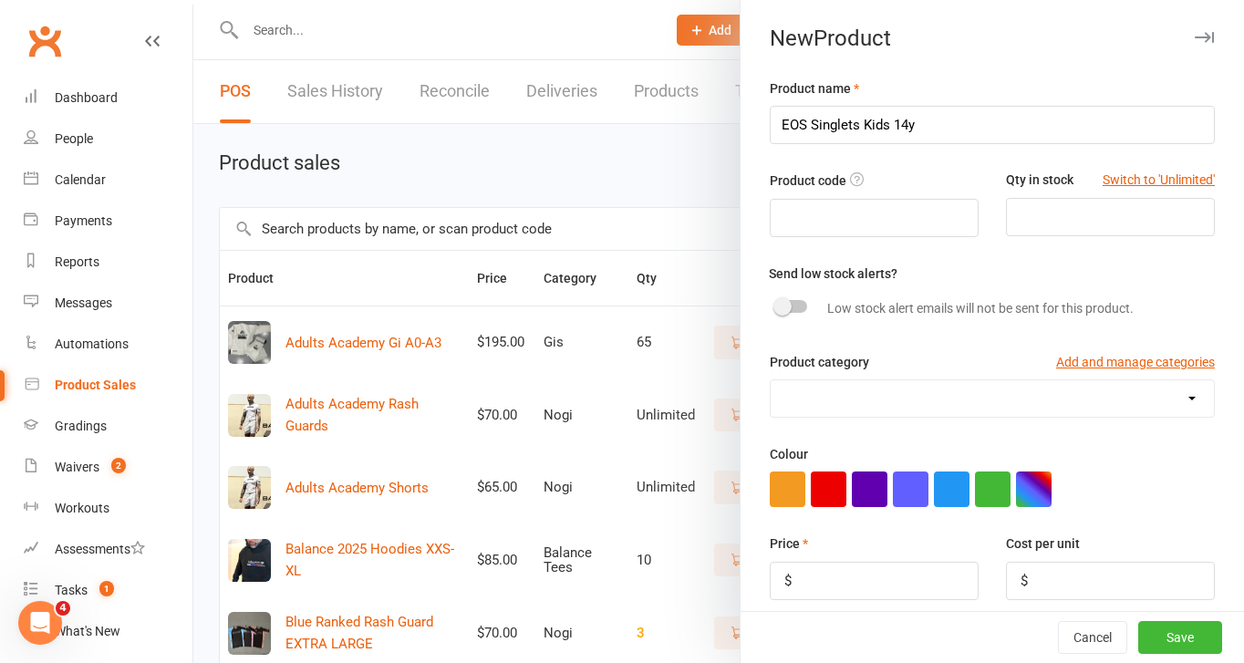
click at [878, 169] on div "Product name EOS Singlets Kids 14y Product code Qty in stock Switch to 'Unlimit…" at bounding box center [993, 558] width 504 height 961
click at [1088, 227] on input "number" at bounding box center [1110, 217] width 209 height 38
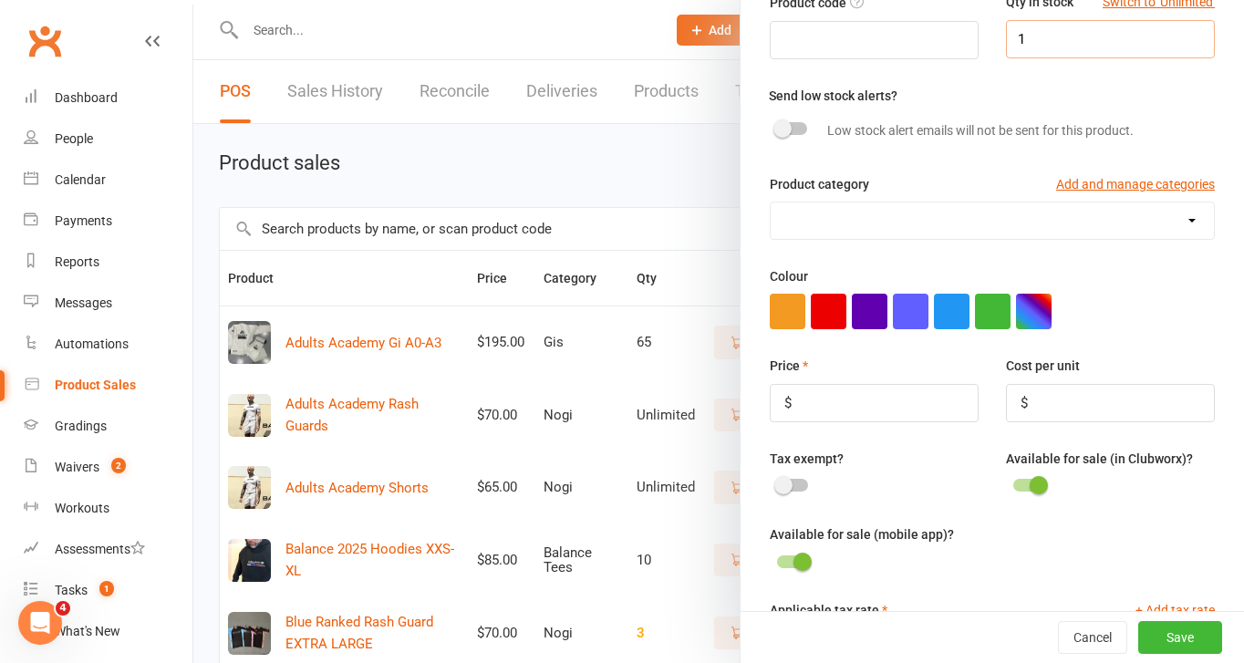
scroll to position [180, 0]
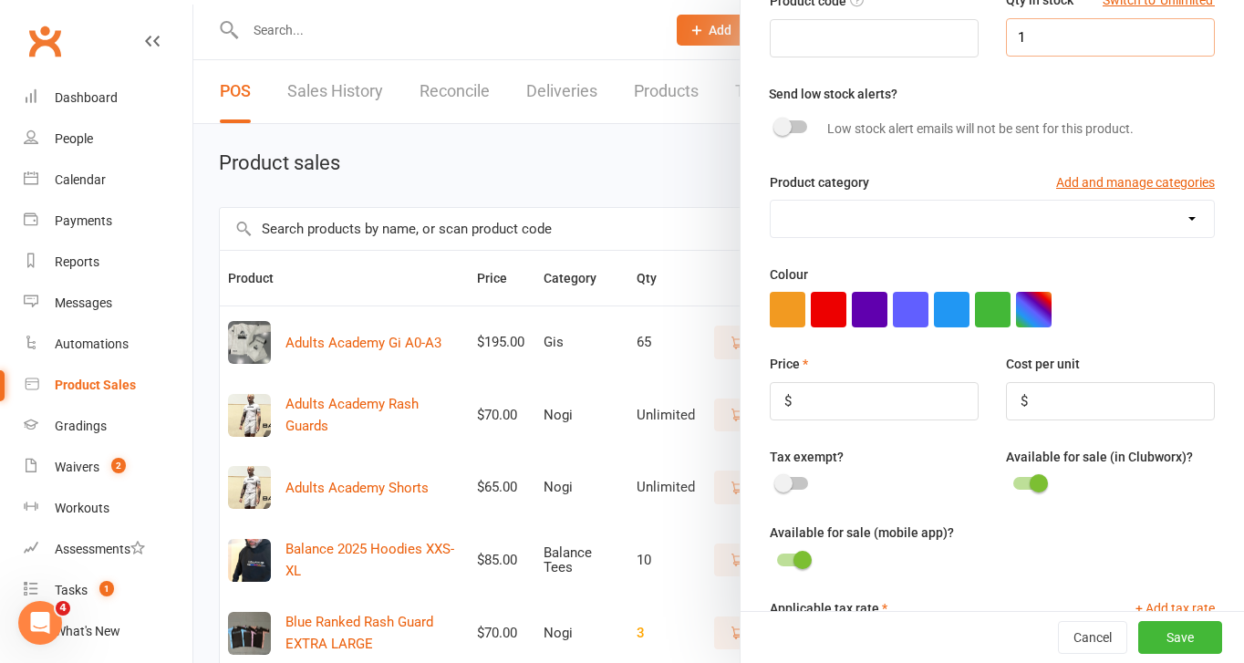
type input "1"
click at [845, 211] on select "Balance Tees Gis Nogi Pilates North Sizes" at bounding box center [992, 219] width 443 height 36
select select "4035"
click at [771, 202] on select "Balance Tees Gis Nogi Pilates North Sizes" at bounding box center [992, 219] width 443 height 36
click at [936, 406] on input "number" at bounding box center [874, 401] width 209 height 38
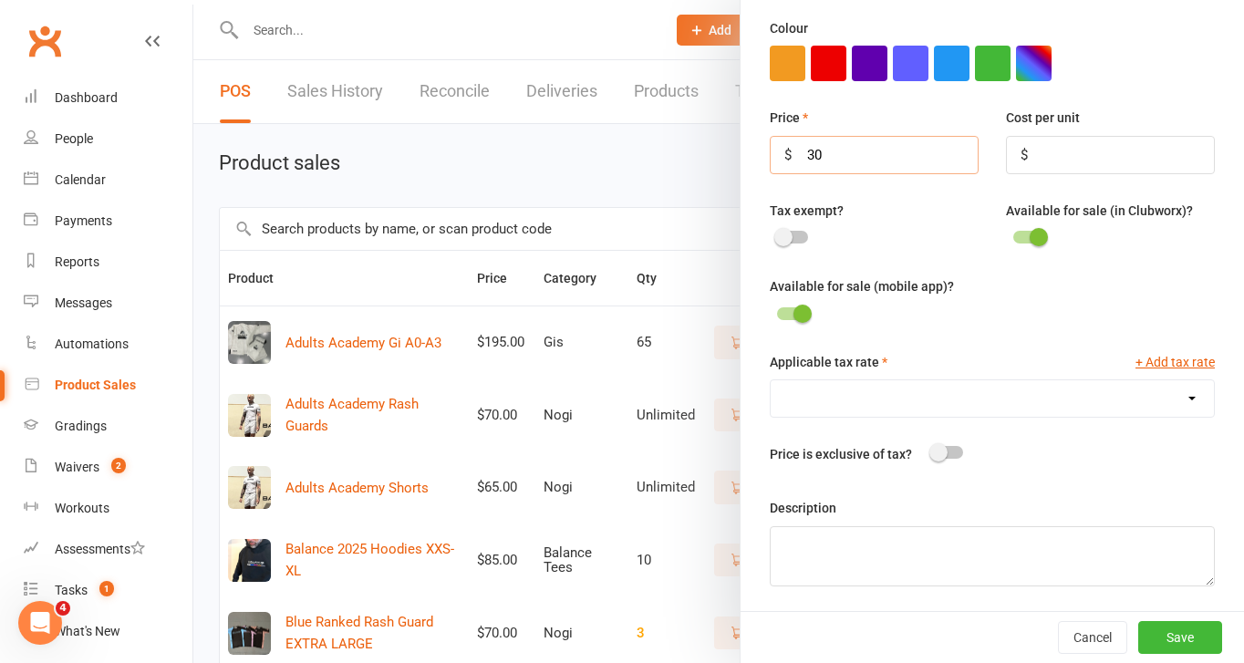
scroll to position [430, 0]
type input "30"
click at [867, 390] on select "GST (10.0%)" at bounding box center [992, 397] width 443 height 36
select select "1906"
click at [771, 379] on select "GST (10.0%)" at bounding box center [992, 397] width 443 height 36
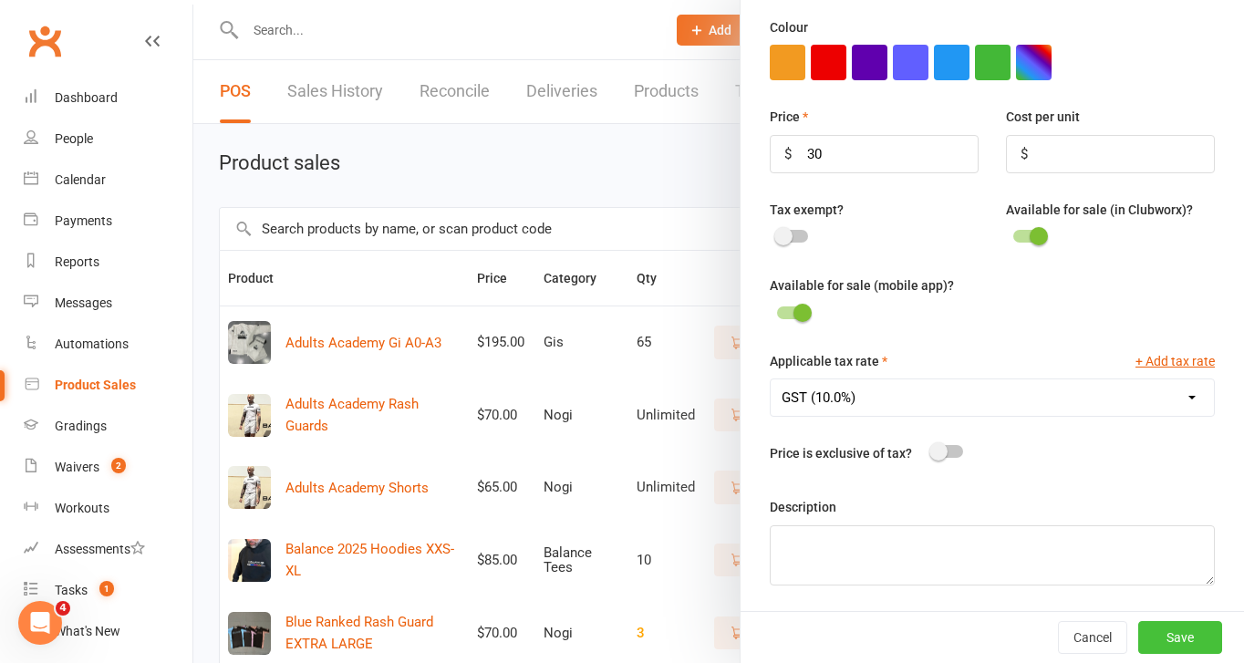
click at [1193, 649] on button "Save" at bounding box center [1180, 637] width 84 height 33
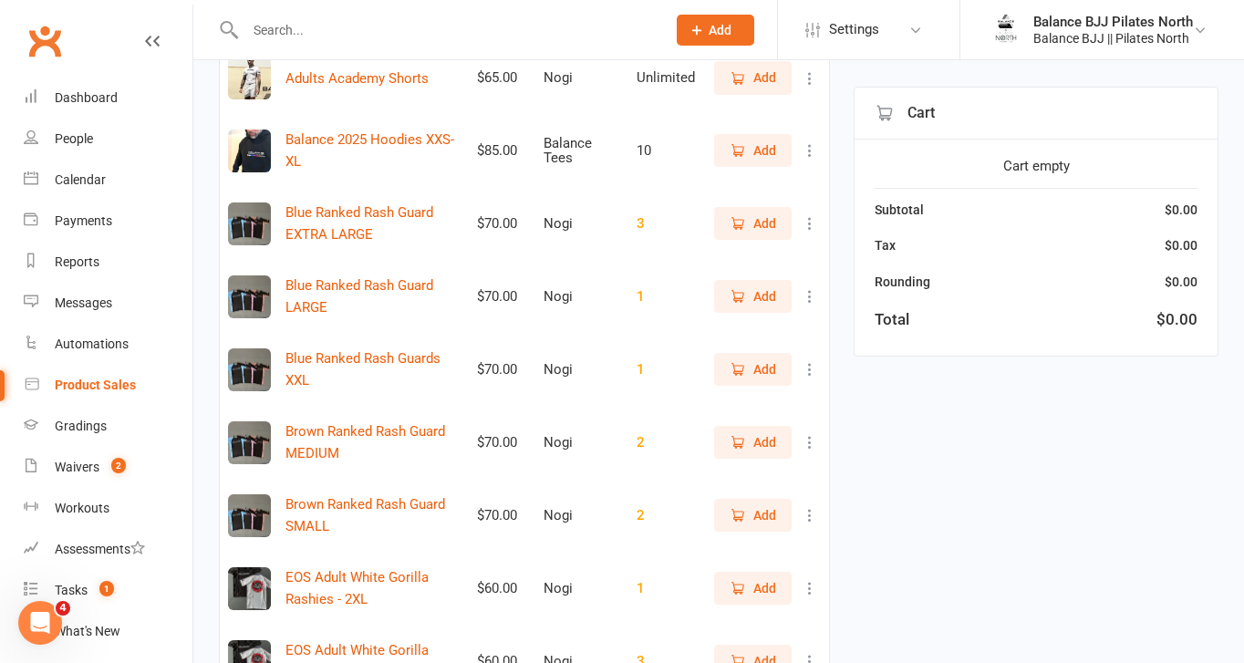
scroll to position [0, 0]
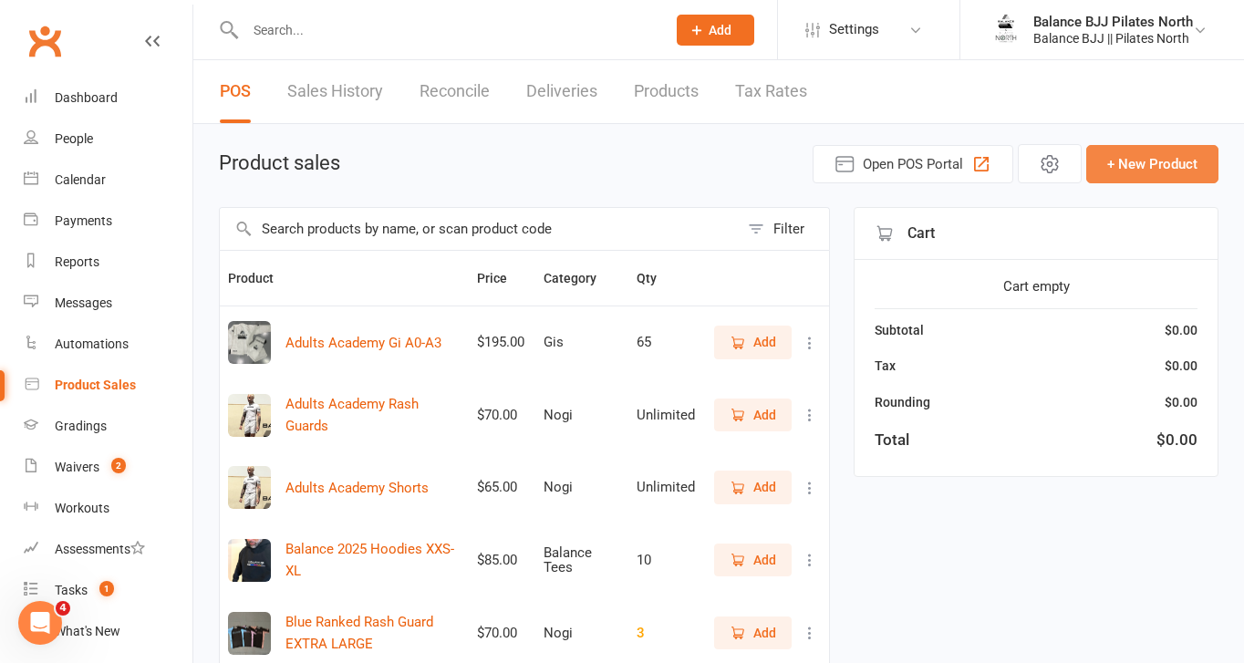
click at [1137, 163] on button "+ New Product" at bounding box center [1152, 164] width 132 height 38
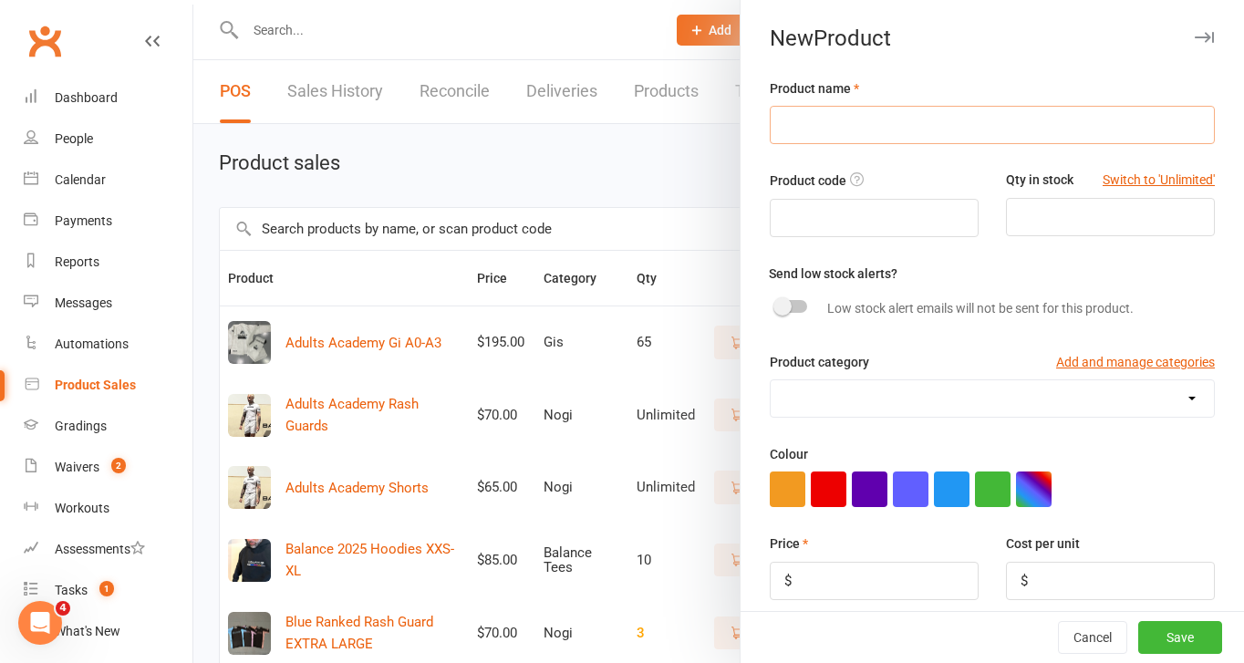
click at [966, 111] on input "text" at bounding box center [992, 125] width 445 height 38
paste input "EOS Singlets"
type input "EOS Singlets Kids 6y"
click at [1046, 229] on input "number" at bounding box center [1110, 217] width 209 height 38
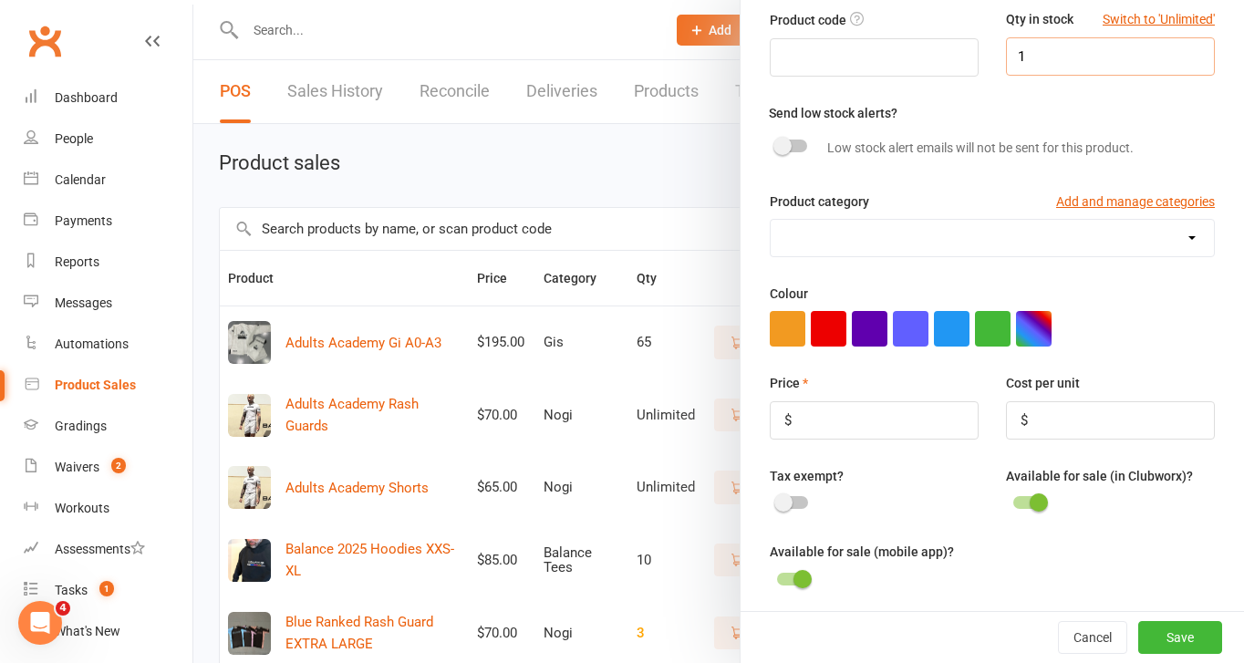
scroll to position [184, 0]
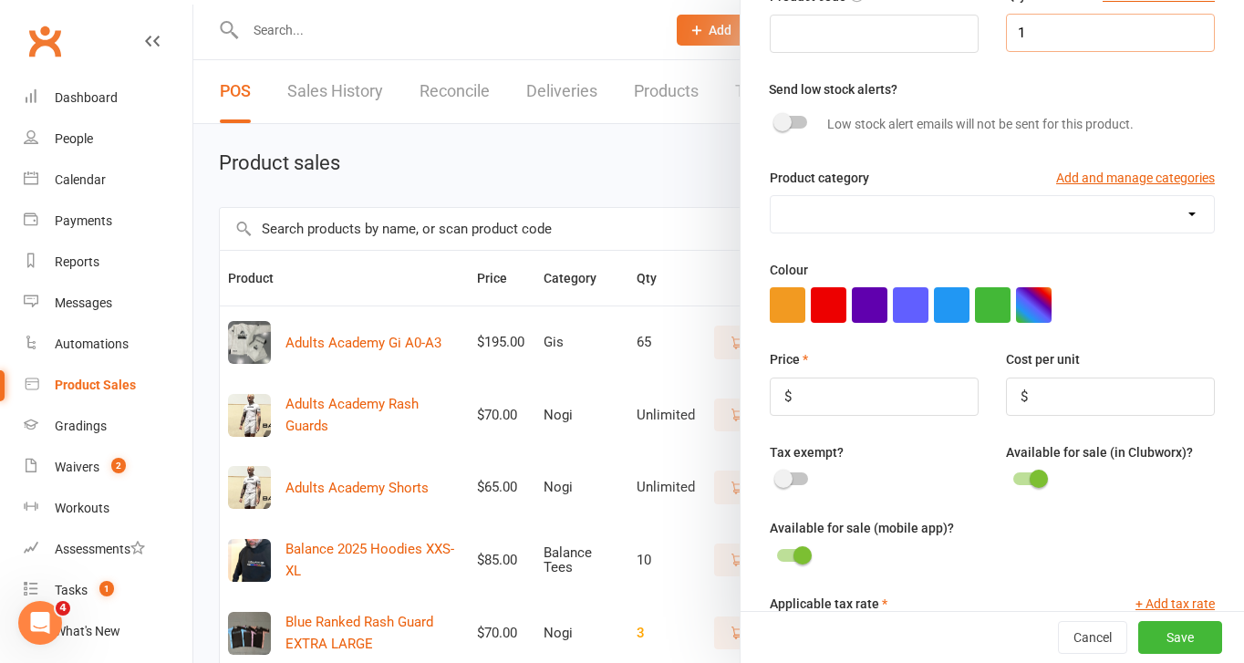
type input "1"
click at [861, 197] on select "Balance Tees Gis Nogi Pilates North Sizes" at bounding box center [992, 214] width 443 height 36
select select "4035"
click at [771, 197] on select "Balance Tees Gis Nogi Pilates North Sizes" at bounding box center [992, 214] width 443 height 36
click at [923, 395] on input "number" at bounding box center [874, 397] width 209 height 38
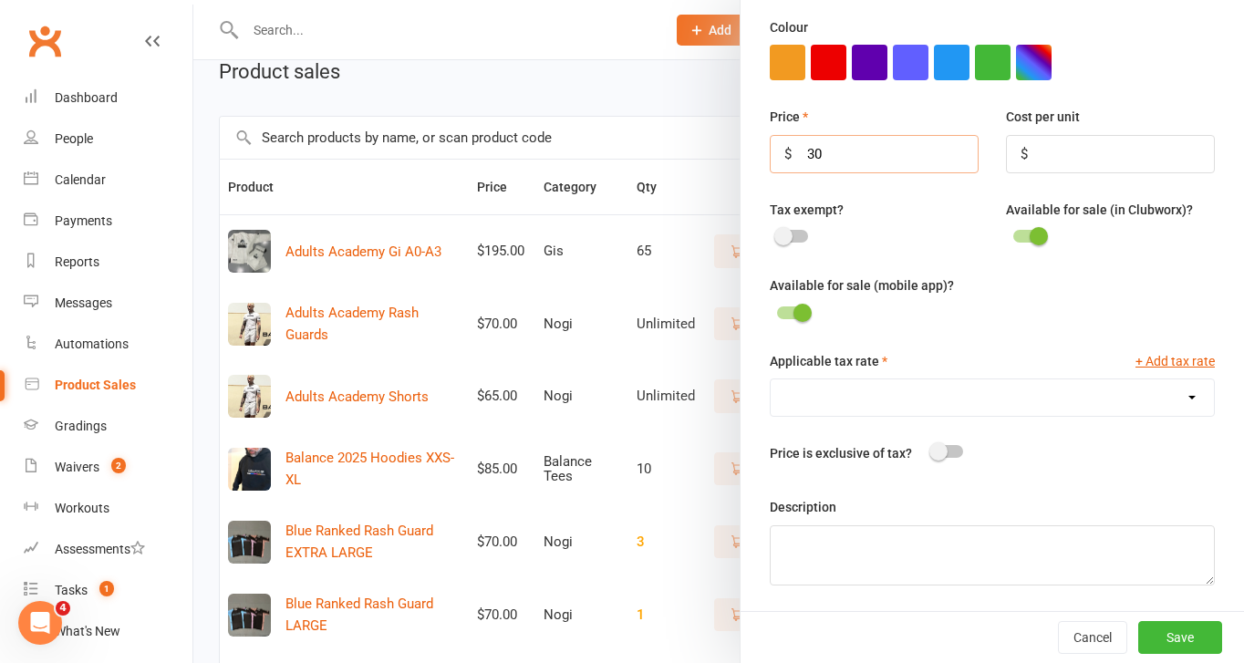
scroll to position [98, 0]
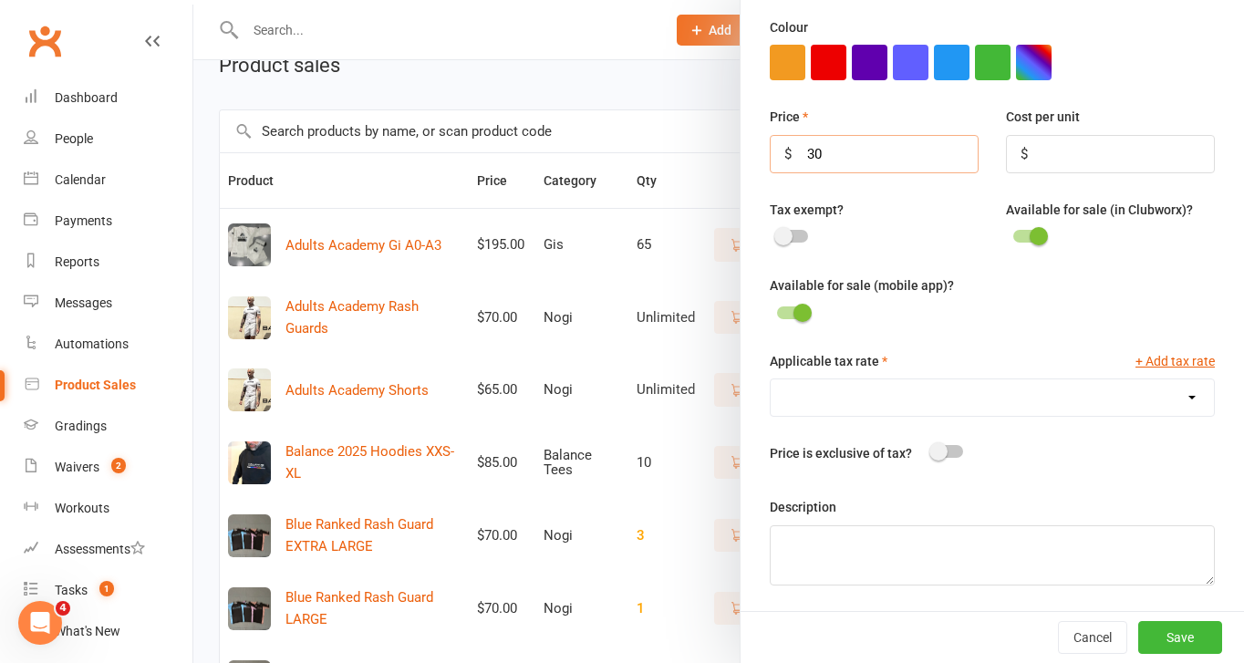
type input "30"
click at [1006, 404] on select "GST (10.0%)" at bounding box center [992, 397] width 443 height 36
select select "1906"
click at [771, 379] on select "GST (10.0%)" at bounding box center [992, 397] width 443 height 36
click at [1172, 631] on button "Save" at bounding box center [1180, 637] width 84 height 33
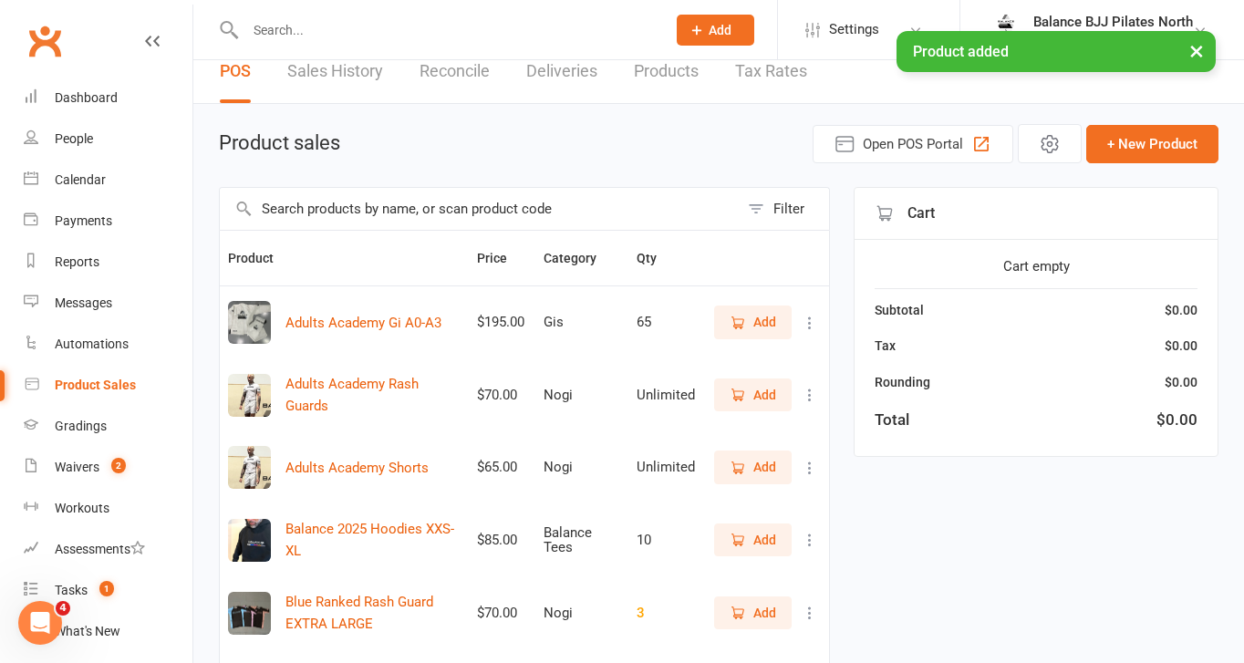
scroll to position [0, 0]
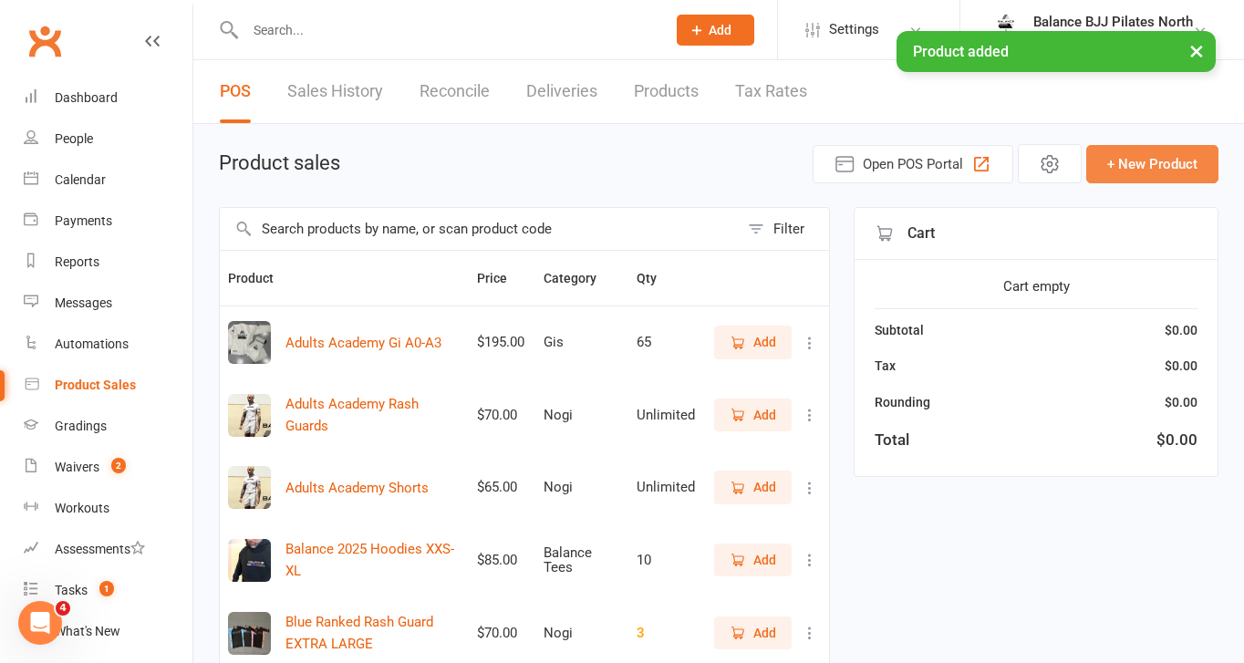
click at [1147, 163] on button "+ New Product" at bounding box center [1152, 164] width 132 height 38
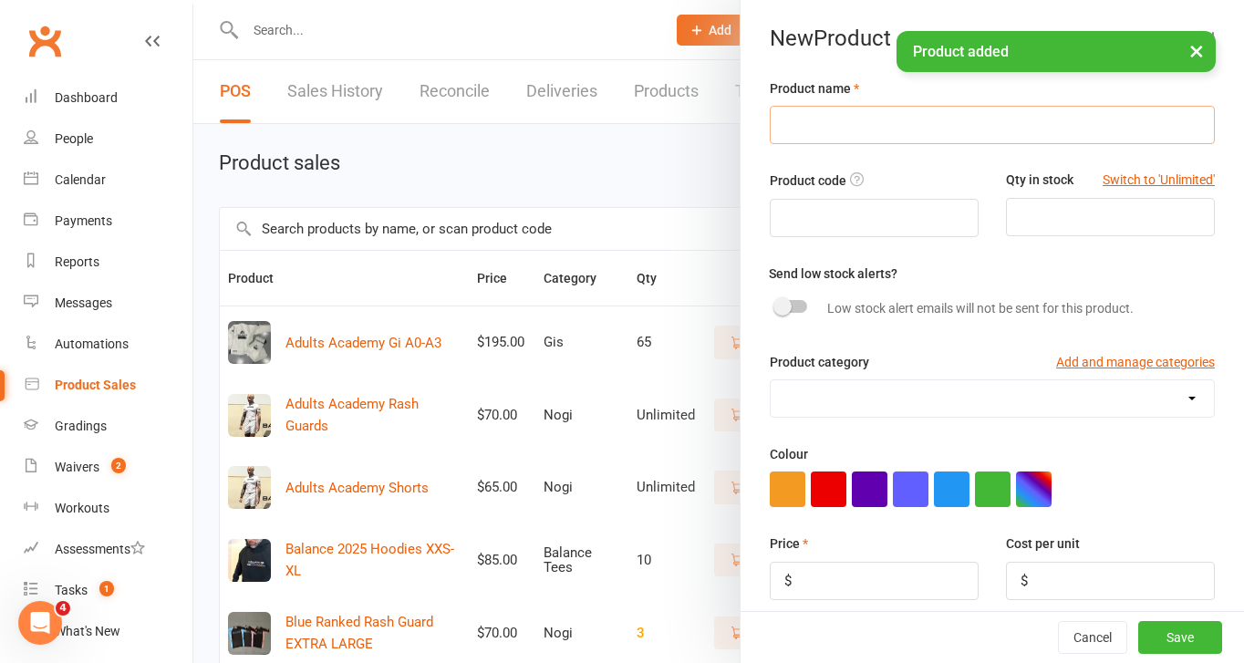
click at [837, 129] on input "text" at bounding box center [992, 125] width 445 height 38
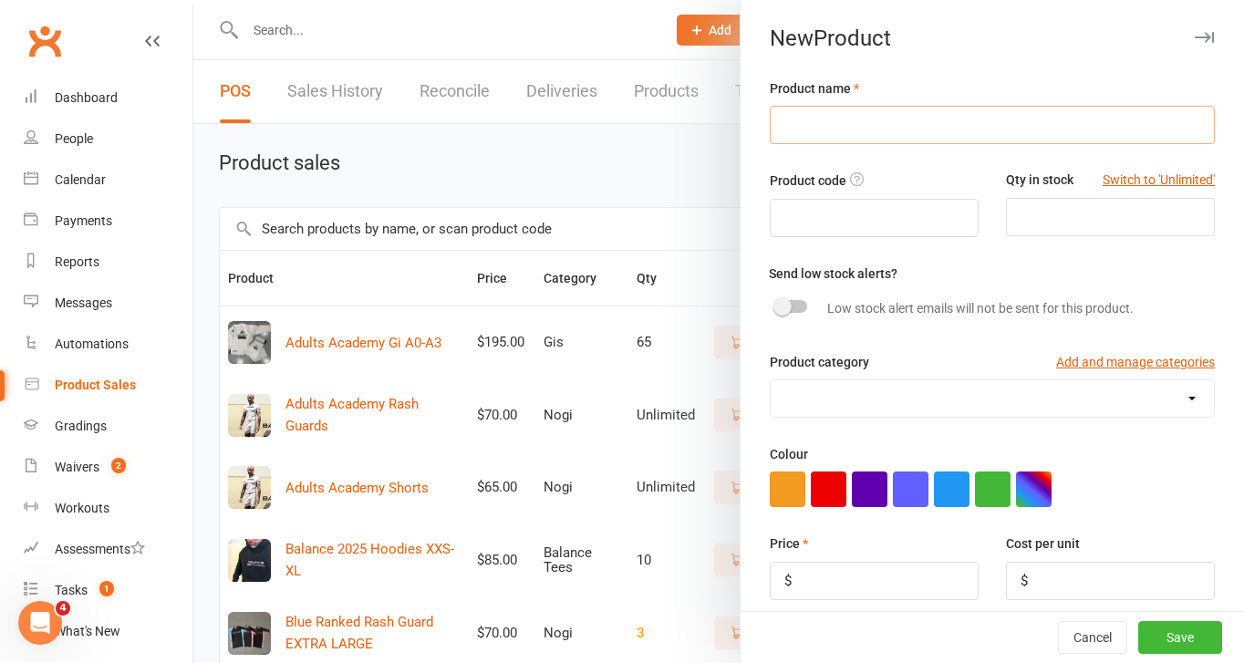
paste input "EOS Singlets"
type input "EOS Singlets KIDS 12y"
click at [1099, 224] on input "number" at bounding box center [1110, 217] width 209 height 38
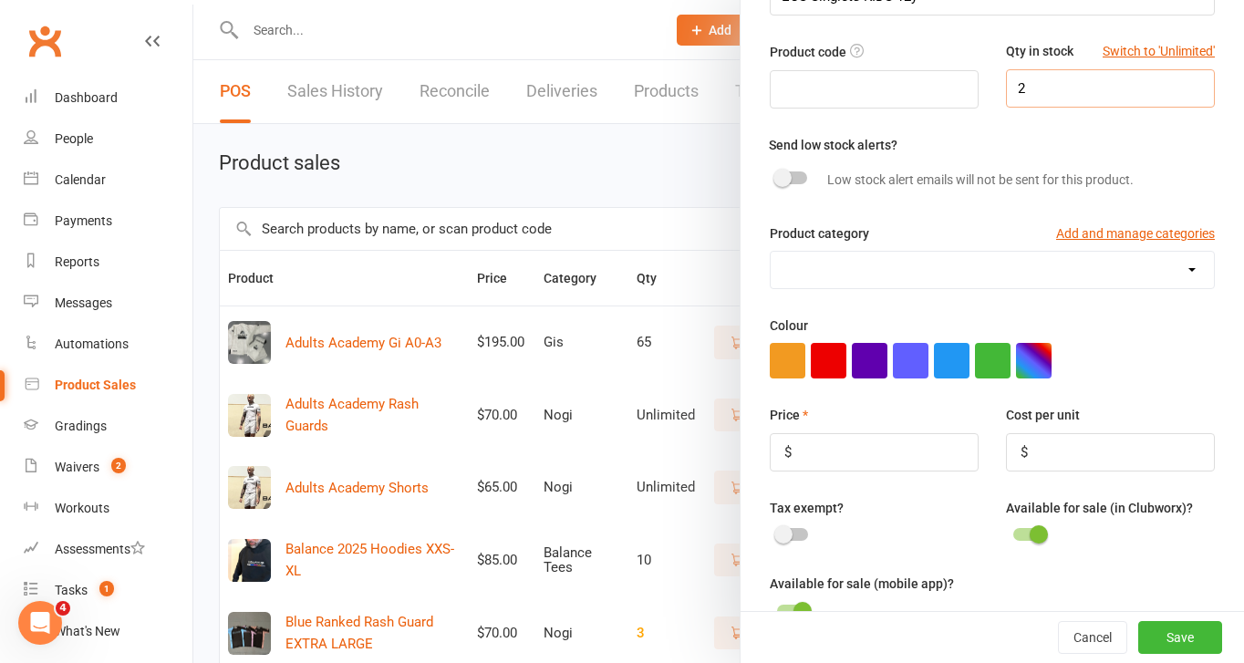
scroll to position [131, 0]
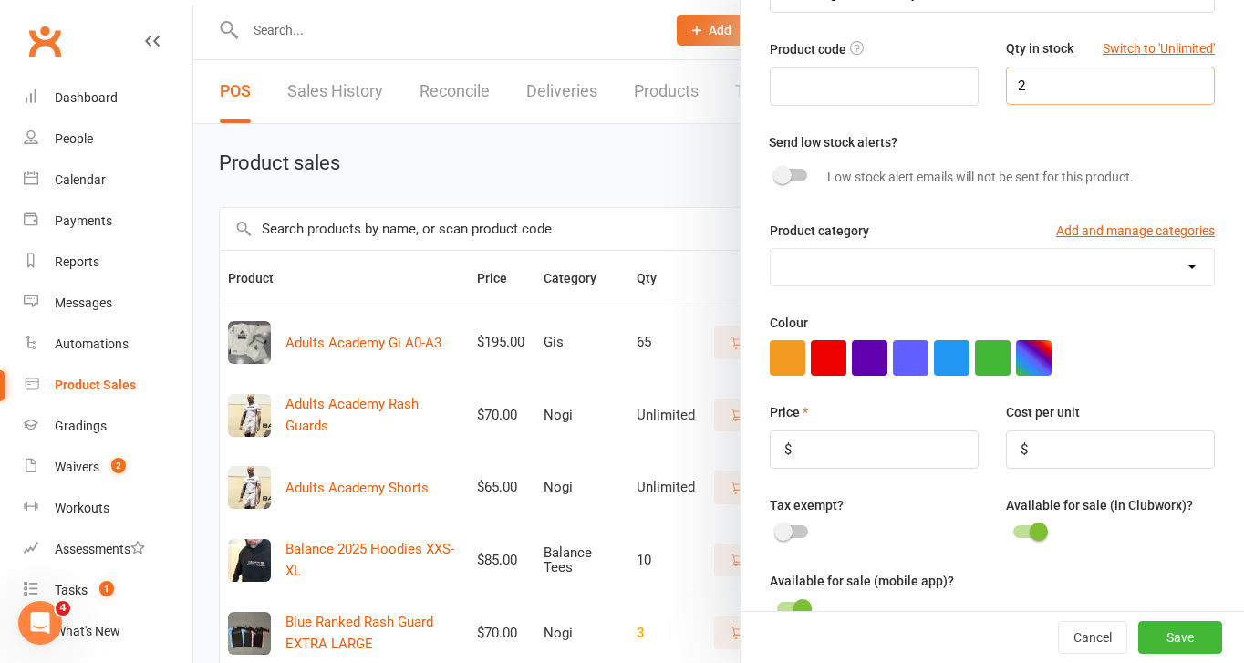
type input "2"
click at [917, 275] on select "Balance Tees Gis Nogi Pilates North Sizes" at bounding box center [992, 267] width 443 height 36
select select "4035"
click at [771, 250] on select "Balance Tees Gis Nogi Pilates North Sizes" at bounding box center [992, 267] width 443 height 36
click at [878, 451] on input "number" at bounding box center [874, 450] width 209 height 38
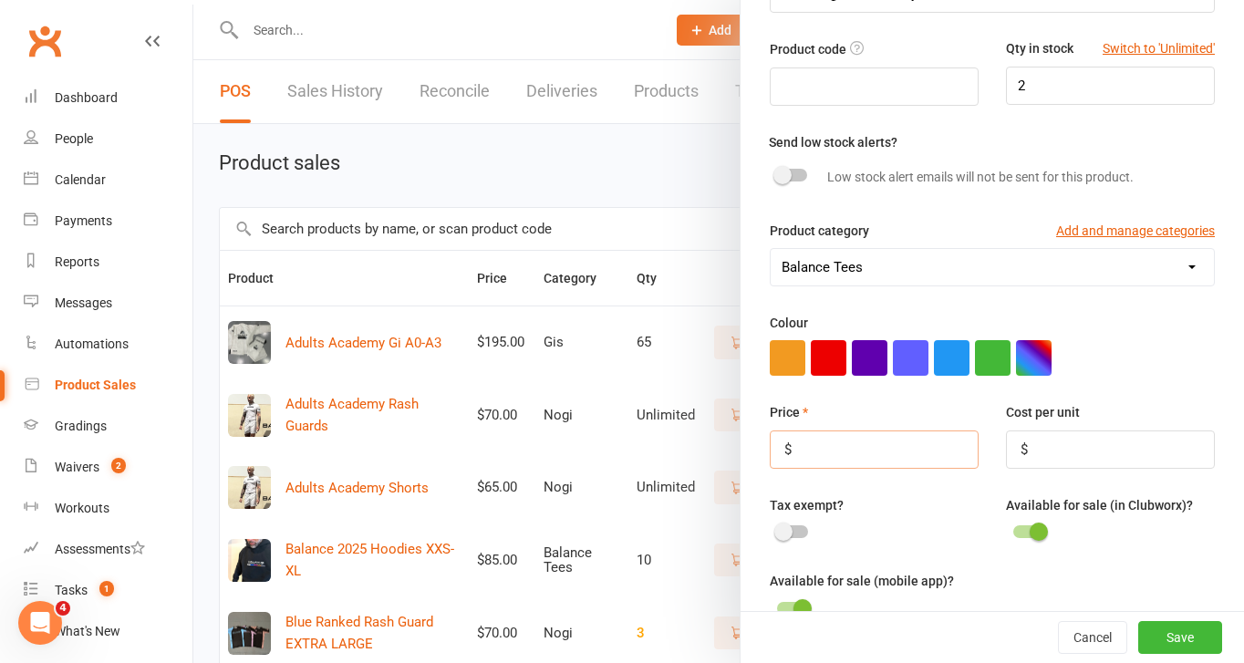
type input "2"
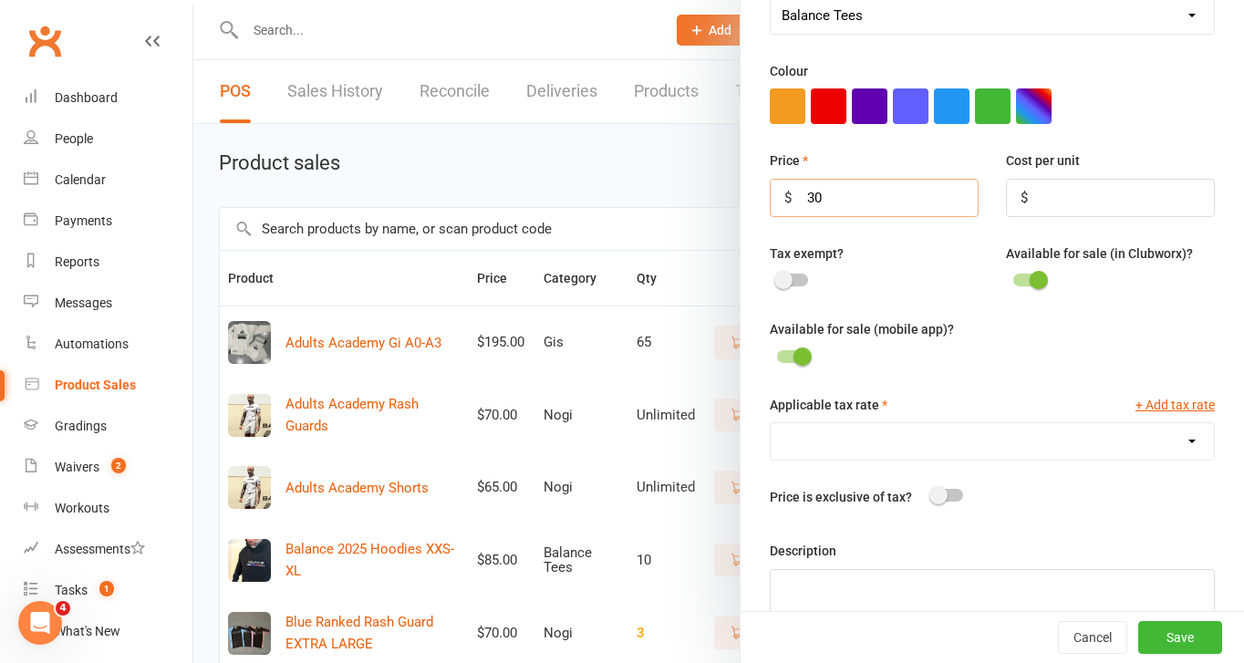
scroll to position [431, 0]
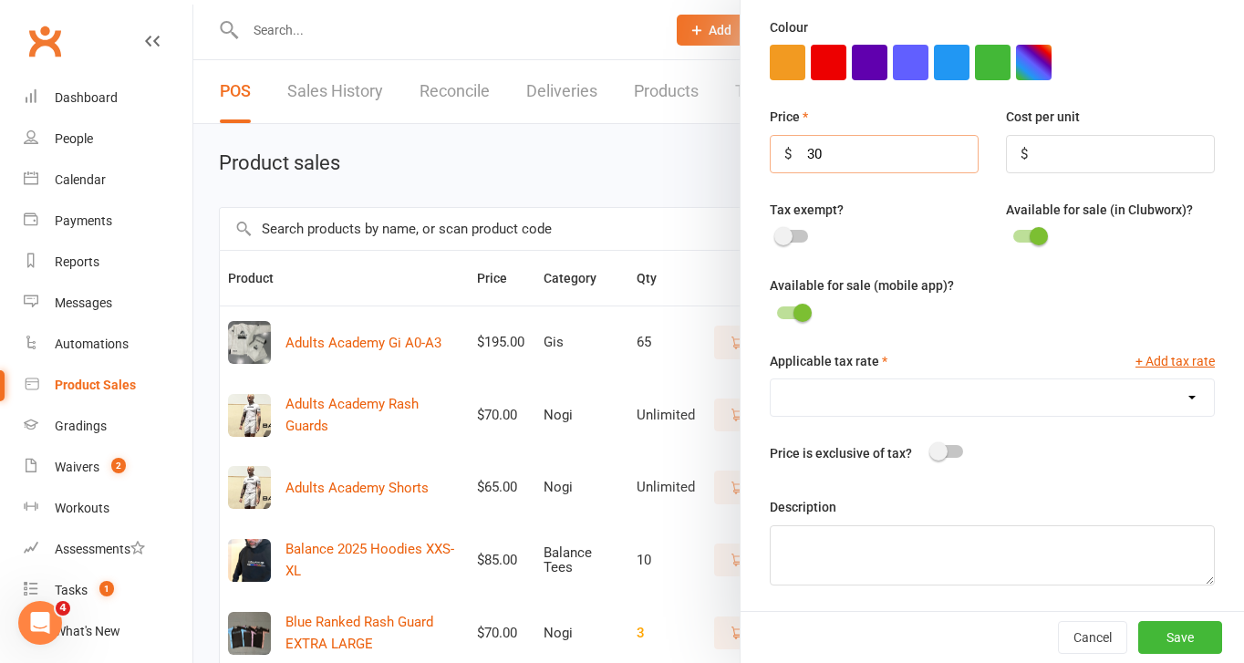
type input "30"
click at [930, 396] on select "GST (10.0%)" at bounding box center [992, 397] width 443 height 36
select select "1906"
click at [771, 379] on select "GST (10.0%)" at bounding box center [992, 397] width 443 height 36
click at [1194, 629] on button "Save" at bounding box center [1180, 637] width 84 height 33
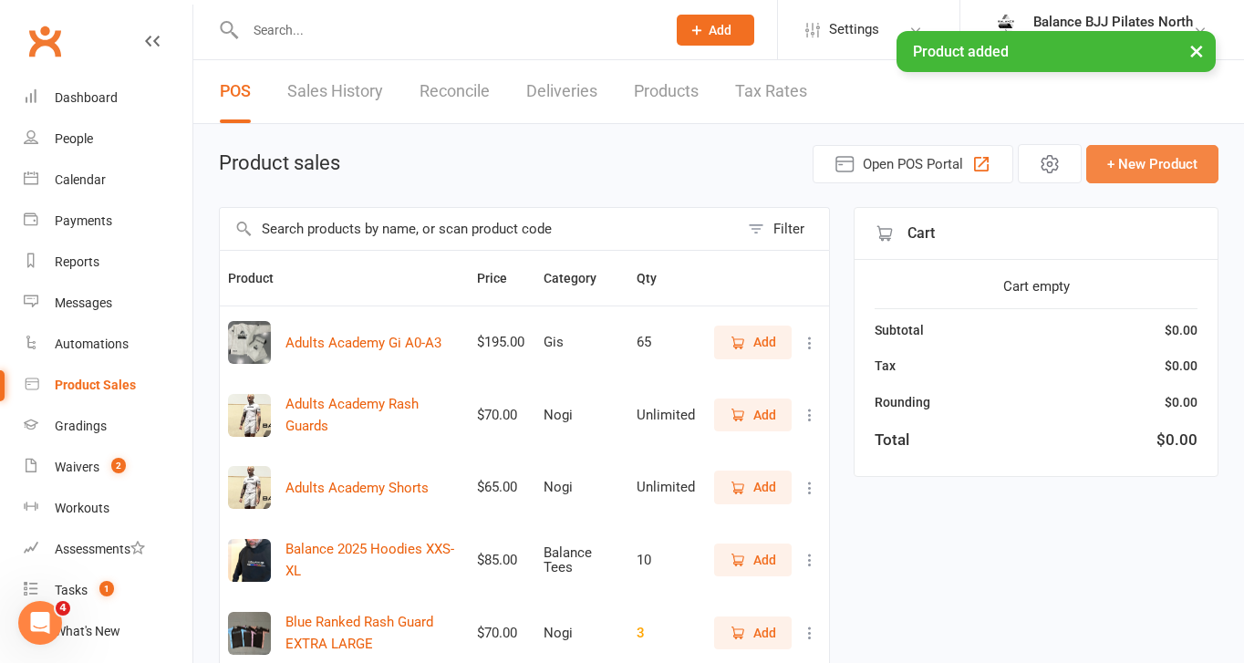
click at [1148, 162] on button "+ New Product" at bounding box center [1152, 164] width 132 height 38
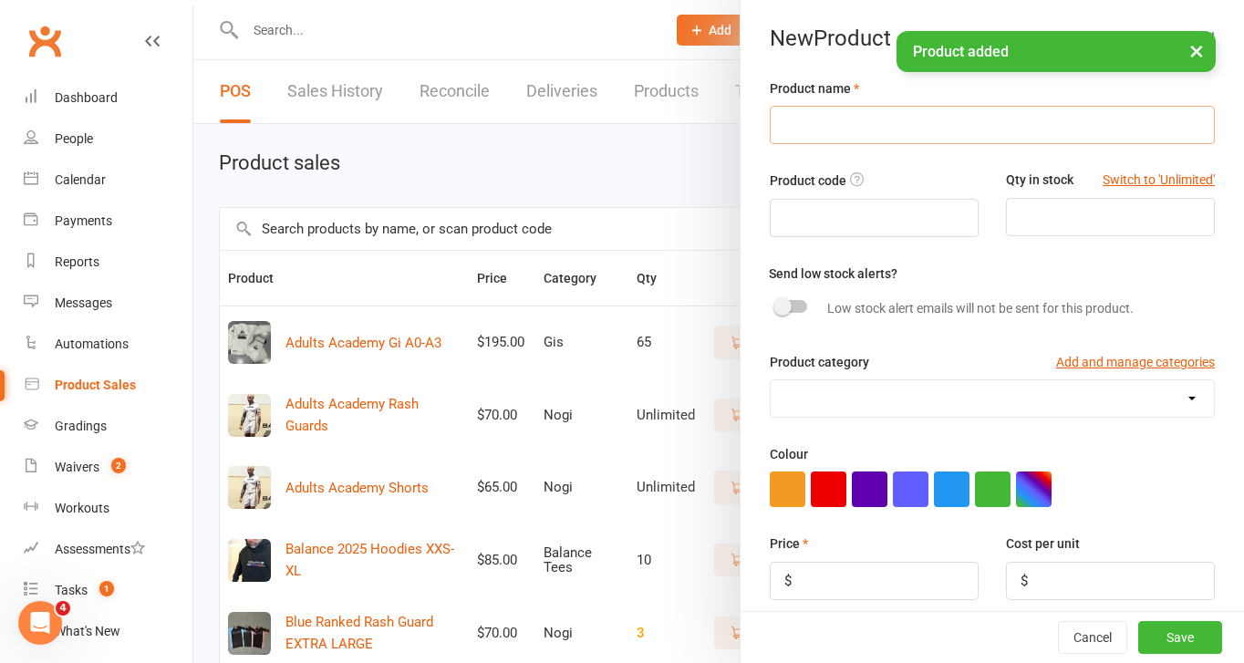
click at [937, 132] on input "text" at bounding box center [992, 125] width 445 height 38
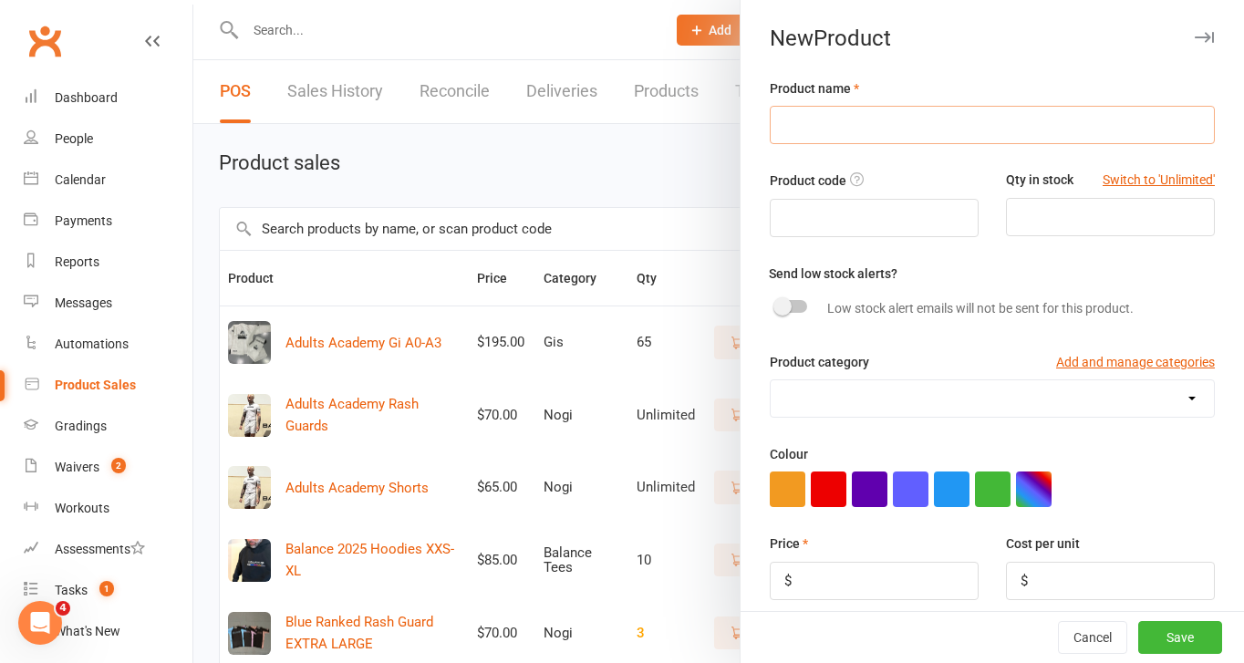
paste input "EOS Singlets"
type input "EOS Singlets Adults XS"
click at [1055, 223] on input "number" at bounding box center [1110, 217] width 209 height 38
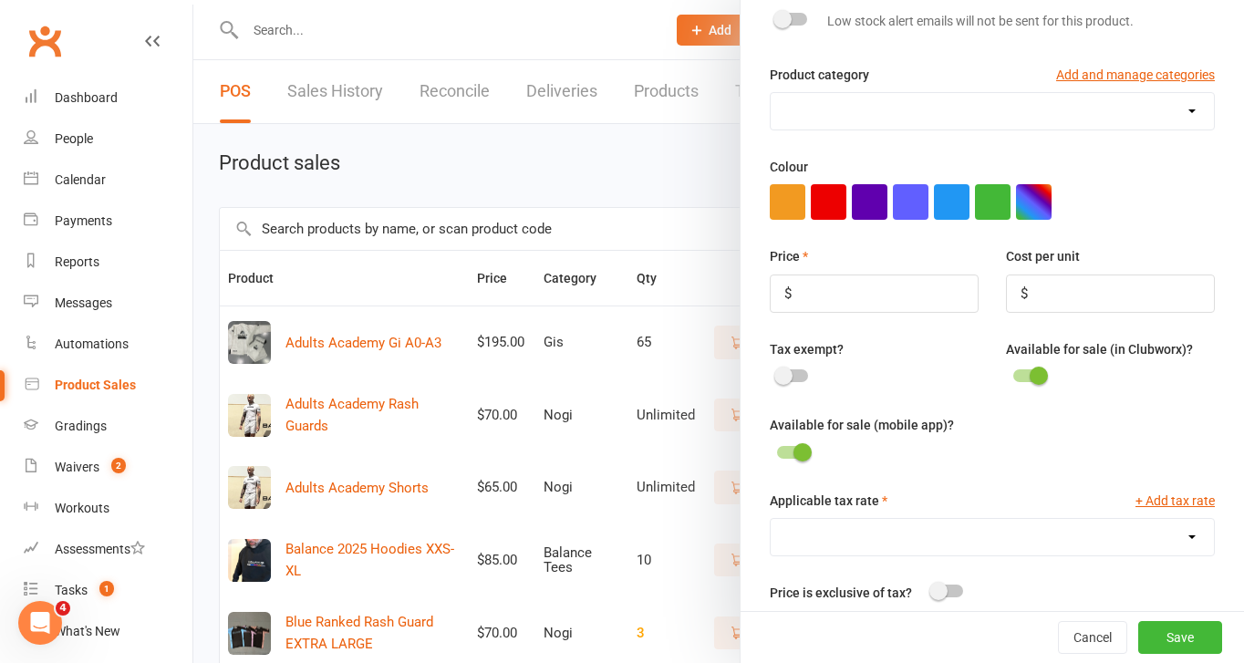
scroll to position [288, 0]
type input "3"
click at [889, 107] on select "Balance Tees Gis Nogi Pilates North Sizes" at bounding box center [992, 110] width 443 height 36
select select "4035"
click at [771, 93] on select "Balance Tees Gis Nogi Pilates North Sizes" at bounding box center [992, 110] width 443 height 36
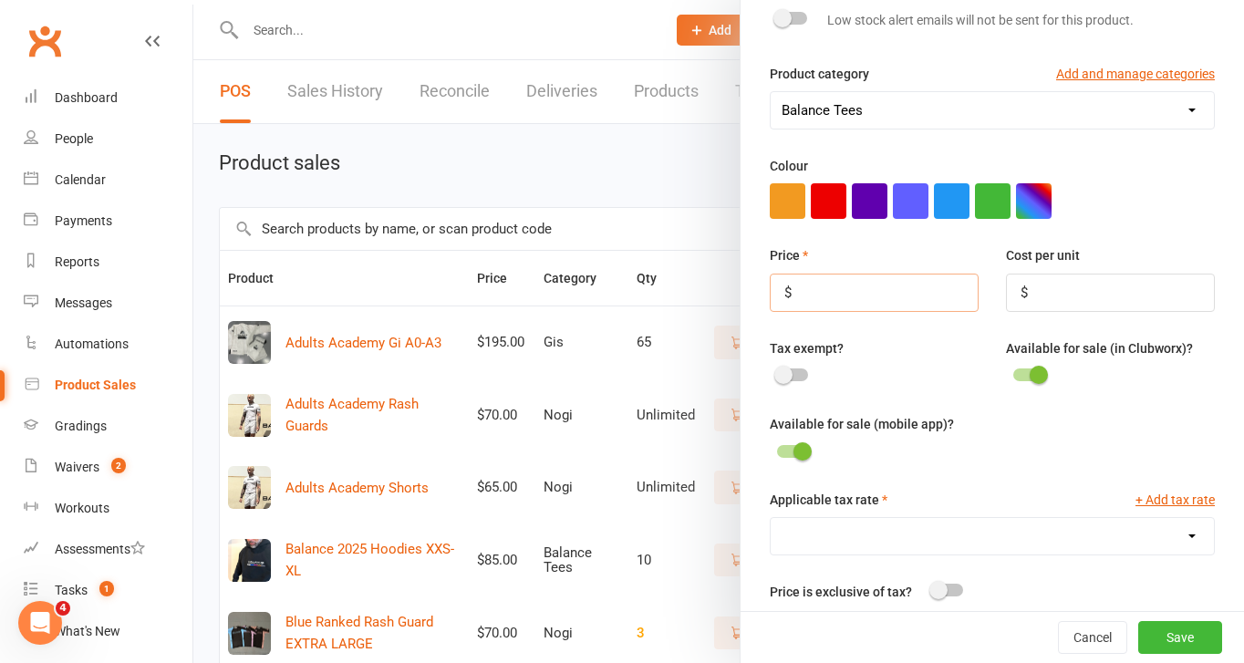
click at [842, 298] on input "number" at bounding box center [874, 293] width 209 height 38
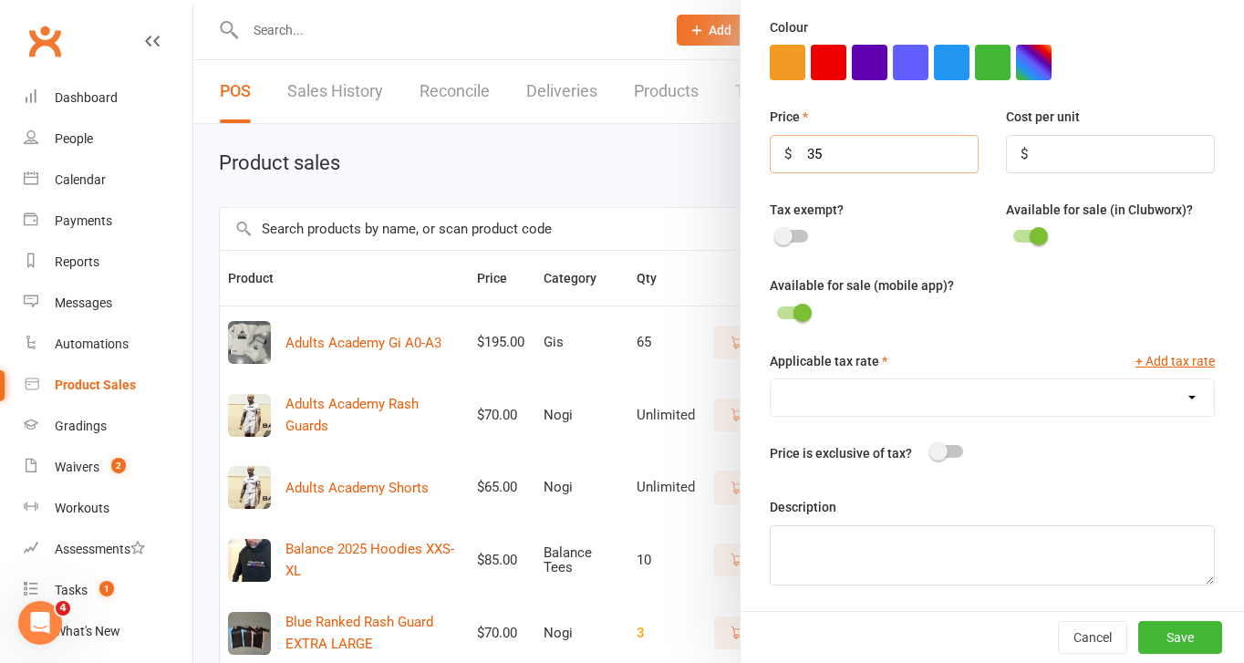
type input "35"
click at [885, 386] on select "GST (10.0%)" at bounding box center [992, 397] width 443 height 36
select select "1906"
click at [771, 379] on select "GST (10.0%)" at bounding box center [992, 397] width 443 height 36
click at [1180, 631] on button "Save" at bounding box center [1180, 637] width 84 height 33
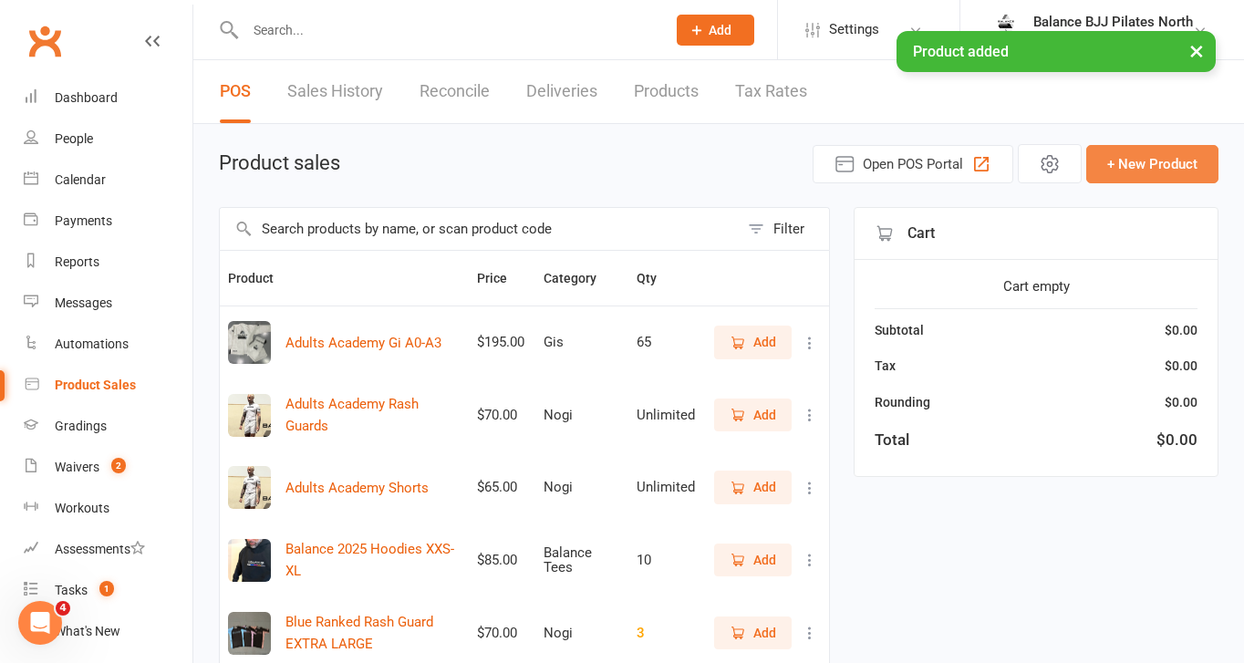
click at [1142, 161] on button "+ New Product" at bounding box center [1152, 164] width 132 height 38
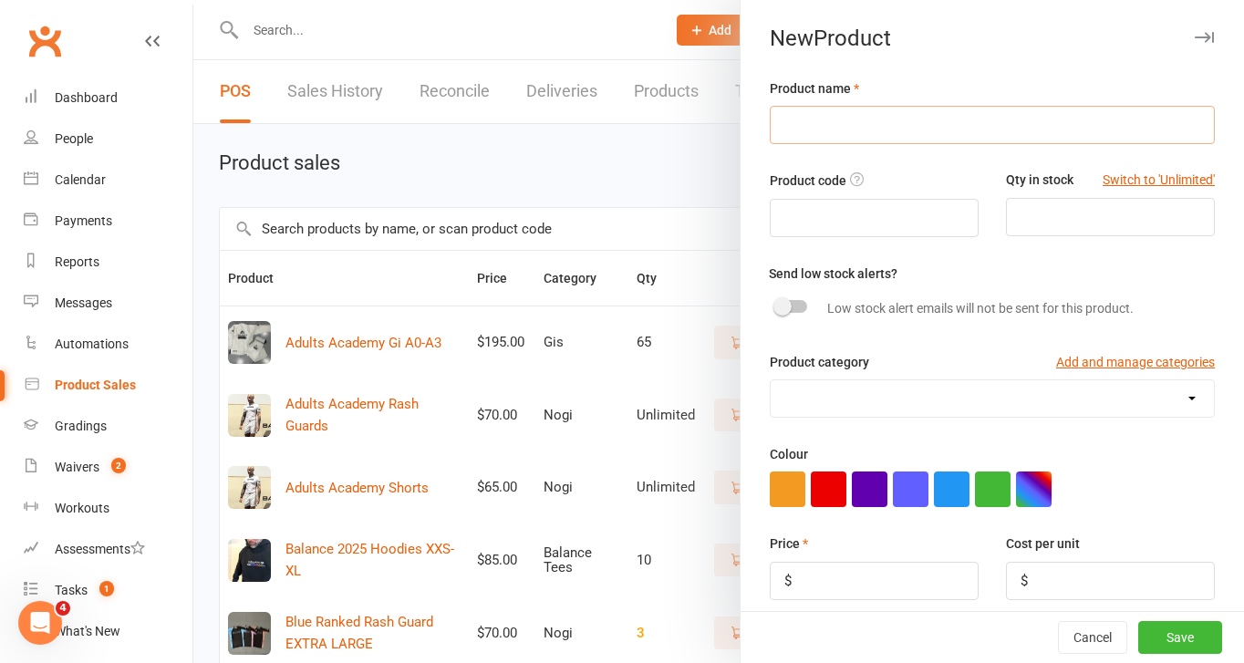
click at [890, 130] on input "text" at bounding box center [992, 125] width 445 height 38
paste input "EOS Singlets"
type input "EOS Singlets Adults XL"
click at [1052, 213] on input "number" at bounding box center [1110, 217] width 209 height 38
type input "2"
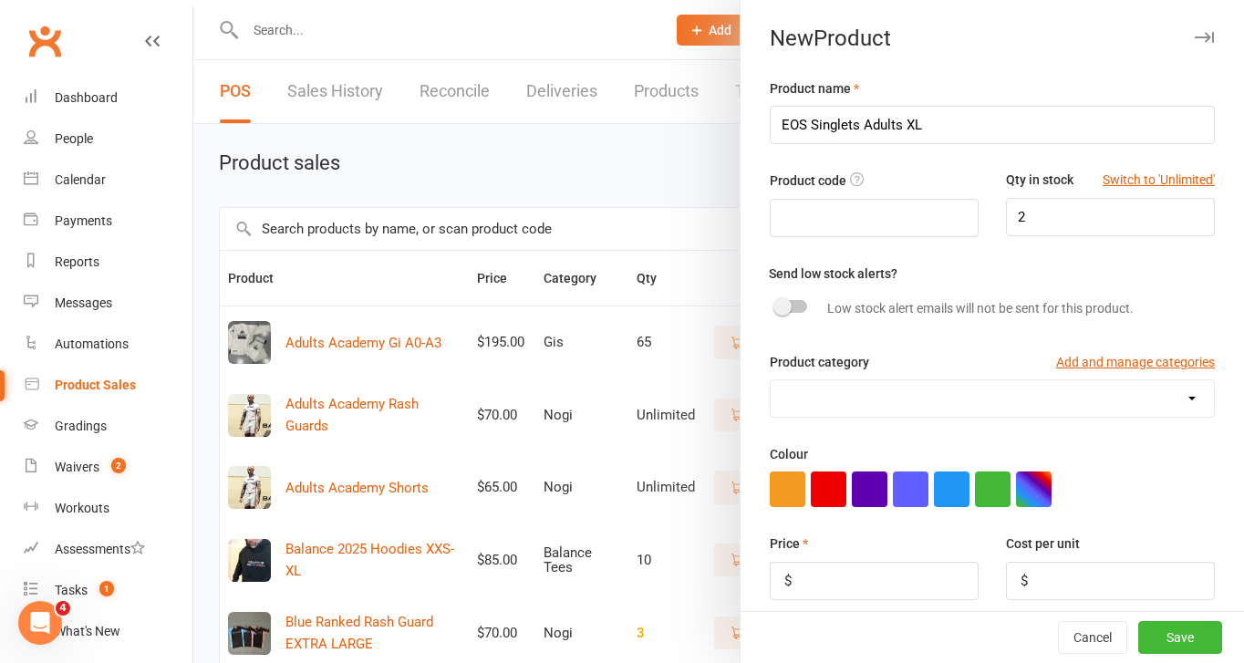
click at [817, 393] on select "Balance Tees Gis Nogi Pilates North Sizes" at bounding box center [992, 398] width 443 height 36
select select "4035"
click at [771, 381] on select "Balance Tees Gis Nogi Pilates North Sizes" at bounding box center [992, 398] width 443 height 36
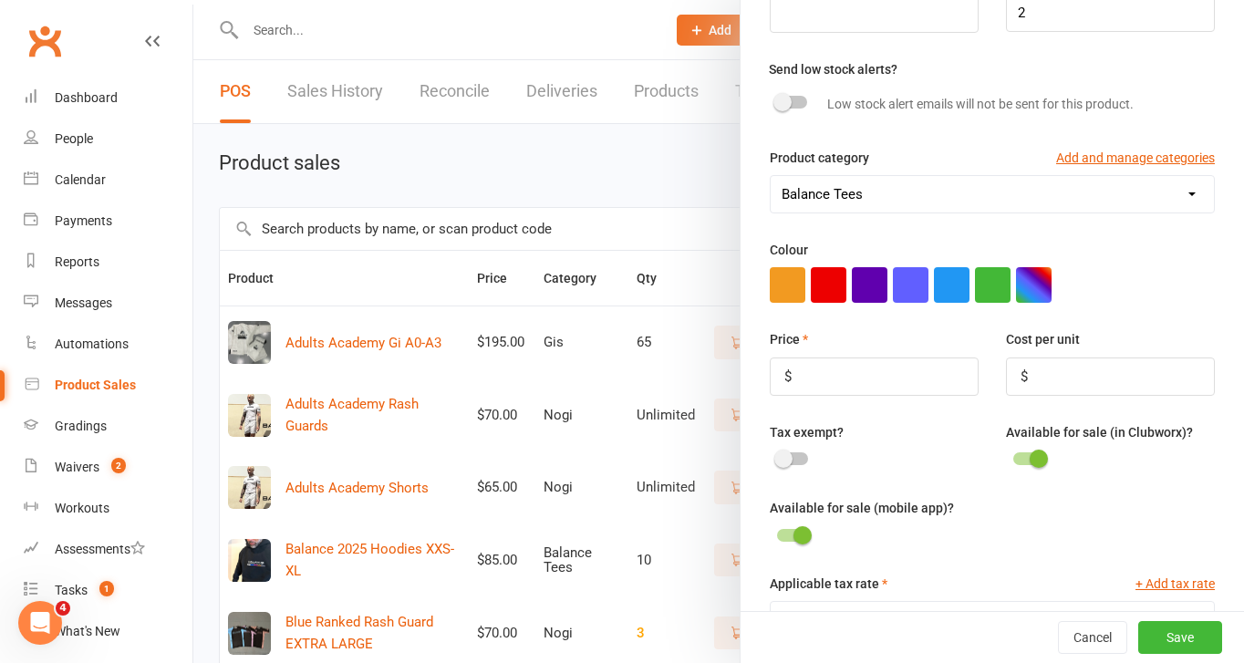
scroll to position [236, 0]
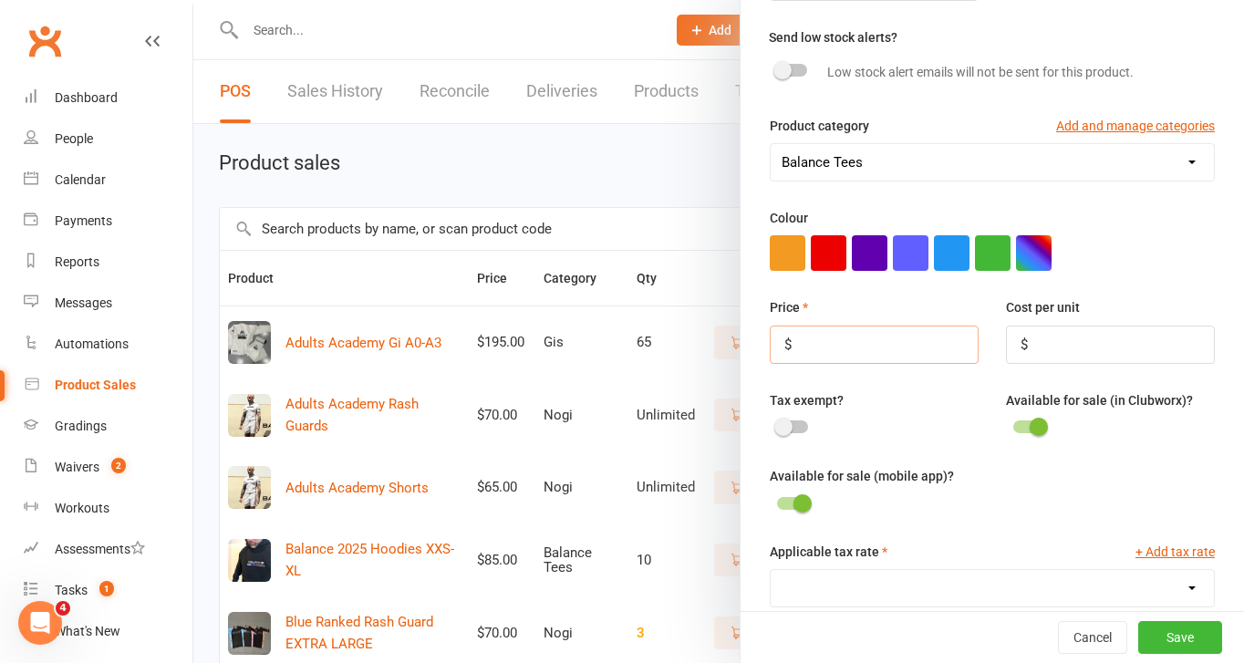
click at [877, 357] on input "number" at bounding box center [874, 345] width 209 height 38
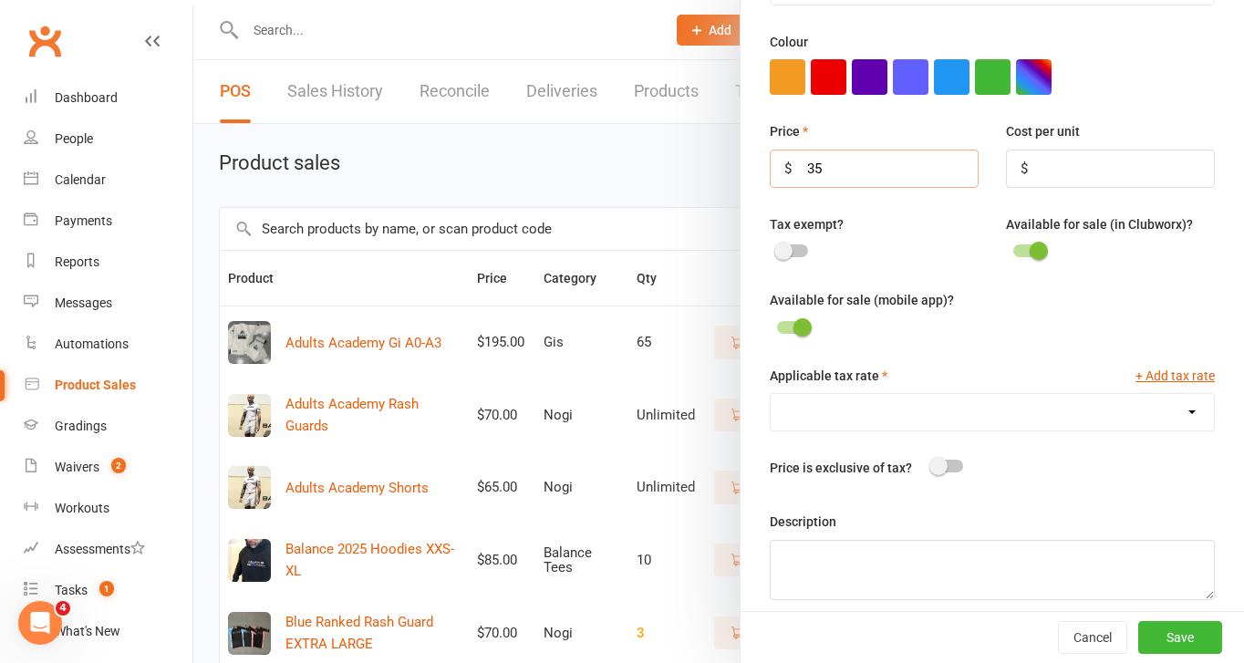
scroll to position [425, 0]
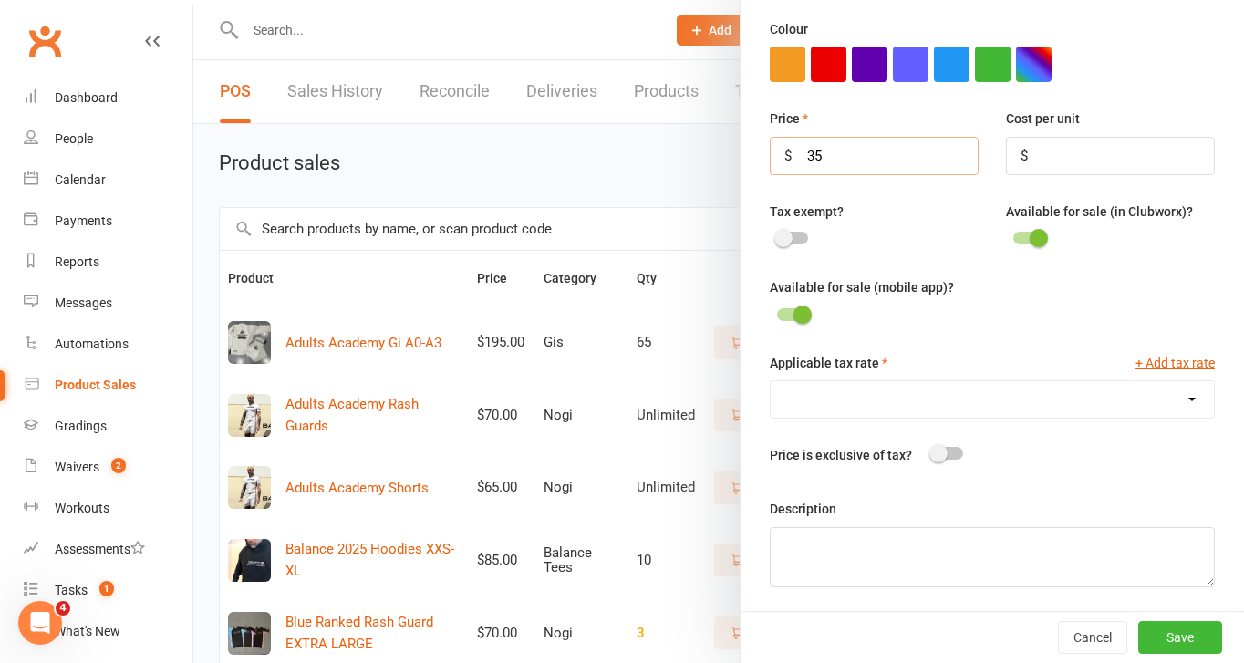
type input "35"
click at [916, 401] on select "GST (10.0%)" at bounding box center [992, 399] width 443 height 36
select select "1906"
click at [771, 384] on select "GST (10.0%)" at bounding box center [992, 399] width 443 height 36
click at [1169, 631] on button "Save" at bounding box center [1180, 637] width 84 height 33
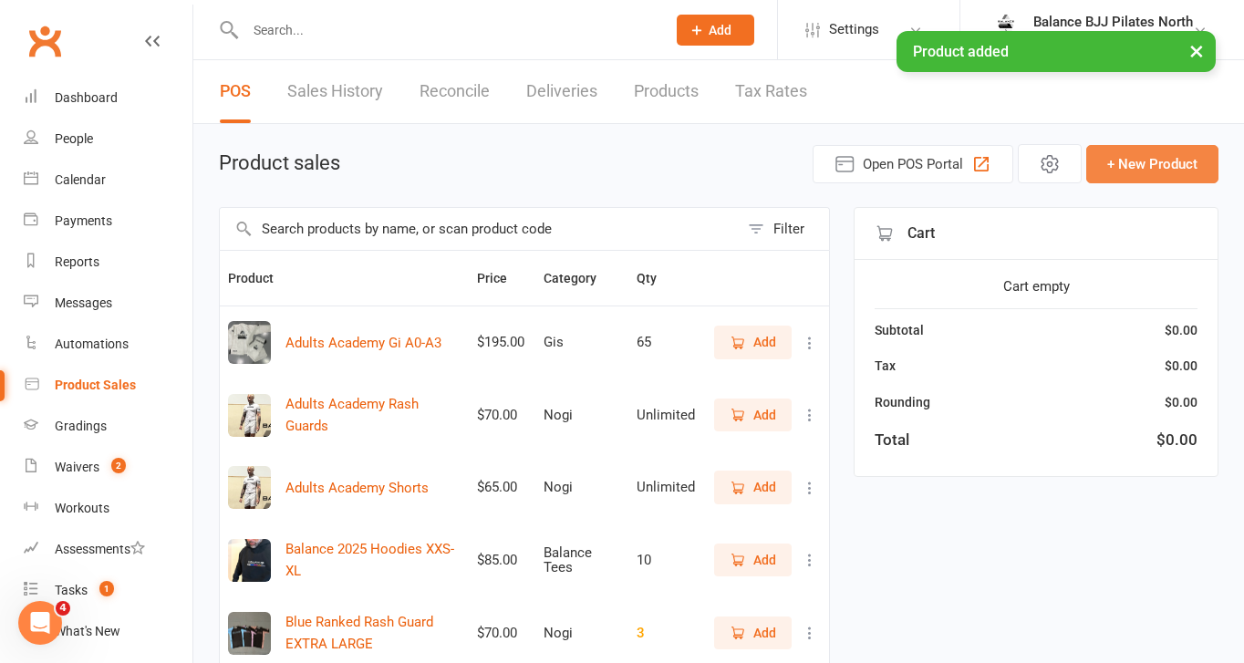
click at [1153, 165] on button "+ New Product" at bounding box center [1152, 164] width 132 height 38
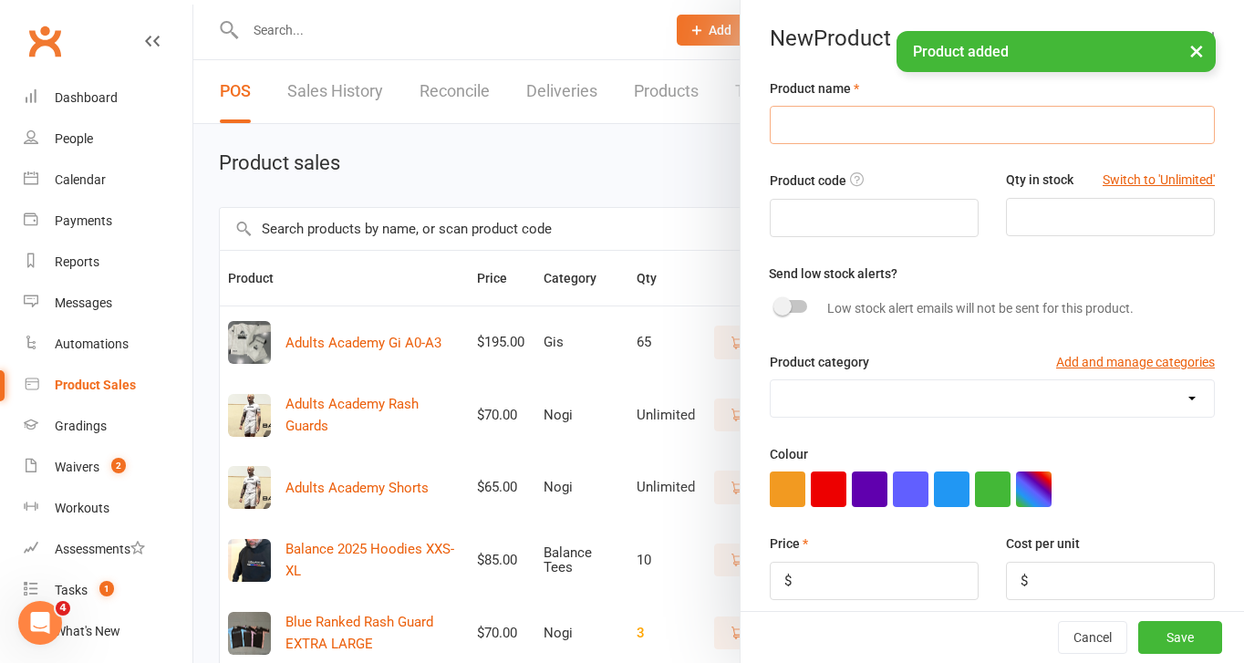
click at [780, 119] on input "text" at bounding box center [992, 125] width 445 height 38
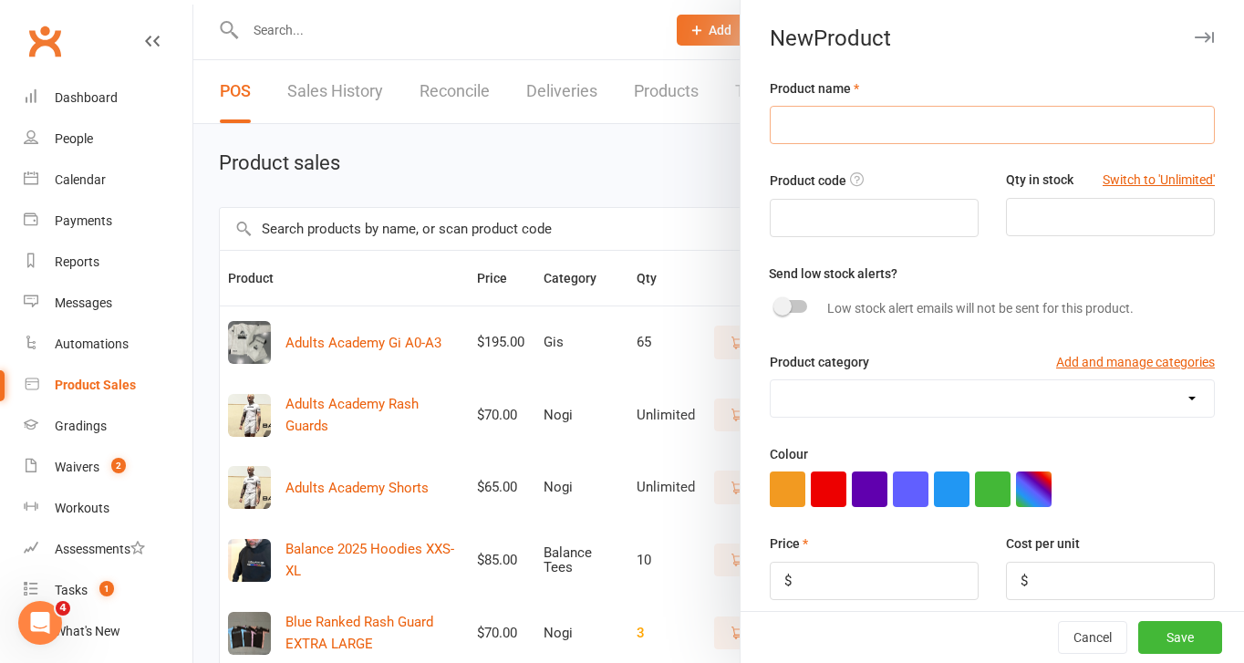
paste input "EOS Singlets"
type input "EOS Singlets Adults"
click at [1148, 220] on input "number" at bounding box center [1110, 217] width 209 height 38
type input "2"
type input "3"
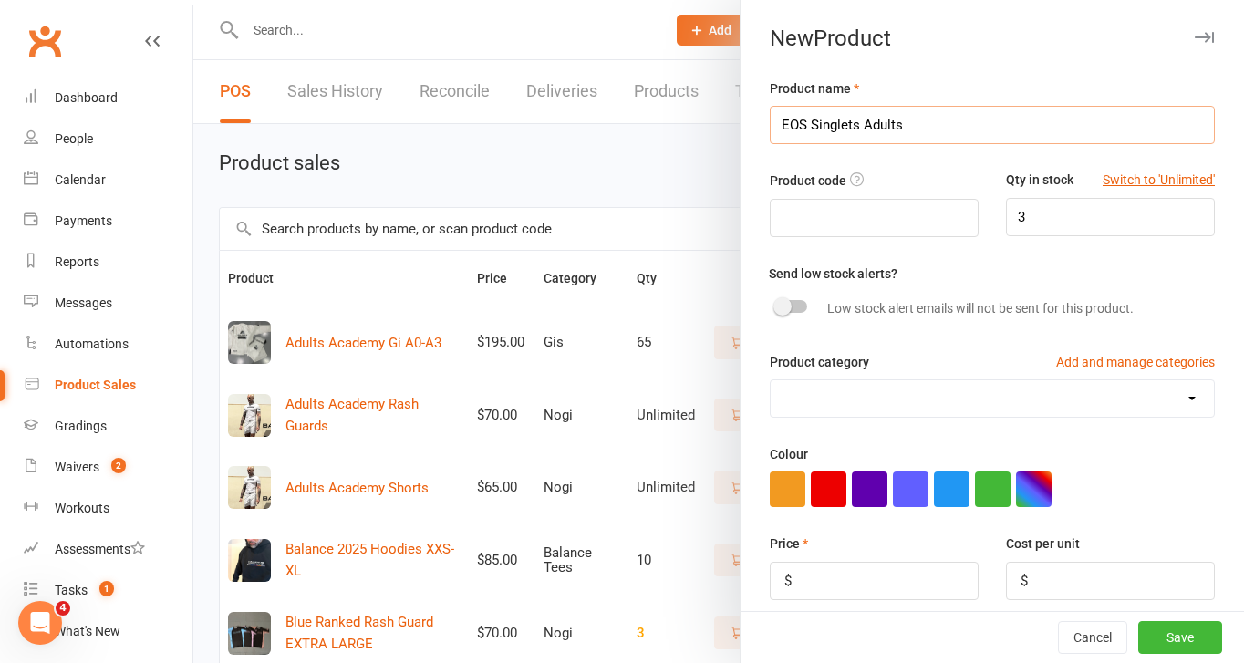
click at [920, 127] on input "EOS Singlets Adults" at bounding box center [992, 125] width 445 height 38
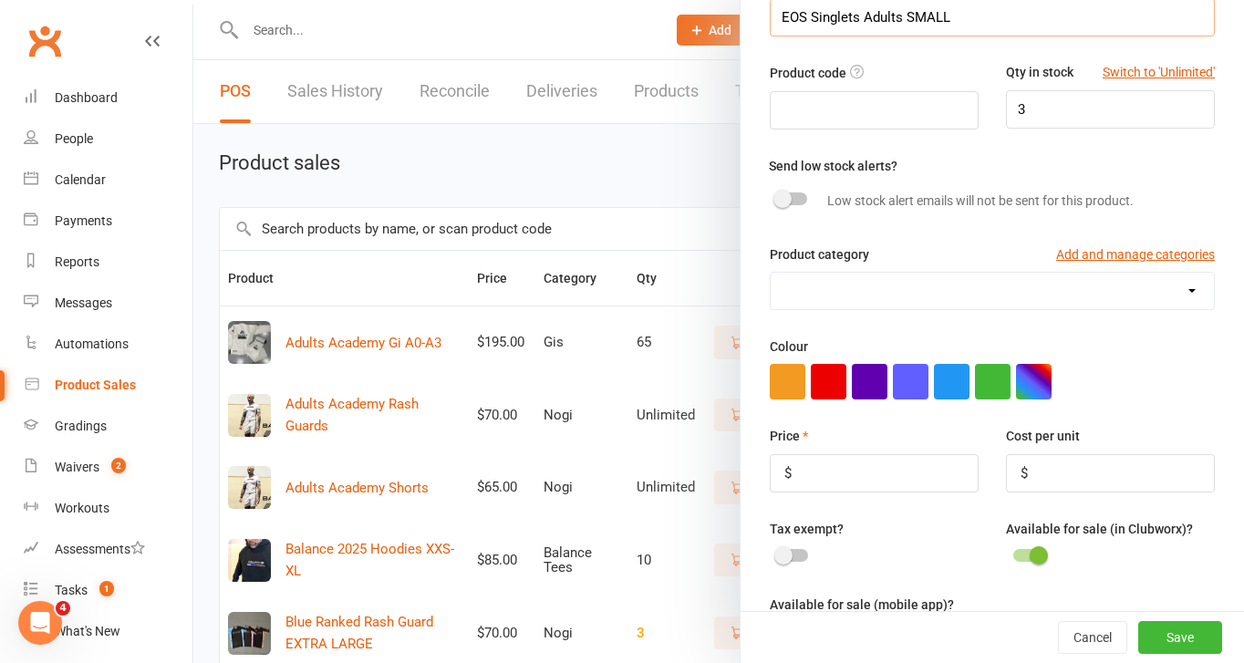
scroll to position [111, 0]
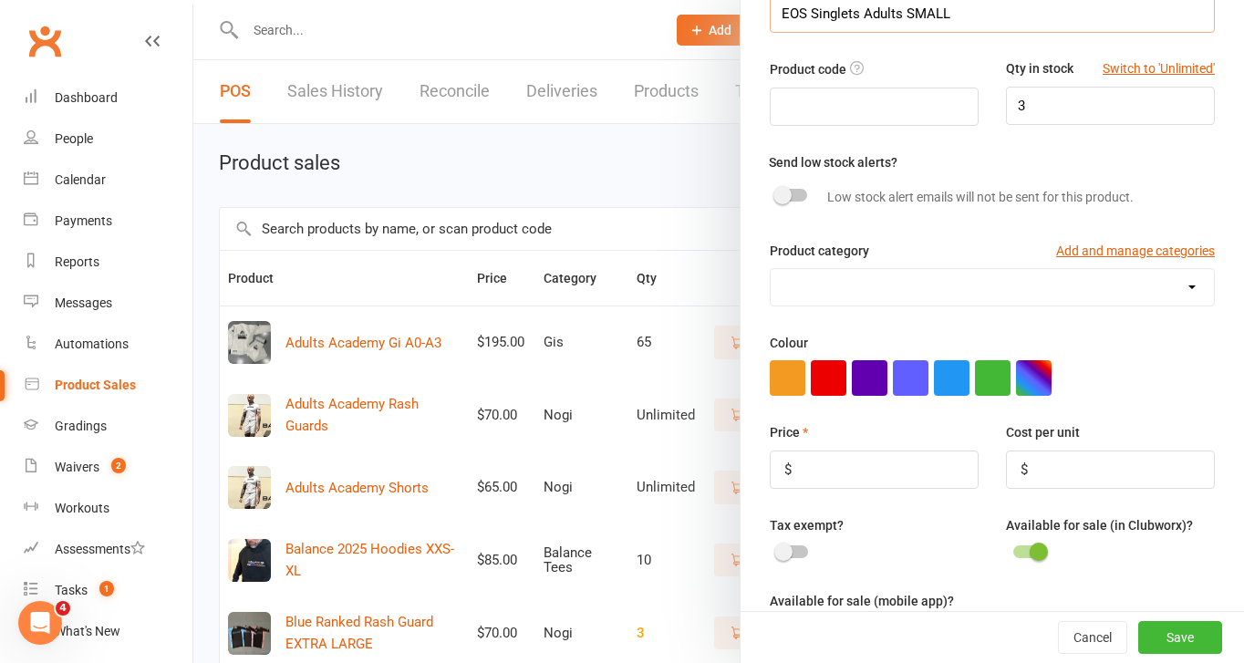
type input "EOS Singlets Adults SMALL"
click at [949, 281] on select "Balance Tees Gis Nogi Pilates North Sizes" at bounding box center [992, 287] width 443 height 36
select select "4035"
click at [771, 270] on select "Balance Tees Gis Nogi Pilates North Sizes" at bounding box center [992, 287] width 443 height 36
click at [889, 476] on input "number" at bounding box center [874, 470] width 209 height 38
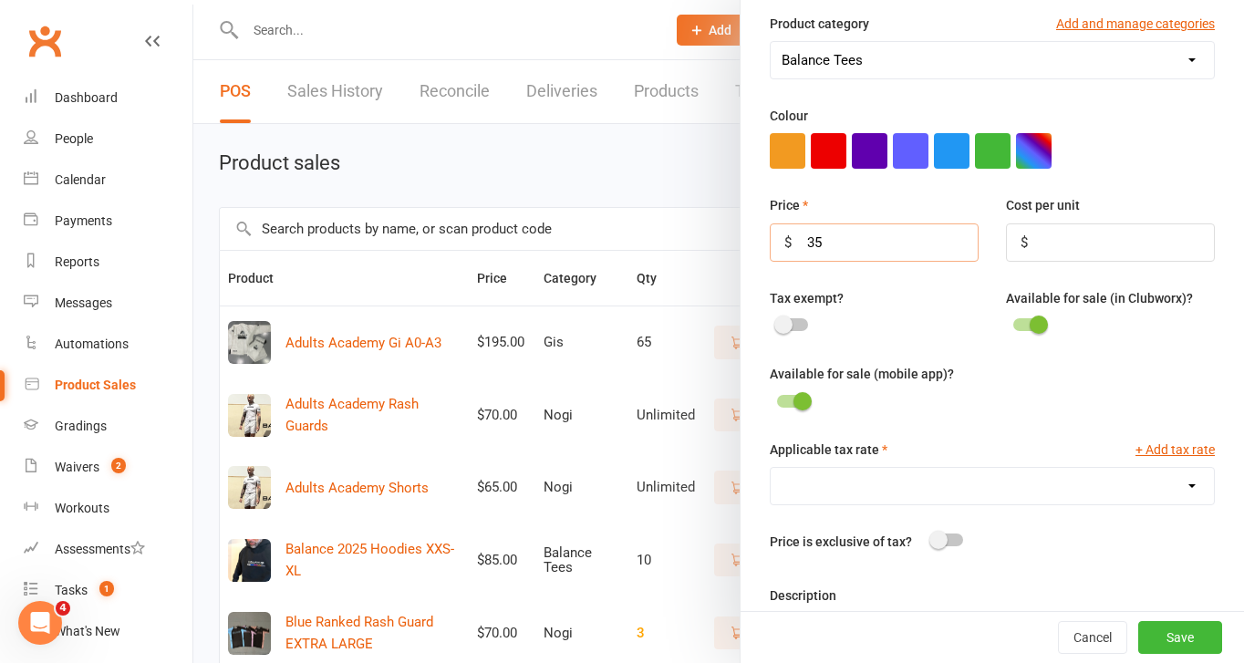
scroll to position [364, 0]
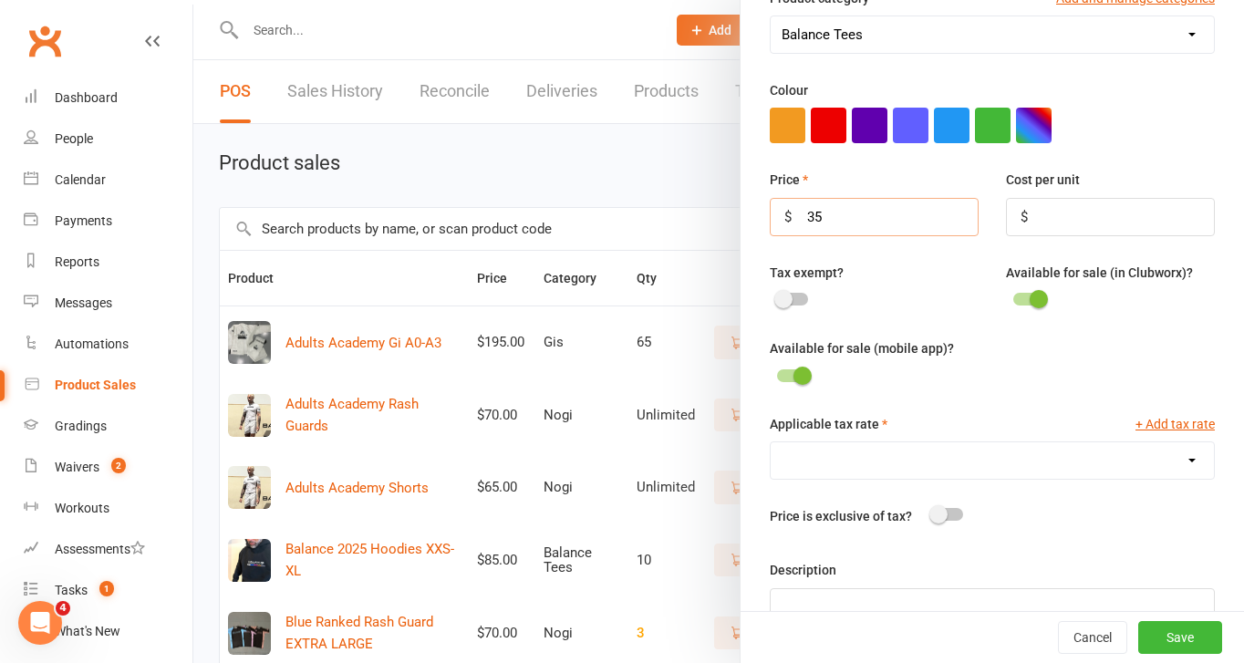
type input "35"
click at [920, 467] on select "GST (10.0%)" at bounding box center [992, 460] width 443 height 36
select select "1906"
click at [771, 445] on select "GST (10.0%)" at bounding box center [992, 460] width 443 height 36
click at [1177, 632] on button "Save" at bounding box center [1180, 637] width 84 height 33
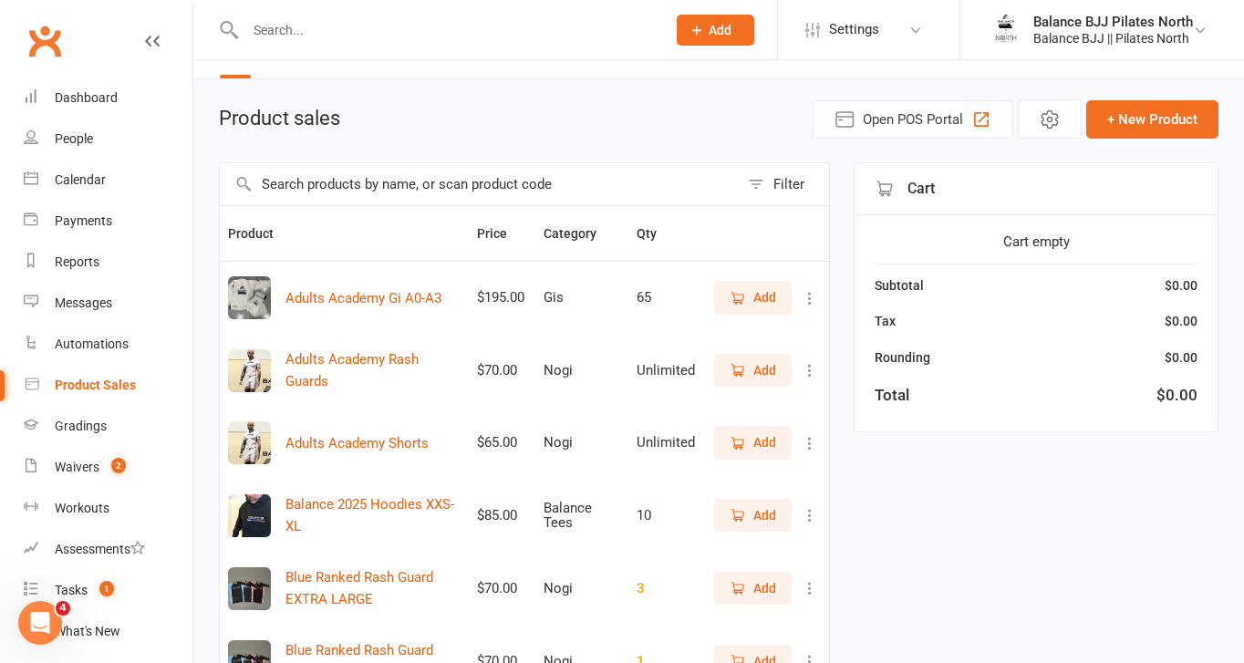
scroll to position [0, 0]
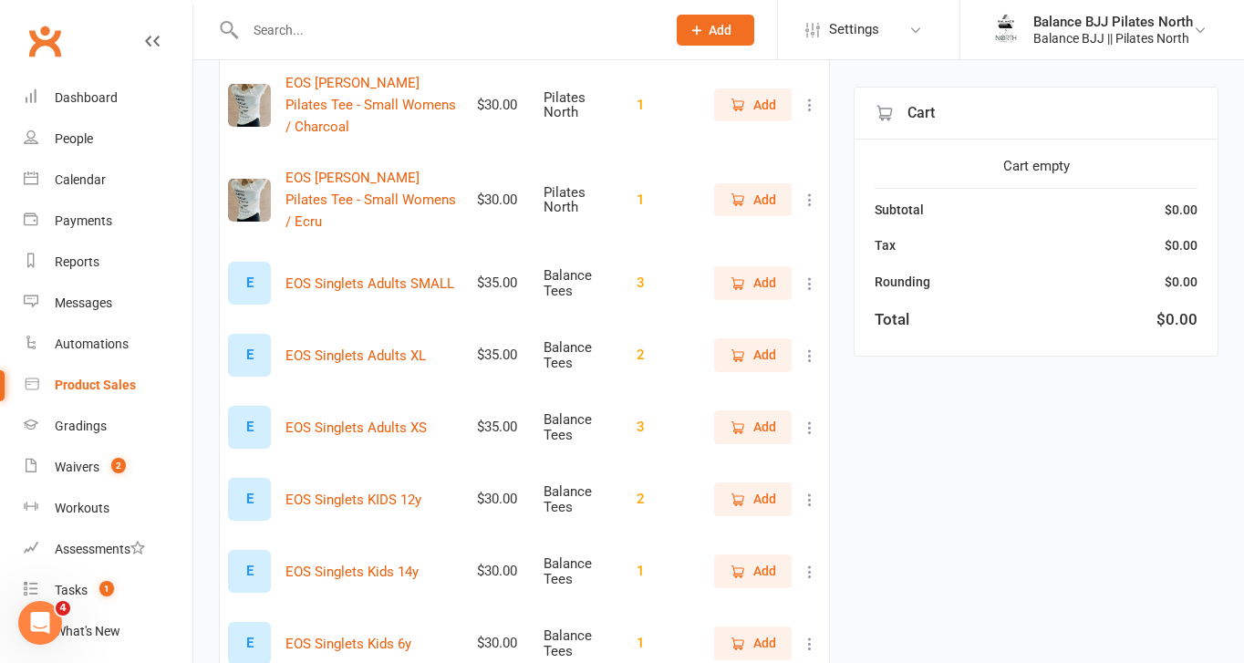
scroll to position [1846, 0]
click at [256, 261] on div "E" at bounding box center [249, 282] width 43 height 43
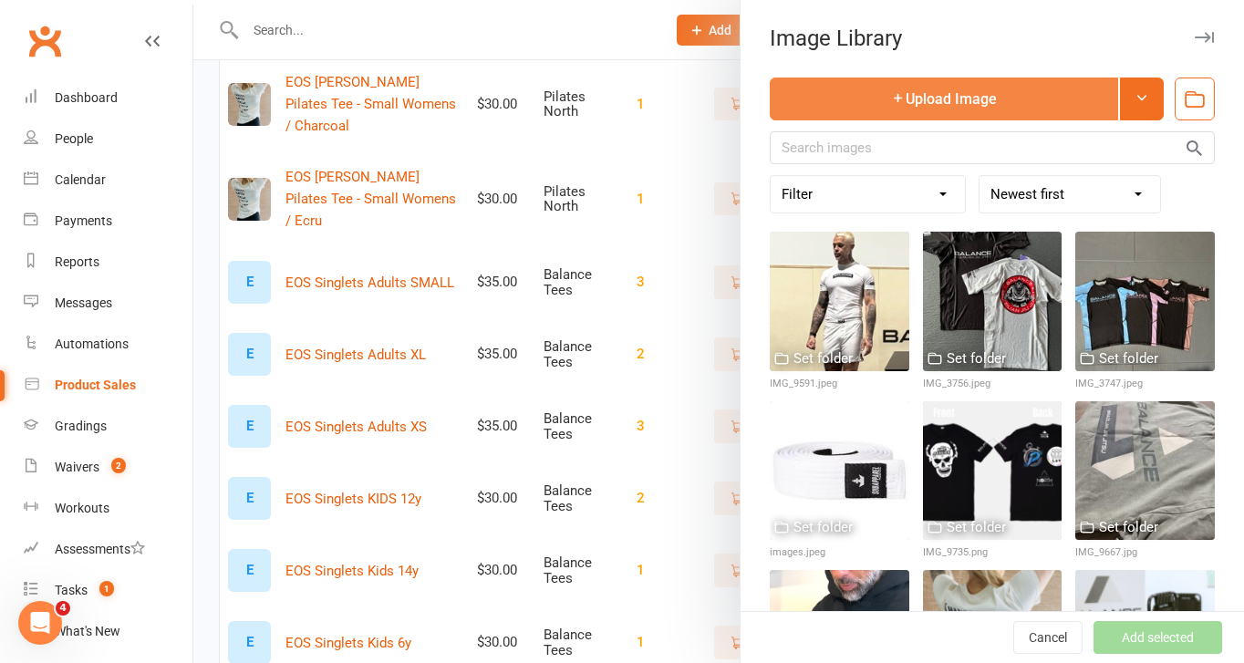
click at [1033, 96] on button "Upload Image" at bounding box center [944, 99] width 348 height 43
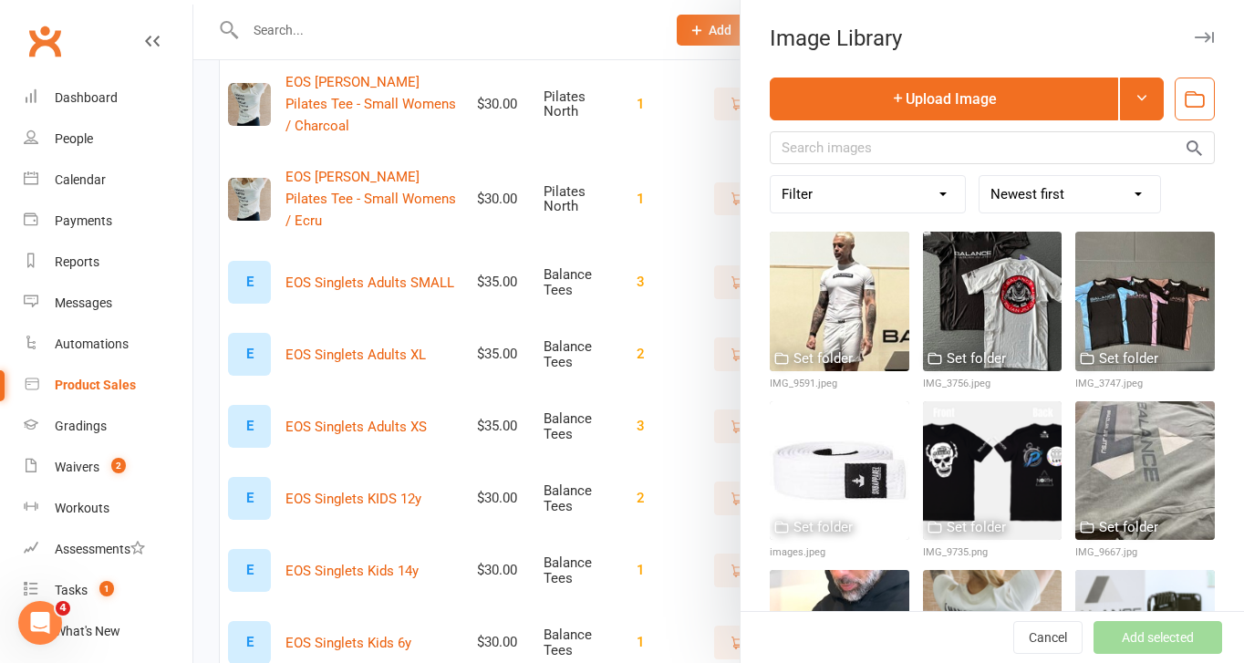
click at [660, 103] on div at bounding box center [718, 331] width 1051 height 663
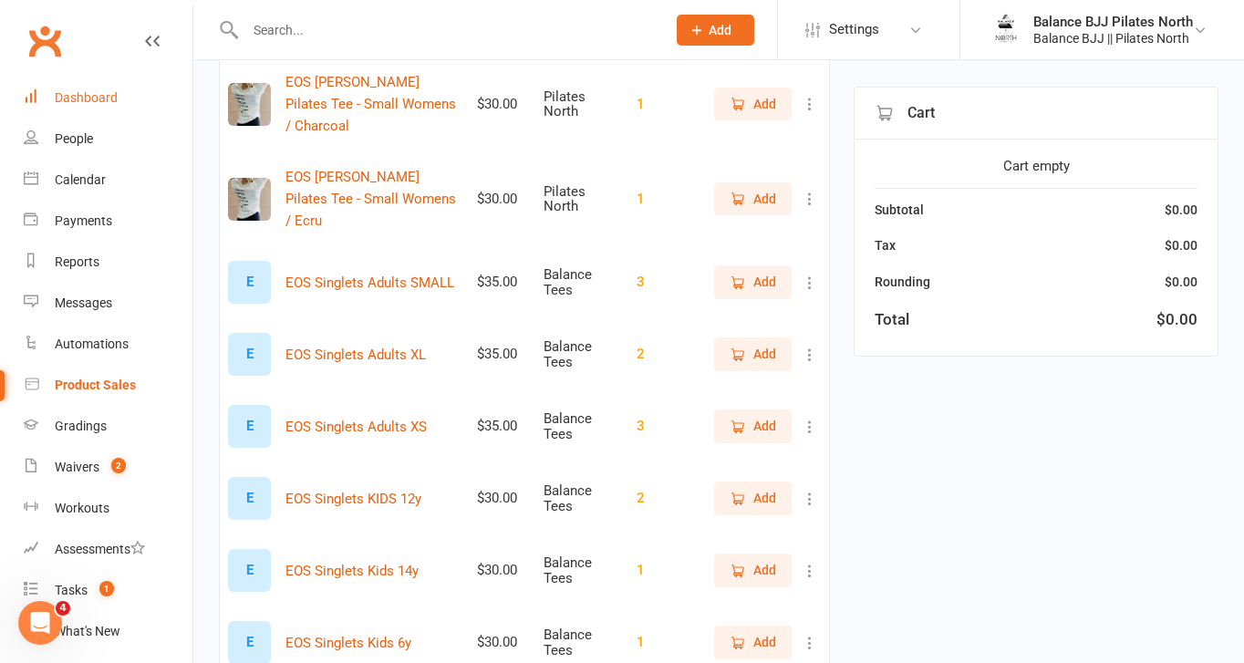
click at [96, 97] on div "Dashboard" at bounding box center [86, 97] width 63 height 15
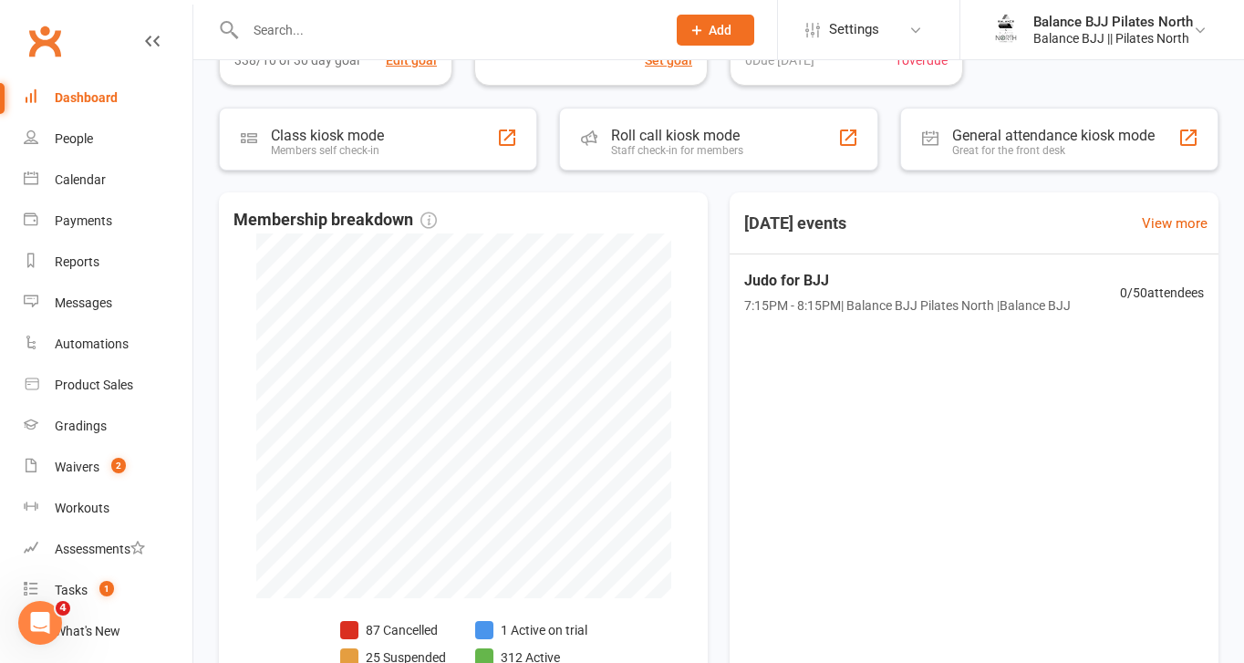
scroll to position [298, 0]
